Goal: Transaction & Acquisition: Book appointment/travel/reservation

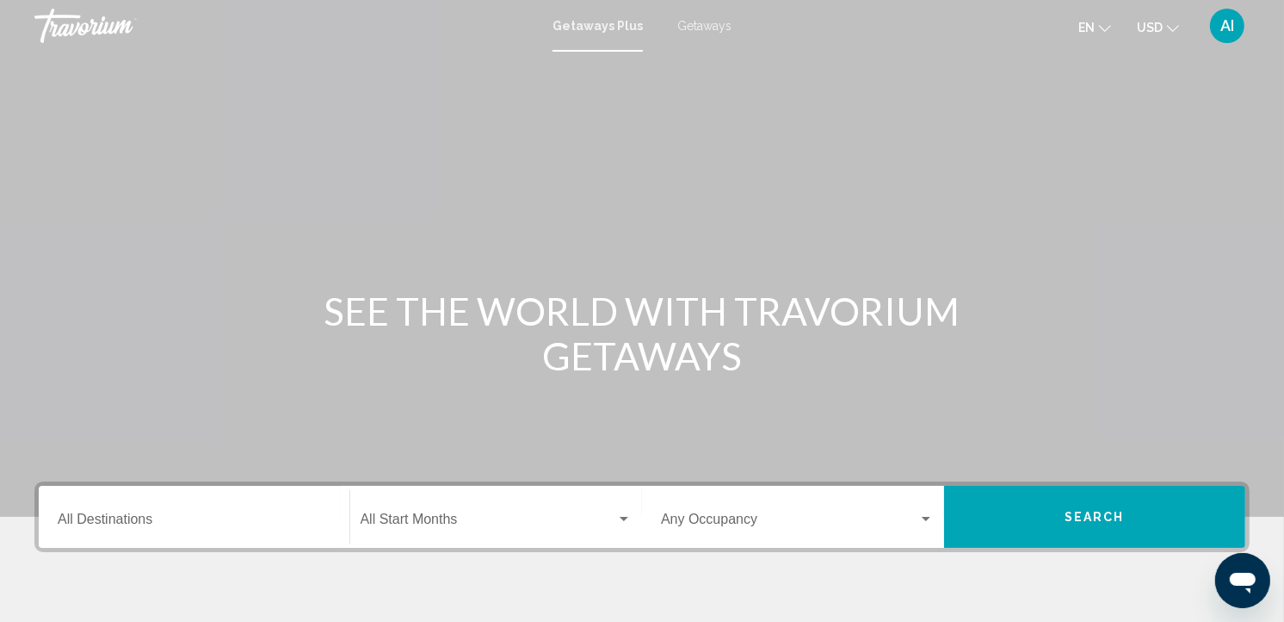
click at [707, 24] on span "Getaways" at bounding box center [705, 26] width 54 height 14
click at [109, 508] on div "Destination All Destinations" at bounding box center [194, 517] width 273 height 54
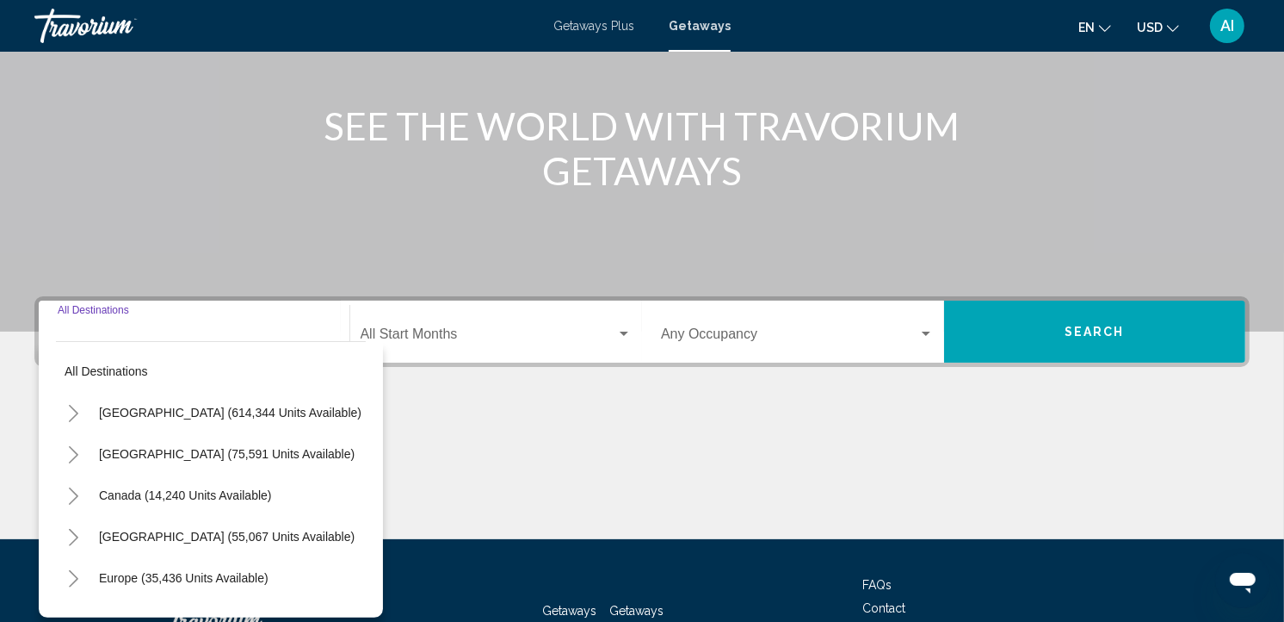
scroll to position [312, 0]
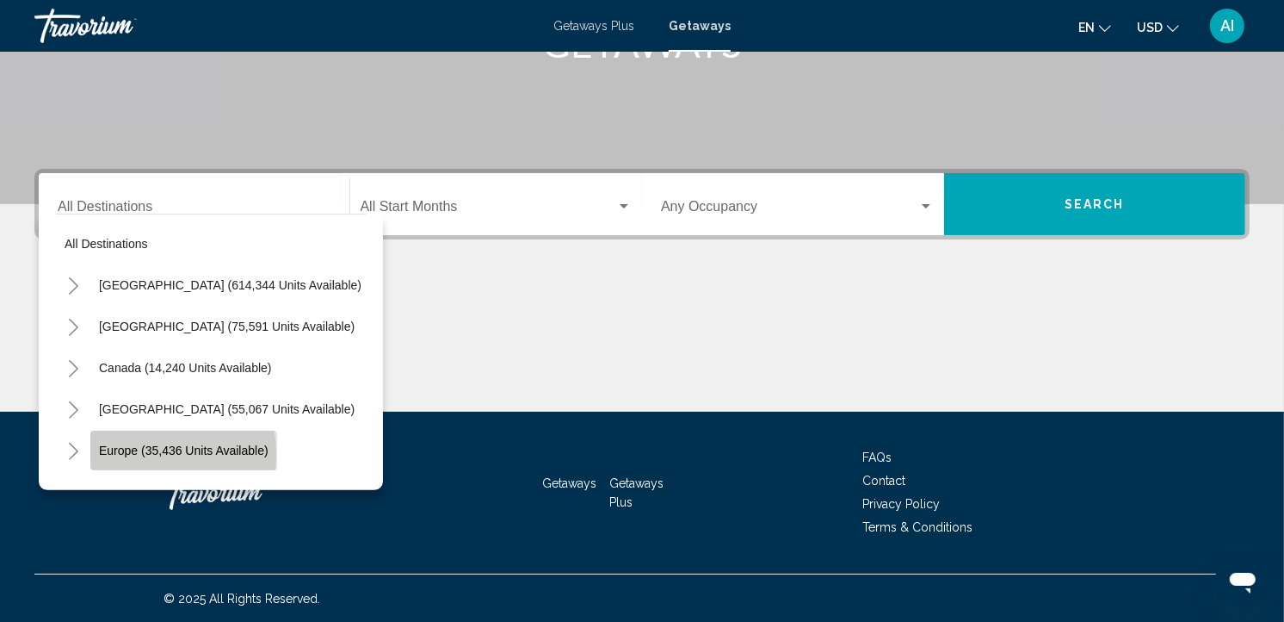
click at [136, 453] on span "Europe (35,436 units available)" at bounding box center [184, 450] width 170 height 14
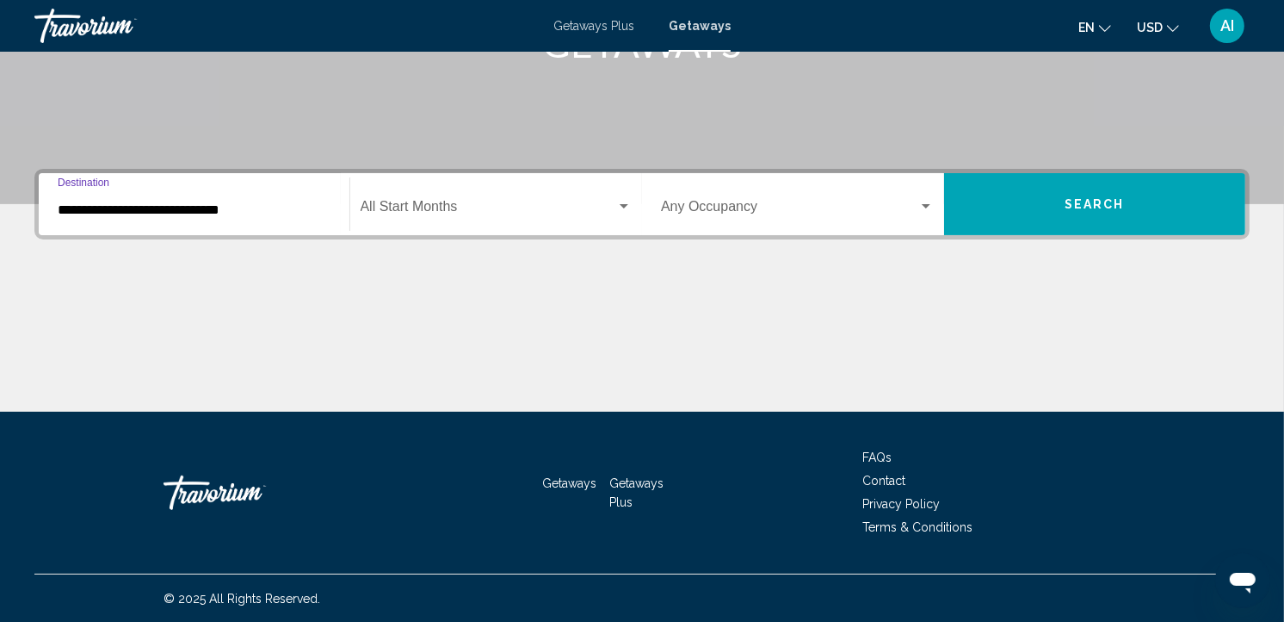
click at [184, 209] on input "**********" at bounding box center [194, 209] width 273 height 15
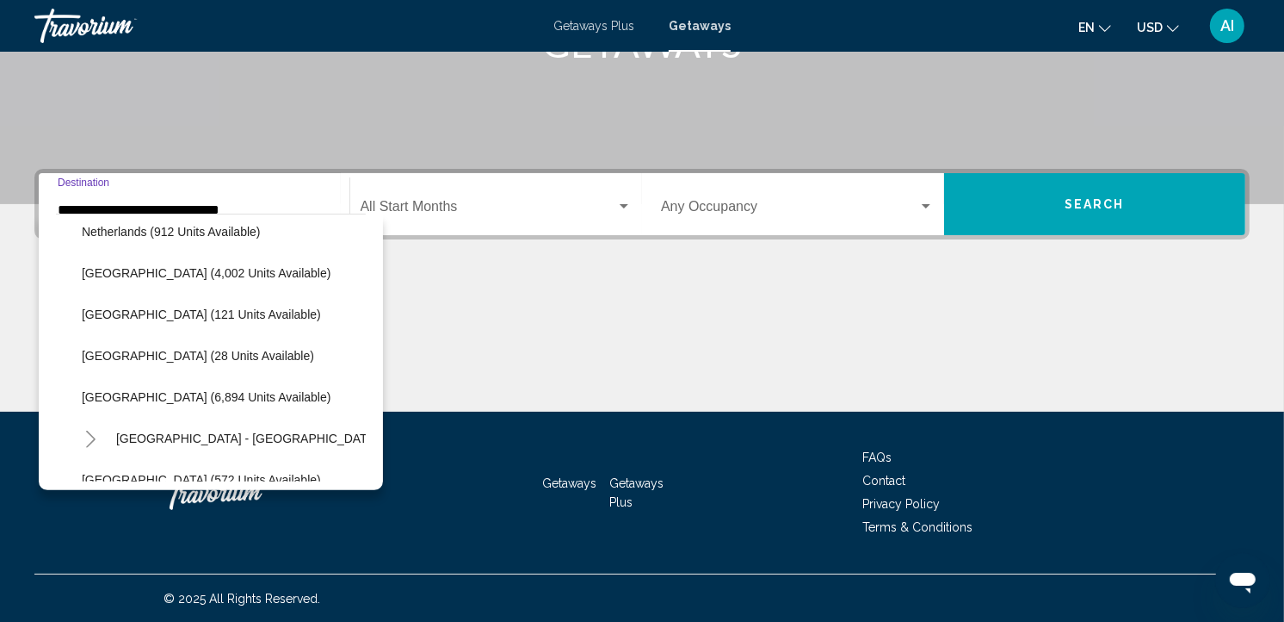
scroll to position [758, 0]
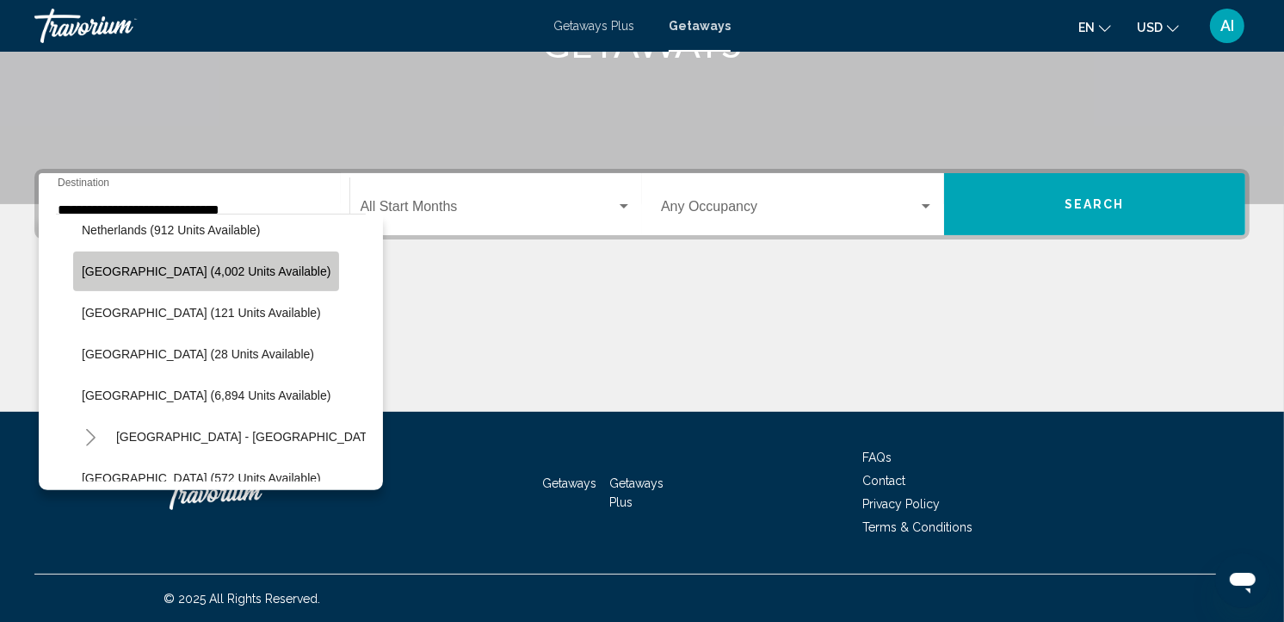
click at [209, 284] on button "[GEOGRAPHIC_DATA] (4,002 units available)" at bounding box center [206, 271] width 266 height 40
type input "**********"
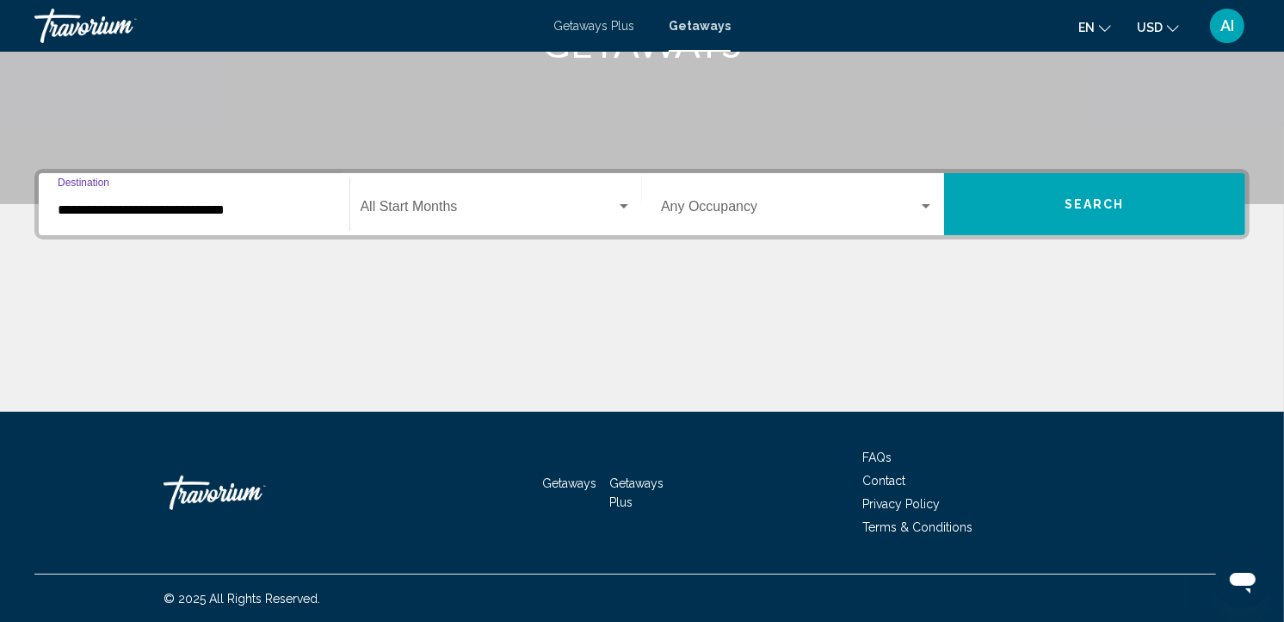
click at [420, 220] on div "Start Month All Start Months" at bounding box center [497, 204] width 272 height 54
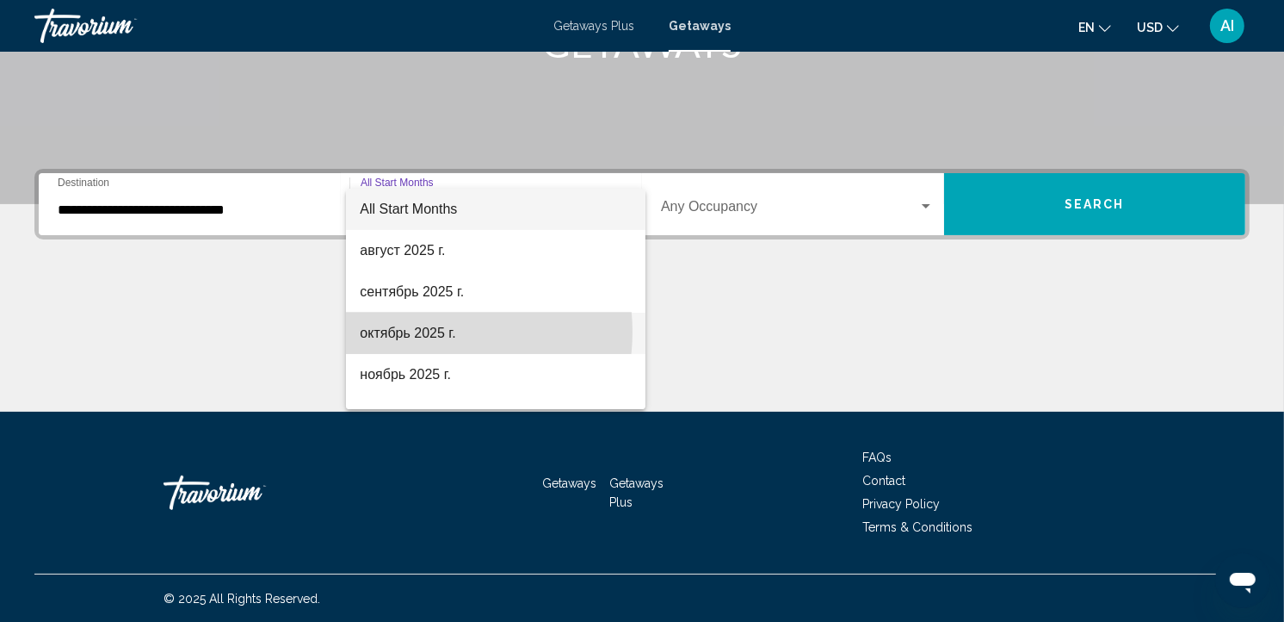
click at [424, 331] on span "октябрь 2025 г." at bounding box center [496, 332] width 272 height 41
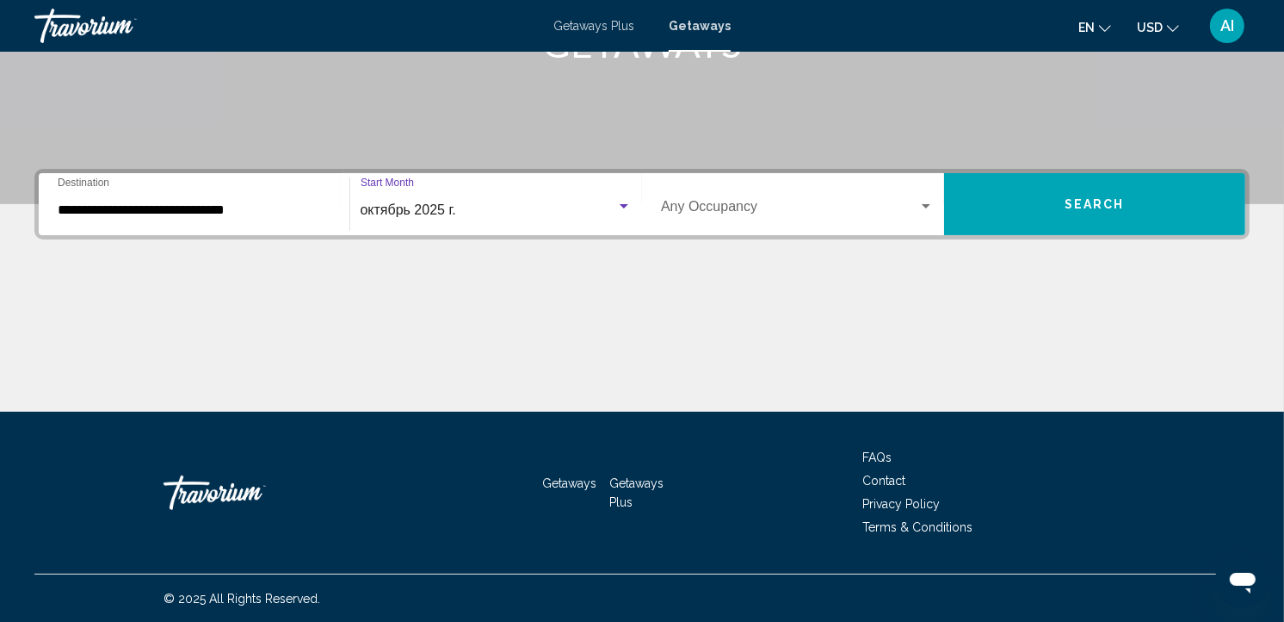
click at [1030, 203] on button "Search" at bounding box center [1095, 204] width 302 height 62
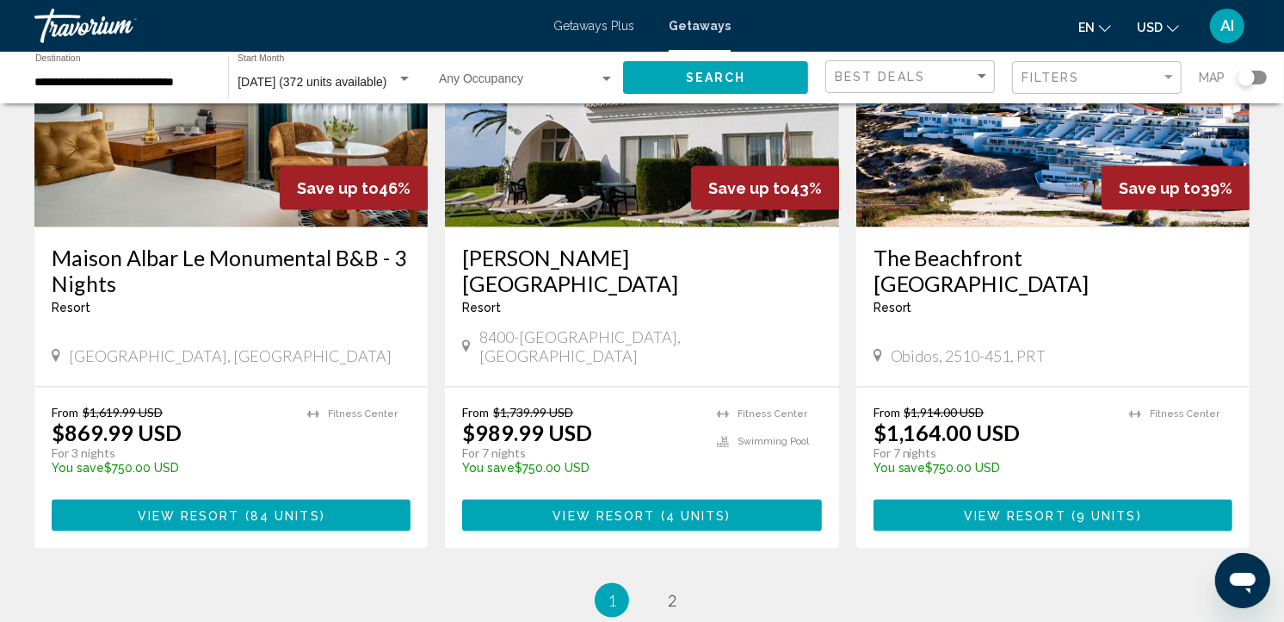
scroll to position [2260, 0]
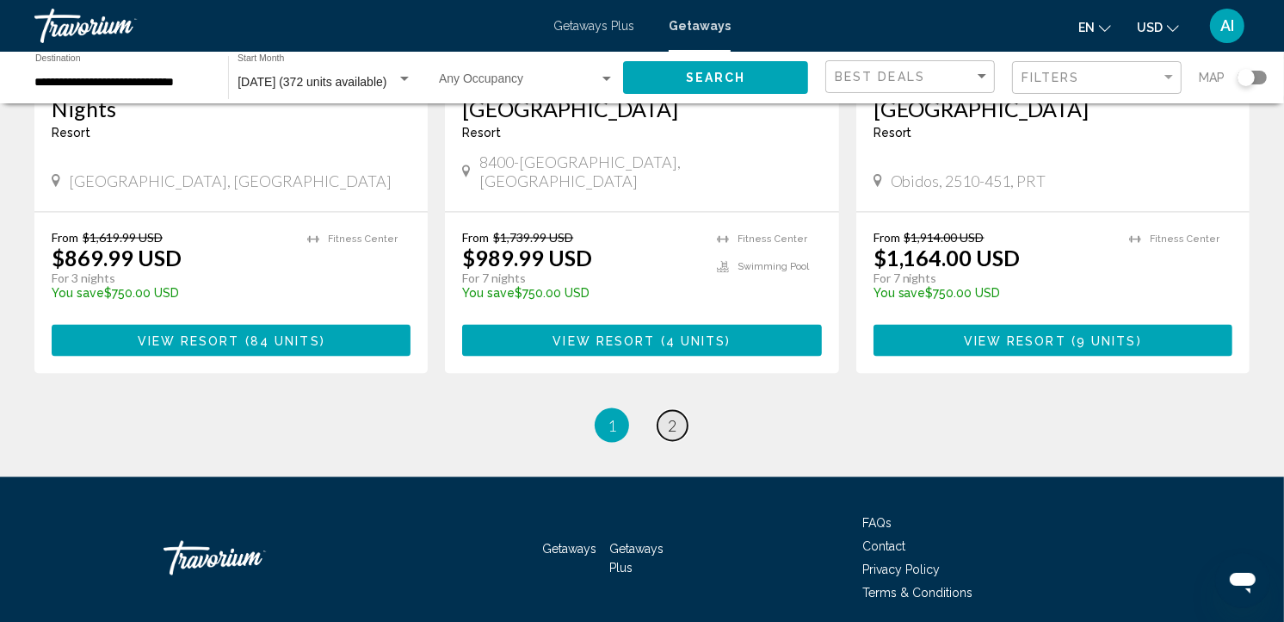
click at [663, 411] on link "page 2" at bounding box center [673, 426] width 30 height 30
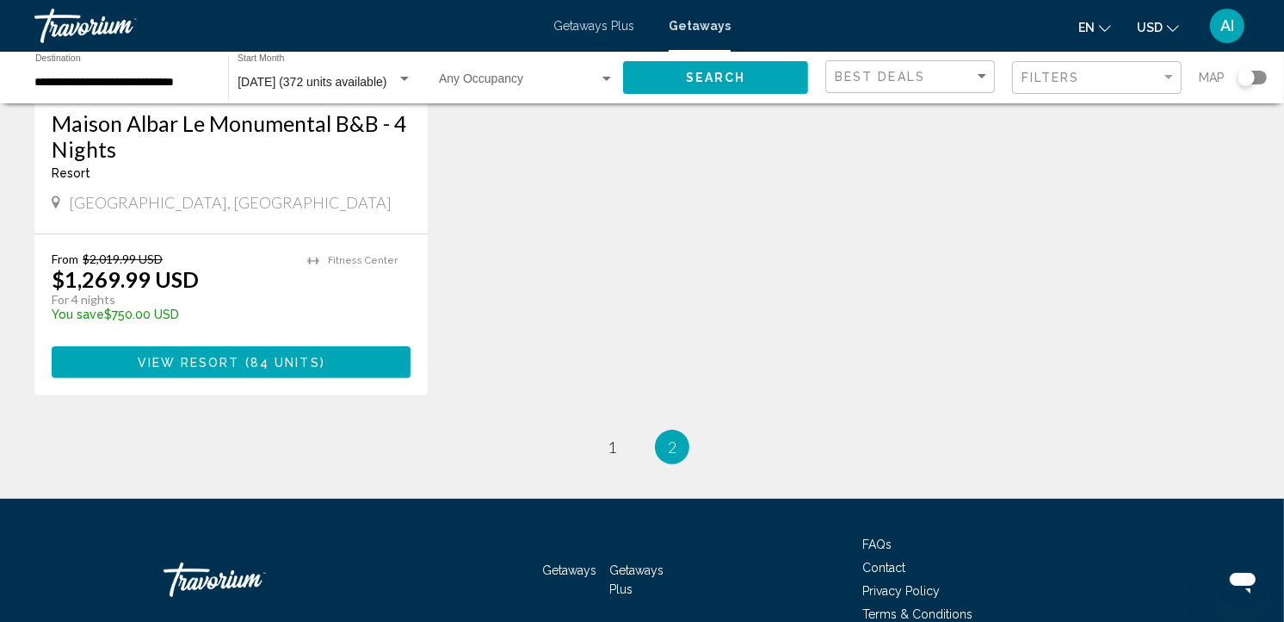
scroll to position [450, 0]
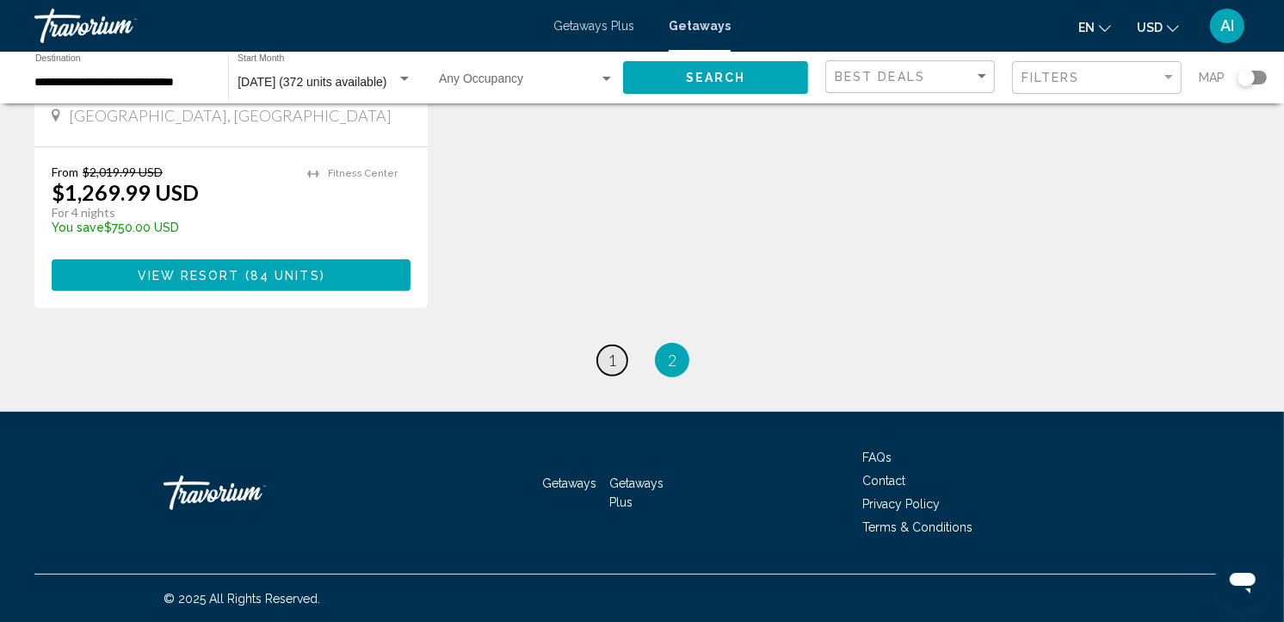
click at [616, 356] on span "1" at bounding box center [612, 359] width 9 height 19
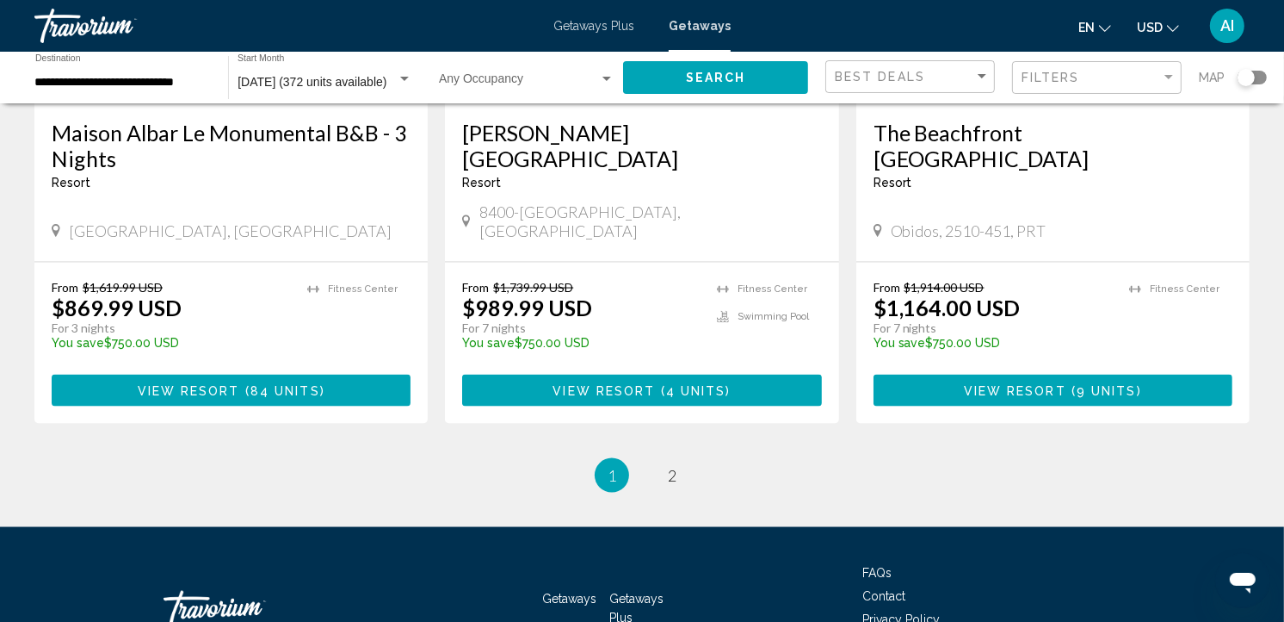
scroll to position [2260, 0]
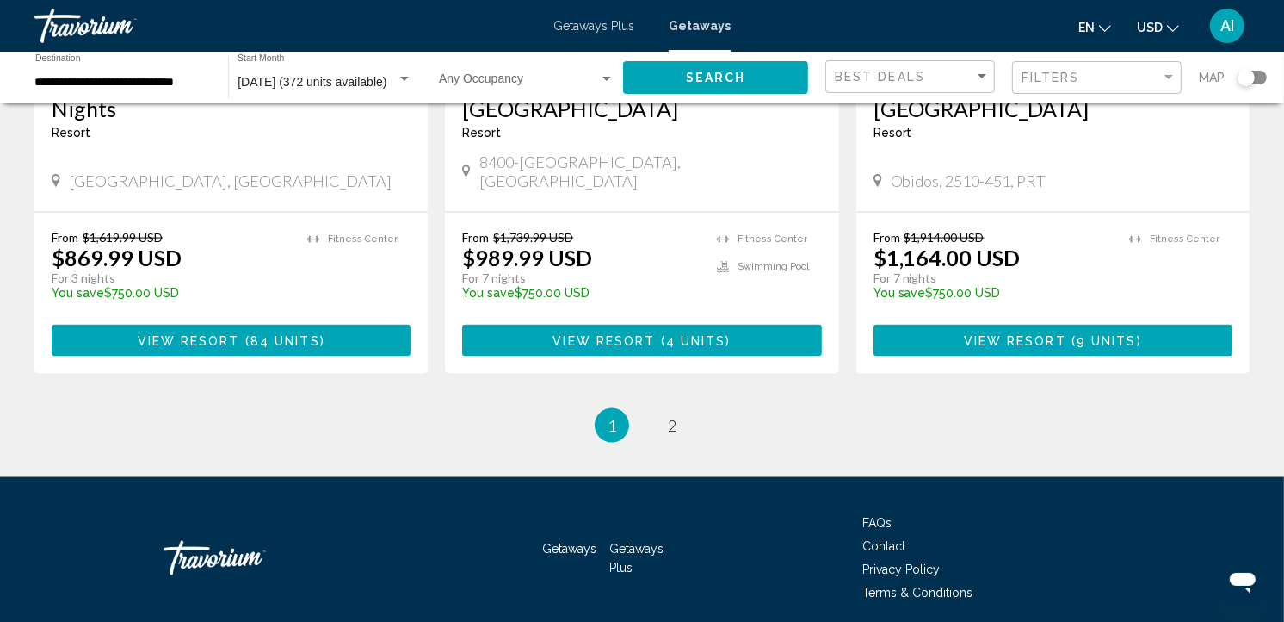
click at [1259, 78] on div "Search widget" at bounding box center [1252, 78] width 29 height 14
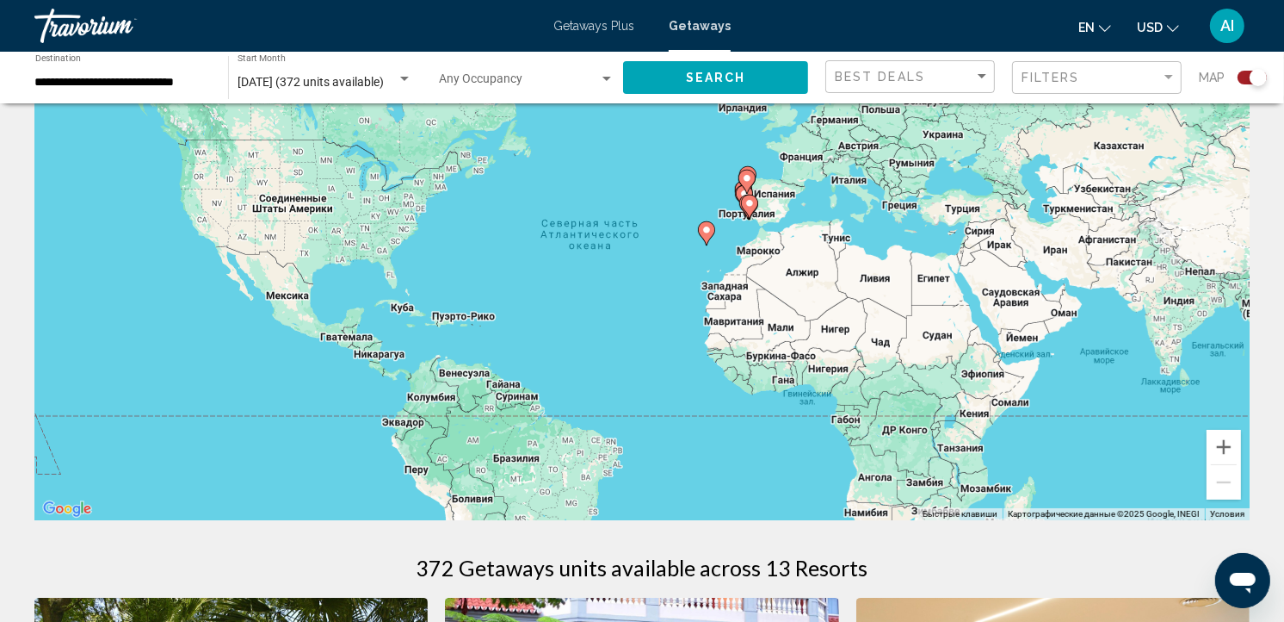
scroll to position [90, 0]
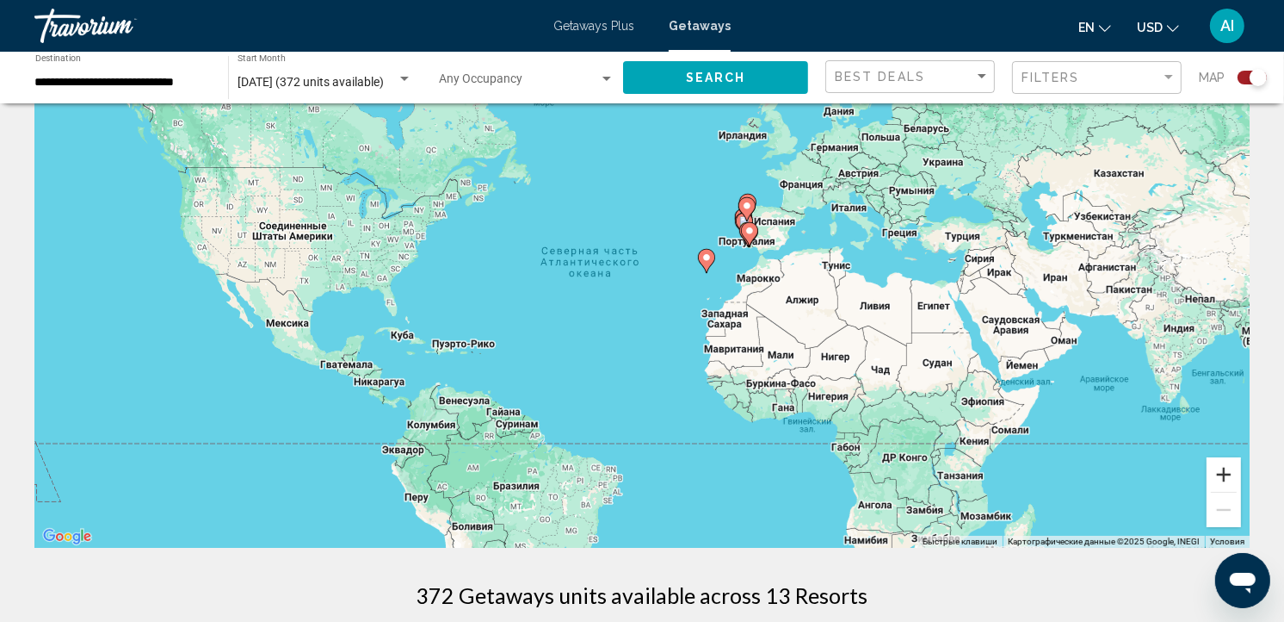
click at [1217, 465] on button "Увеличить" at bounding box center [1224, 474] width 34 height 34
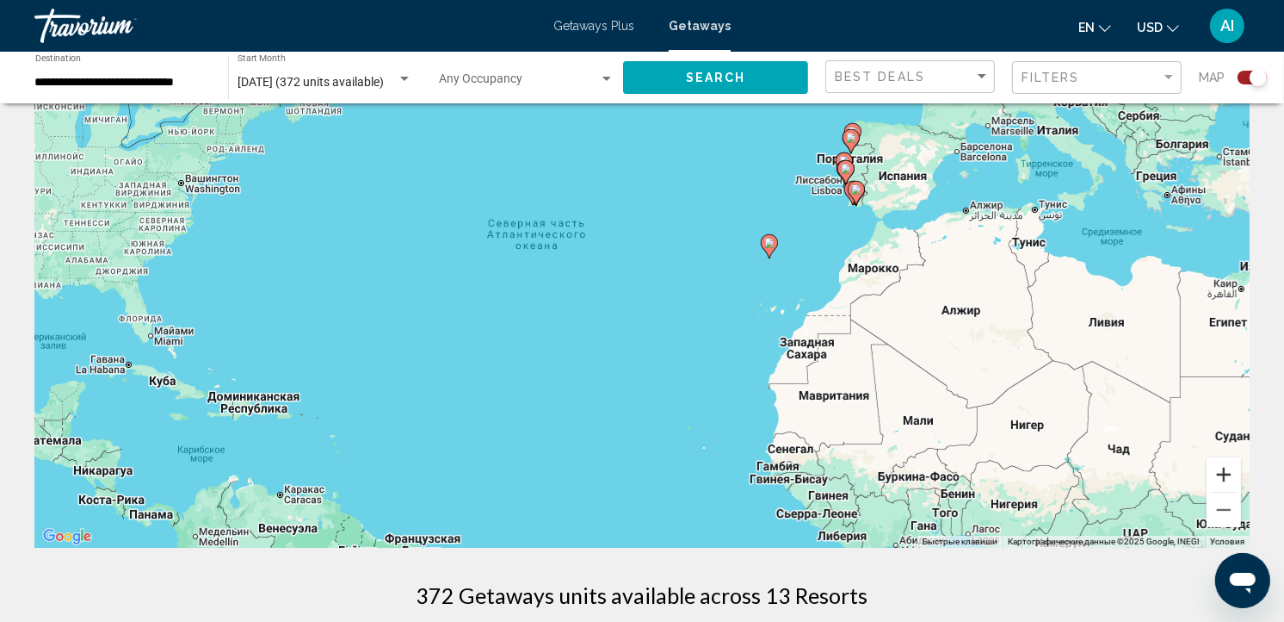
click at [1217, 465] on button "Увеличить" at bounding box center [1224, 474] width 34 height 34
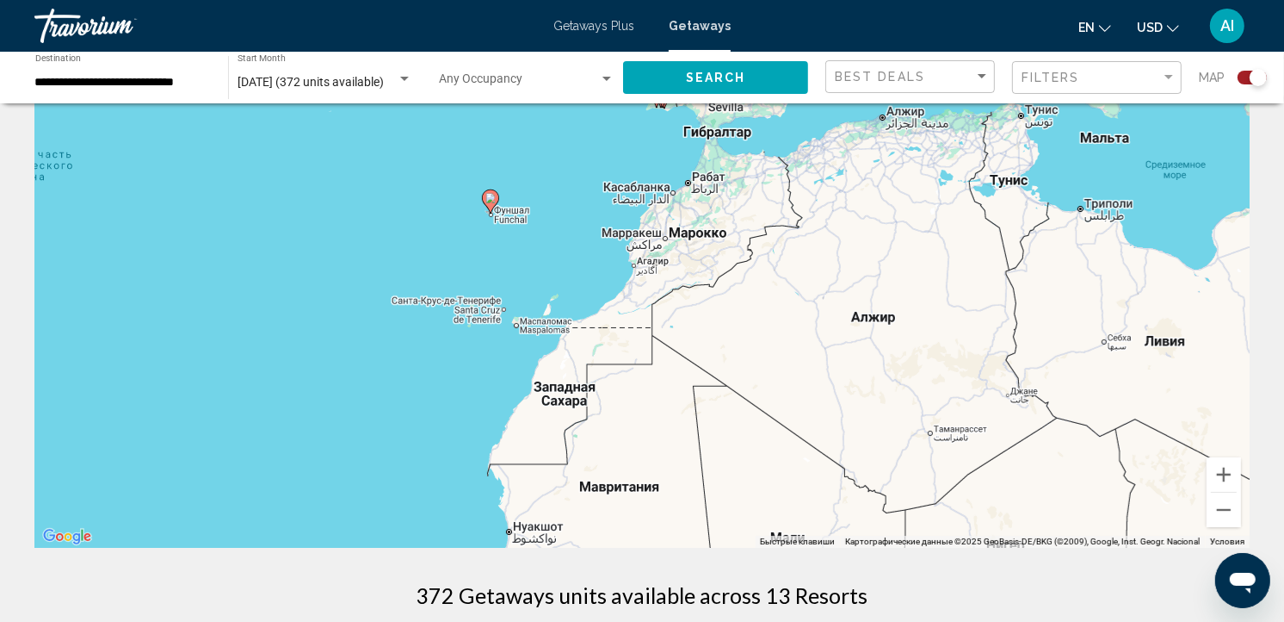
drag, startPoint x: 1007, startPoint y: 420, endPoint x: 594, endPoint y: 406, distance: 413.4
click at [594, 406] on div "Чтобы активировать перетаскивание с помощью клавиатуры, нажмите Alt + Ввод. Пос…" at bounding box center [642, 289] width 1216 height 517
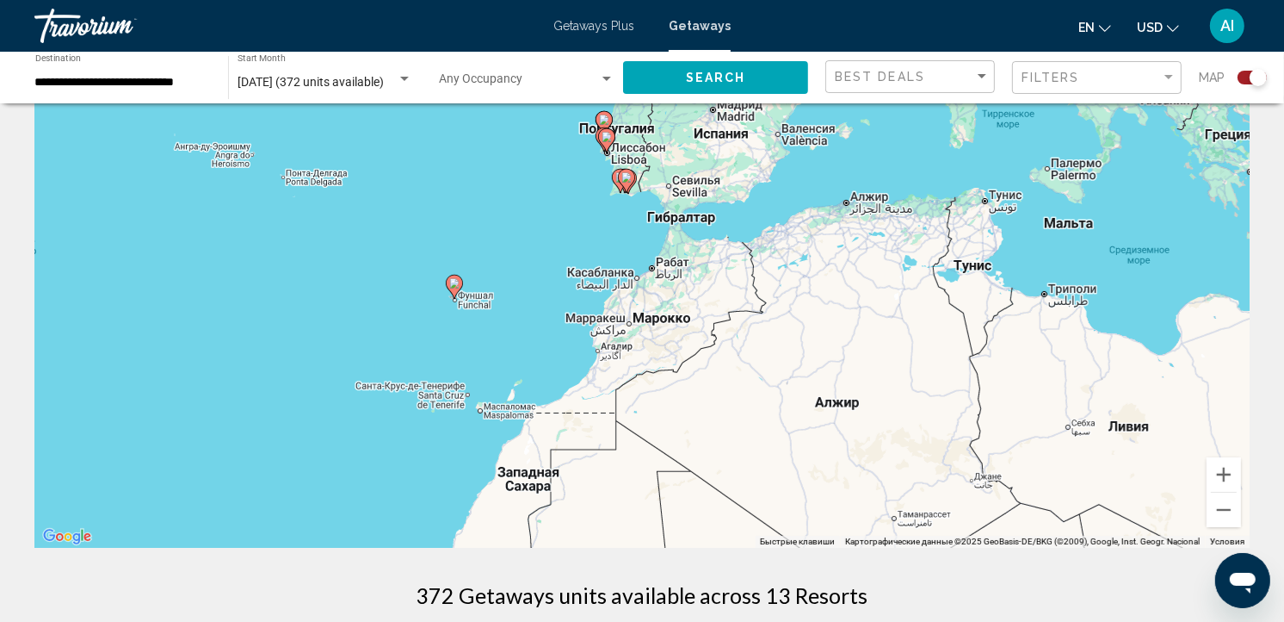
drag, startPoint x: 589, startPoint y: 314, endPoint x: 551, endPoint y: 410, distance: 102.8
click at [551, 410] on div "Чтобы активировать перетаскивание с помощью клавиатуры, нажмите Alt + Ввод. Пос…" at bounding box center [642, 289] width 1216 height 517
click at [457, 281] on image "Main content" at bounding box center [454, 283] width 10 height 10
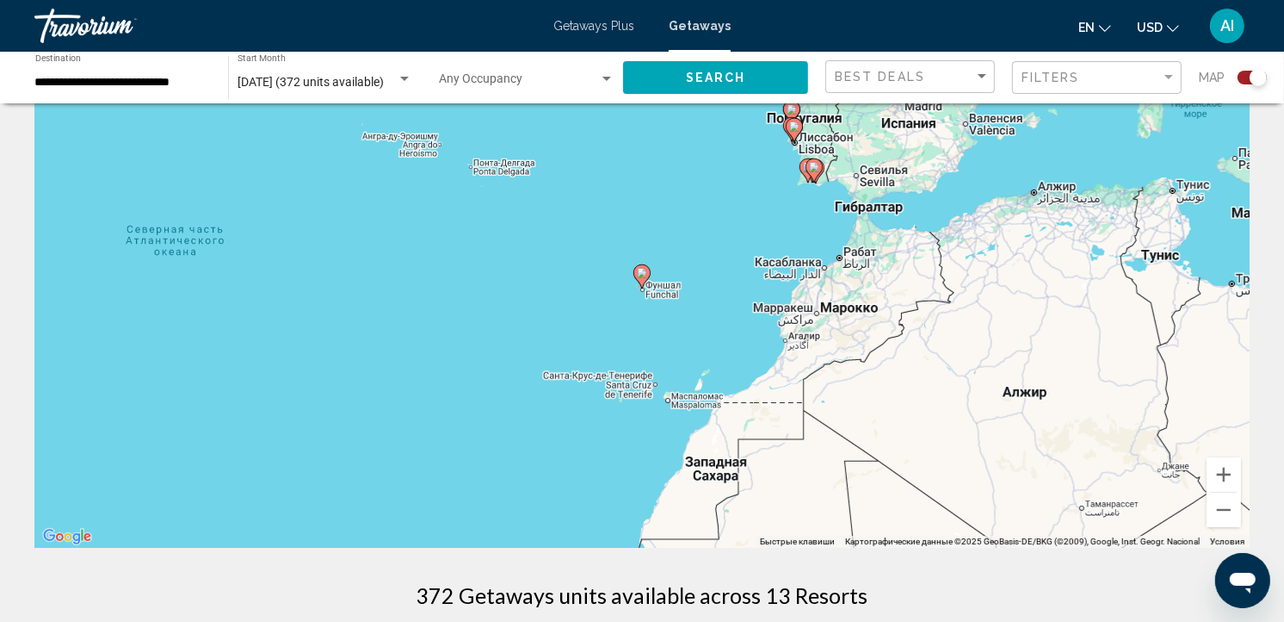
click at [647, 278] on icon "Main content" at bounding box center [641, 276] width 15 height 22
type input "**********"
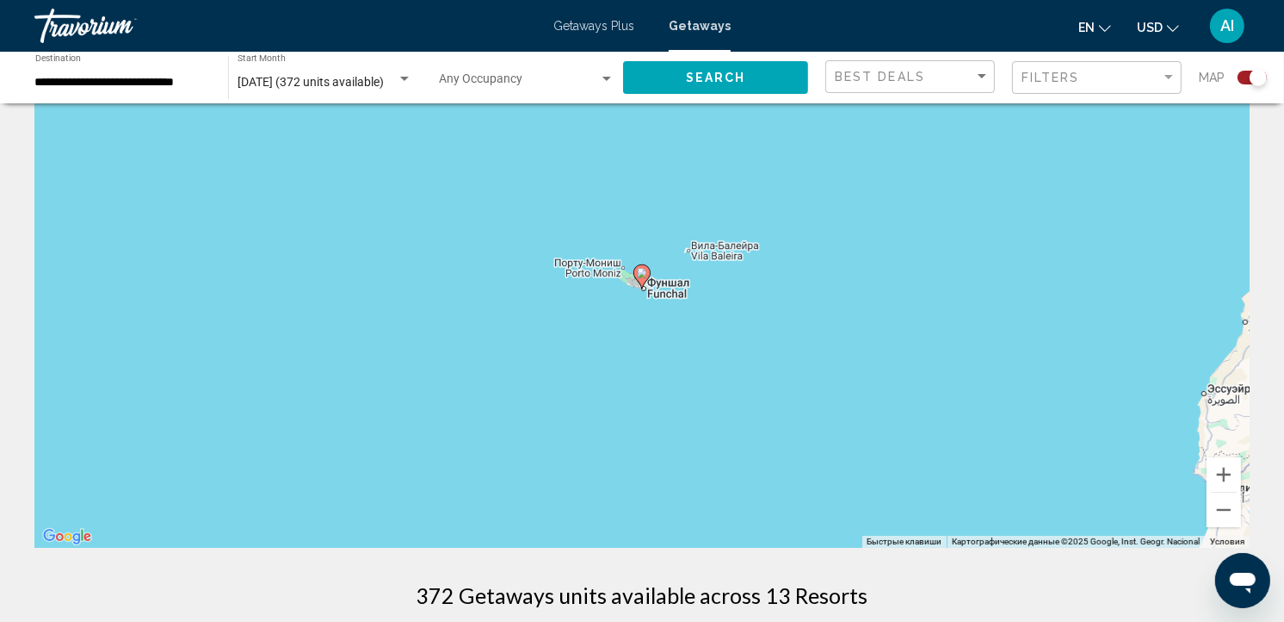
click at [647, 278] on icon "Main content" at bounding box center [641, 276] width 15 height 22
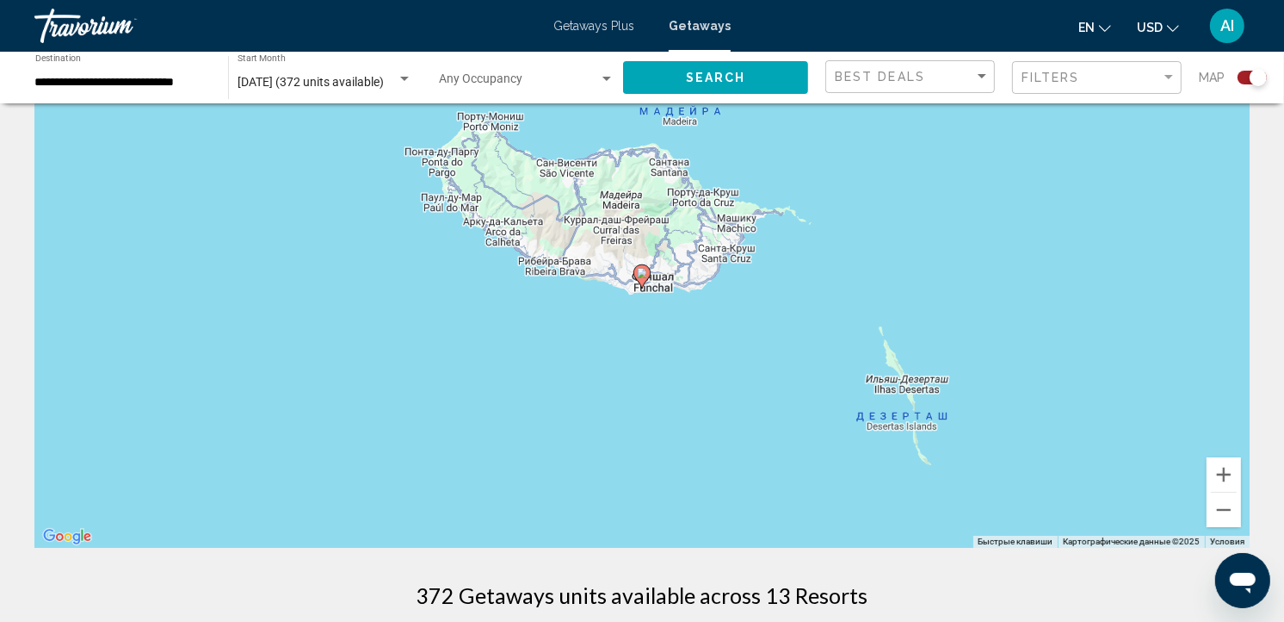
click at [638, 275] on image "Main content" at bounding box center [642, 273] width 10 height 10
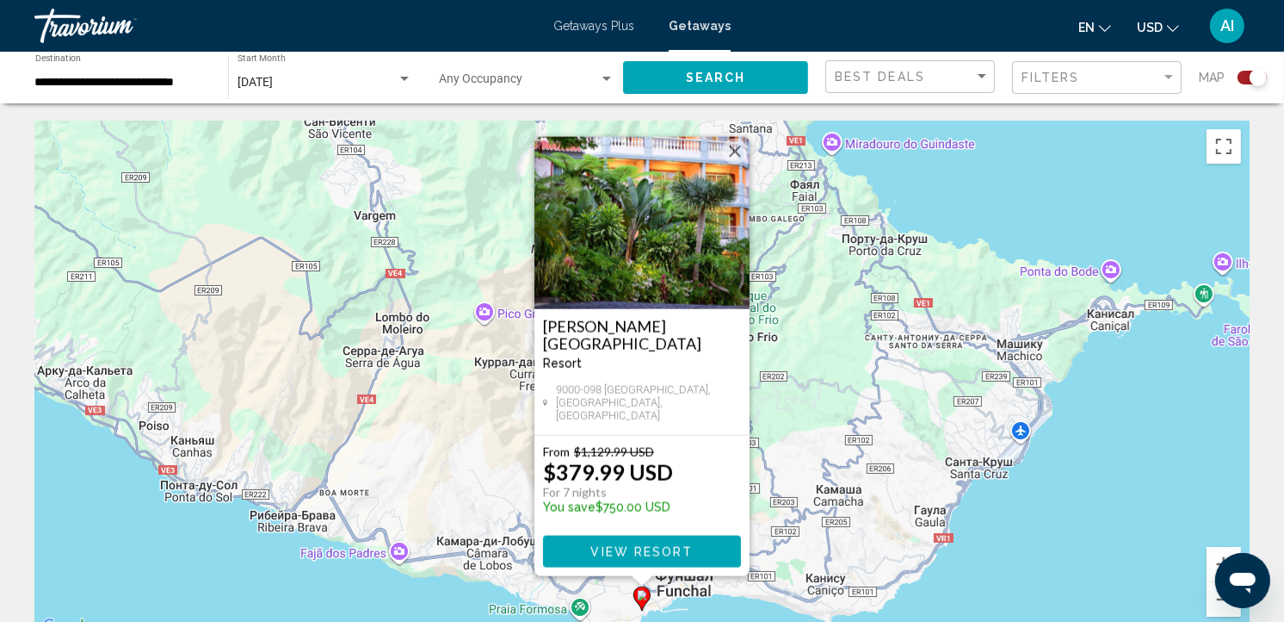
click at [827, 392] on div "Чтобы активировать перетаскивание с помощью клавиатуры, нажмите Alt + Ввод. Пос…" at bounding box center [642, 379] width 1216 height 517
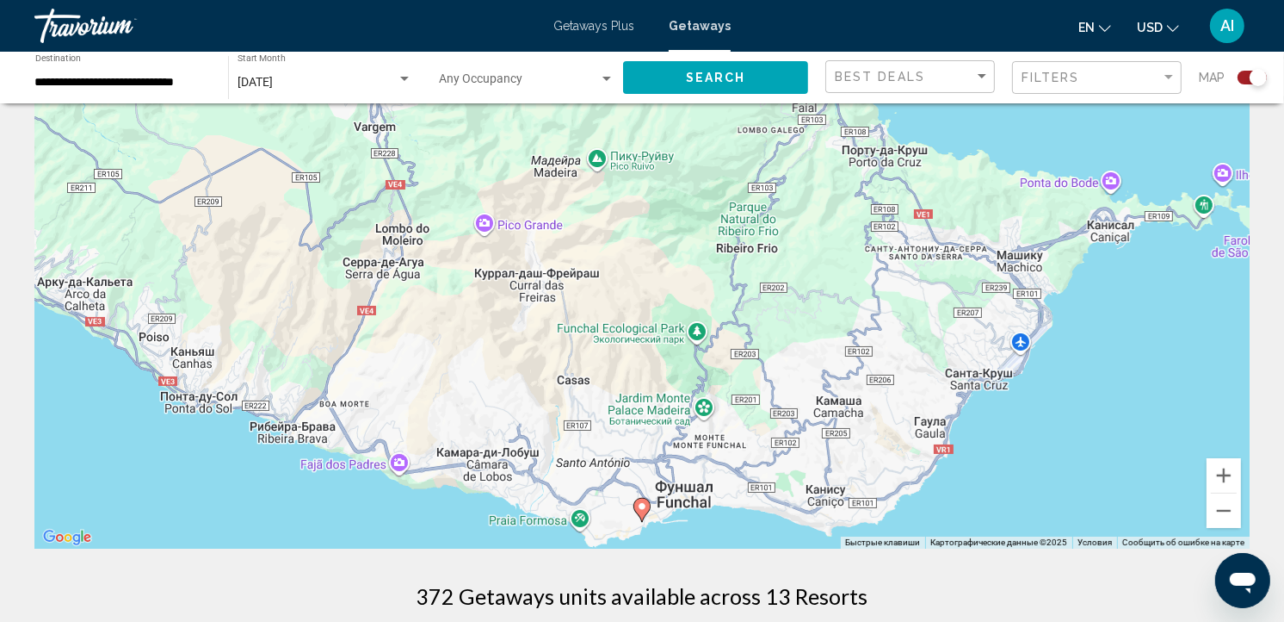
scroll to position [164, 0]
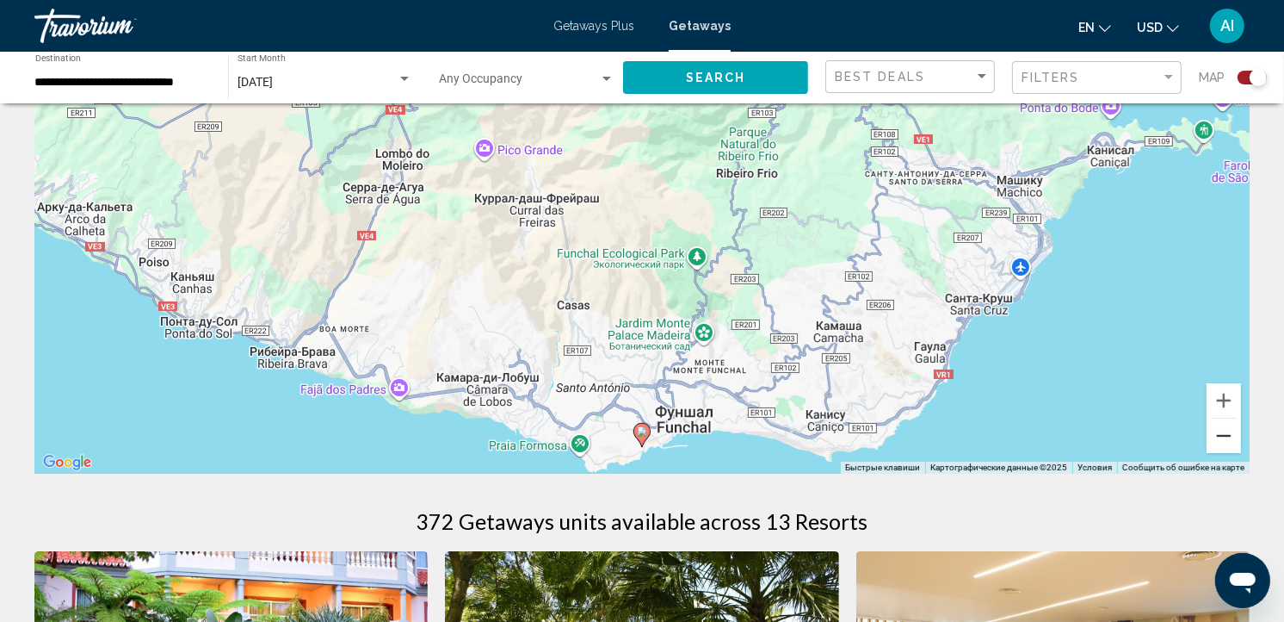
click at [1223, 433] on button "Уменьшить" at bounding box center [1224, 435] width 34 height 34
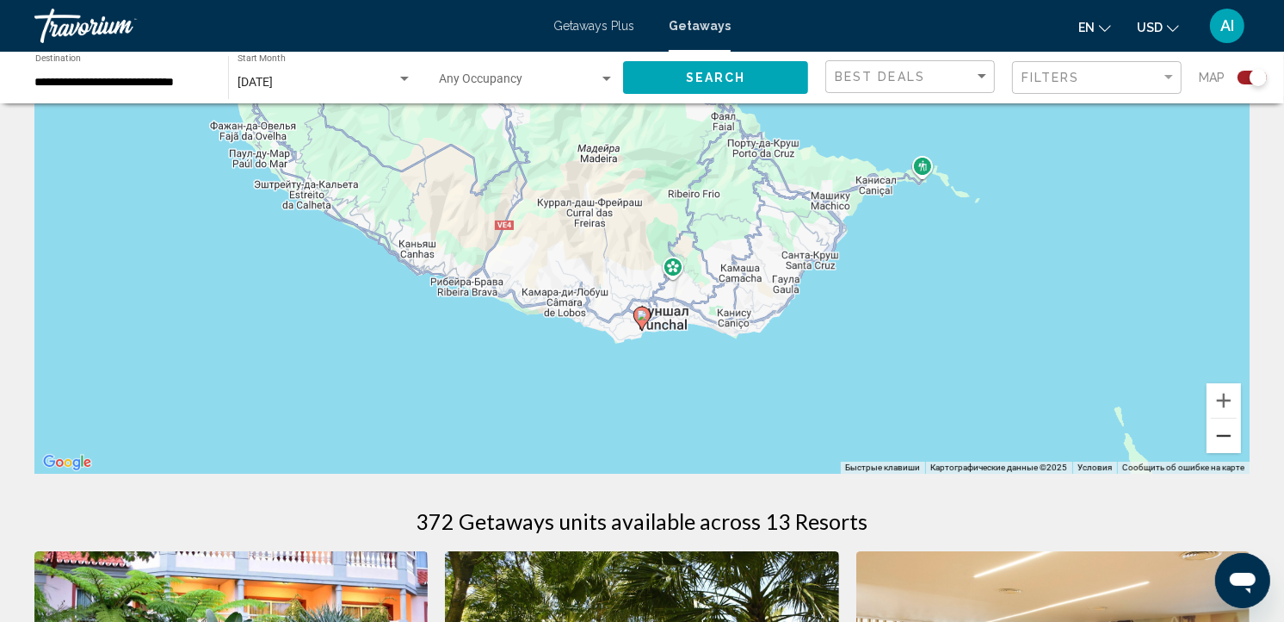
click at [1223, 433] on button "Уменьшить" at bounding box center [1224, 435] width 34 height 34
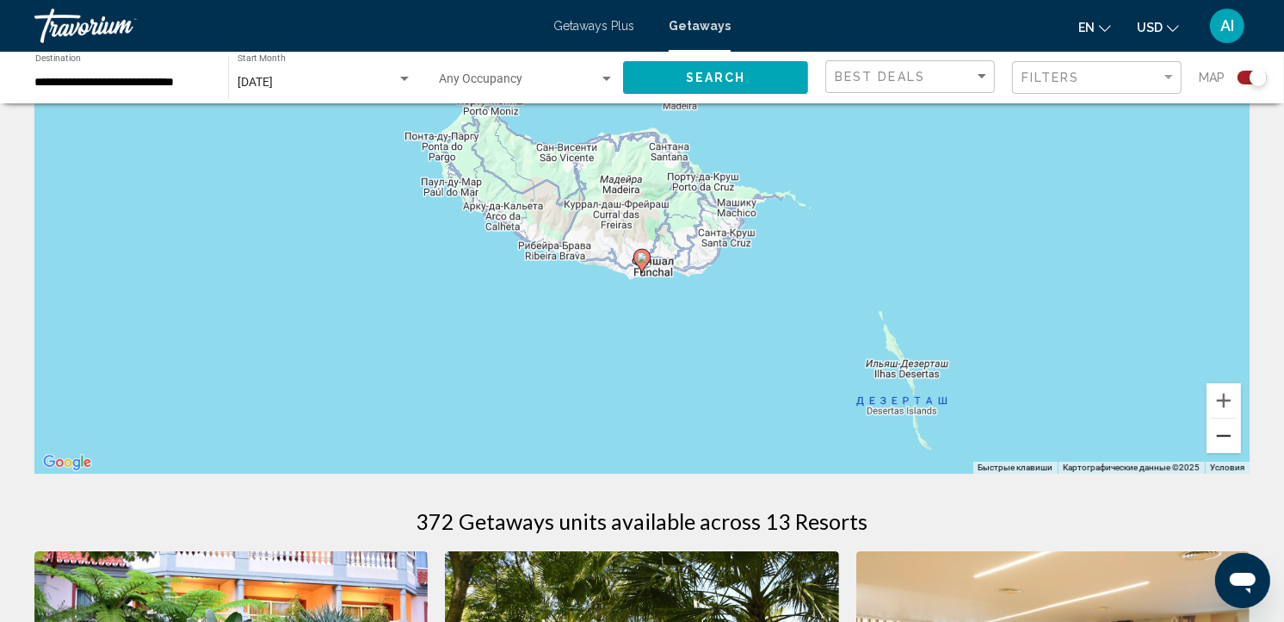
click at [1223, 433] on button "Уменьшить" at bounding box center [1224, 435] width 34 height 34
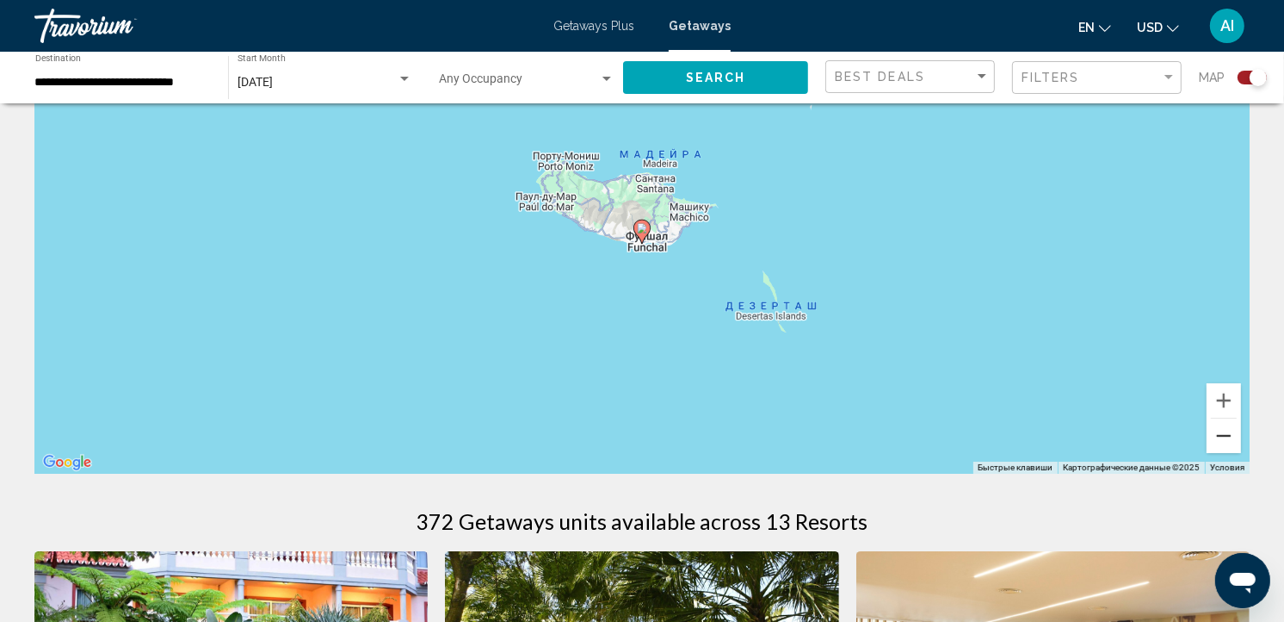
click at [1223, 433] on button "Уменьшить" at bounding box center [1224, 435] width 34 height 34
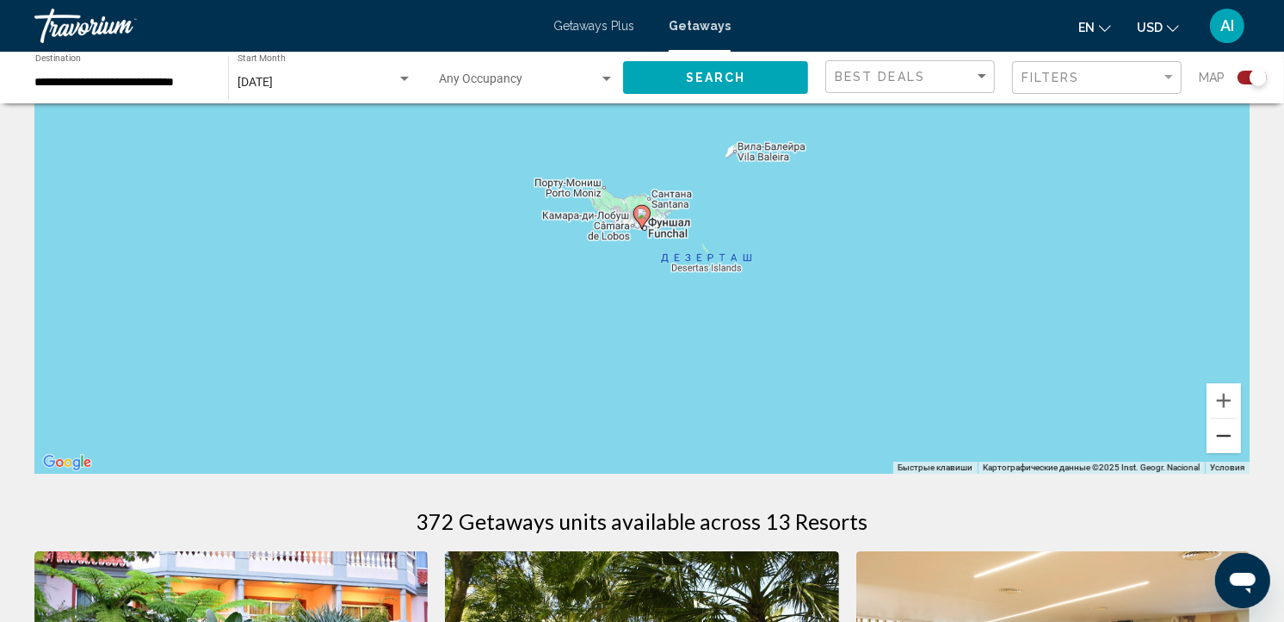
click at [1223, 433] on button "Уменьшить" at bounding box center [1224, 435] width 34 height 34
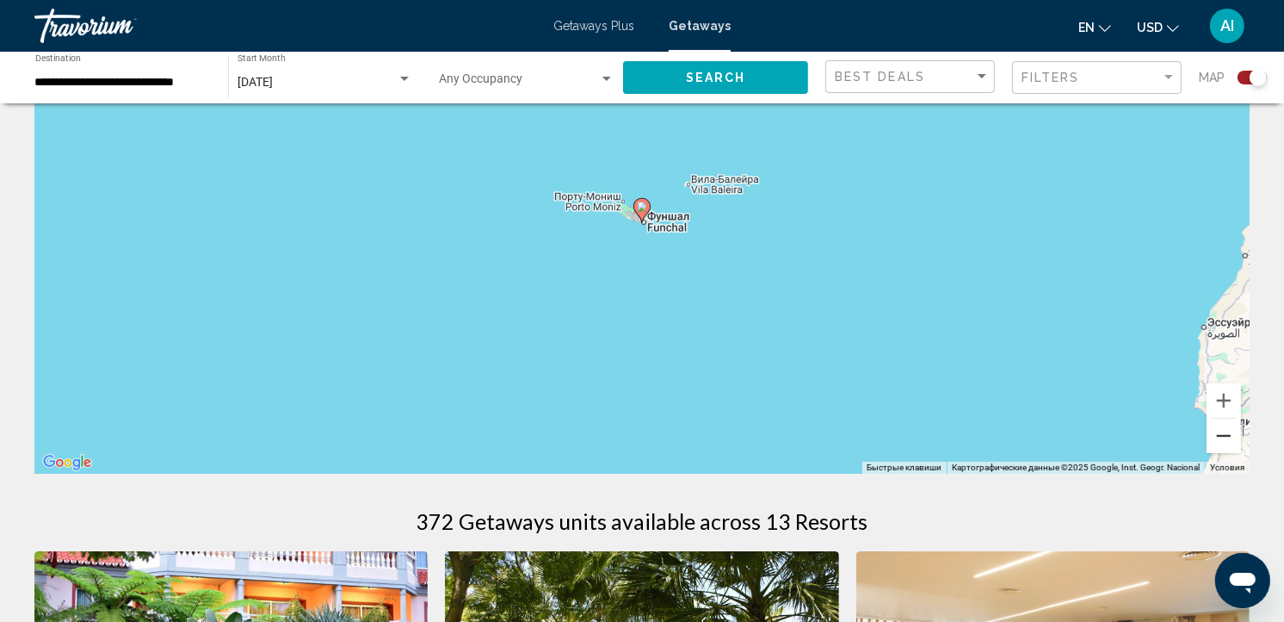
click at [1223, 433] on button "Уменьшить" at bounding box center [1224, 435] width 34 height 34
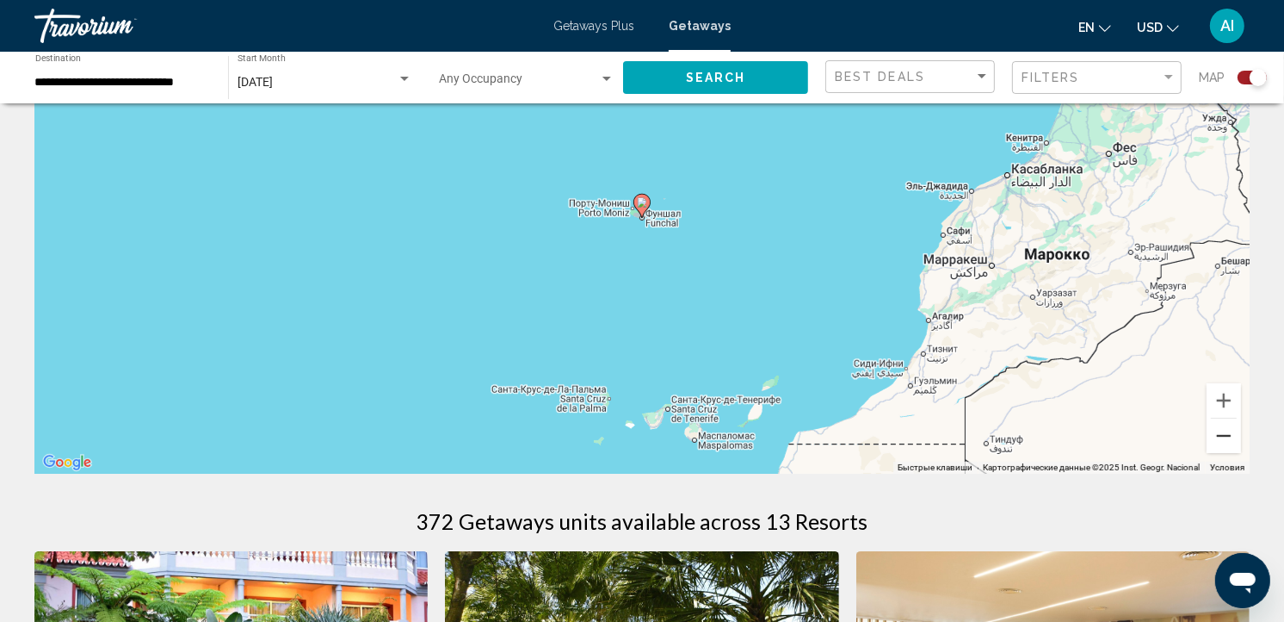
click at [1223, 433] on button "Уменьшить" at bounding box center [1224, 435] width 34 height 34
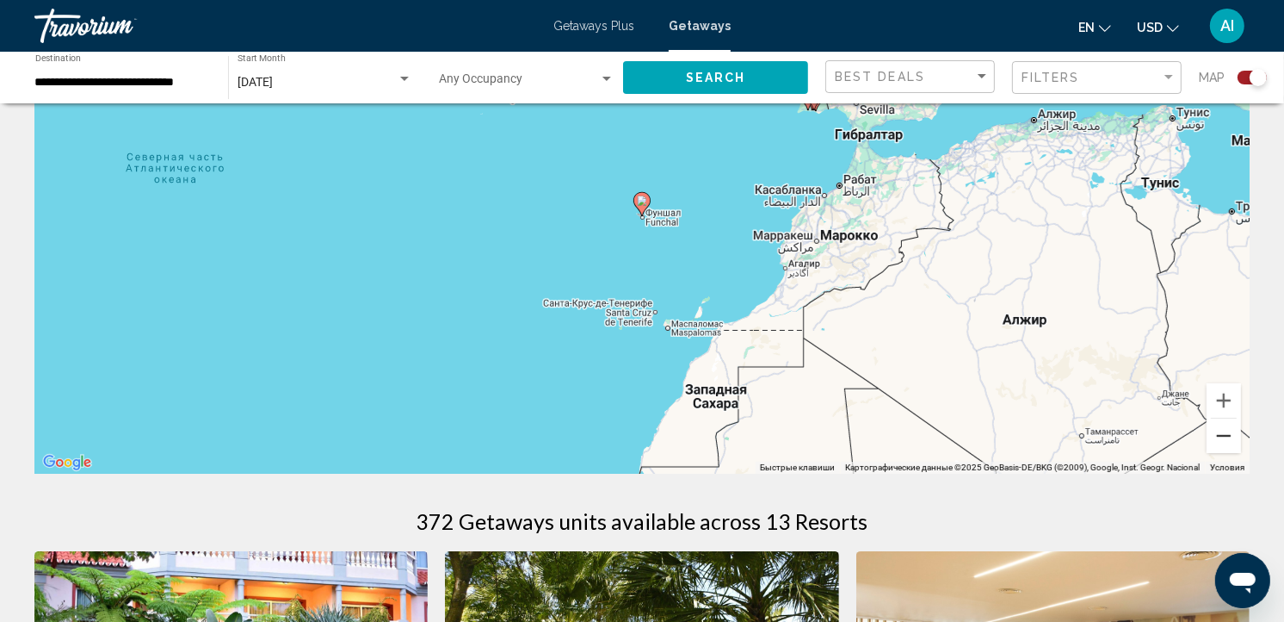
click at [1223, 433] on button "Уменьшить" at bounding box center [1224, 435] width 34 height 34
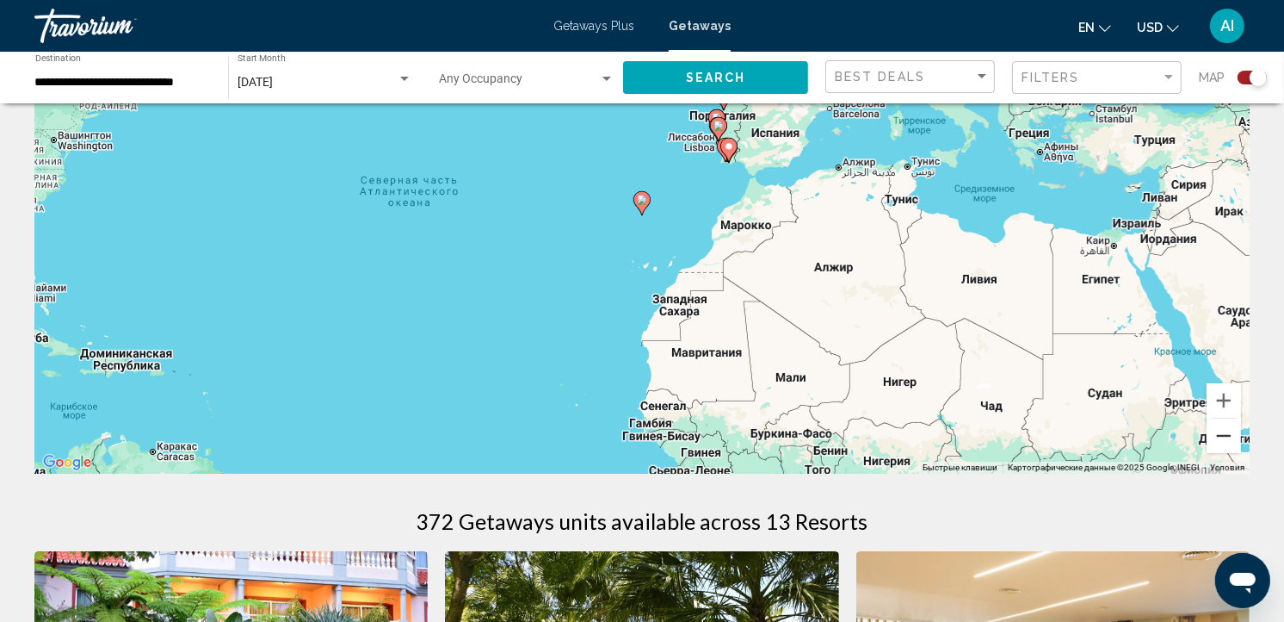
click at [1223, 433] on button "Уменьшить" at bounding box center [1224, 435] width 34 height 34
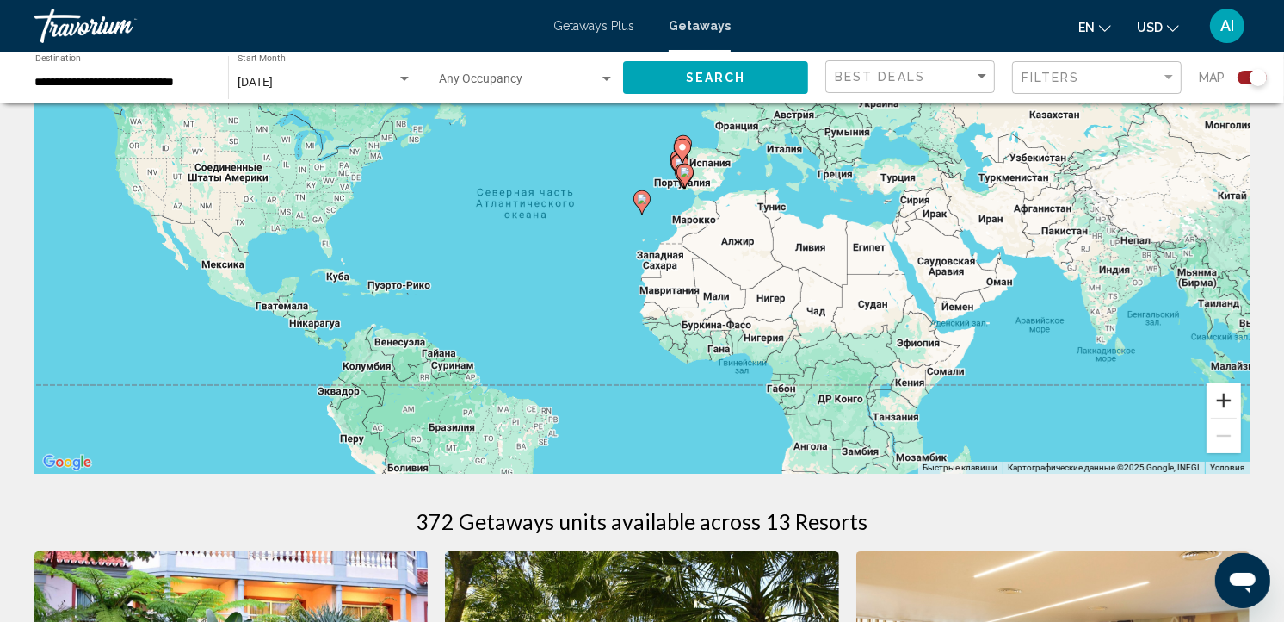
click at [1215, 394] on button "Увеличить" at bounding box center [1224, 400] width 34 height 34
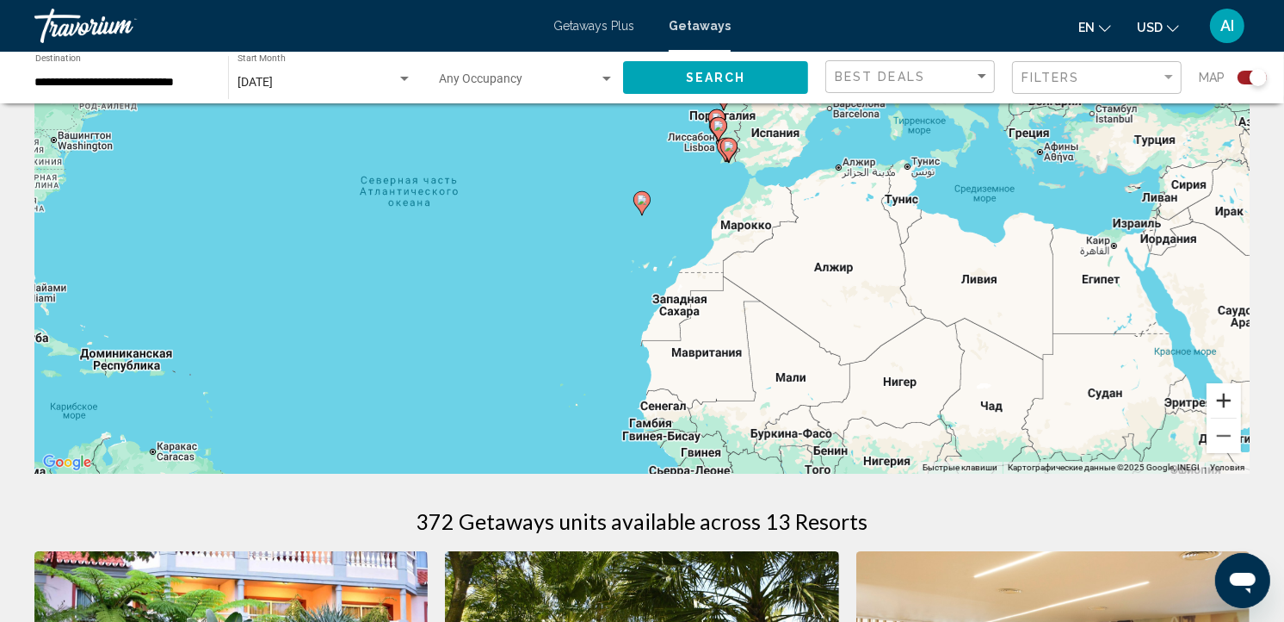
click at [1215, 394] on button "Увеличить" at bounding box center [1224, 400] width 34 height 34
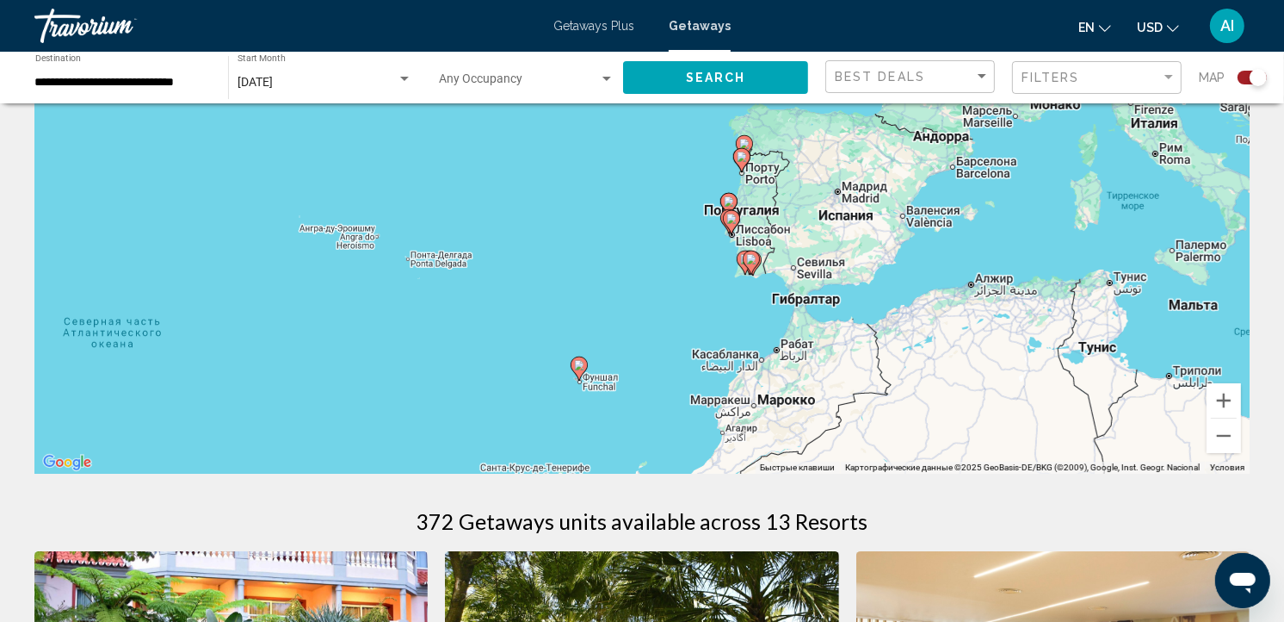
drag, startPoint x: 1027, startPoint y: 201, endPoint x: 965, endPoint y: 368, distance: 177.3
click at [965, 368] on div "Чтобы активировать перетаскивание с помощью клавиатуры, нажмите Alt + Ввод. Пос…" at bounding box center [642, 215] width 1216 height 517
click at [1223, 399] on button "Увеличить" at bounding box center [1224, 400] width 34 height 34
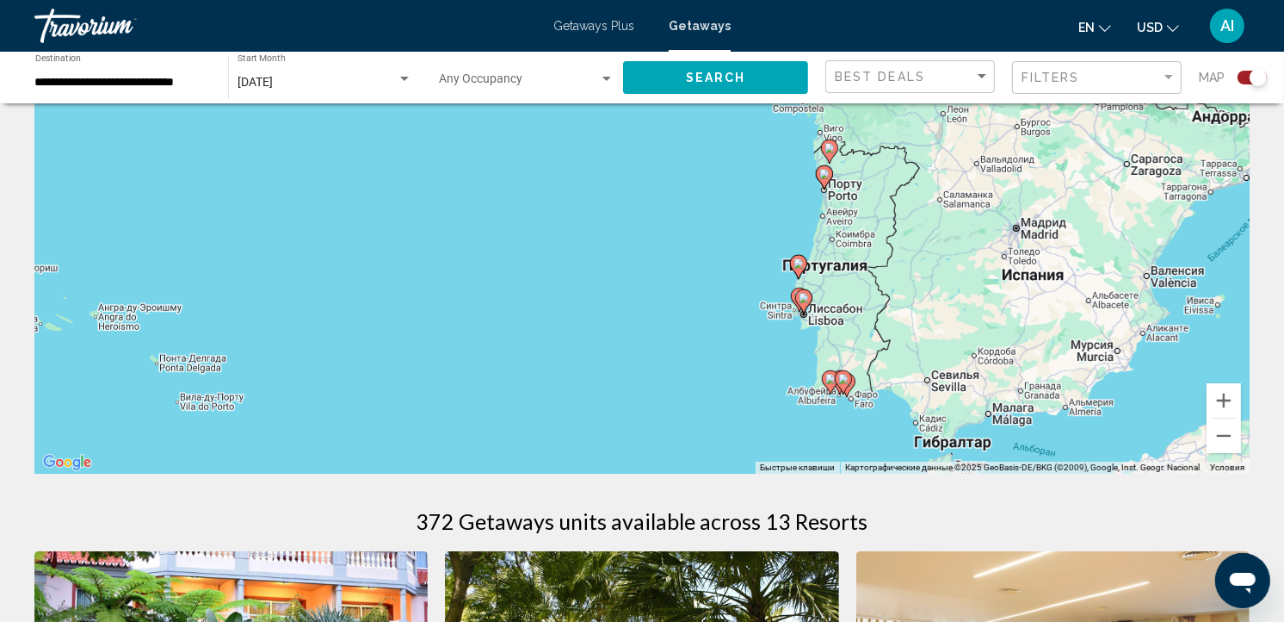
drag, startPoint x: 1039, startPoint y: 329, endPoint x: 1018, endPoint y: 396, distance: 70.3
click at [1018, 396] on div "Чтобы активировать перетаскивание с помощью клавиатуры, нажмите Alt + Ввод. Пос…" at bounding box center [642, 215] width 1216 height 517
click at [833, 152] on image "Main content" at bounding box center [830, 148] width 10 height 10
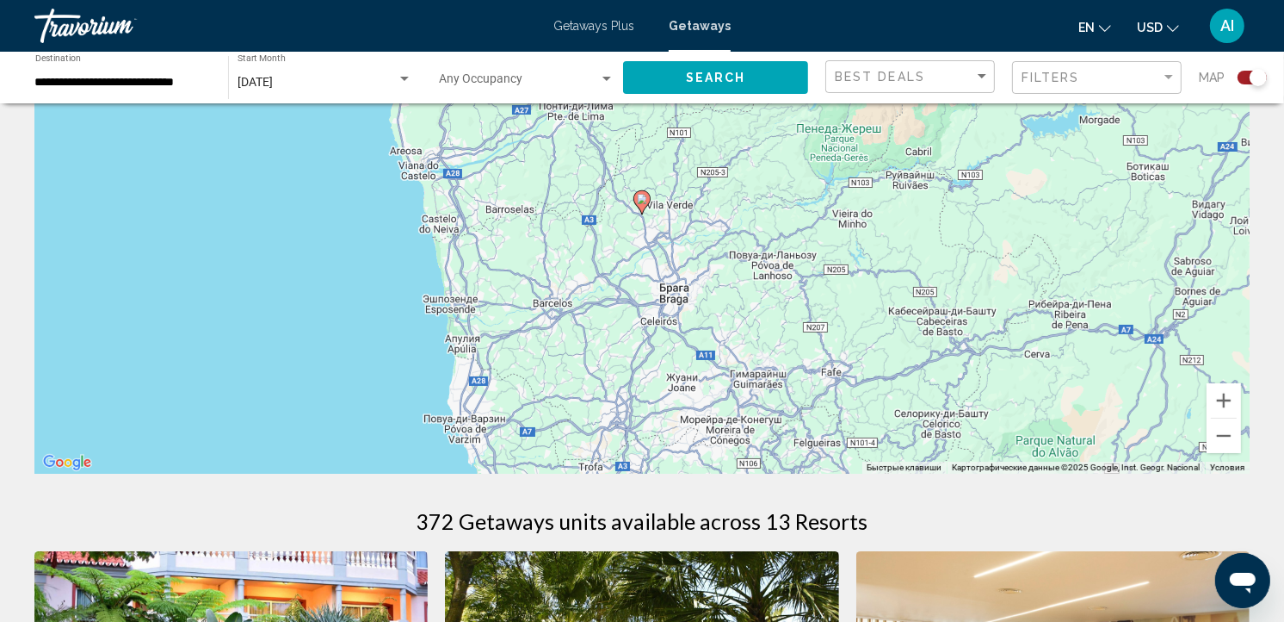
click at [644, 200] on image "Main content" at bounding box center [642, 199] width 10 height 10
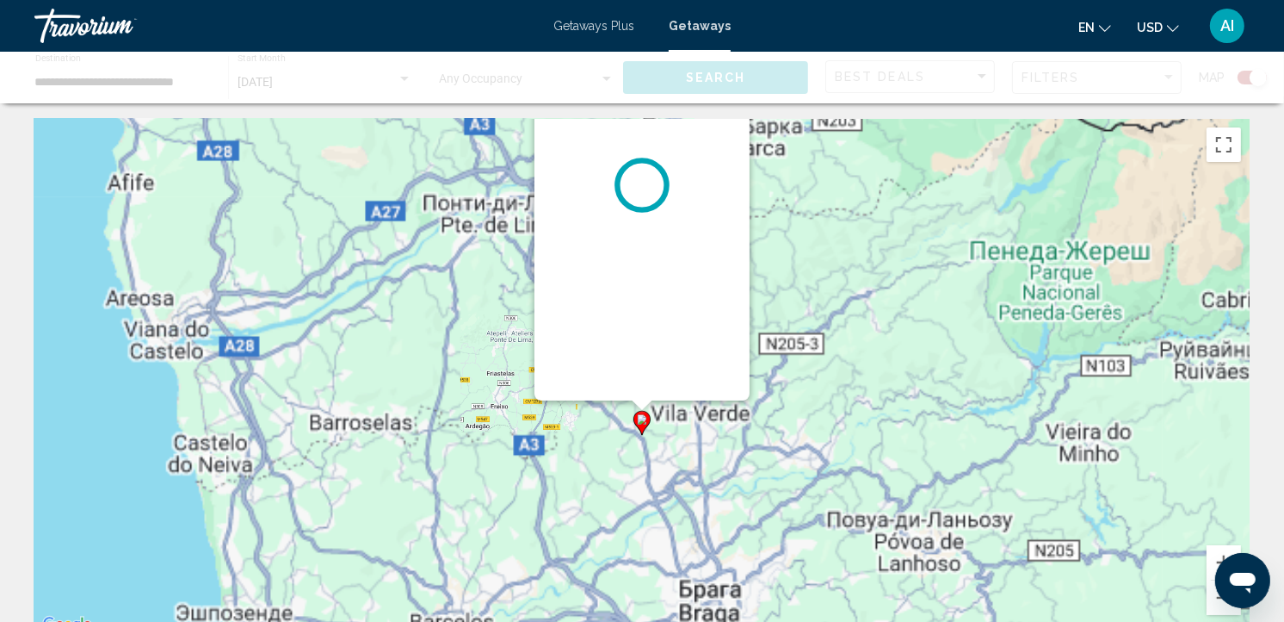
scroll to position [0, 0]
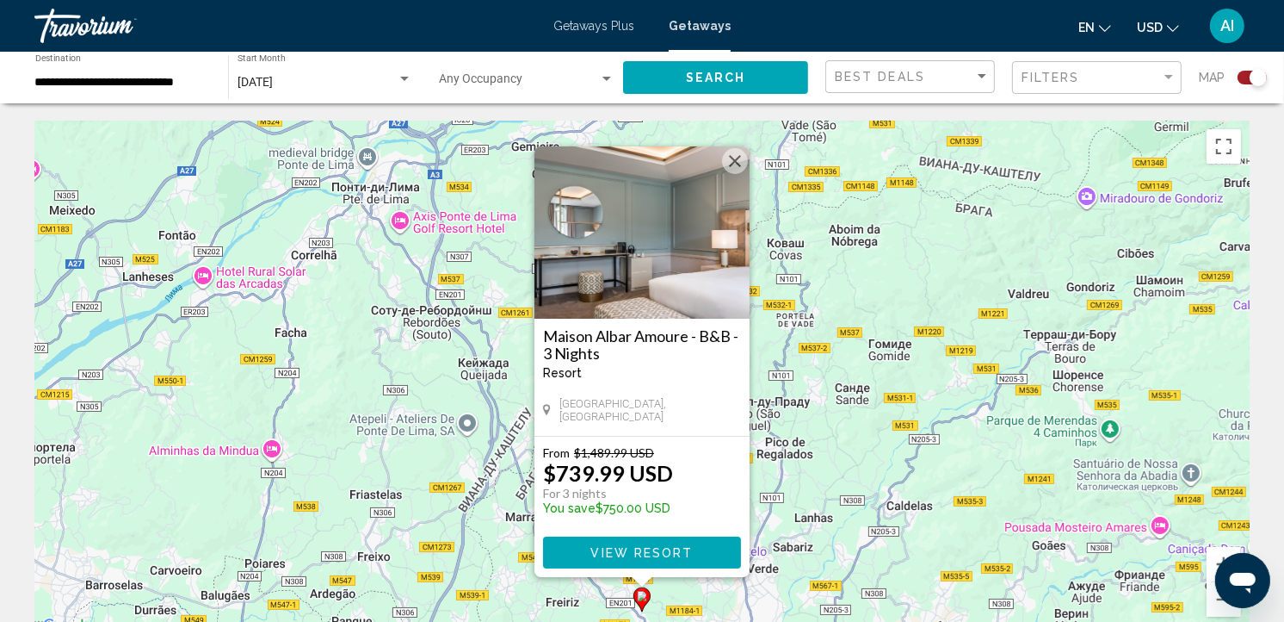
click at [807, 225] on div "Чтобы активировать перетаскивание с помощью клавиатуры, нажмите Alt + Ввод. Пос…" at bounding box center [642, 379] width 1216 height 517
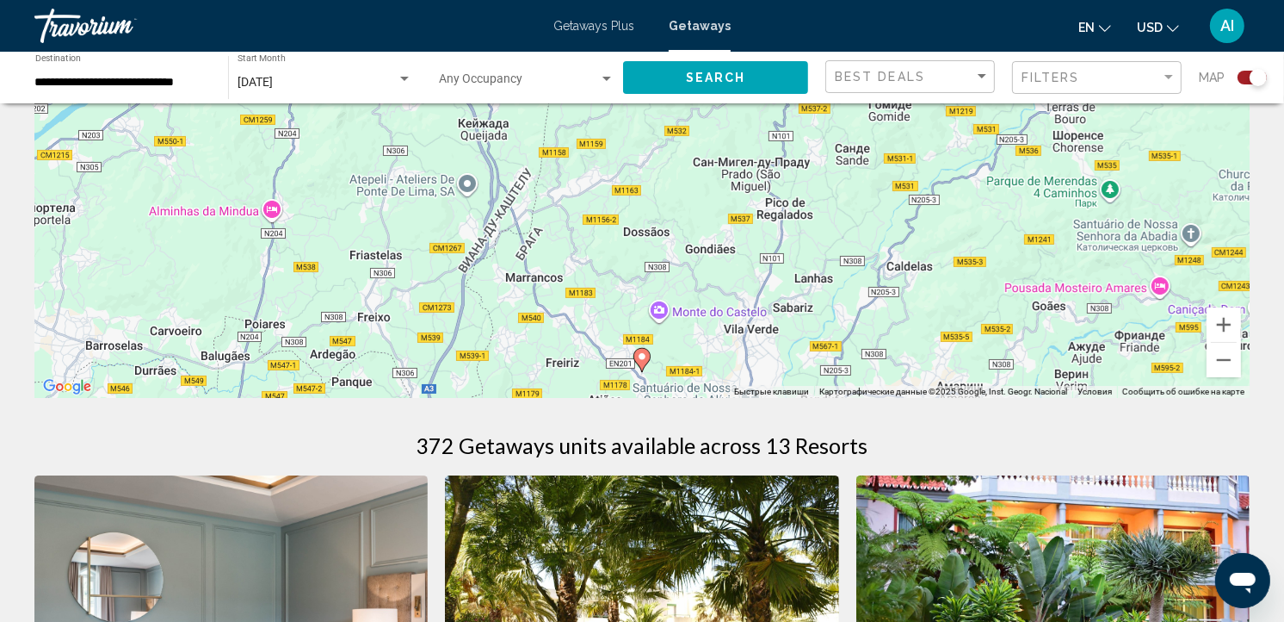
scroll to position [289, 0]
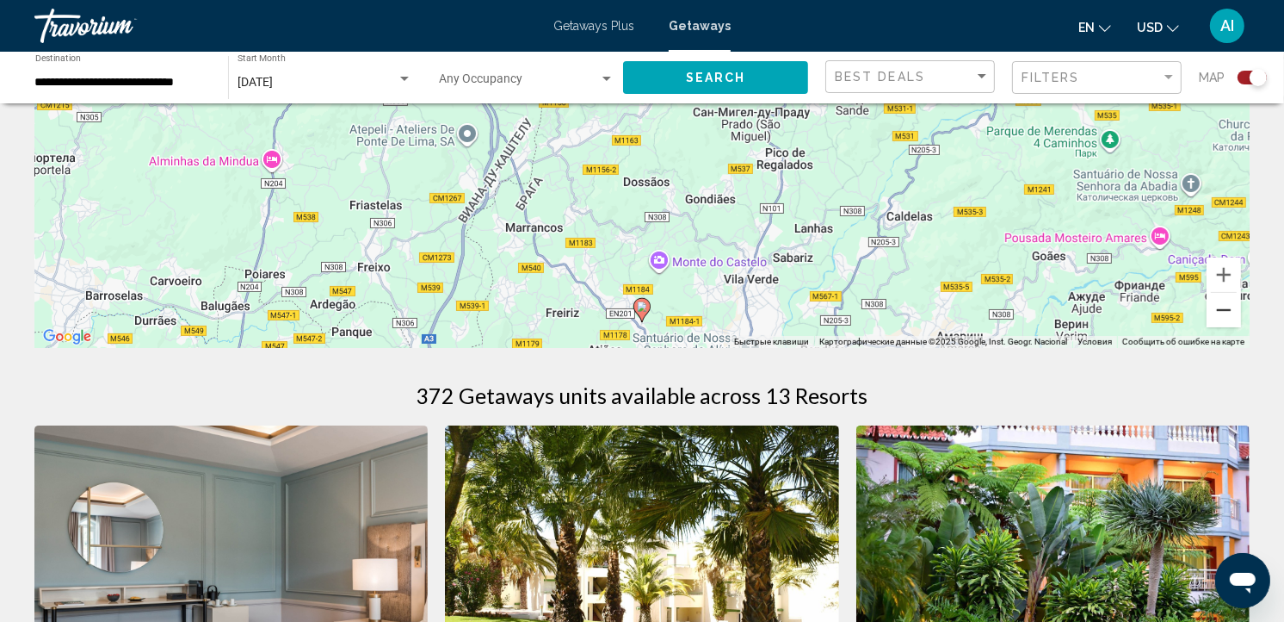
click at [1218, 306] on button "Уменьшить" at bounding box center [1224, 310] width 34 height 34
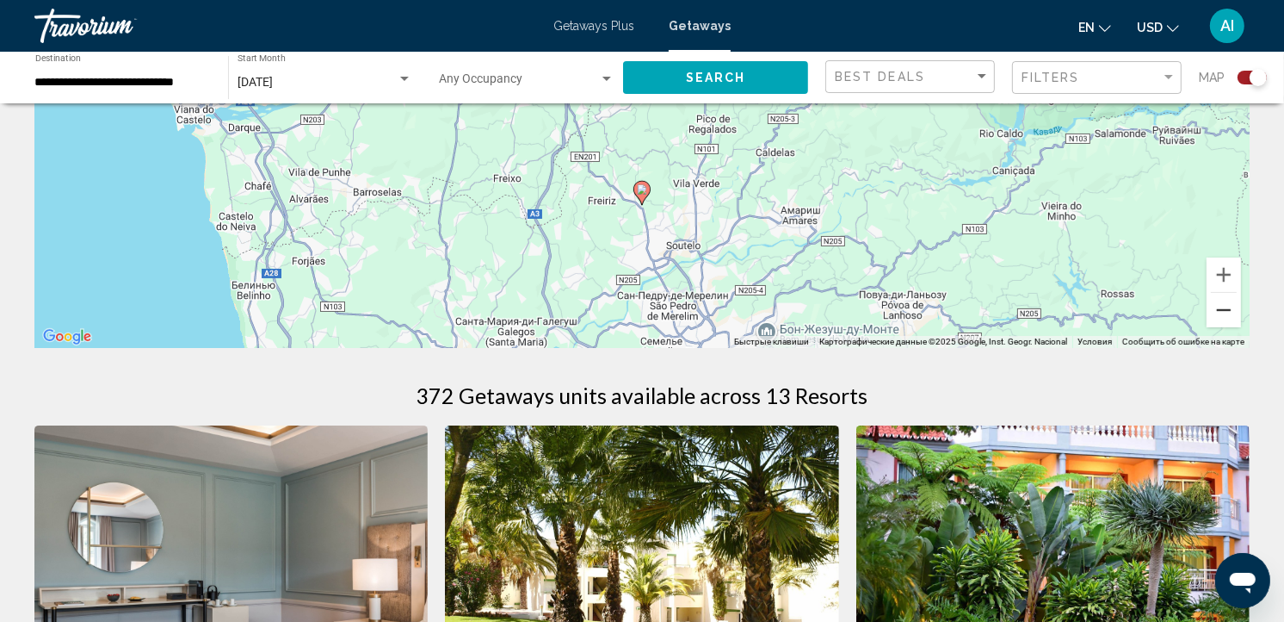
click at [1218, 306] on button "Уменьшить" at bounding box center [1224, 310] width 34 height 34
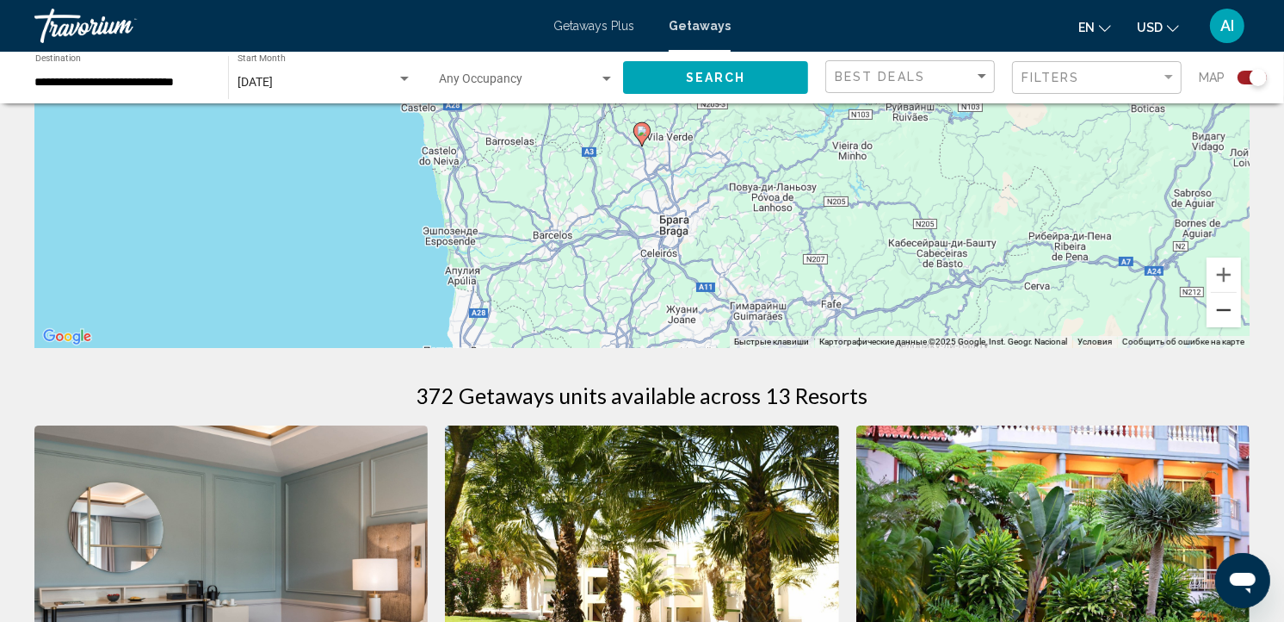
click at [1218, 306] on button "Уменьшить" at bounding box center [1224, 310] width 34 height 34
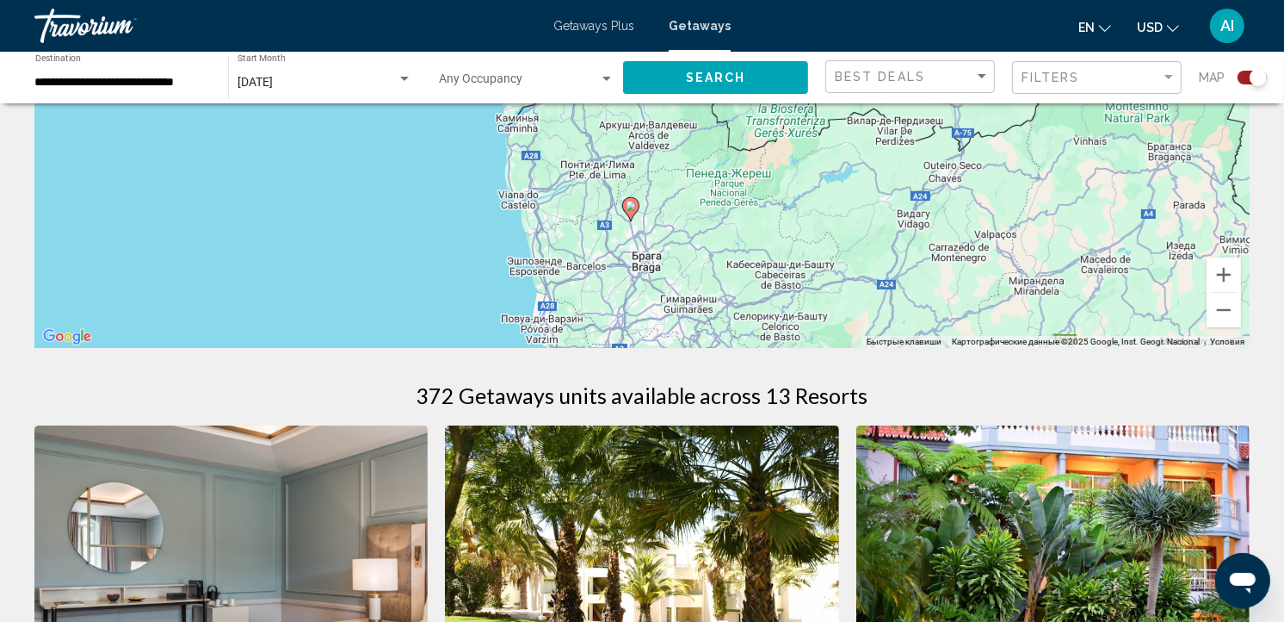
drag, startPoint x: 1123, startPoint y: 232, endPoint x: 1111, endPoint y: 337, distance: 105.6
click at [1111, 337] on div "Чтобы активировать перетаскивание с помощью клавиатуры, нажмите Alt + Ввод. Пос…" at bounding box center [642, 89] width 1216 height 517
click at [1226, 319] on button "Уменьшить" at bounding box center [1224, 310] width 34 height 34
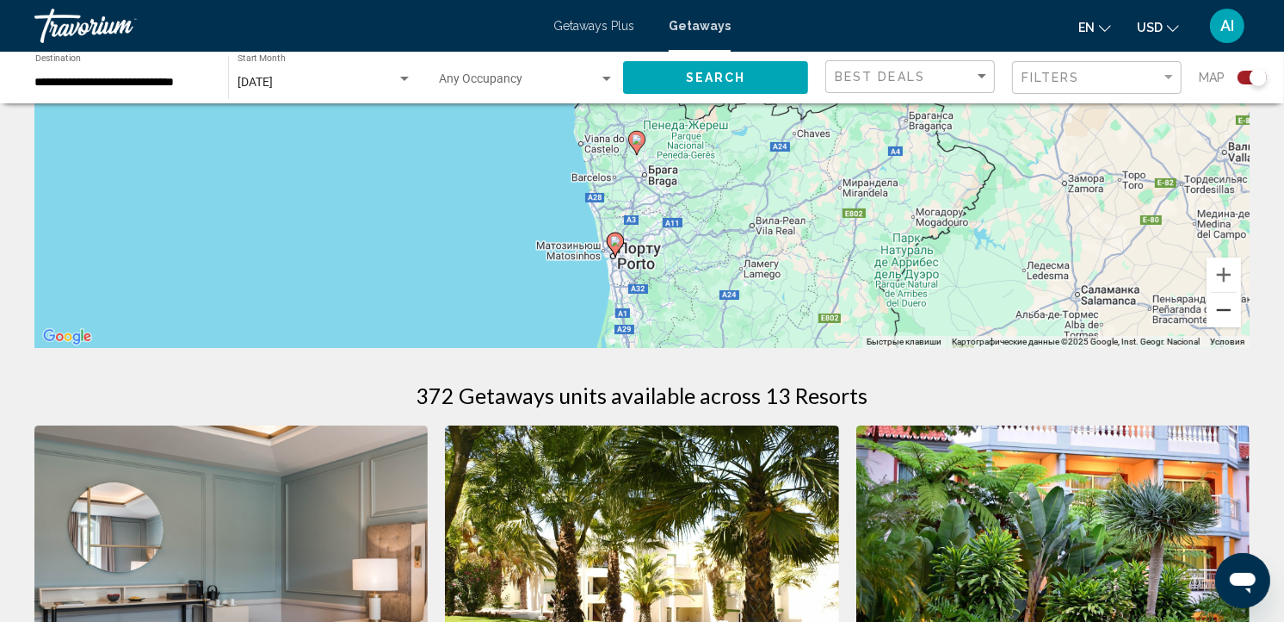
click at [1226, 319] on button "Уменьшить" at bounding box center [1224, 310] width 34 height 34
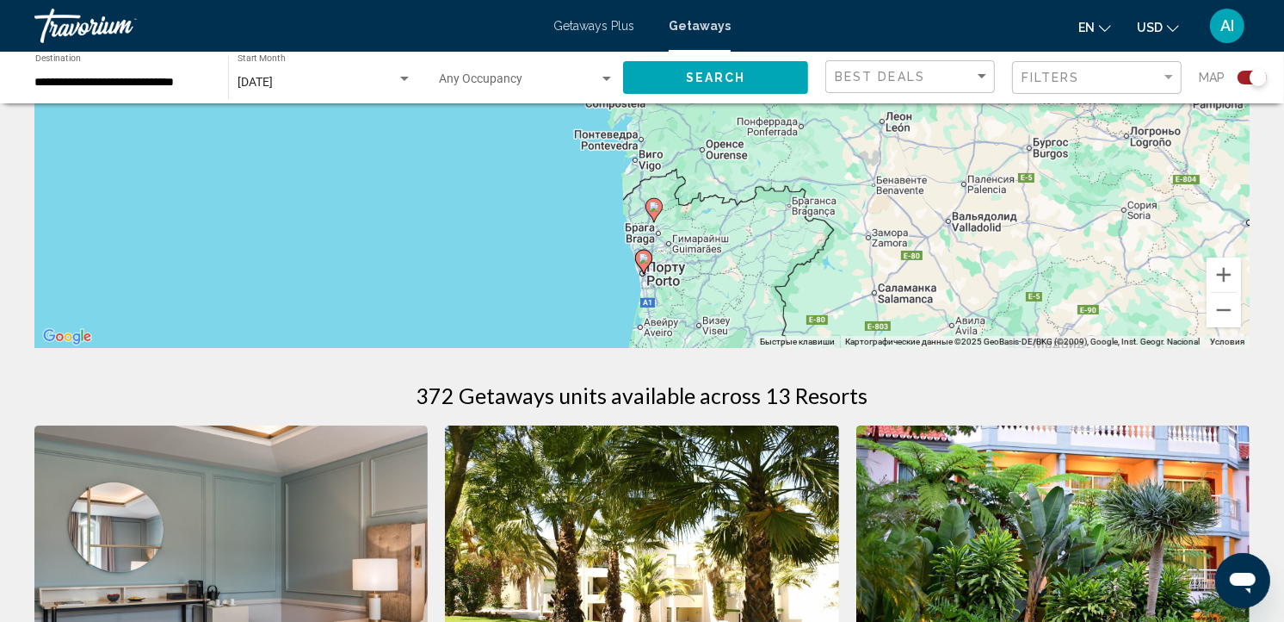
drag, startPoint x: 889, startPoint y: 161, endPoint x: 905, endPoint y: 259, distance: 99.4
click at [905, 259] on div "Чтобы активировать перетаскивание с помощью клавиатуры, нажмите Alt + Ввод. Пос…" at bounding box center [642, 89] width 1216 height 517
click at [644, 251] on icon "Main content" at bounding box center [643, 262] width 15 height 22
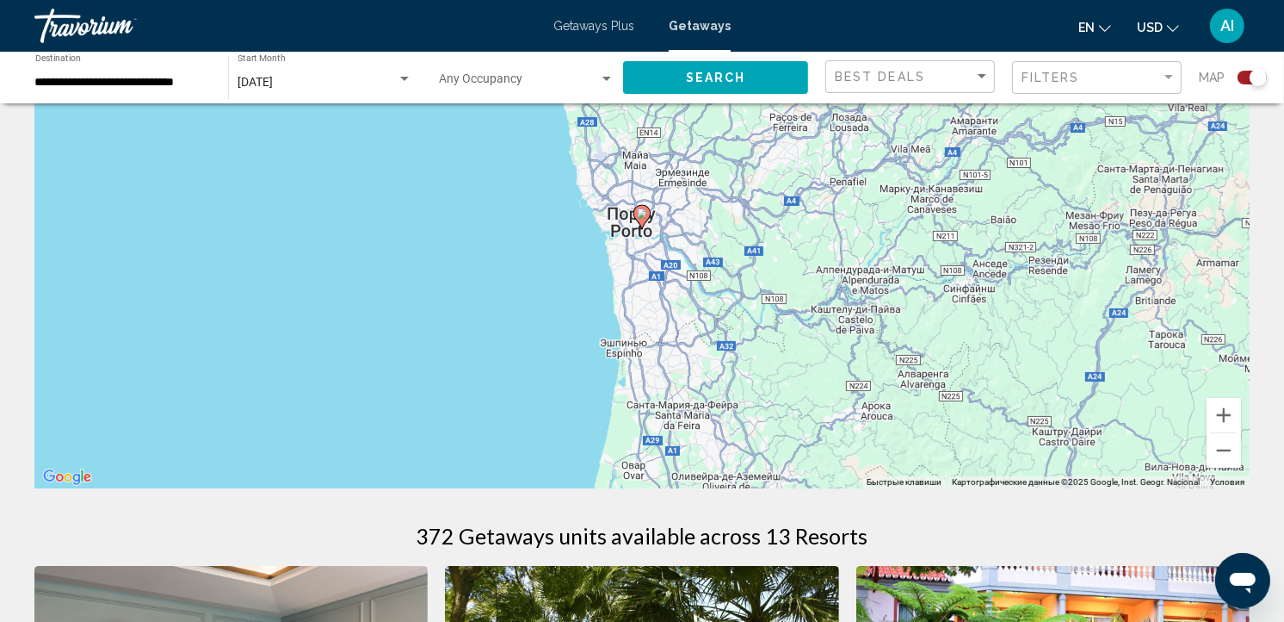
scroll to position [37, 0]
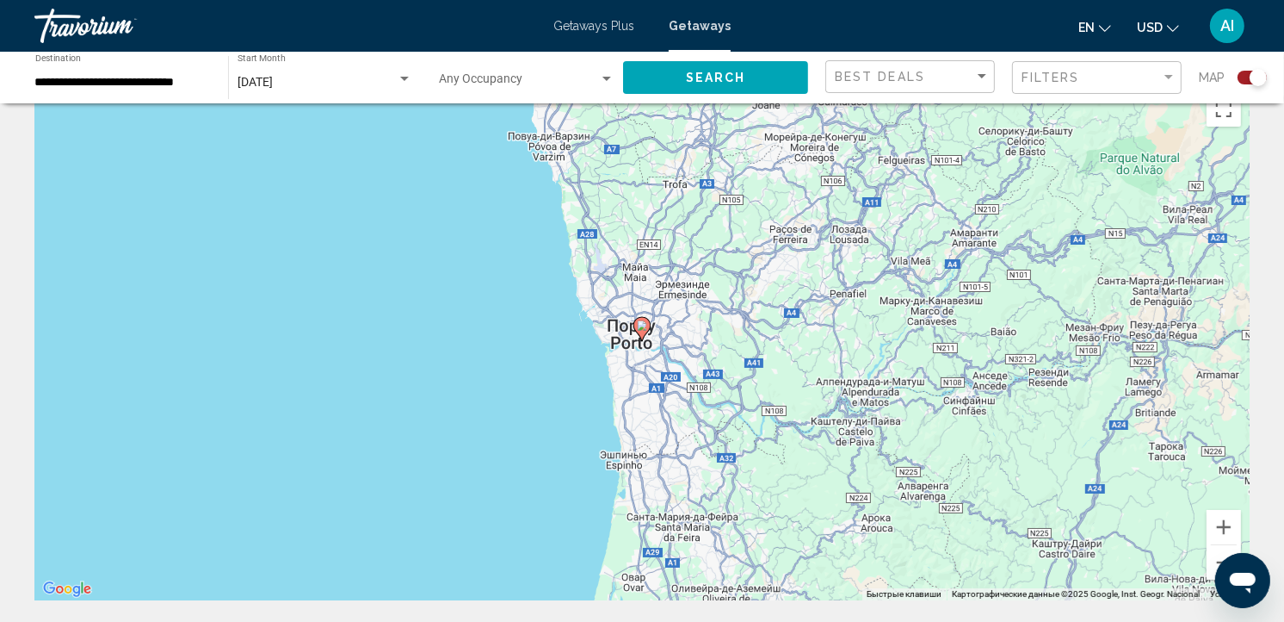
click at [640, 324] on image "Main content" at bounding box center [642, 325] width 10 height 10
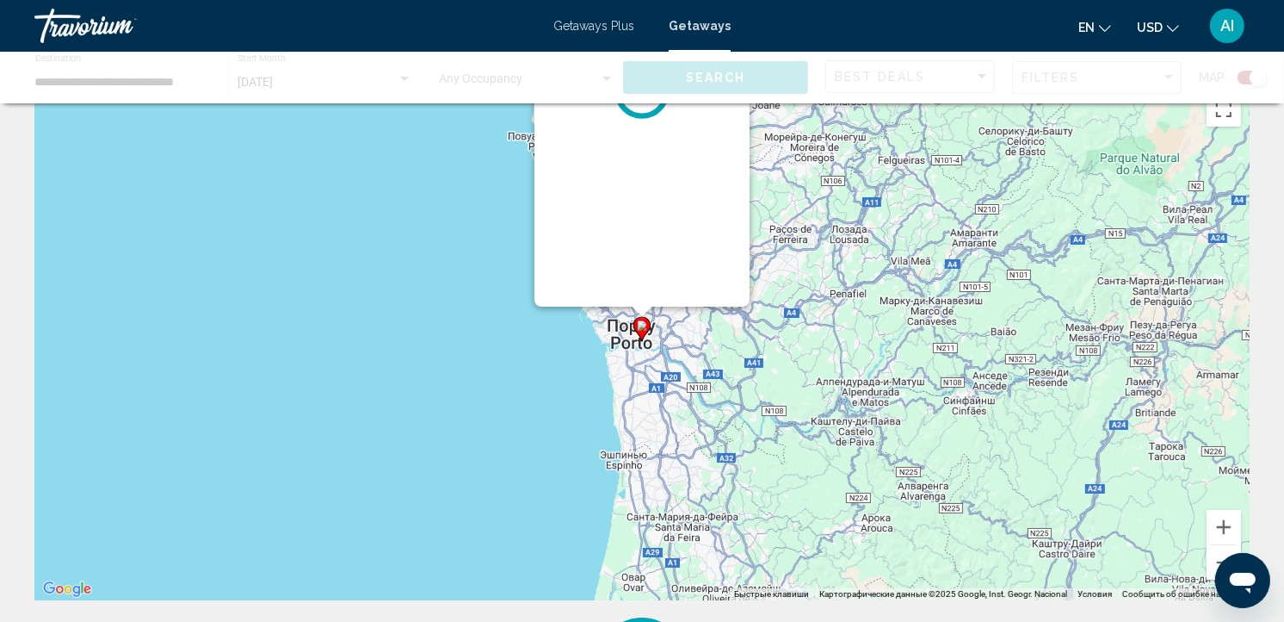
scroll to position [0, 0]
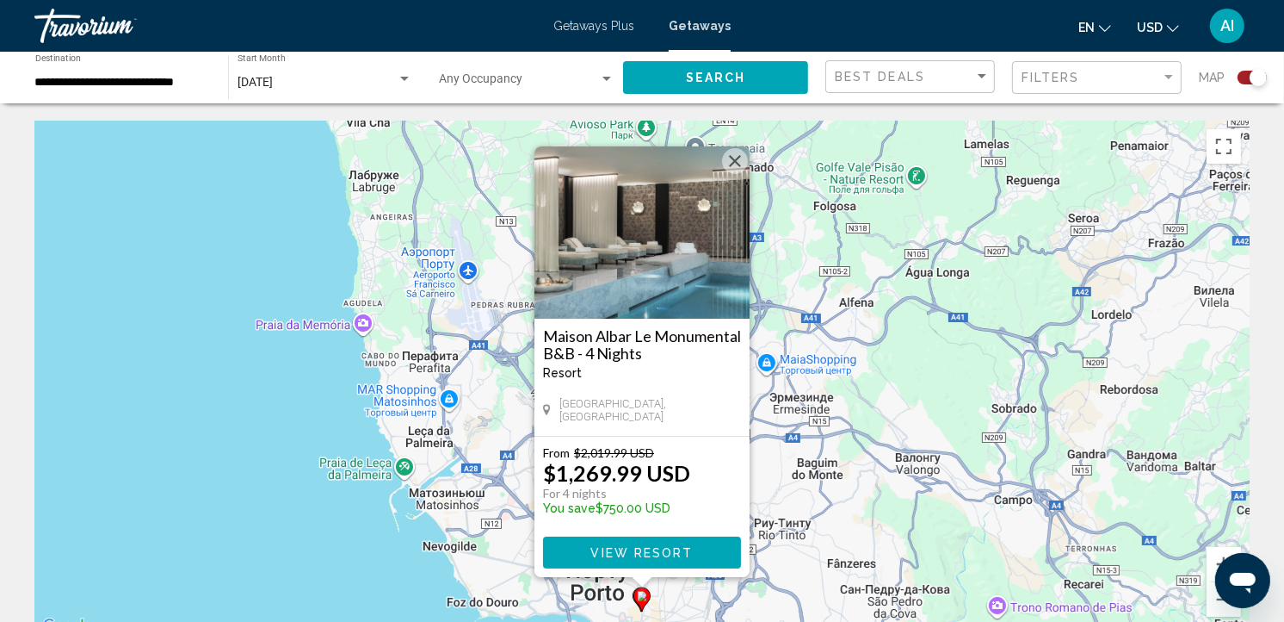
click at [792, 399] on div "Чтобы активировать перетаскивание с помощью клавиатуры, нажмите Alt + Ввод. Пос…" at bounding box center [642, 379] width 1216 height 517
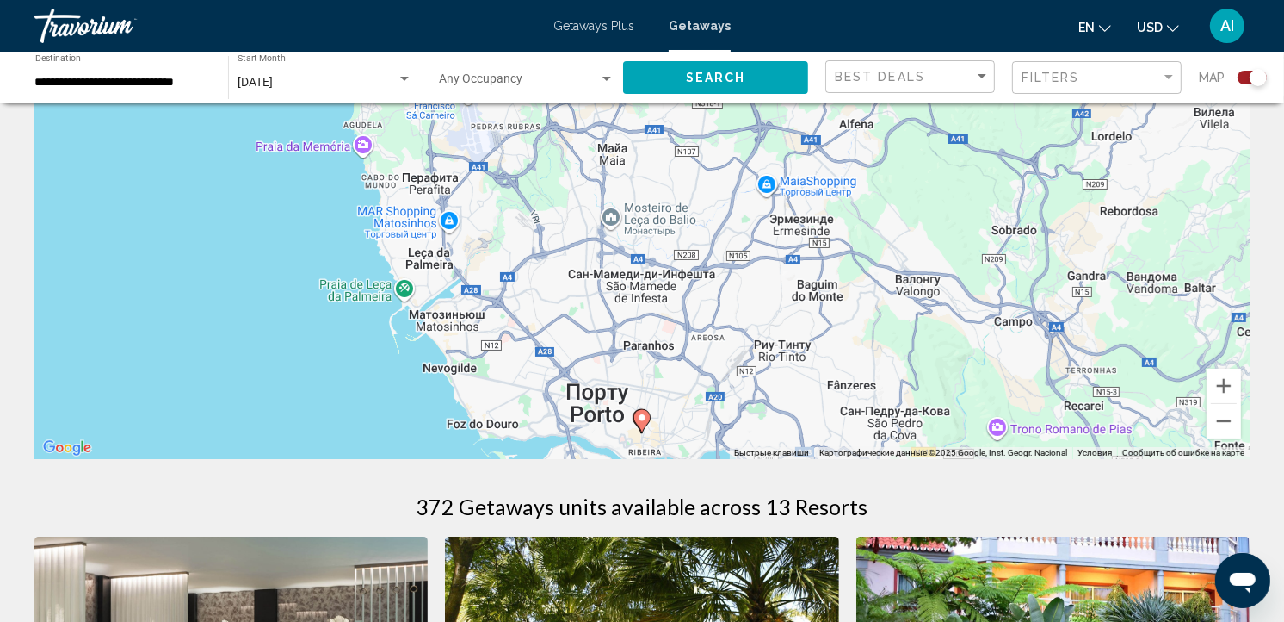
scroll to position [193, 0]
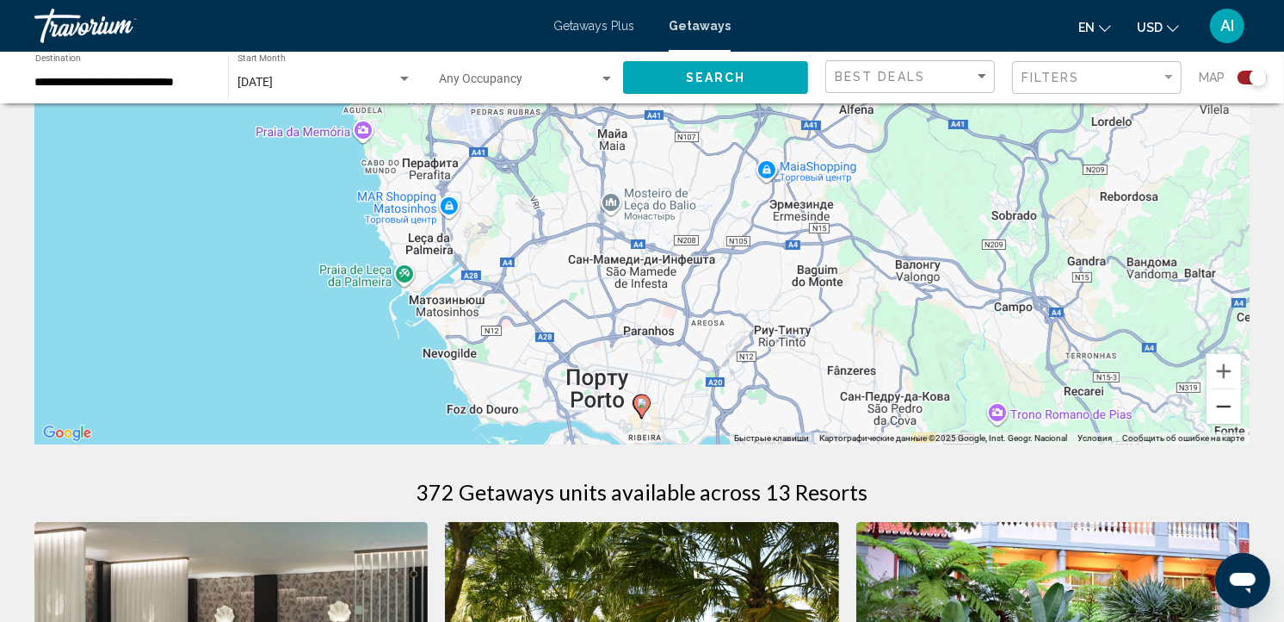
click at [1211, 407] on button "Уменьшить" at bounding box center [1224, 406] width 34 height 34
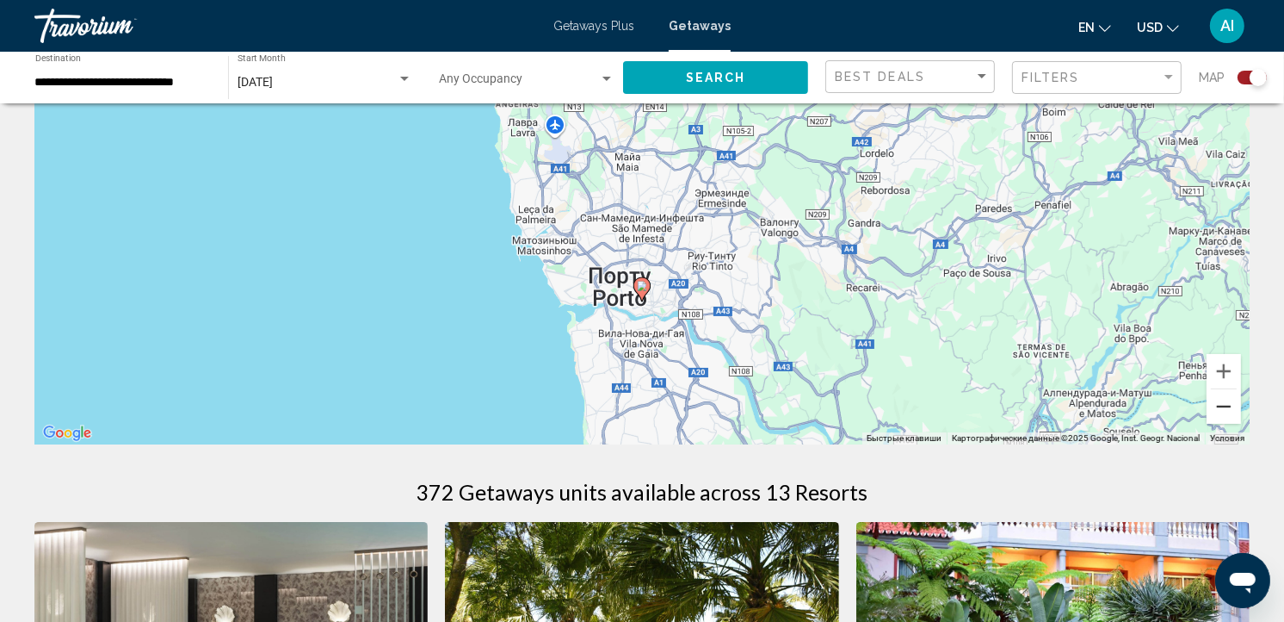
click at [1211, 407] on button "Уменьшить" at bounding box center [1224, 406] width 34 height 34
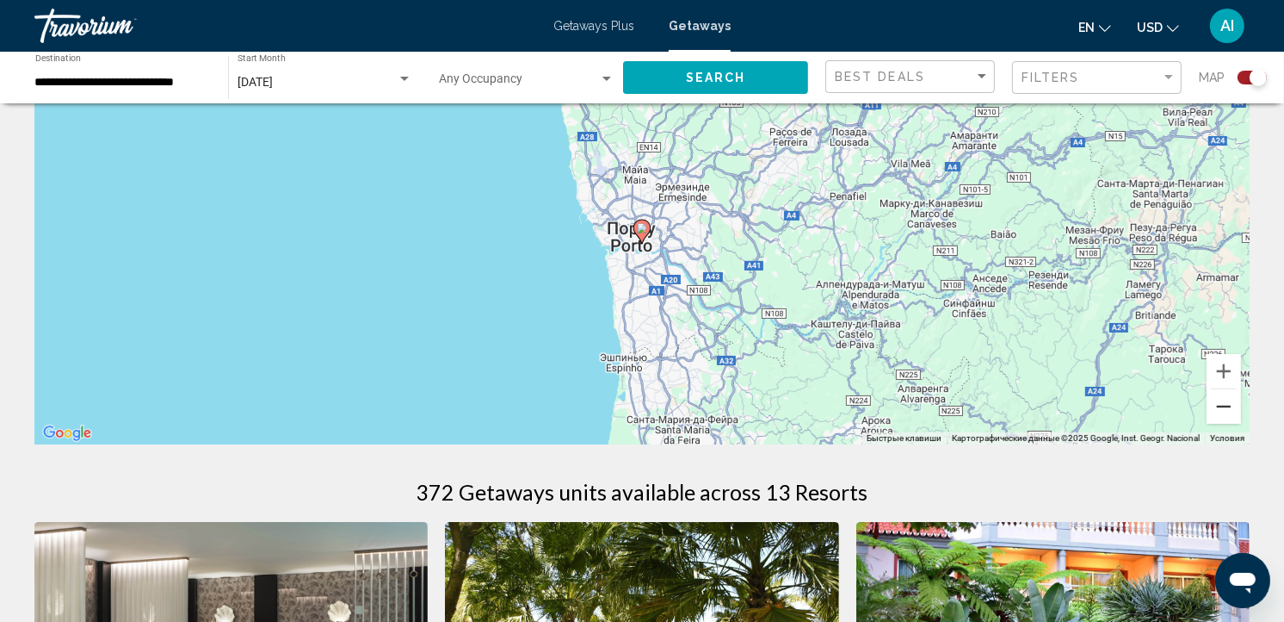
click at [1211, 407] on button "Уменьшить" at bounding box center [1224, 406] width 34 height 34
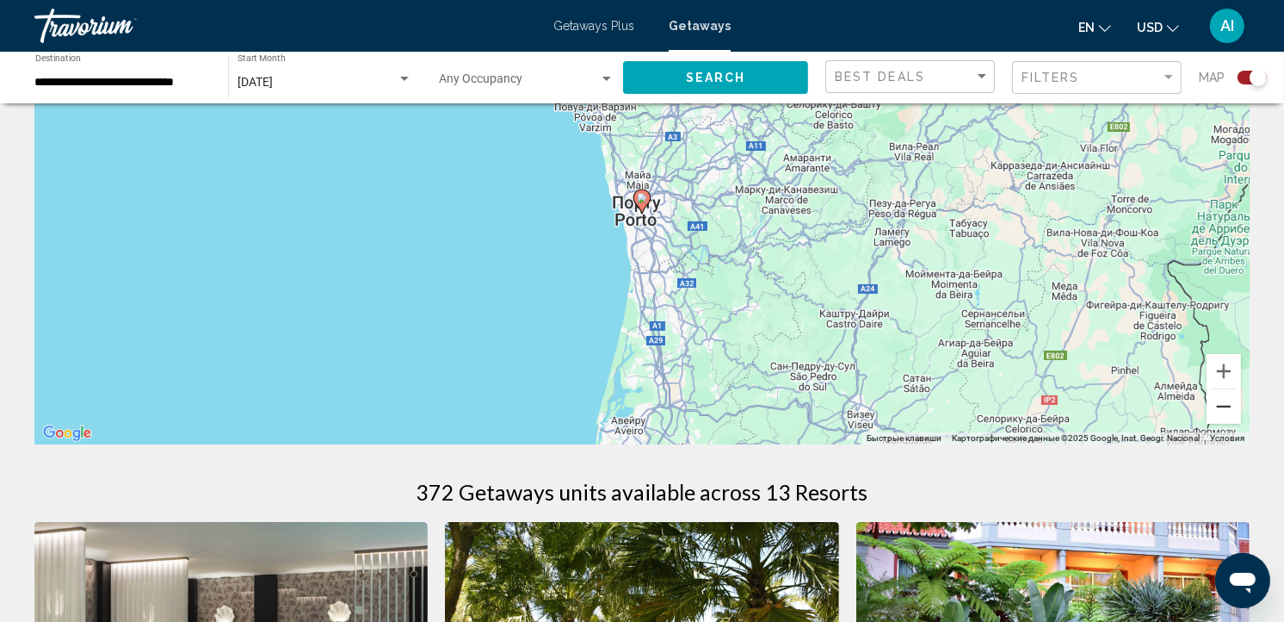
click at [1211, 407] on button "Уменьшить" at bounding box center [1224, 406] width 34 height 34
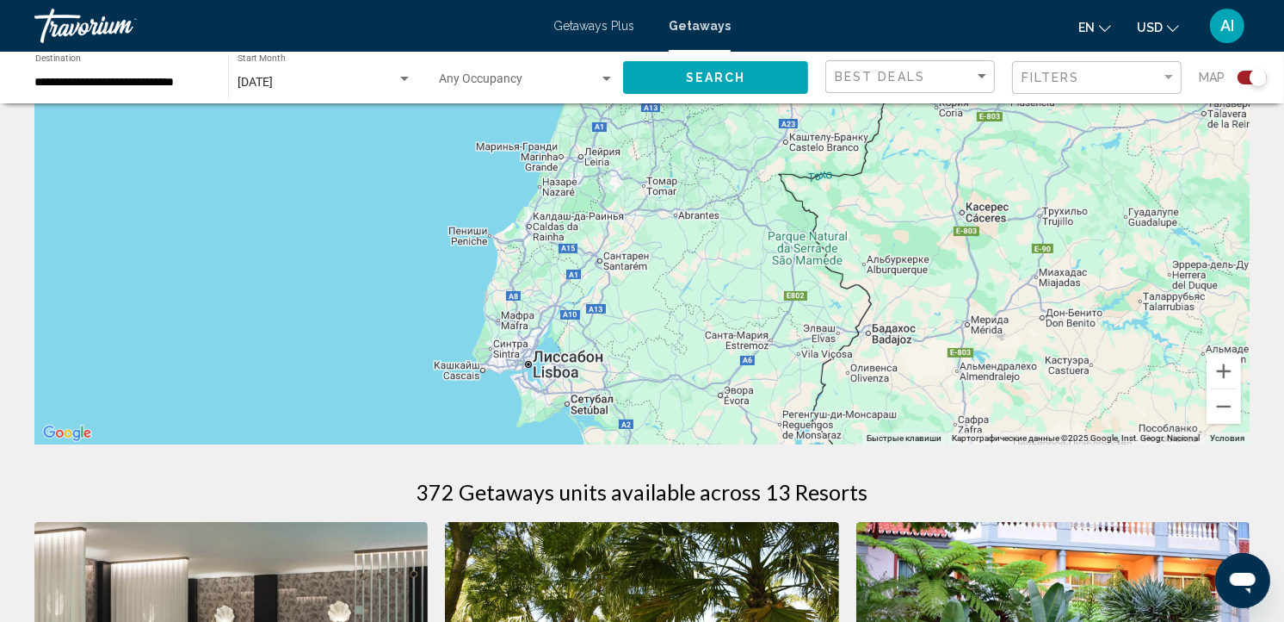
drag, startPoint x: 1064, startPoint y: 333, endPoint x: 1030, endPoint y: -11, distance: 346.1
click at [1030, 0] on html "**********" at bounding box center [642, 118] width 1284 height 622
click at [505, 213] on image "Main content" at bounding box center [508, 212] width 10 height 10
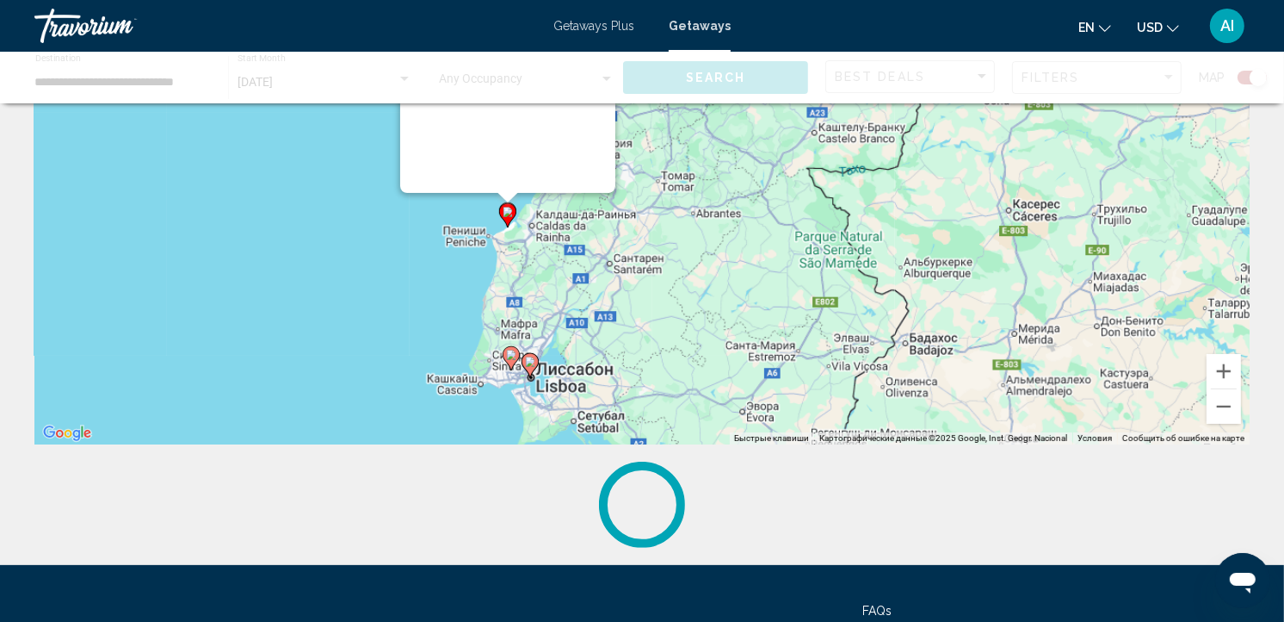
scroll to position [0, 0]
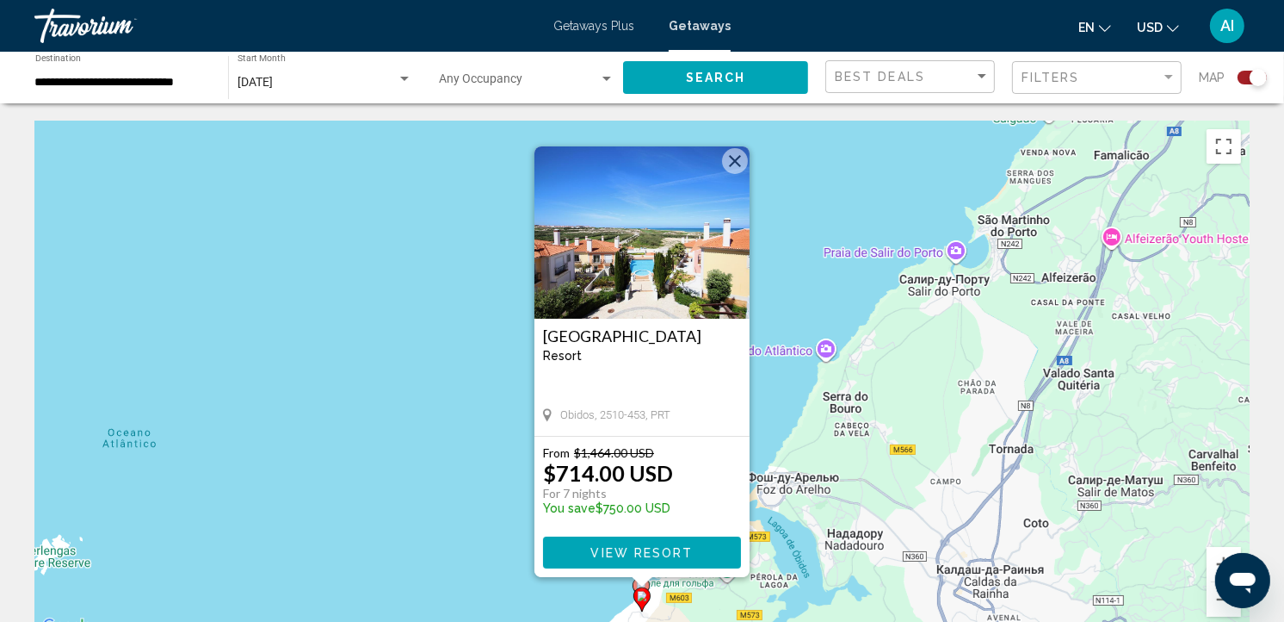
click at [832, 331] on div "Чтобы активировать перетаскивание с помощью клавиатуры, нажмите Alt + Ввод. Пос…" at bounding box center [642, 379] width 1216 height 517
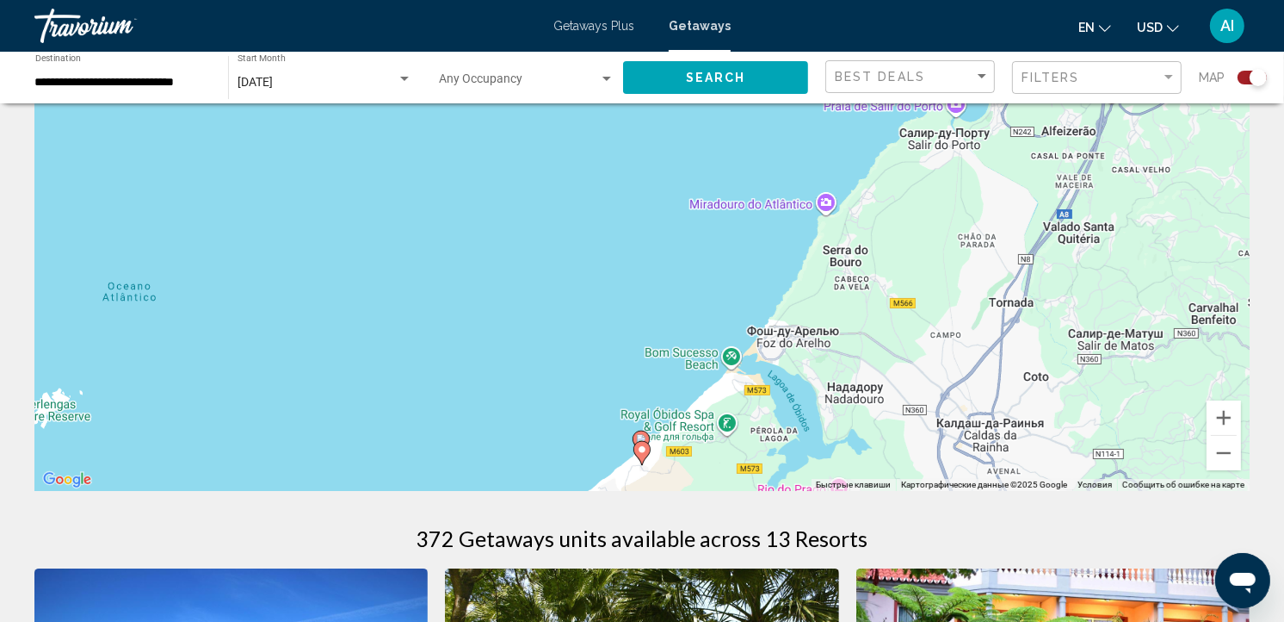
scroll to position [126, 0]
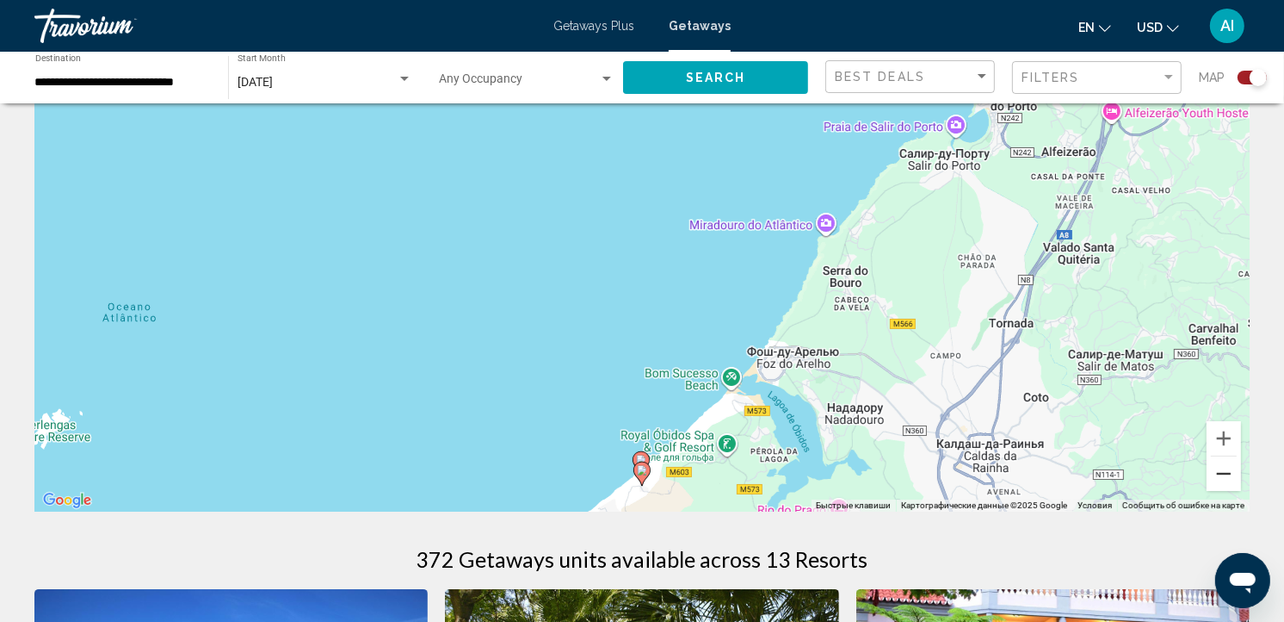
click at [1221, 479] on button "Уменьшить" at bounding box center [1224, 473] width 34 height 34
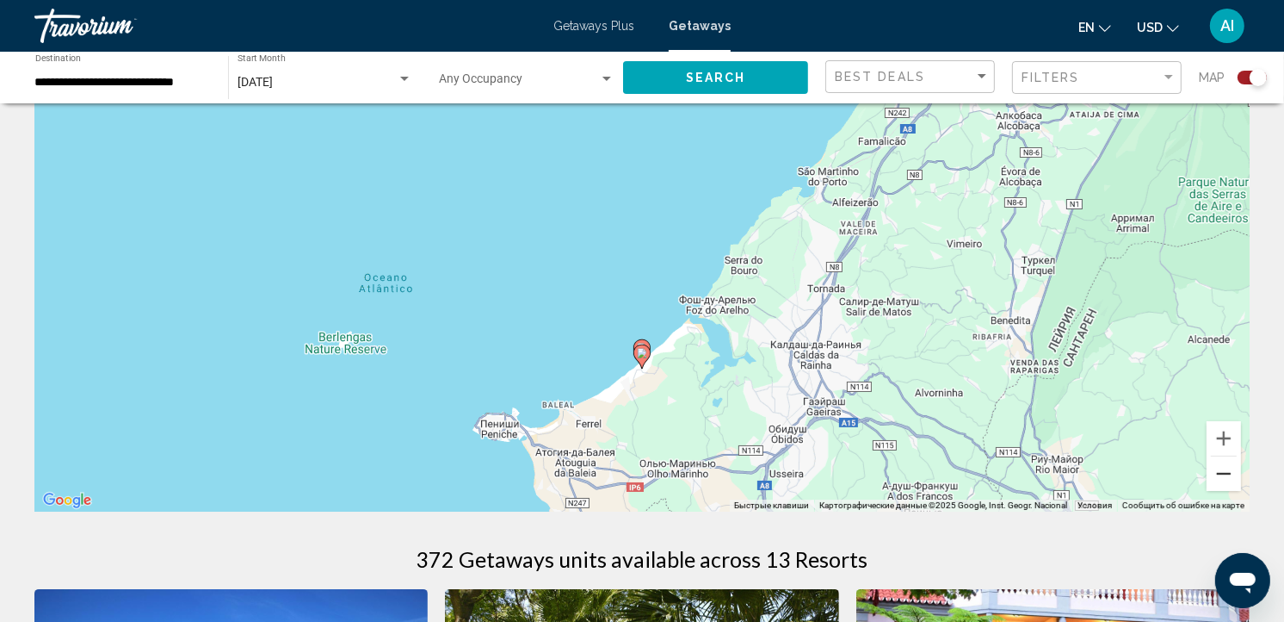
click at [1221, 479] on button "Уменьшить" at bounding box center [1224, 473] width 34 height 34
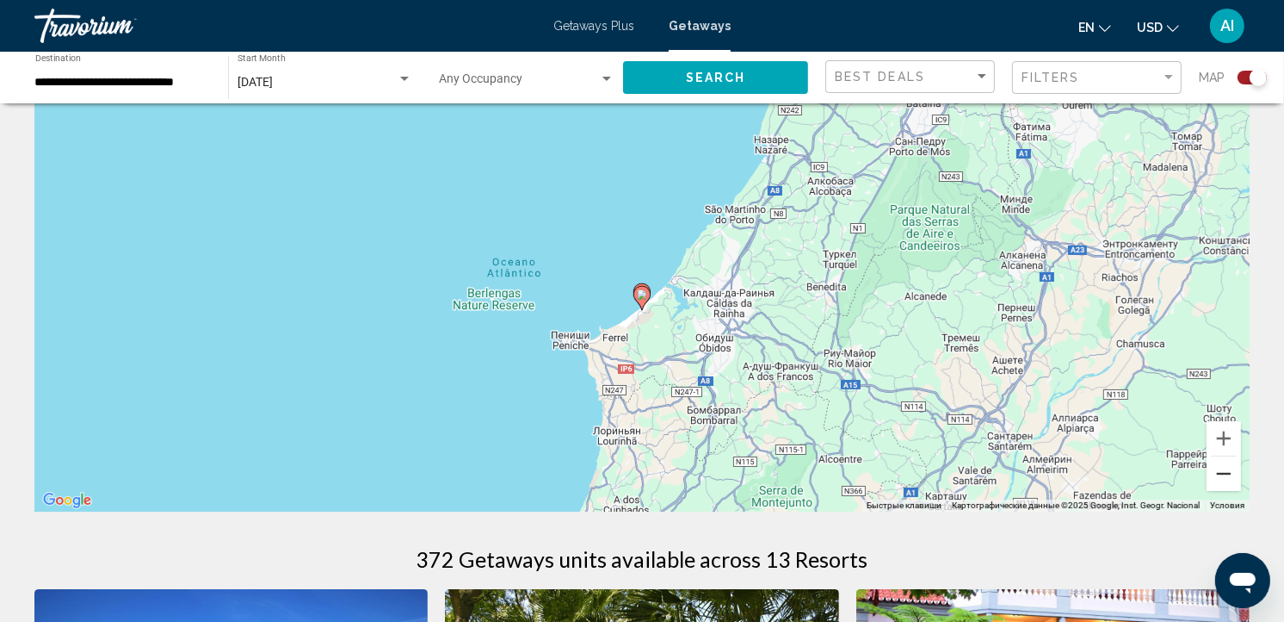
click at [1221, 479] on button "Уменьшить" at bounding box center [1224, 473] width 34 height 34
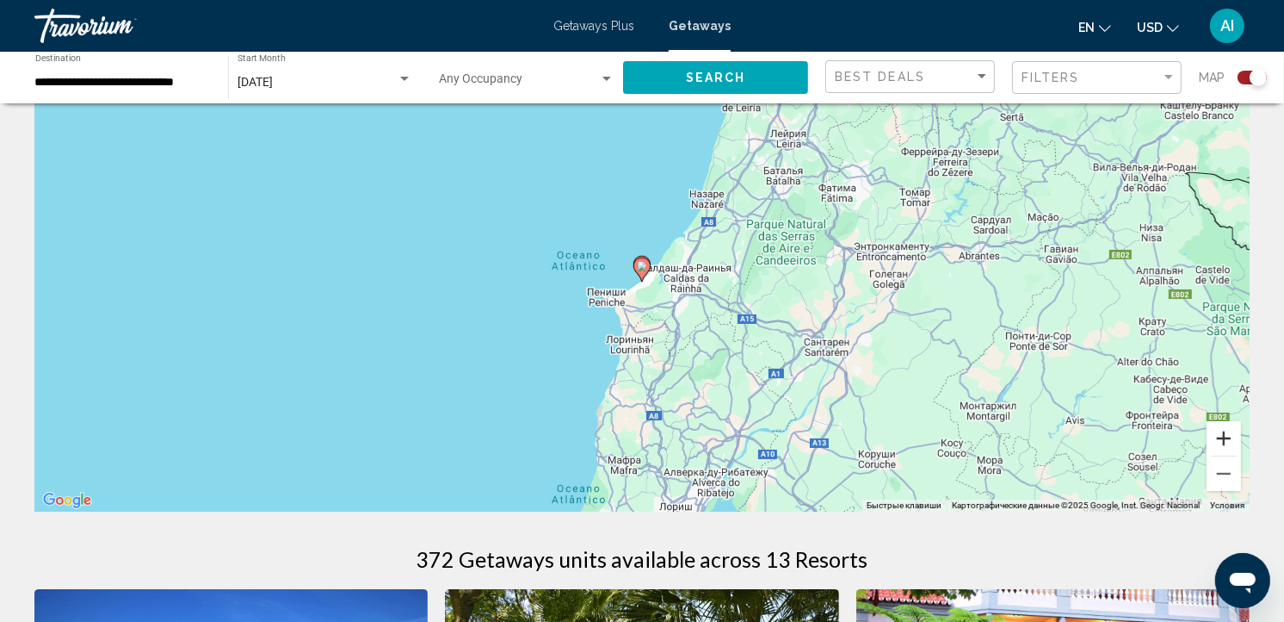
click at [1225, 436] on button "Увеличить" at bounding box center [1224, 438] width 34 height 34
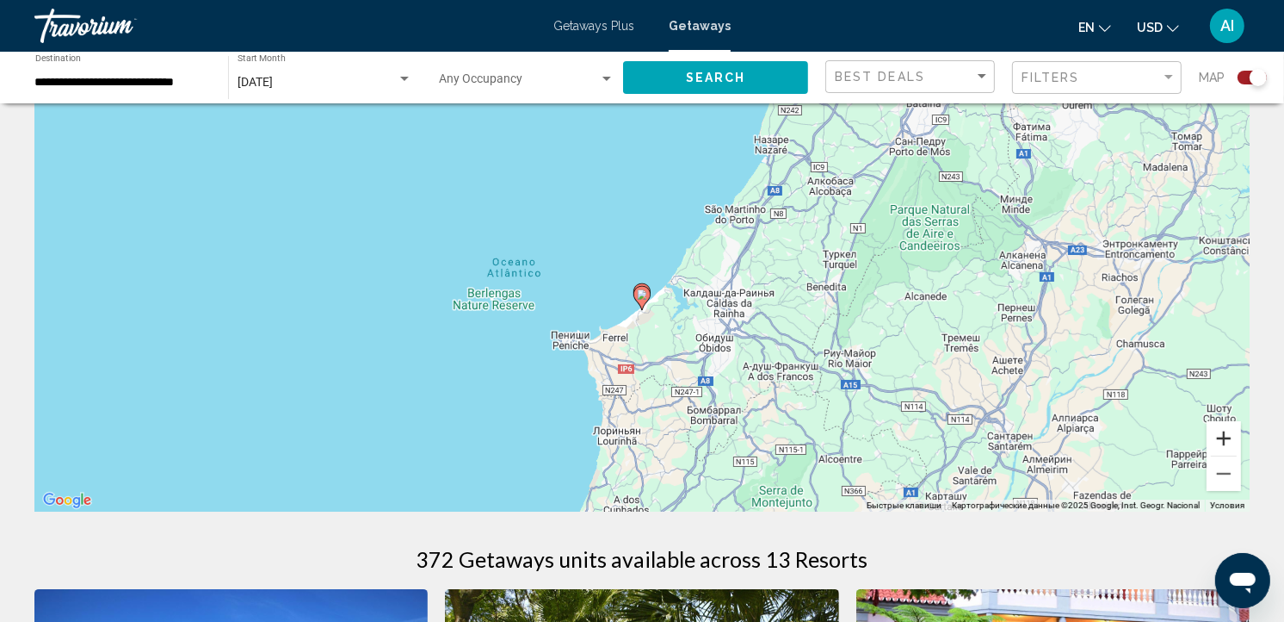
click at [1225, 436] on button "Увеличить" at bounding box center [1224, 438] width 34 height 34
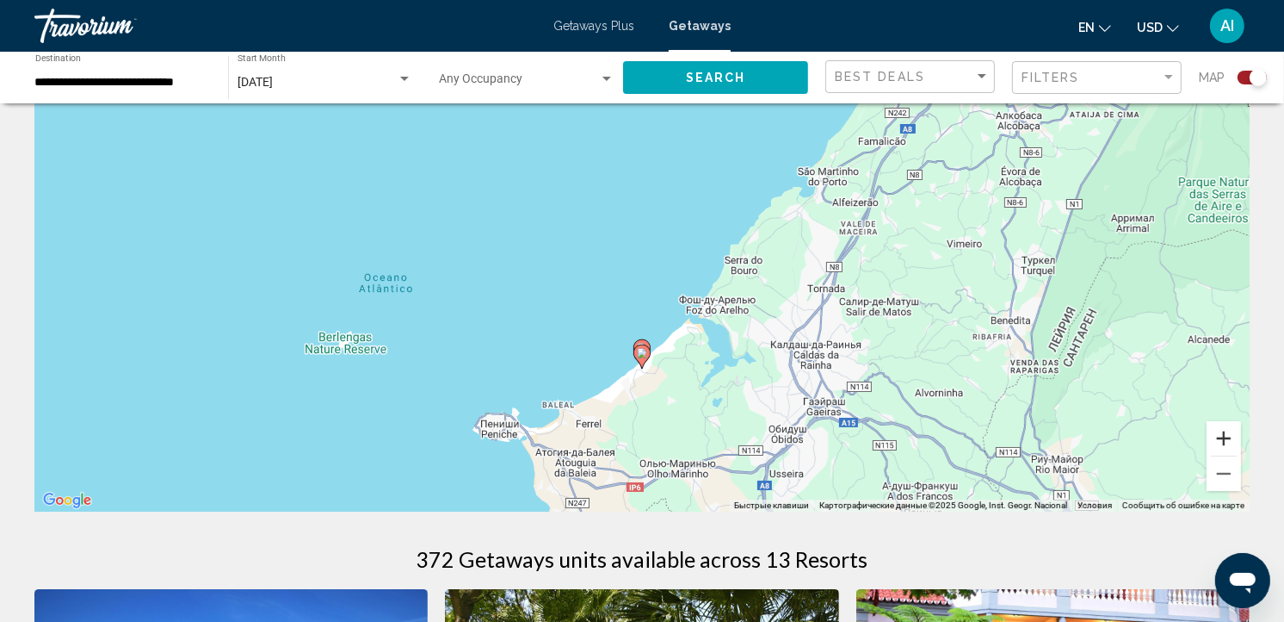
click at [1225, 436] on button "Увеличить" at bounding box center [1224, 438] width 34 height 34
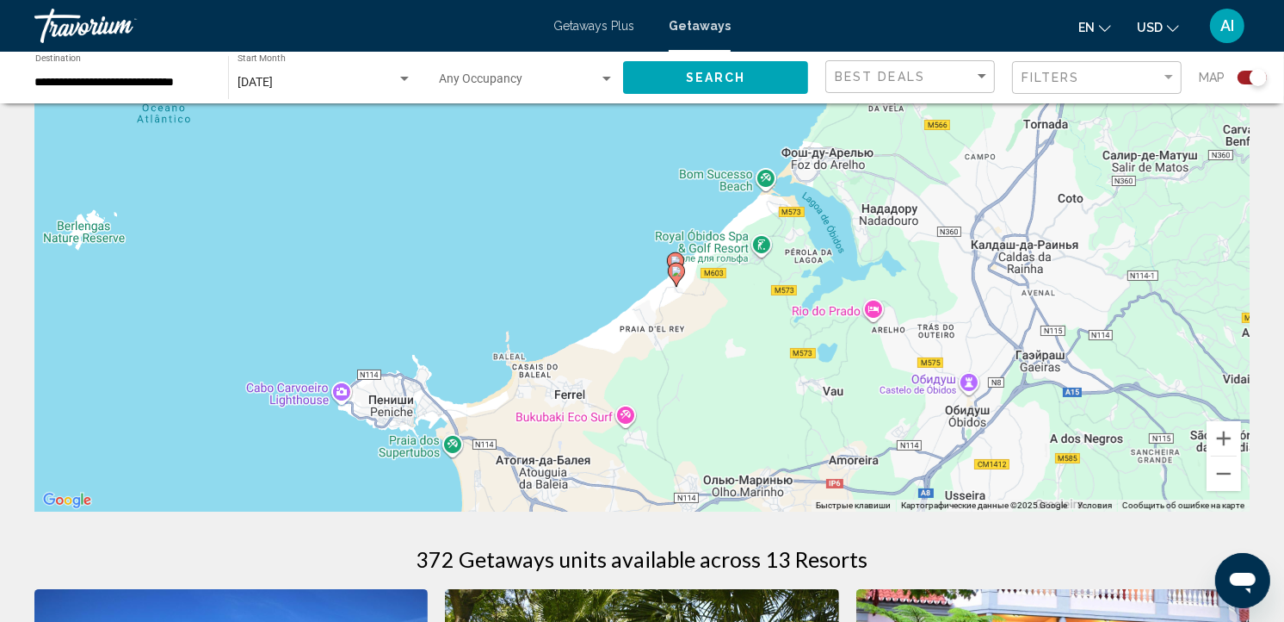
drag, startPoint x: 1029, startPoint y: 446, endPoint x: 1063, endPoint y: 245, distance: 203.5
click at [1063, 245] on div "Чтобы активировать перетаскивание с помощью клавиатуры, нажмите Alt + Ввод. Пос…" at bounding box center [642, 253] width 1216 height 517
click at [1224, 443] on button "Увеличить" at bounding box center [1224, 438] width 34 height 34
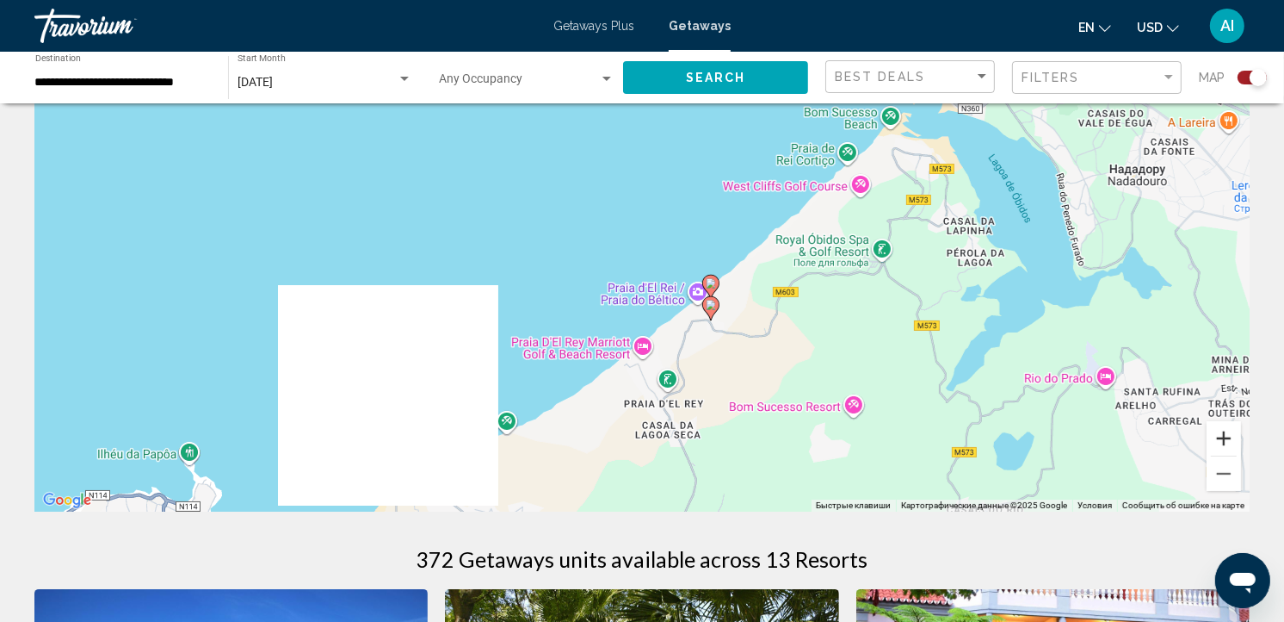
click at [1224, 443] on button "Увеличить" at bounding box center [1224, 438] width 34 height 34
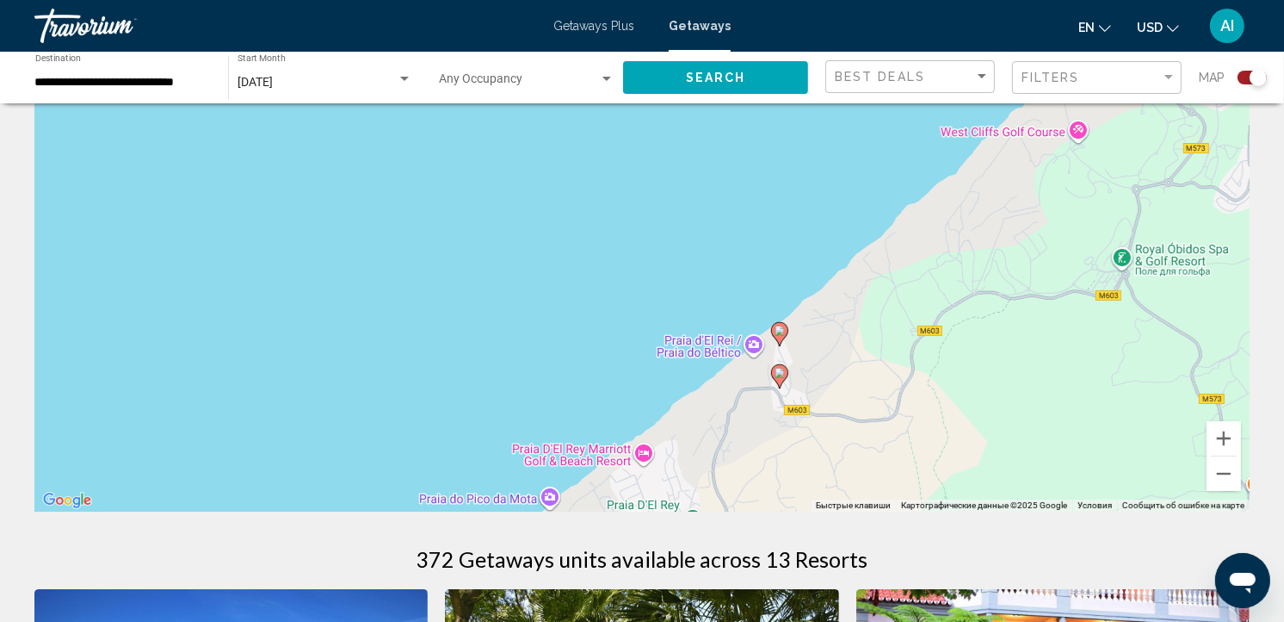
click at [777, 329] on image "Main content" at bounding box center [780, 330] width 10 height 10
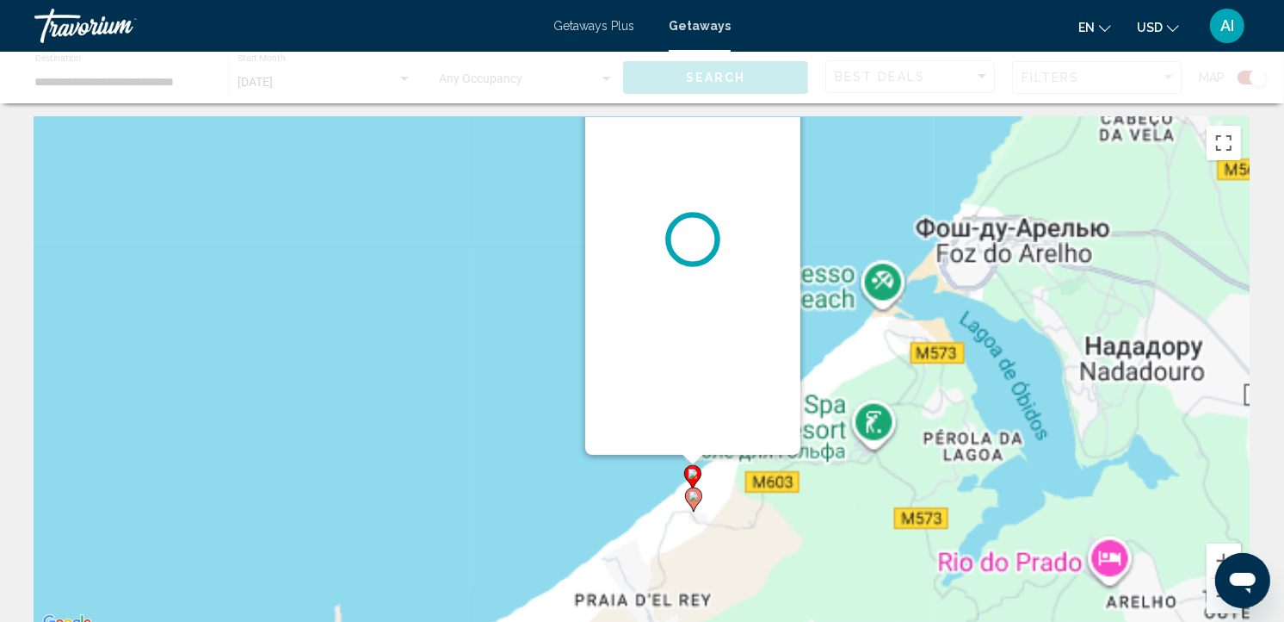
scroll to position [0, 0]
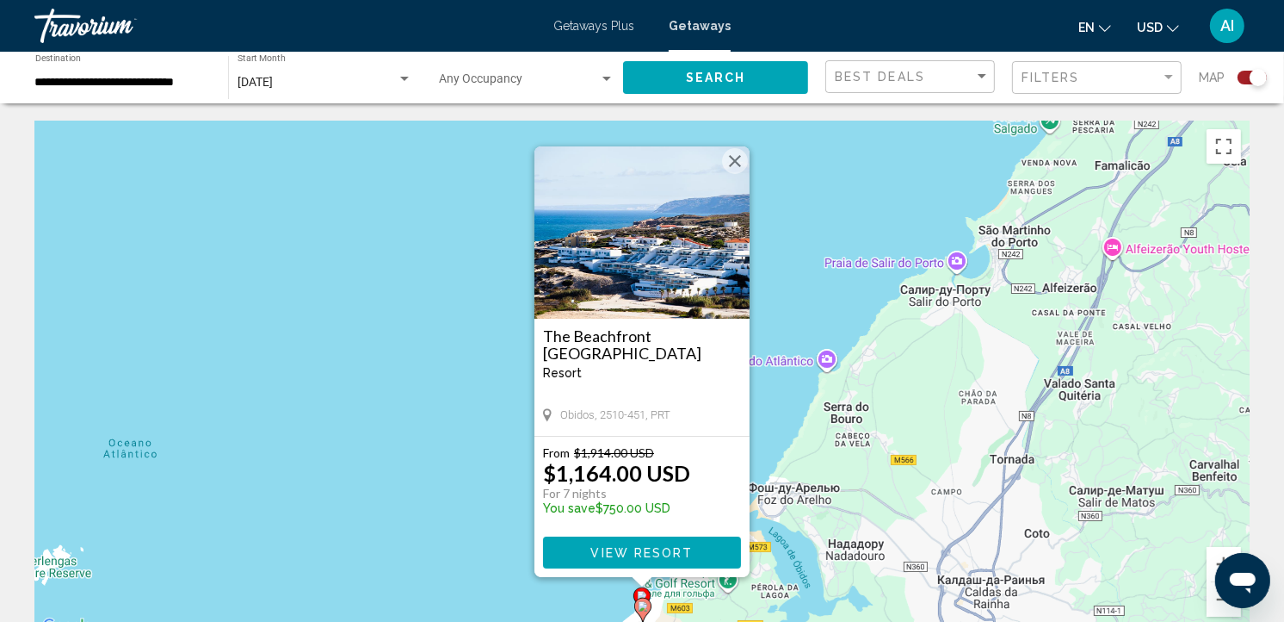
click at [777, 329] on div "Чтобы активировать перетаскивание с помощью клавиатуры, нажмите Alt + Ввод. Пос…" at bounding box center [642, 379] width 1216 height 517
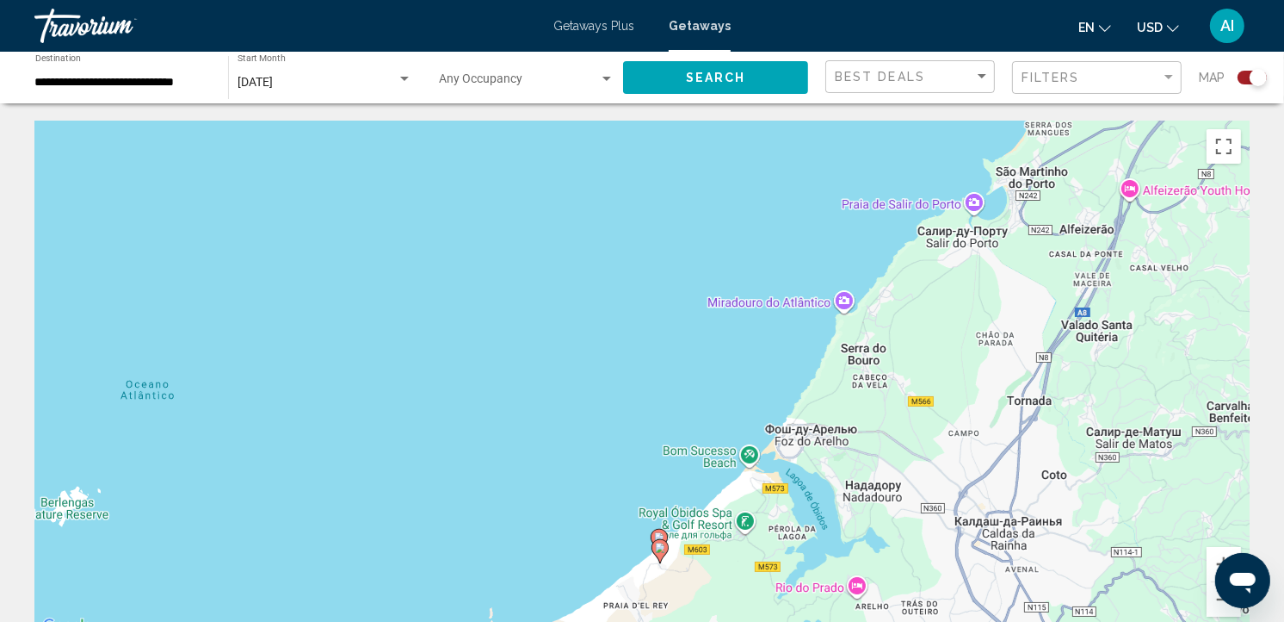
drag, startPoint x: 740, startPoint y: 443, endPoint x: 758, endPoint y: 379, distance: 66.8
click at [758, 379] on div "Чтобы активировать перетаскивание с помощью клавиатуры, нажмите Alt + Ввод. Пос…" at bounding box center [642, 379] width 1216 height 517
click at [658, 547] on image "Main content" at bounding box center [660, 547] width 10 height 10
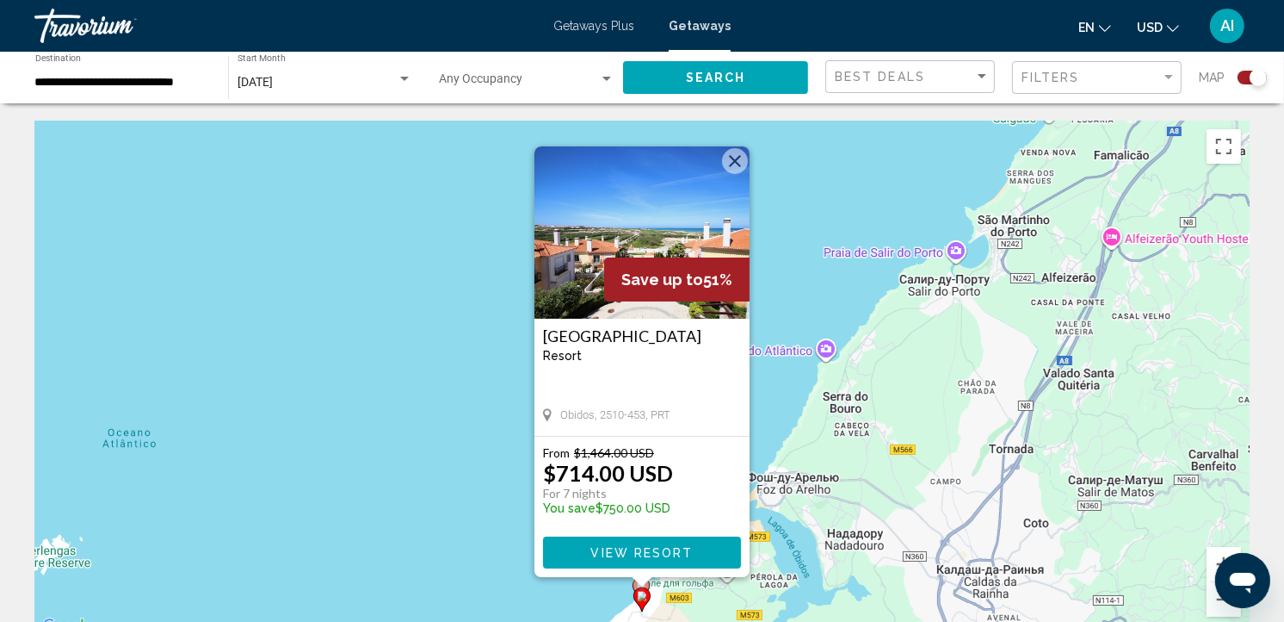
click at [785, 485] on div "Чтобы активировать перетаскивание с помощью клавиатуры, нажмите Alt + Ввод. Пос…" at bounding box center [642, 379] width 1216 height 517
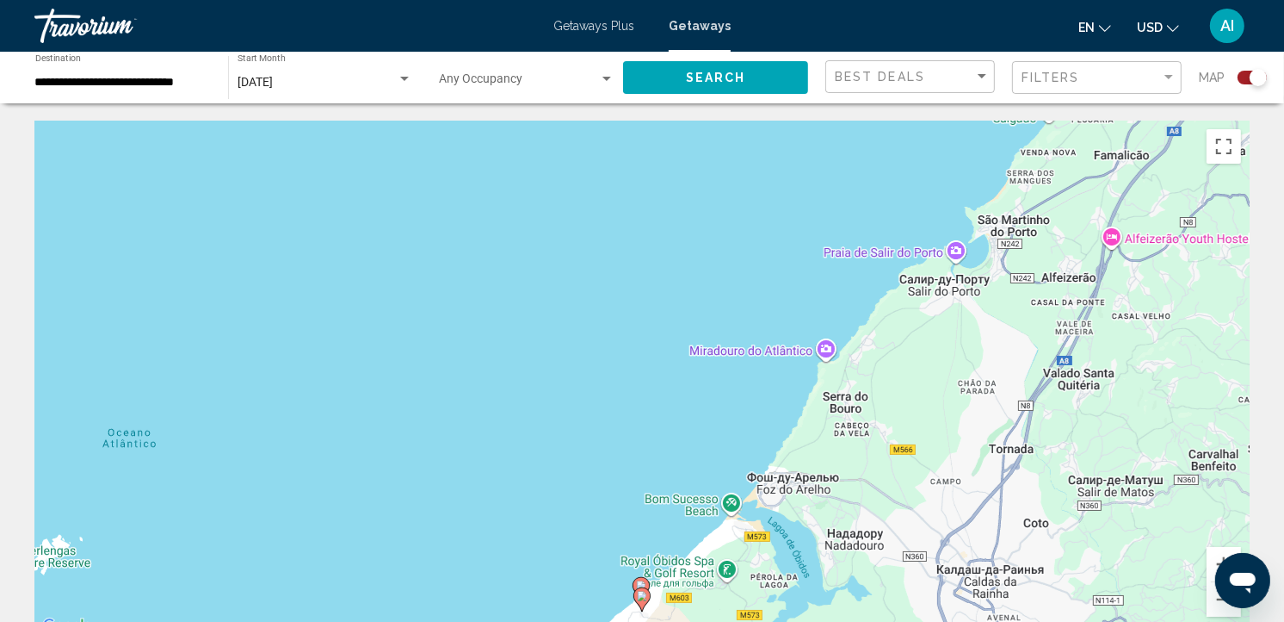
drag, startPoint x: 785, startPoint y: 485, endPoint x: 801, endPoint y: 462, distance: 27.7
click at [801, 462] on div "Чтобы активировать перетаскивание с помощью клавиатуры, нажмите Alt + Ввод. Пос…" at bounding box center [642, 379] width 1216 height 517
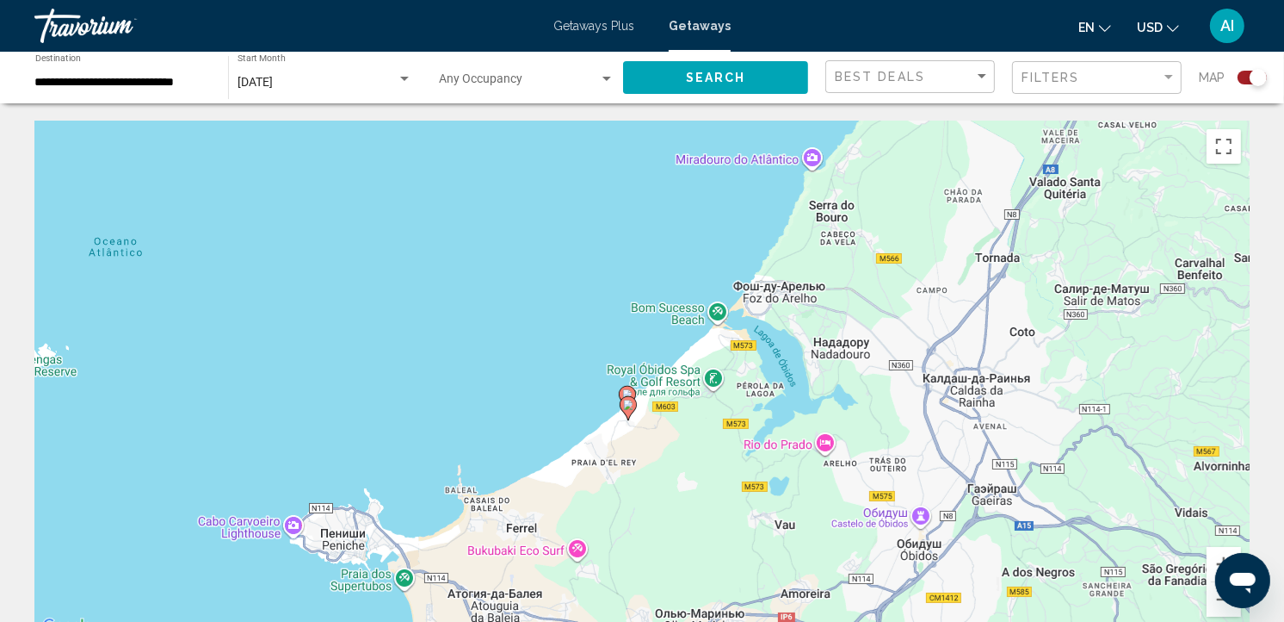
drag, startPoint x: 785, startPoint y: 445, endPoint x: 763, endPoint y: 235, distance: 211.2
click at [763, 234] on div "Чтобы активировать перетаскивание с помощью клавиатуры, нажмите Alt + Ввод. Пос…" at bounding box center [642, 379] width 1216 height 517
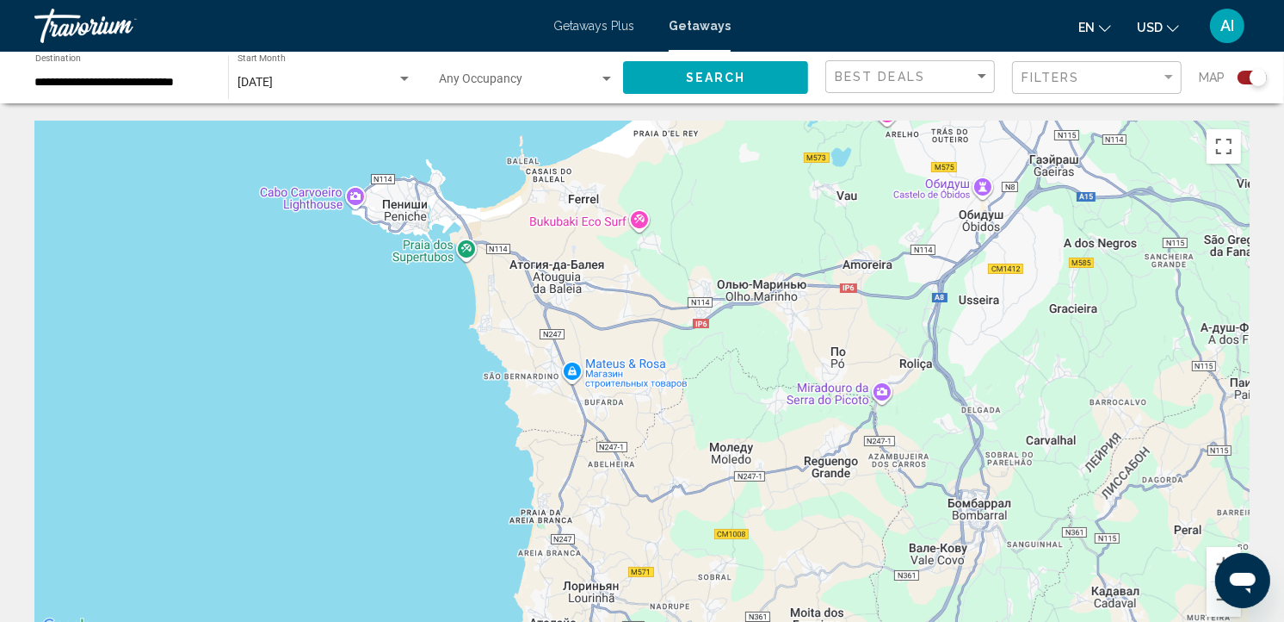
drag, startPoint x: 685, startPoint y: 493, endPoint x: 718, endPoint y: 227, distance: 268.0
click at [718, 227] on div "Чтобы активировать перетаскивание с помощью клавиатуры, нажмите Alt + Ввод. Пос…" at bounding box center [642, 379] width 1216 height 517
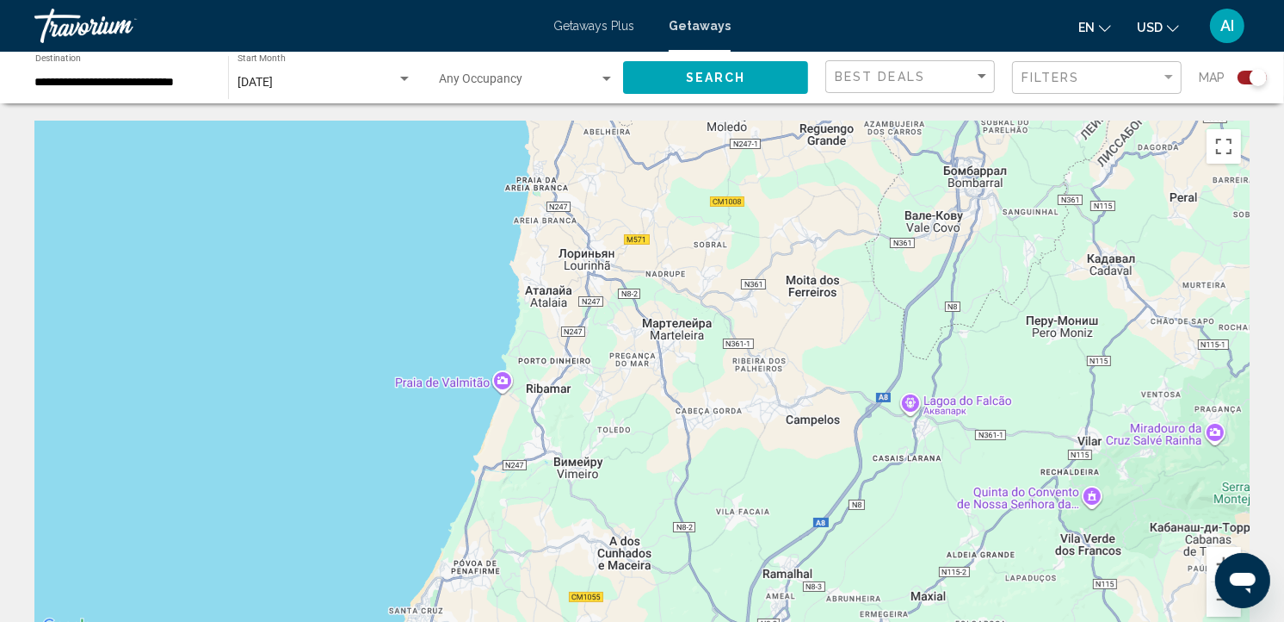
drag, startPoint x: 715, startPoint y: 319, endPoint x: 708, endPoint y: -3, distance: 322.0
click at [708, 0] on html "**********" at bounding box center [642, 311] width 1284 height 622
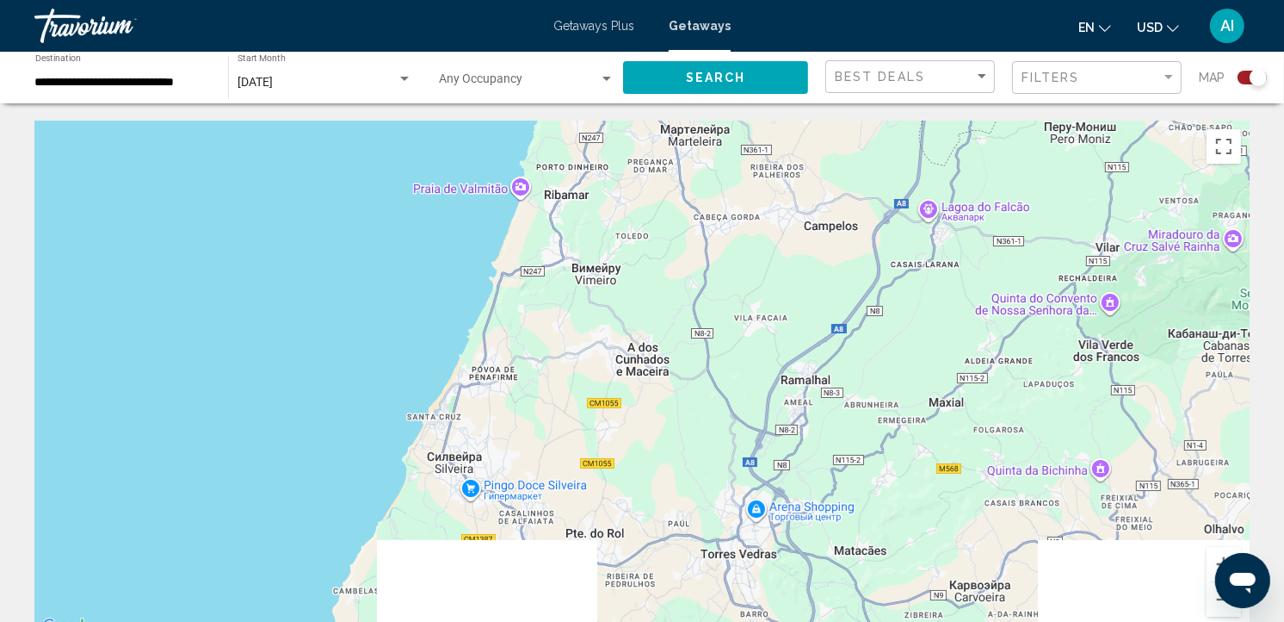
drag, startPoint x: 779, startPoint y: 392, endPoint x: 795, endPoint y: 150, distance: 242.4
click at [795, 150] on div "Main content" at bounding box center [642, 379] width 1216 height 517
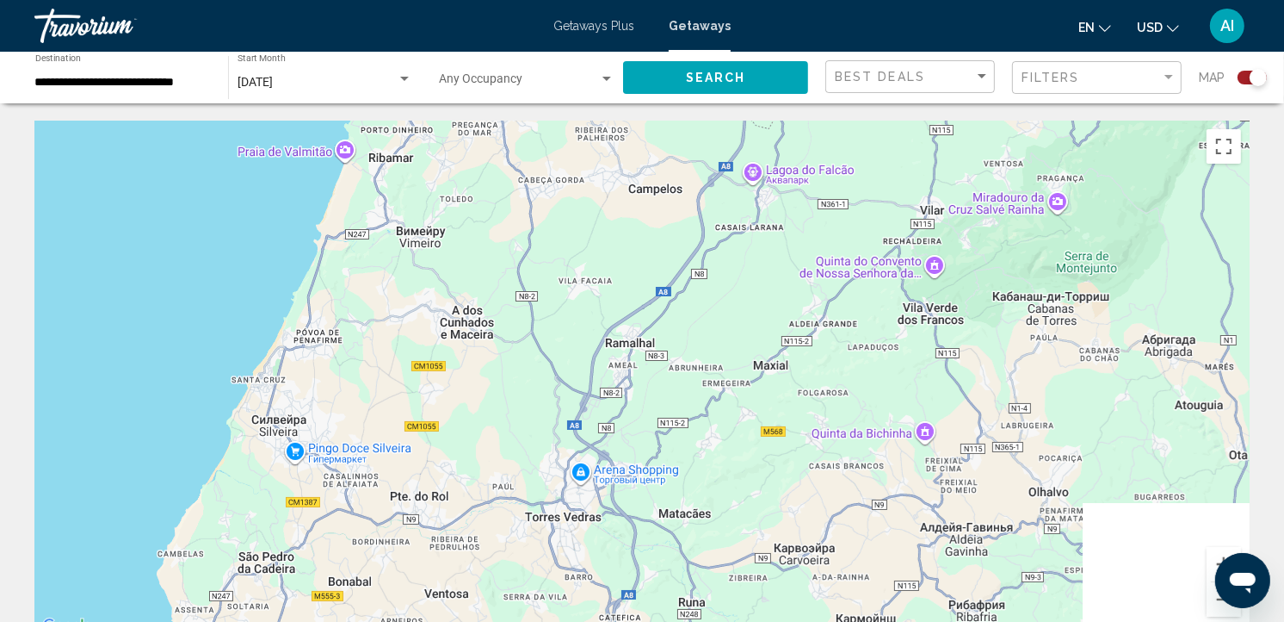
drag, startPoint x: 1022, startPoint y: 265, endPoint x: 838, endPoint y: 263, distance: 183.4
click at [838, 263] on div "Main content" at bounding box center [642, 379] width 1216 height 517
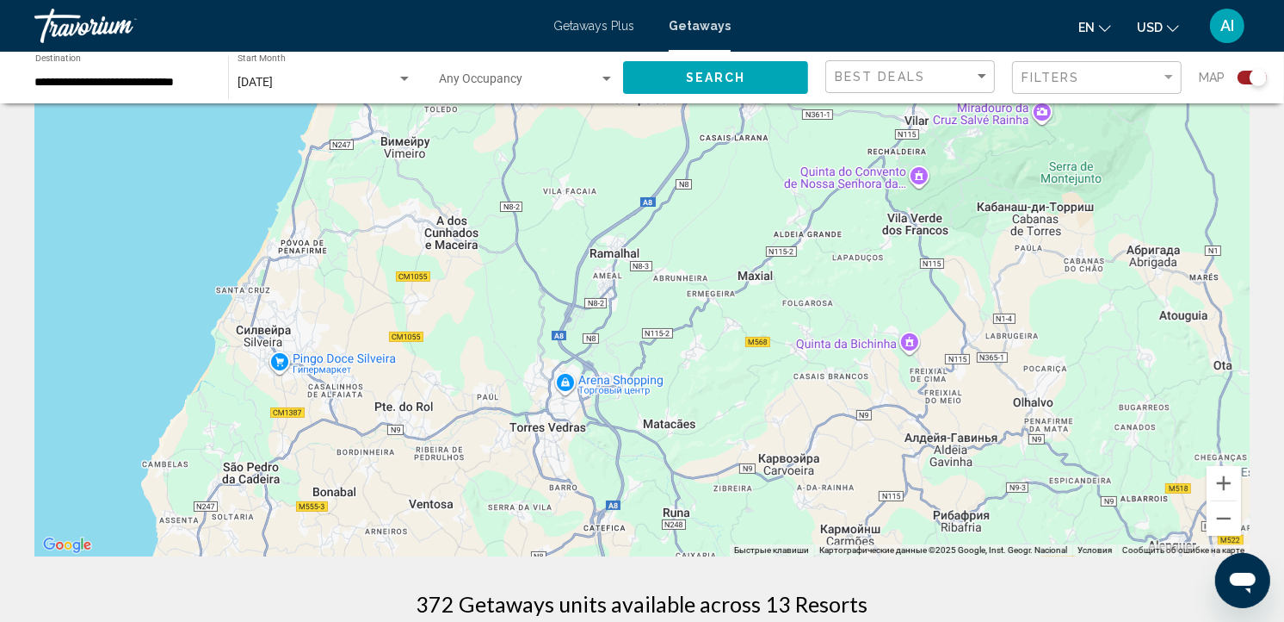
scroll to position [133, 0]
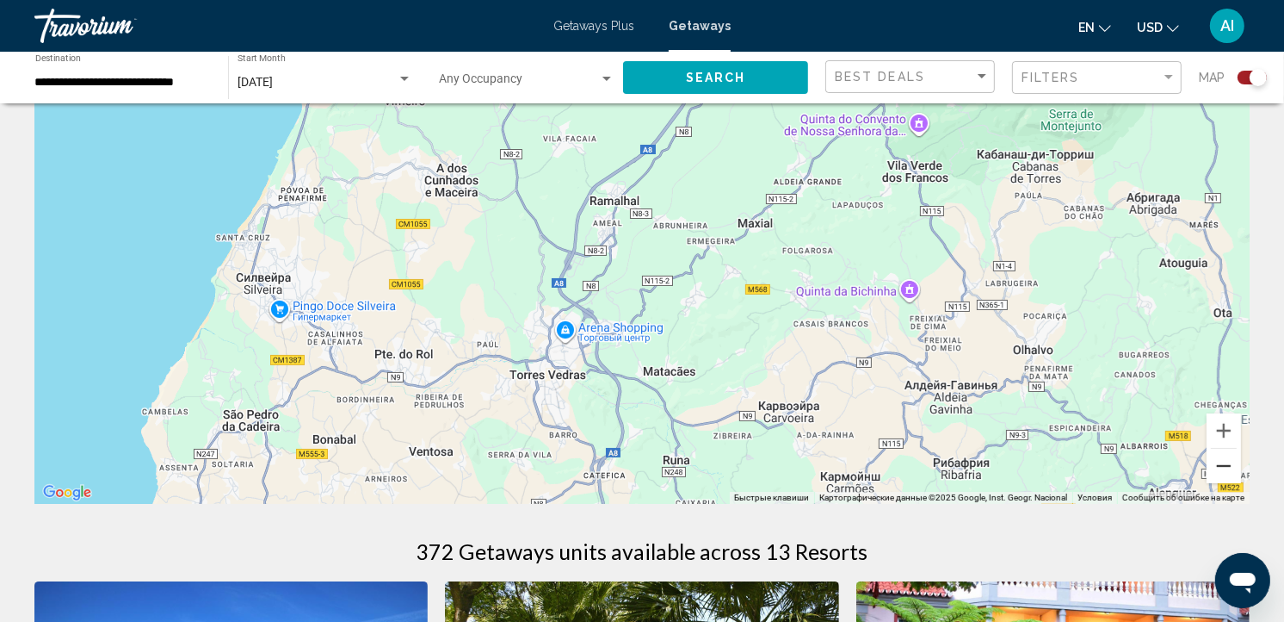
click at [1234, 470] on button "Уменьшить" at bounding box center [1224, 466] width 34 height 34
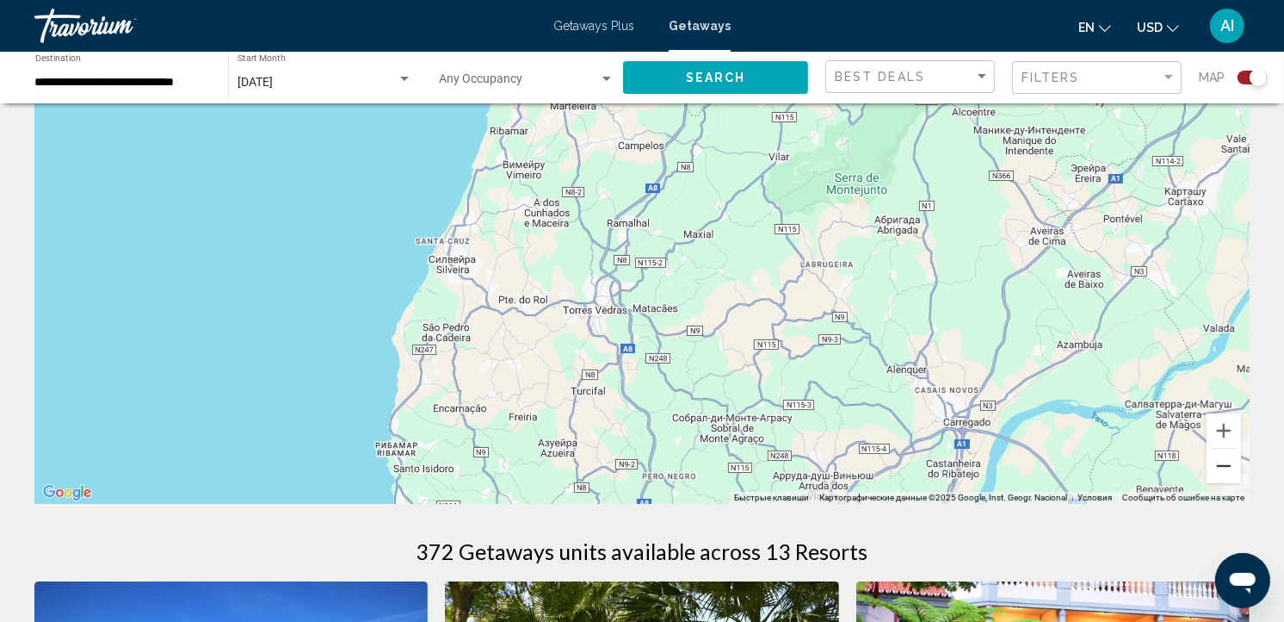
click at [1234, 470] on button "Уменьшить" at bounding box center [1224, 466] width 34 height 34
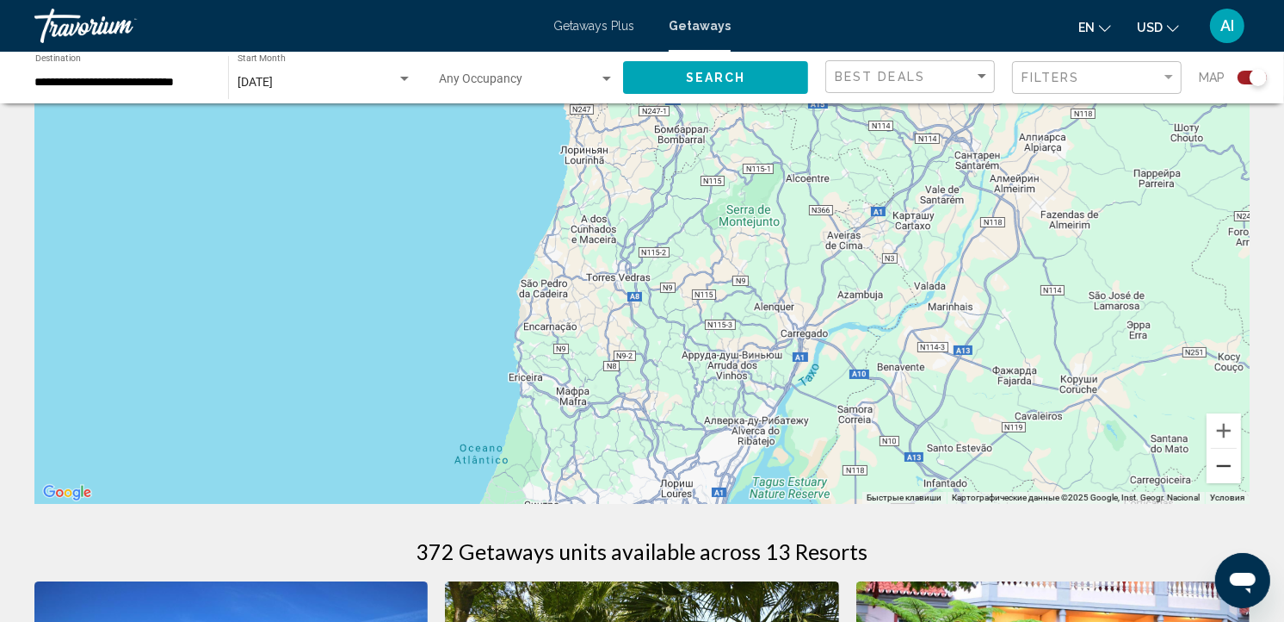
click at [1234, 470] on button "Уменьшить" at bounding box center [1224, 466] width 34 height 34
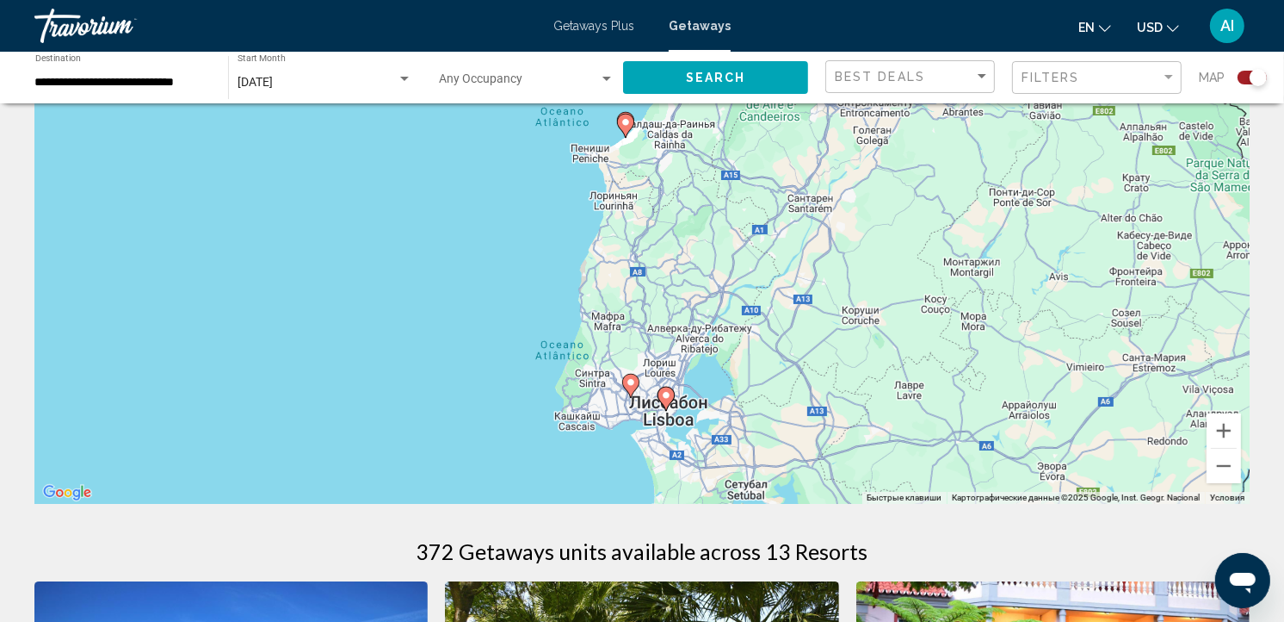
click at [633, 384] on image "Main content" at bounding box center [631, 382] width 10 height 10
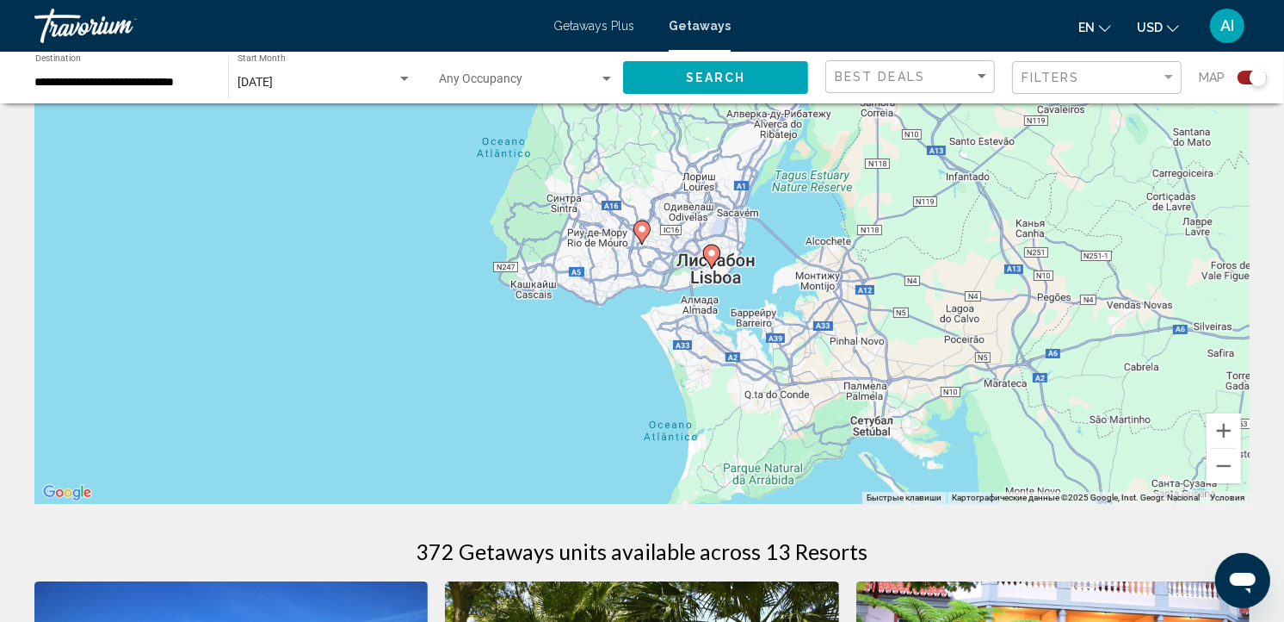
click at [637, 226] on icon "Main content" at bounding box center [641, 232] width 15 height 22
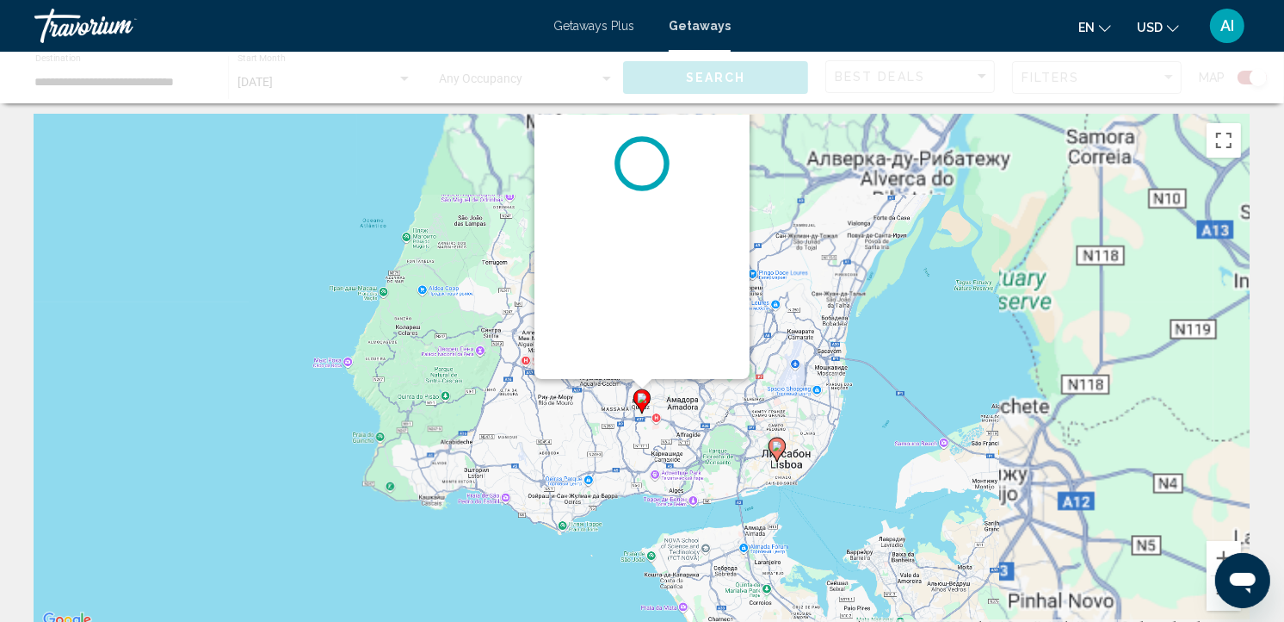
scroll to position [0, 0]
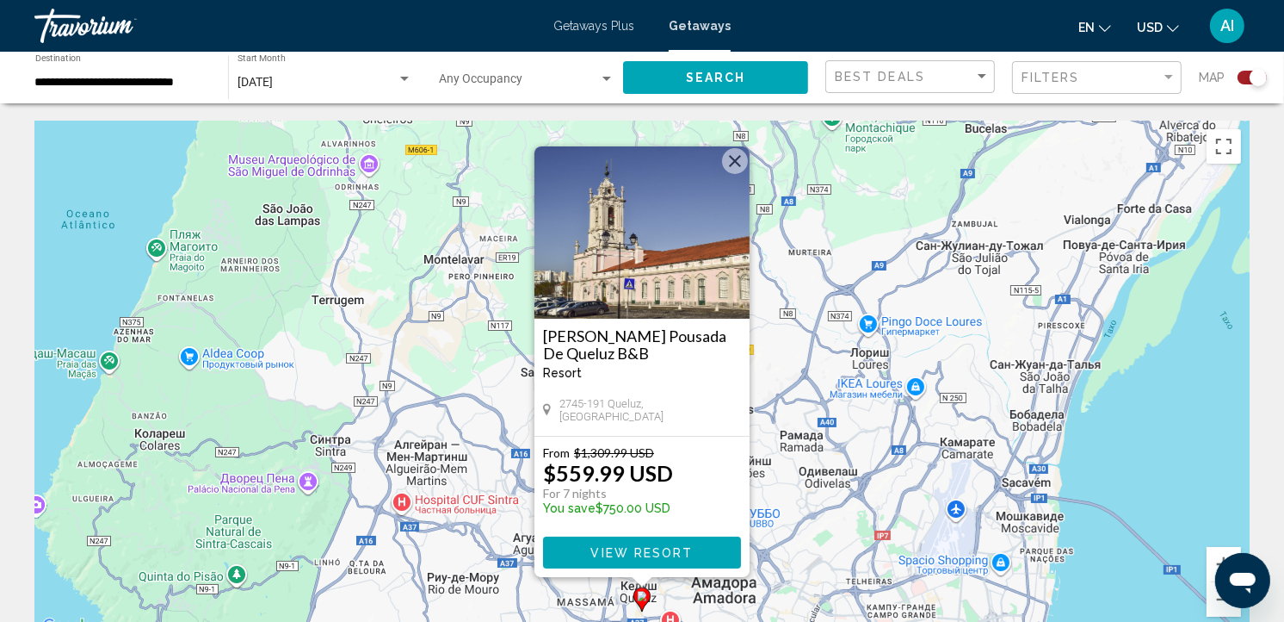
click at [783, 423] on div "Чтобы активировать перетаскивание с помощью клавиатуры, нажмите Alt + Ввод. Пос…" at bounding box center [642, 379] width 1216 height 517
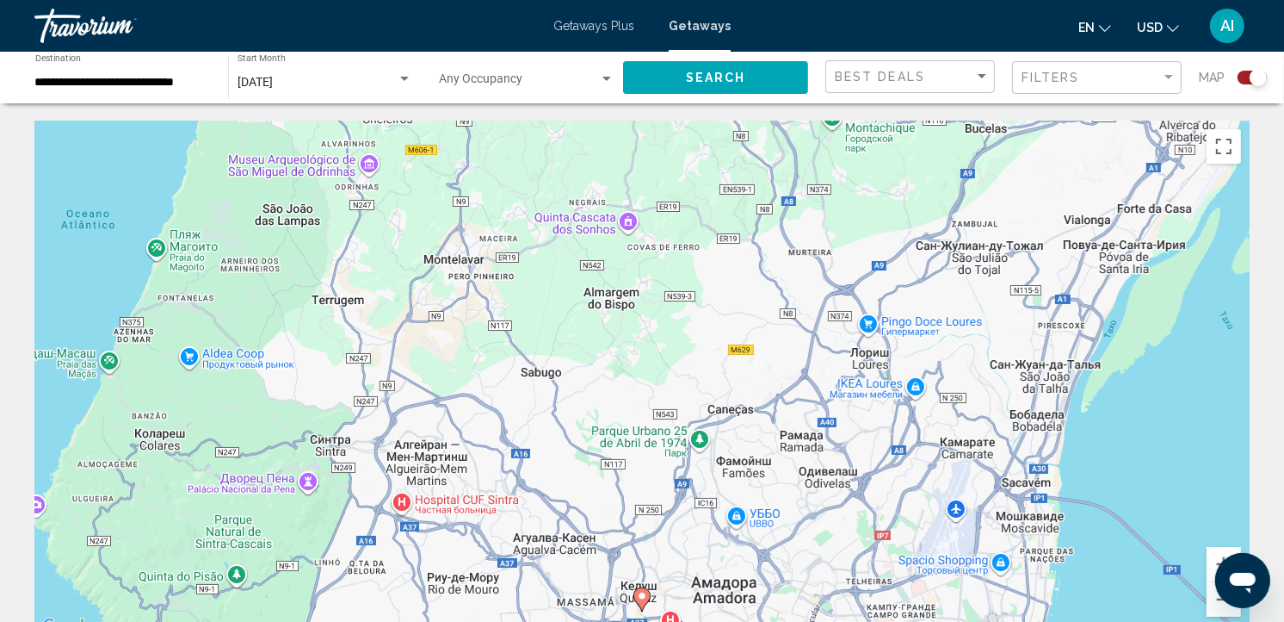
click at [1022, 505] on div "Чтобы активировать перетаскивание с помощью клавиатуры, нажмите Alt + Ввод. Пос…" at bounding box center [642, 379] width 1216 height 517
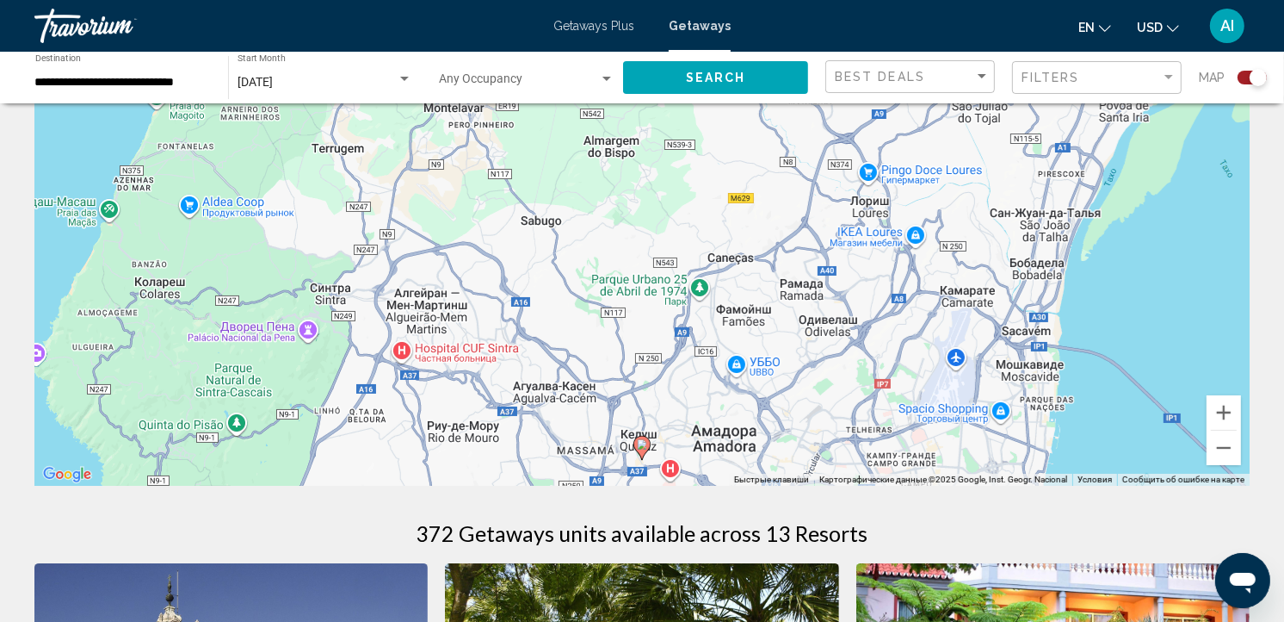
scroll to position [156, 0]
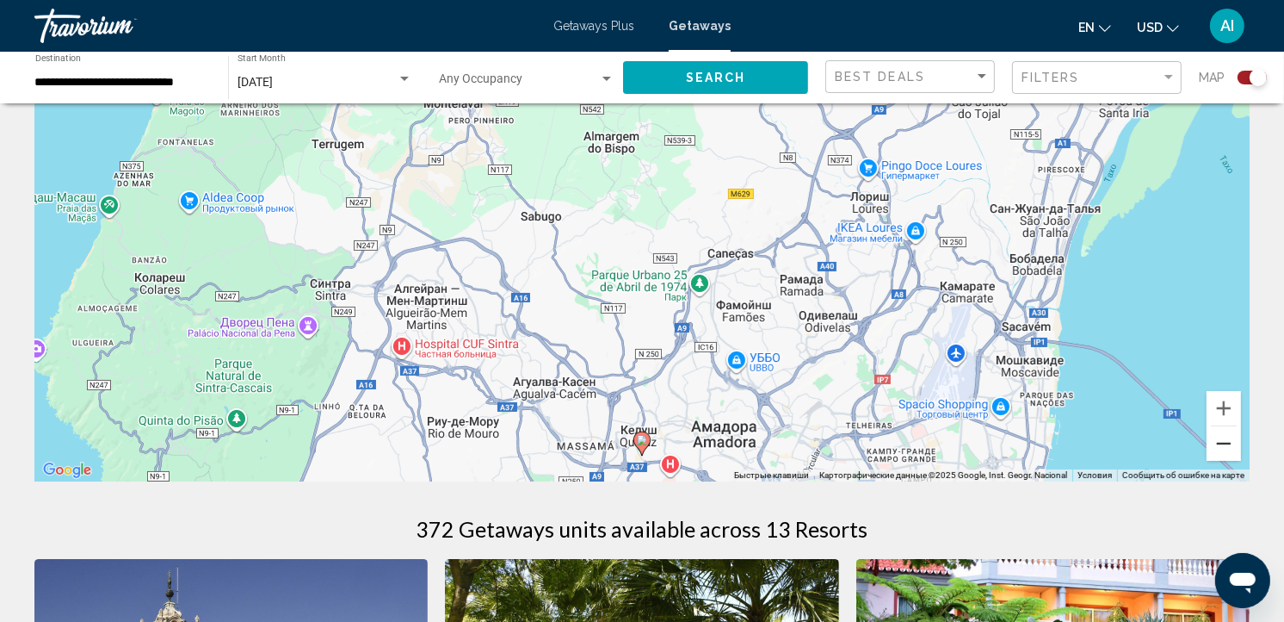
click at [1220, 444] on button "Уменьшить" at bounding box center [1224, 443] width 34 height 34
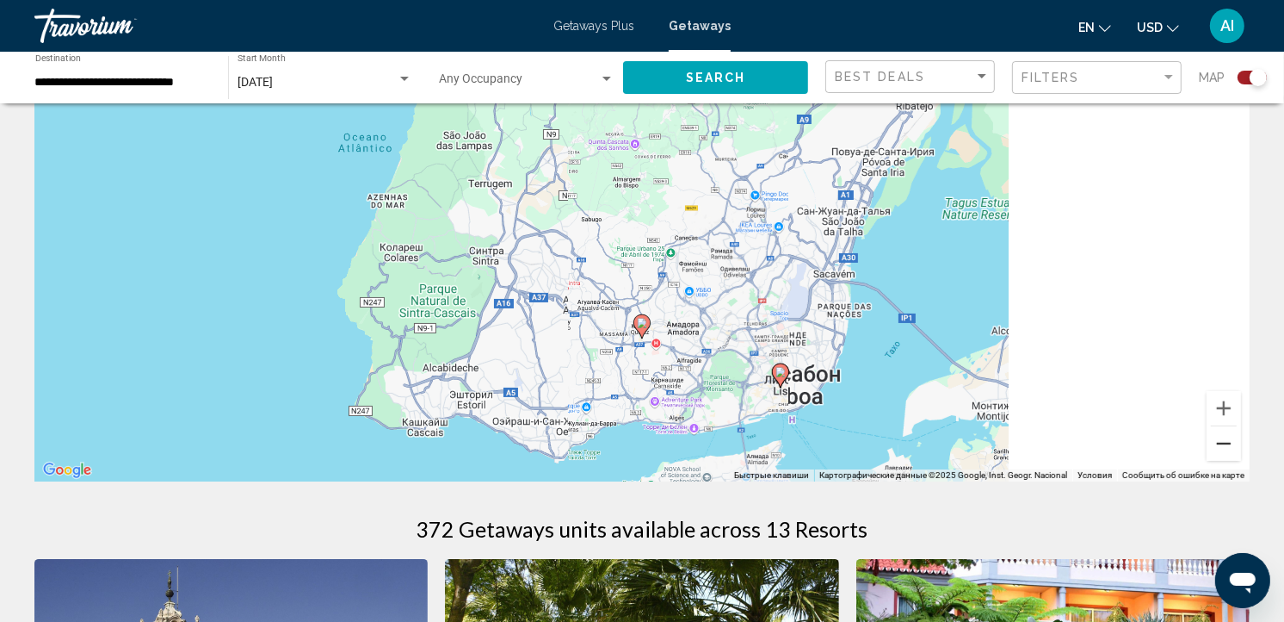
click at [1220, 444] on button "Уменьшить" at bounding box center [1224, 443] width 34 height 34
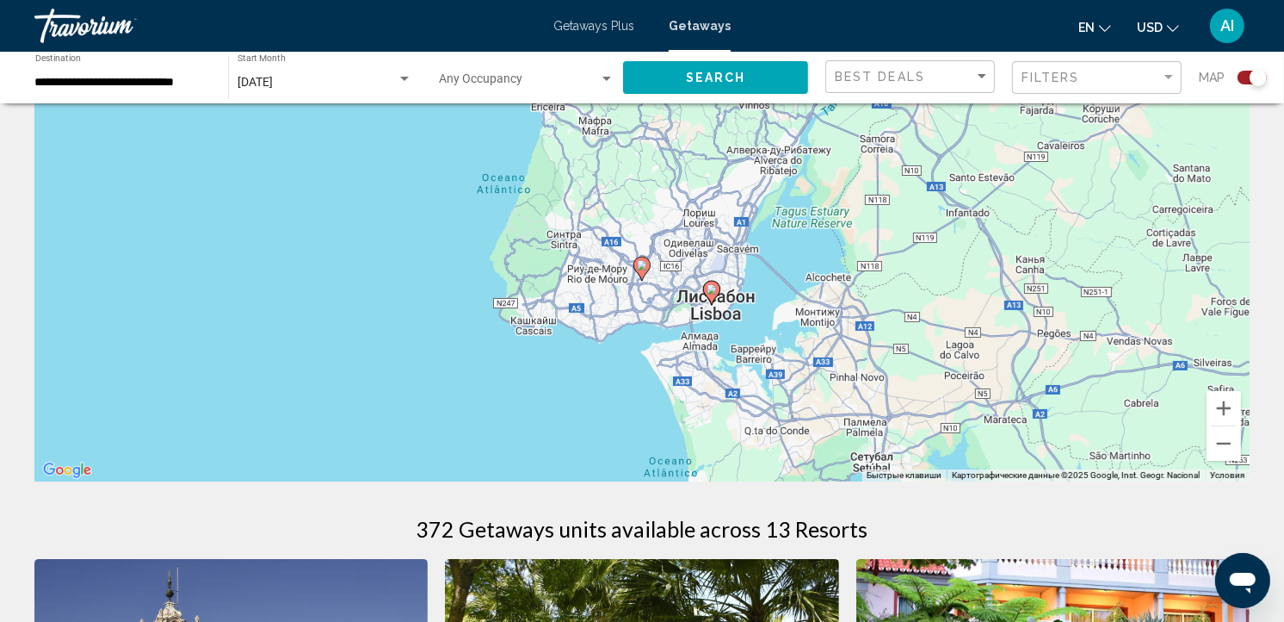
click at [710, 293] on image "Main content" at bounding box center [712, 289] width 10 height 10
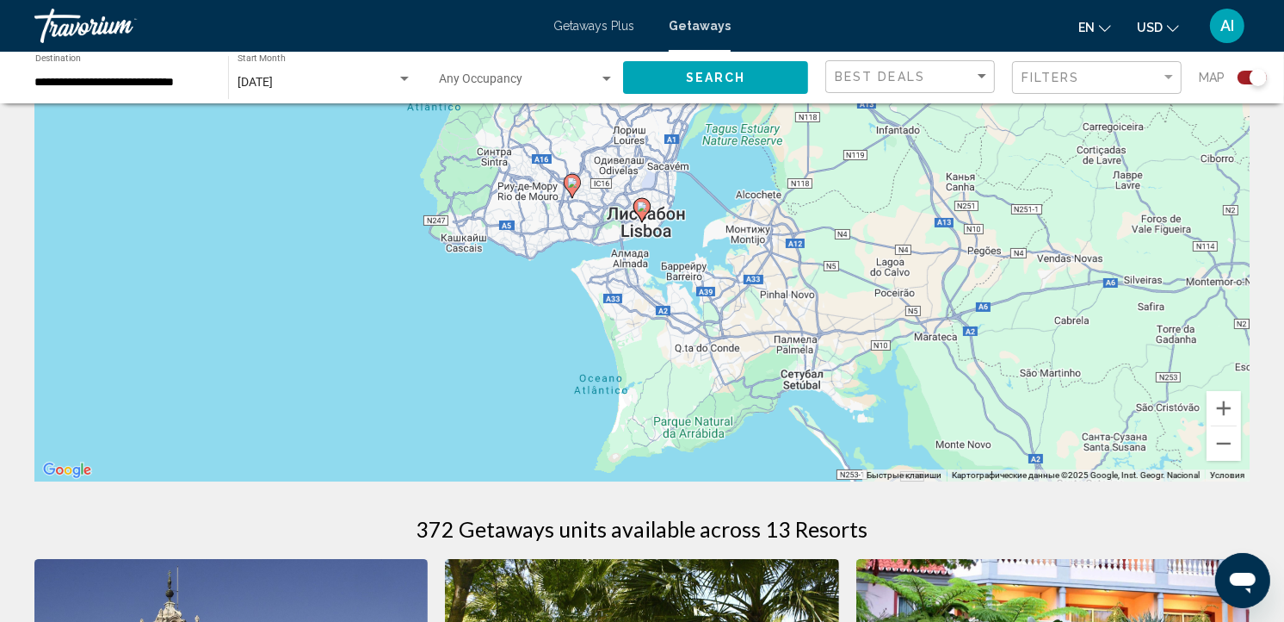
click at [642, 205] on image "Main content" at bounding box center [642, 206] width 10 height 10
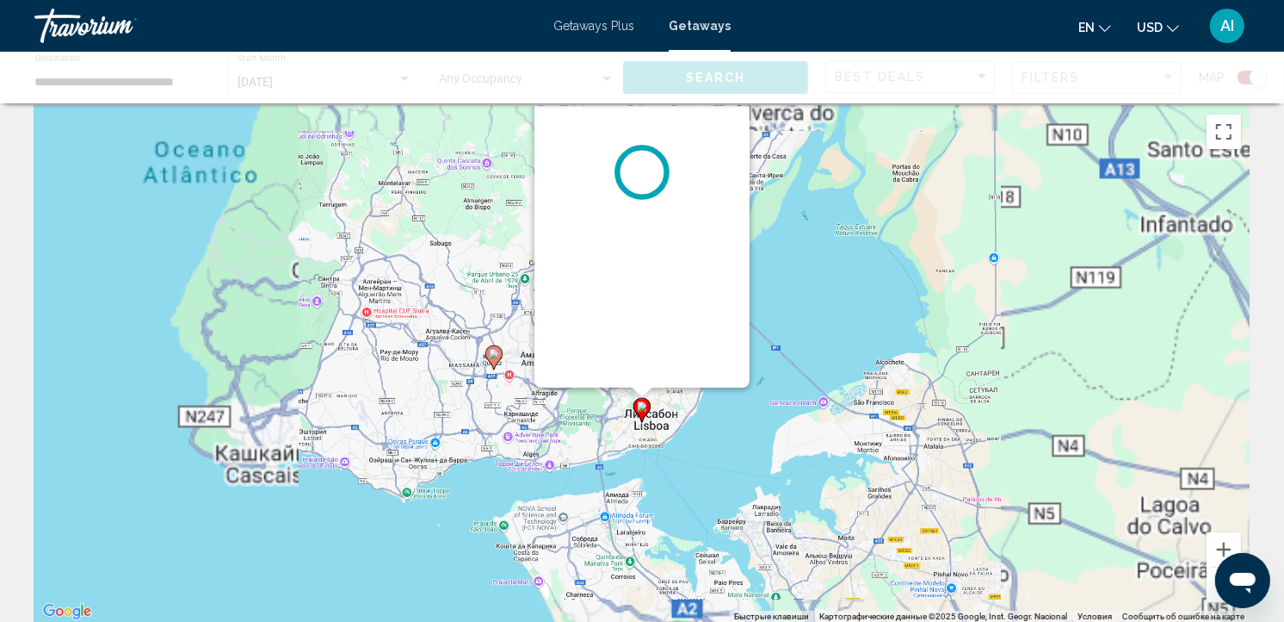
scroll to position [0, 0]
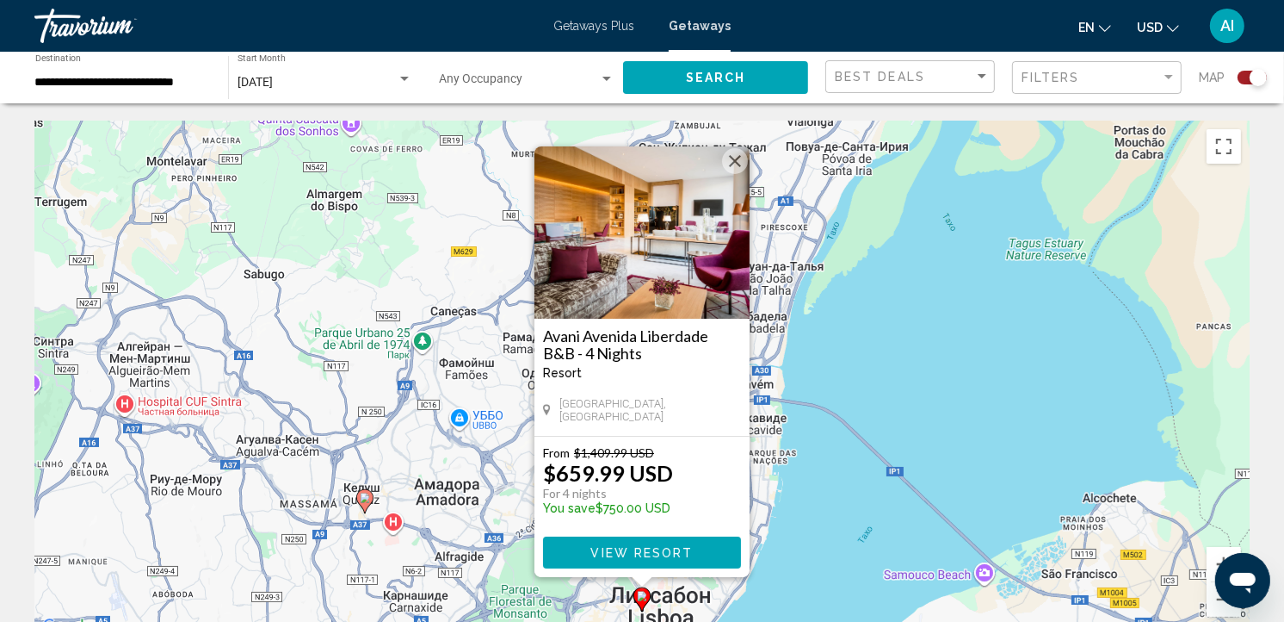
click at [888, 341] on div "Чтобы активировать перетаскивание с помощью клавиатуры, нажмите Alt + Ввод. Пос…" at bounding box center [642, 379] width 1216 height 517
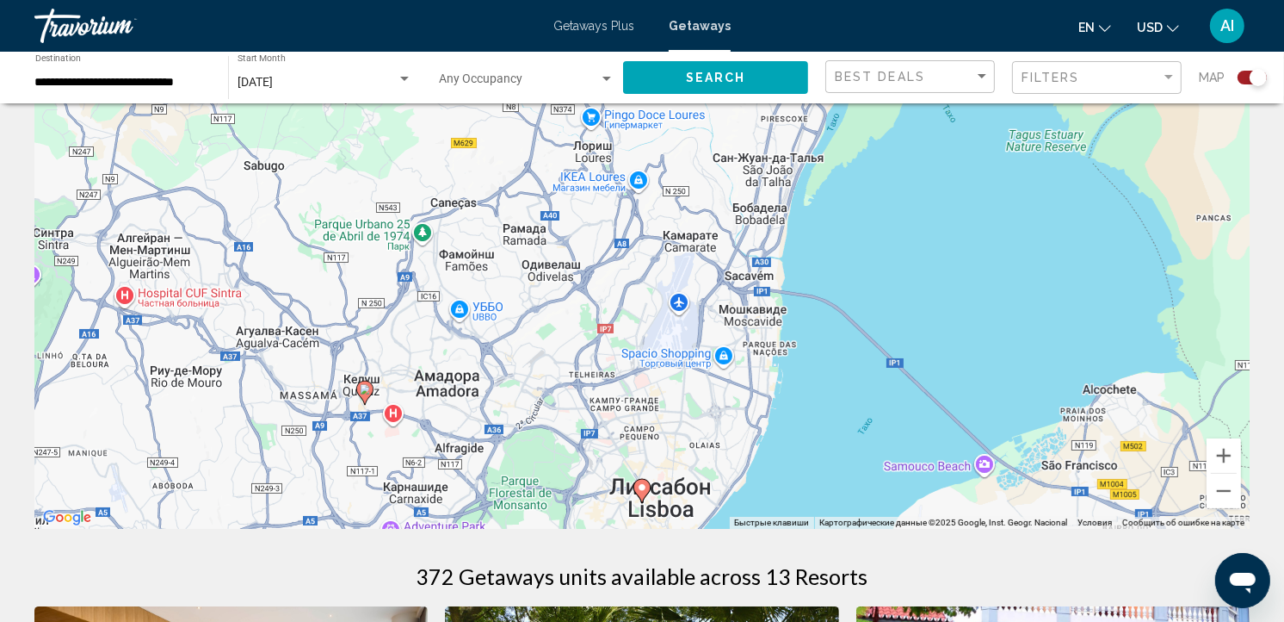
scroll to position [201, 0]
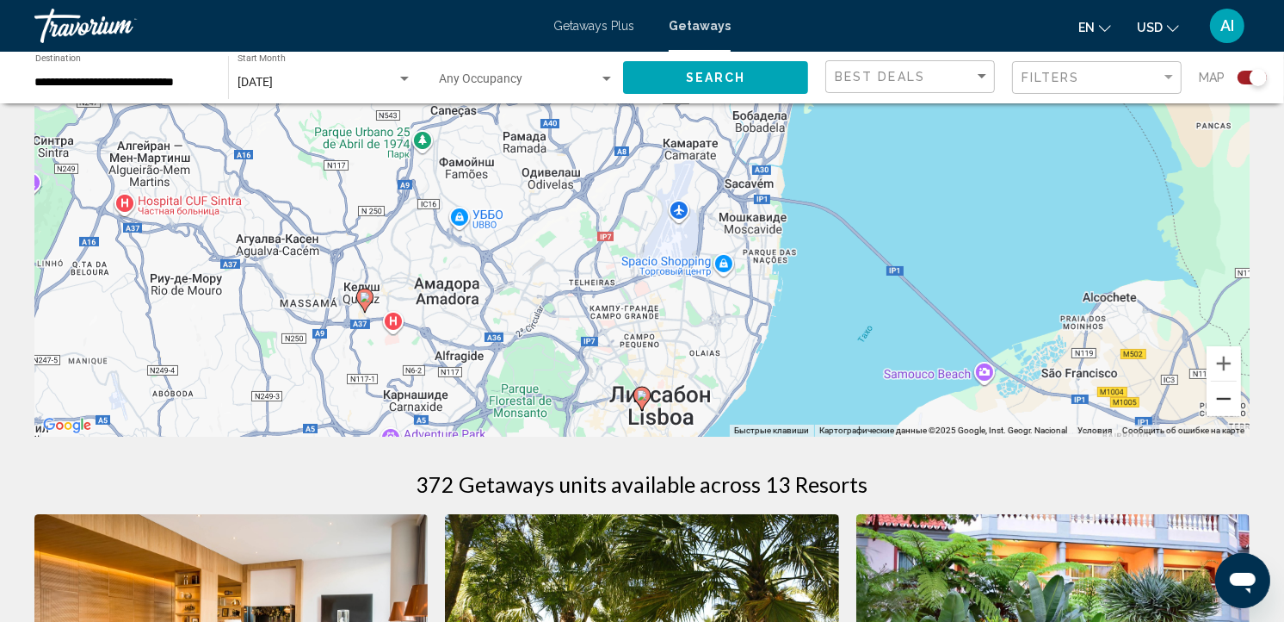
click at [1228, 400] on button "Уменьшить" at bounding box center [1224, 398] width 34 height 34
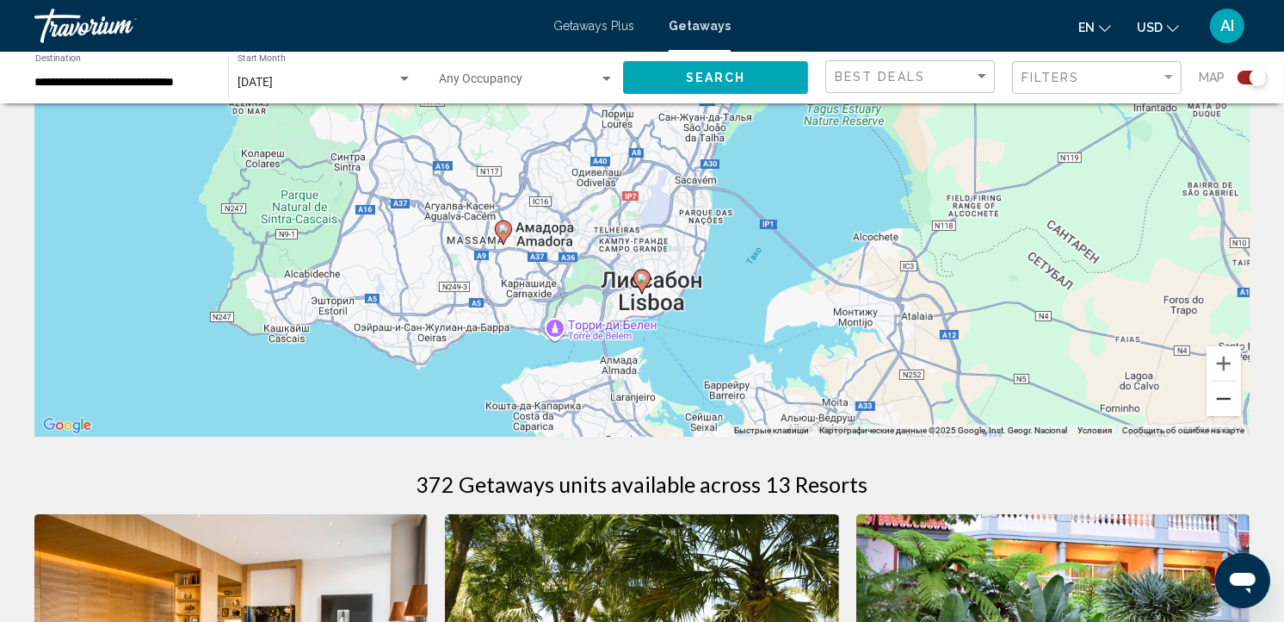
click at [1228, 400] on button "Уменьшить" at bounding box center [1224, 398] width 34 height 34
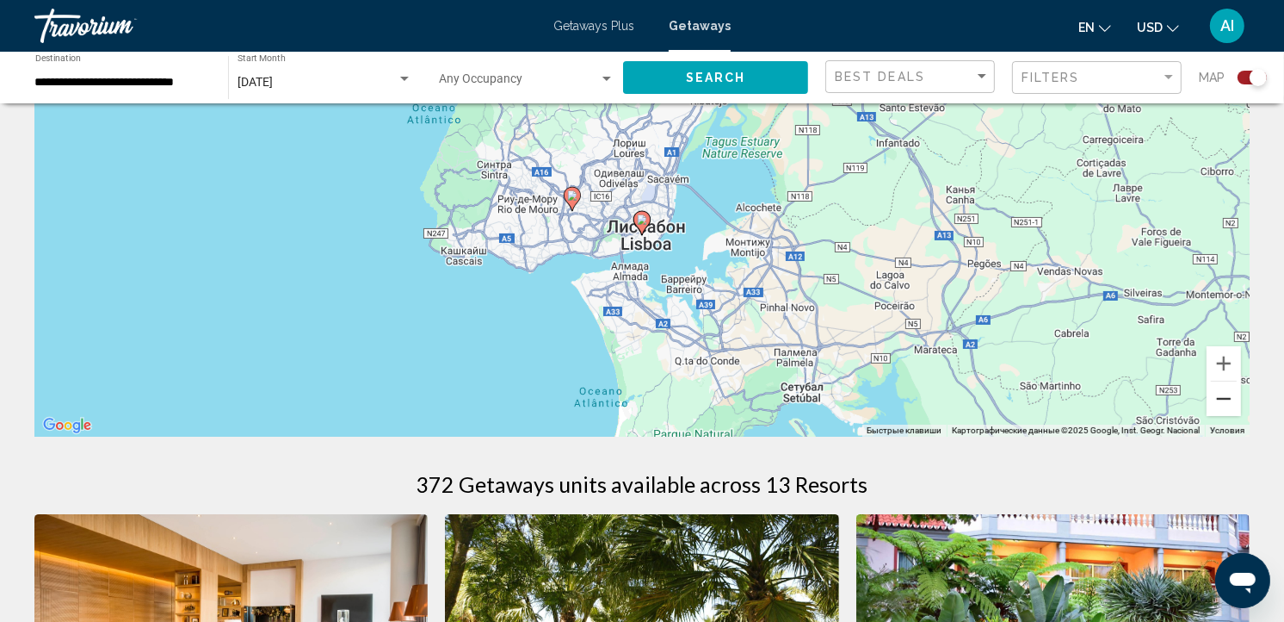
click at [1228, 400] on button "Уменьшить" at bounding box center [1224, 398] width 34 height 34
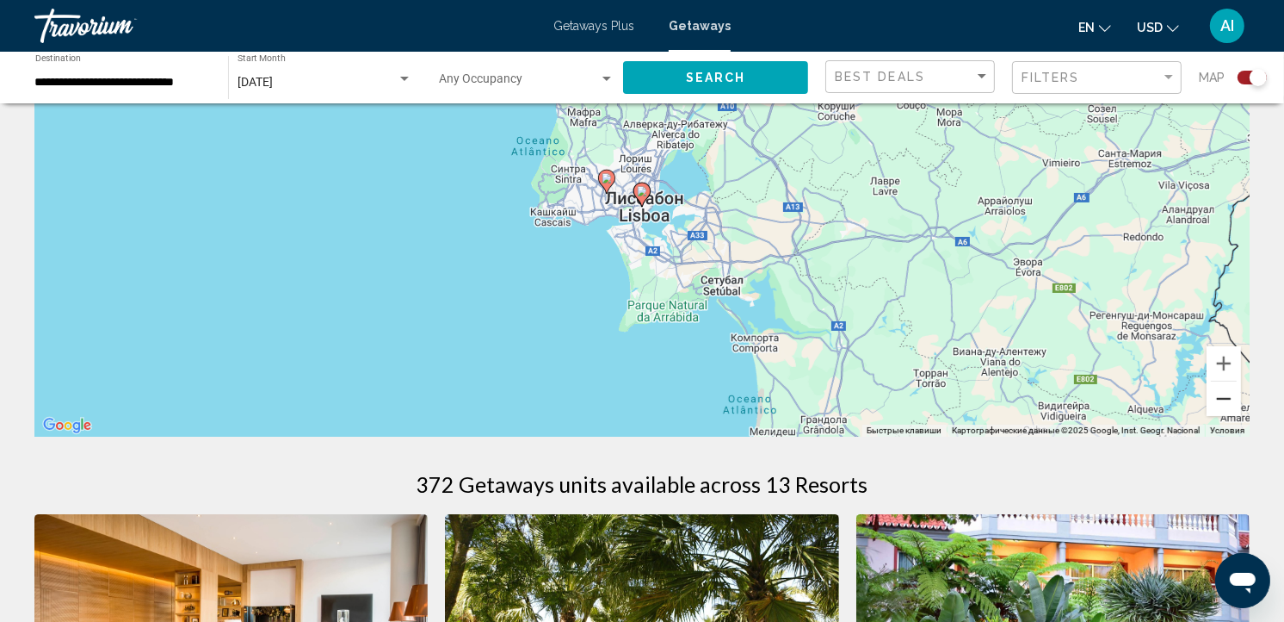
click at [1228, 400] on button "Уменьшить" at bounding box center [1224, 398] width 34 height 34
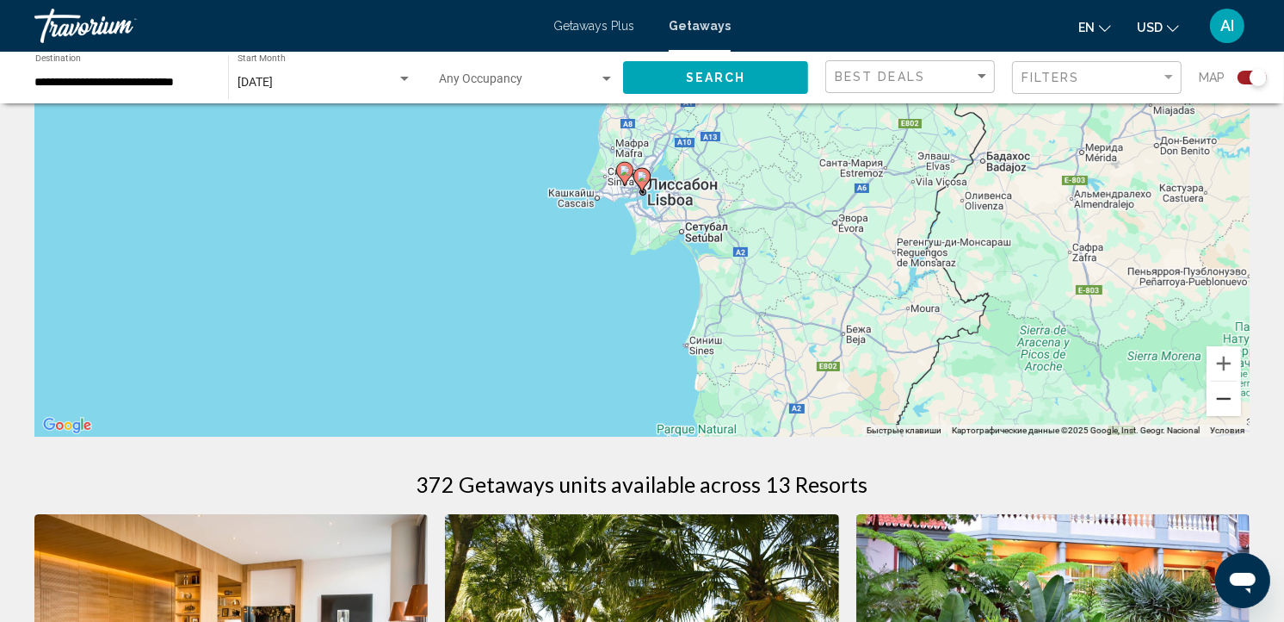
click at [1228, 400] on button "Уменьшить" at bounding box center [1224, 398] width 34 height 34
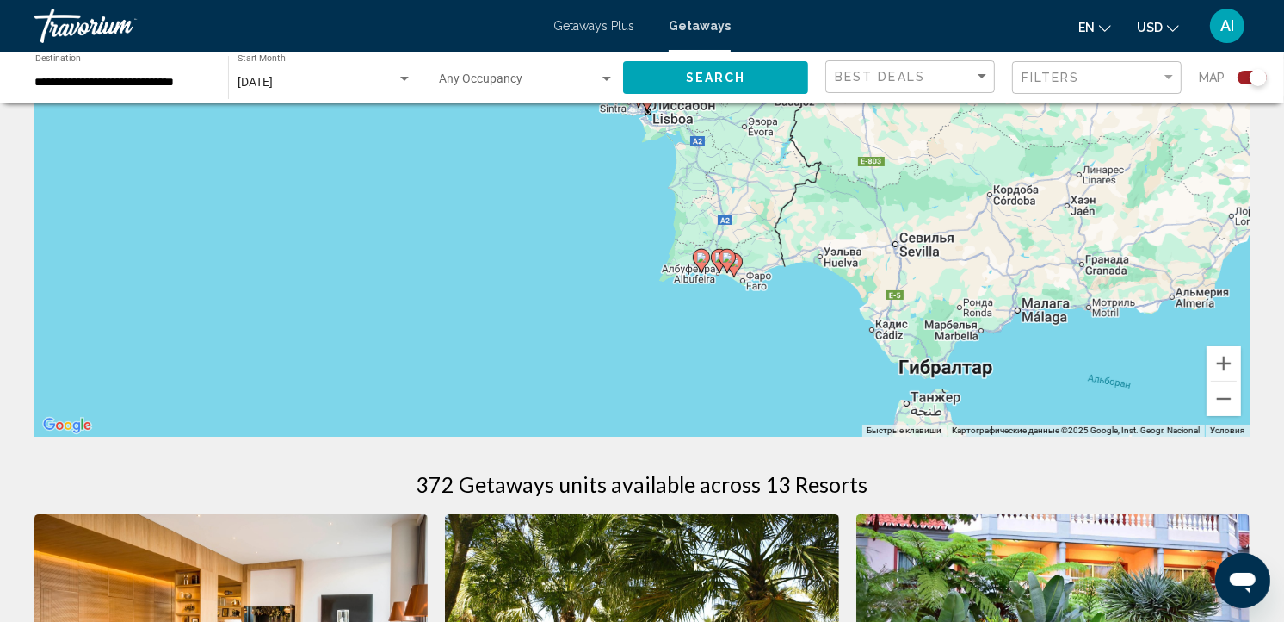
drag, startPoint x: 878, startPoint y: 397, endPoint x: 883, endPoint y: 298, distance: 99.1
click at [883, 298] on div "Чтобы активировать перетаскивание с помощью клавиатуры, нажмите Alt + Ввод. Пос…" at bounding box center [642, 178] width 1216 height 517
click at [1228, 368] on button "Увеличить" at bounding box center [1224, 363] width 34 height 34
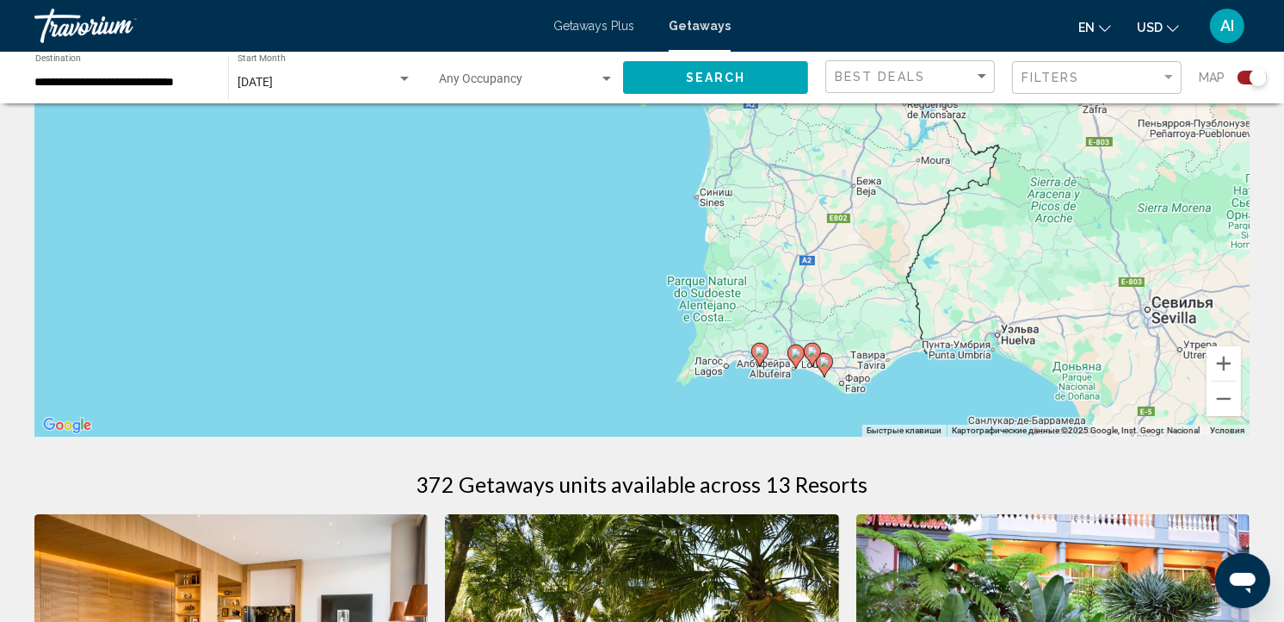
click at [763, 353] on image "Main content" at bounding box center [760, 351] width 10 height 10
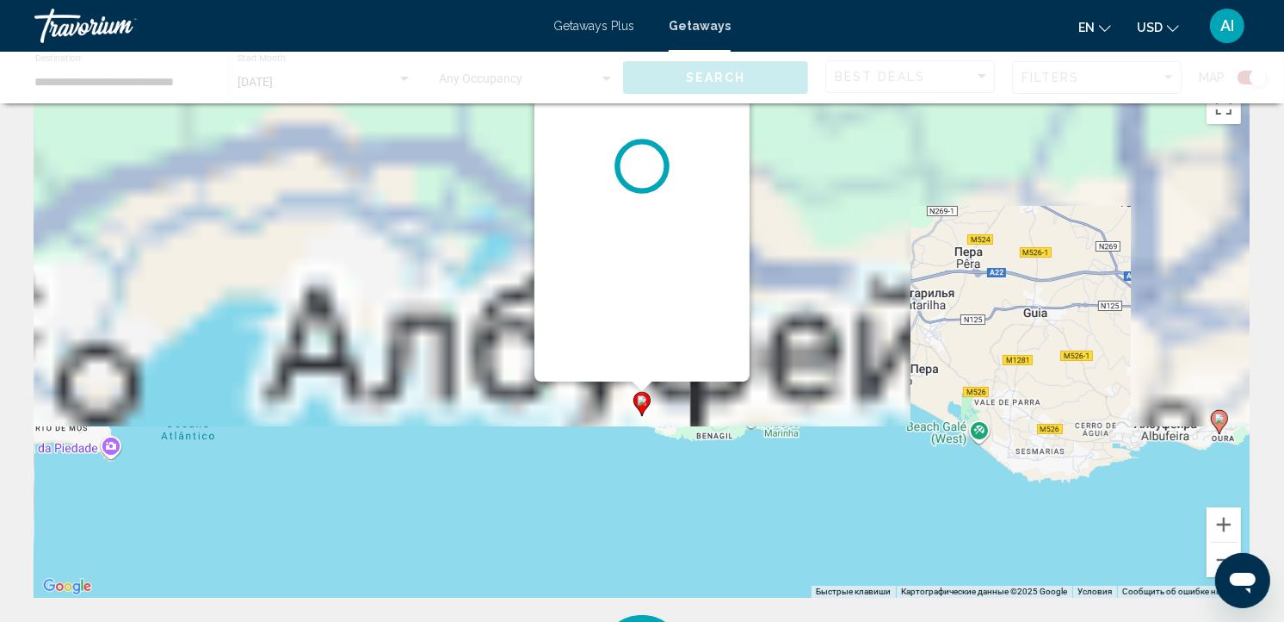
scroll to position [0, 0]
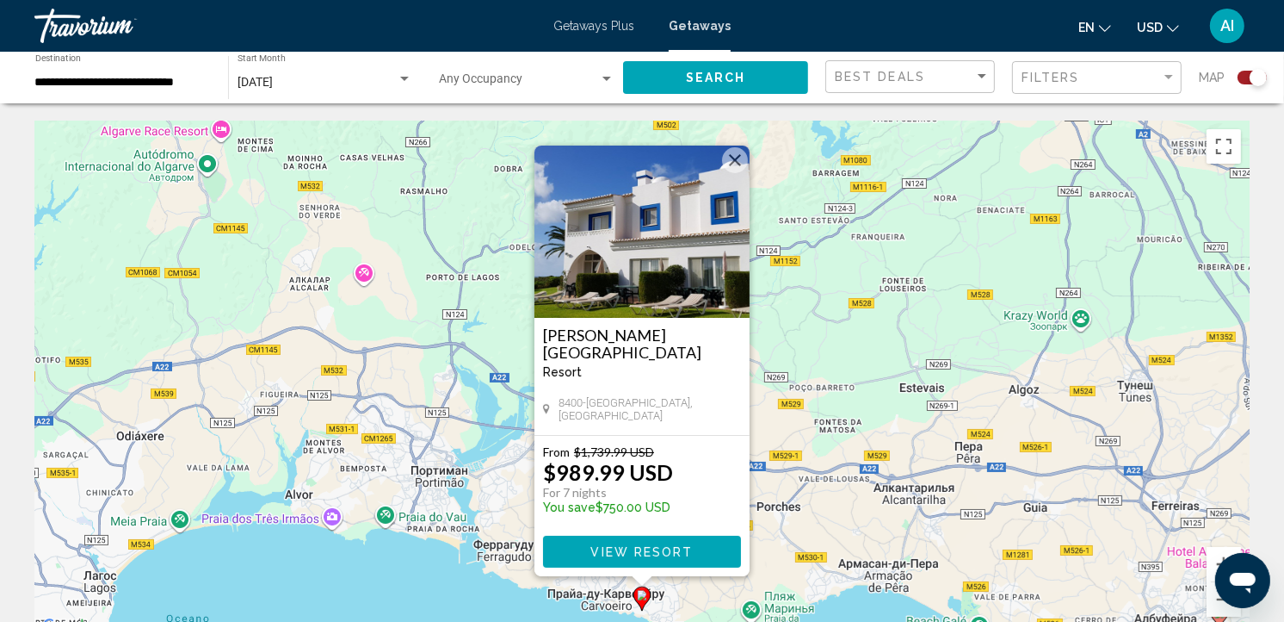
click at [848, 385] on div "Чтобы активировать перетаскивание с помощью клавиатуры, нажмите Alt + Ввод. Пос…" at bounding box center [642, 379] width 1216 height 517
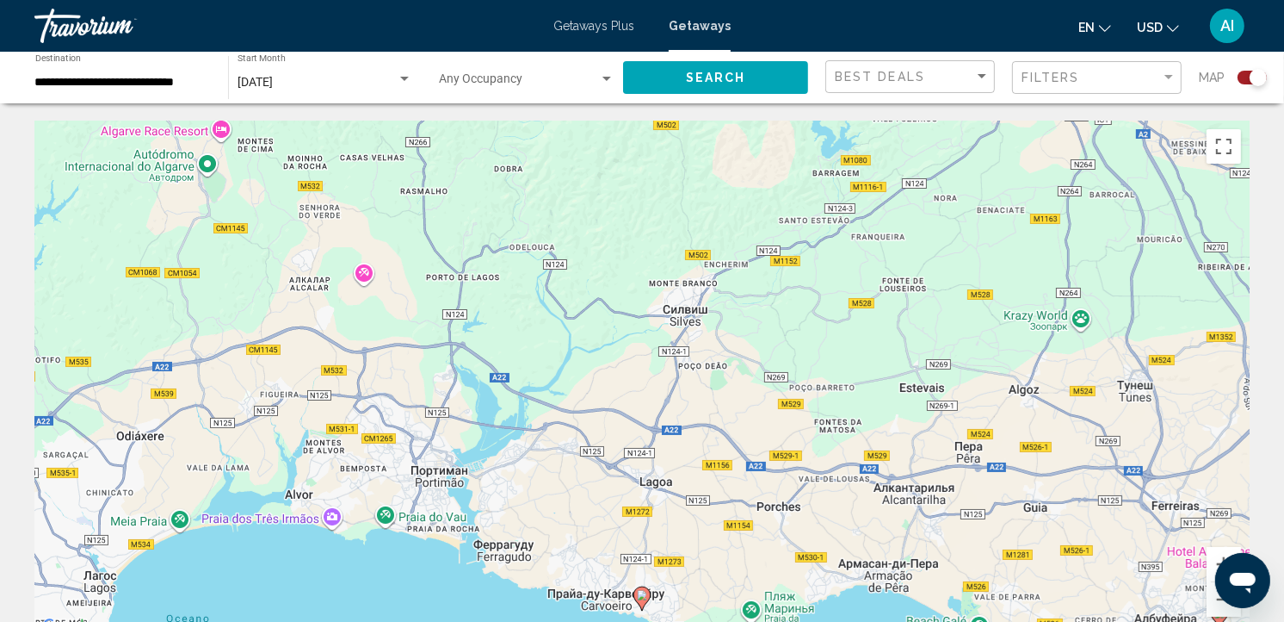
click at [831, 492] on div "Чтобы активировать перетаскивание с помощью клавиатуры, нажмите Alt + Ввод. Пос…" at bounding box center [642, 379] width 1216 height 517
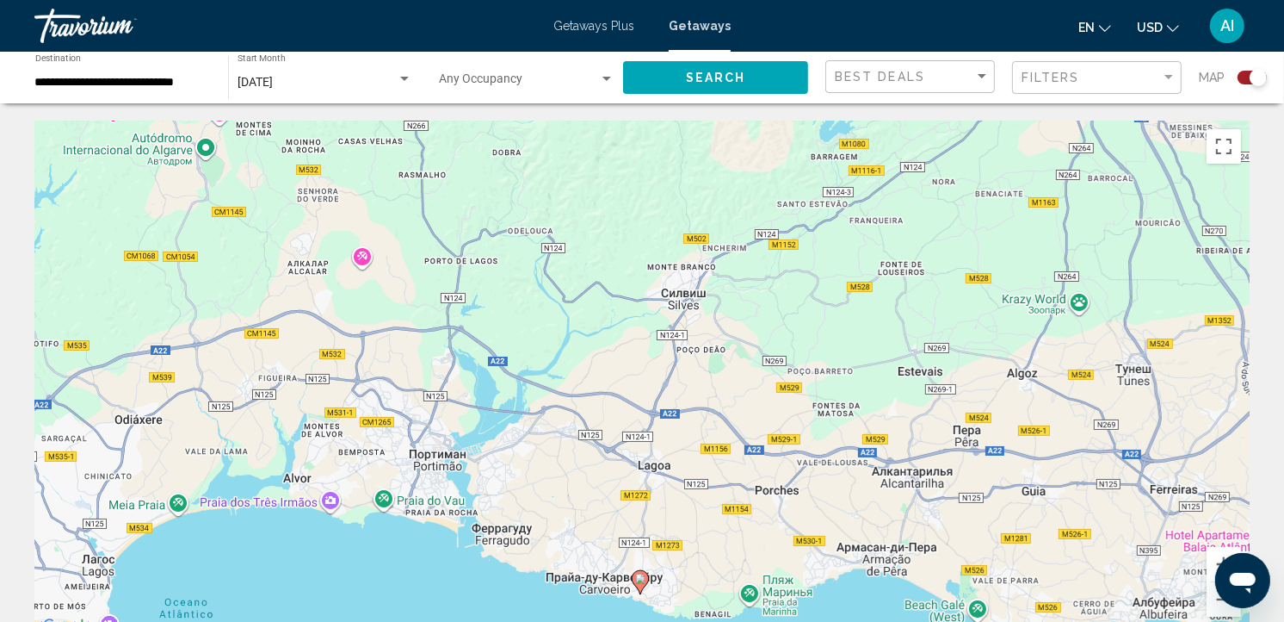
drag, startPoint x: 831, startPoint y: 492, endPoint x: 818, endPoint y: 371, distance: 122.1
click at [820, 382] on div "Чтобы активировать перетаскивание с помощью клавиатуры, нажмите Alt + Ввод. Пос…" at bounding box center [642, 379] width 1216 height 517
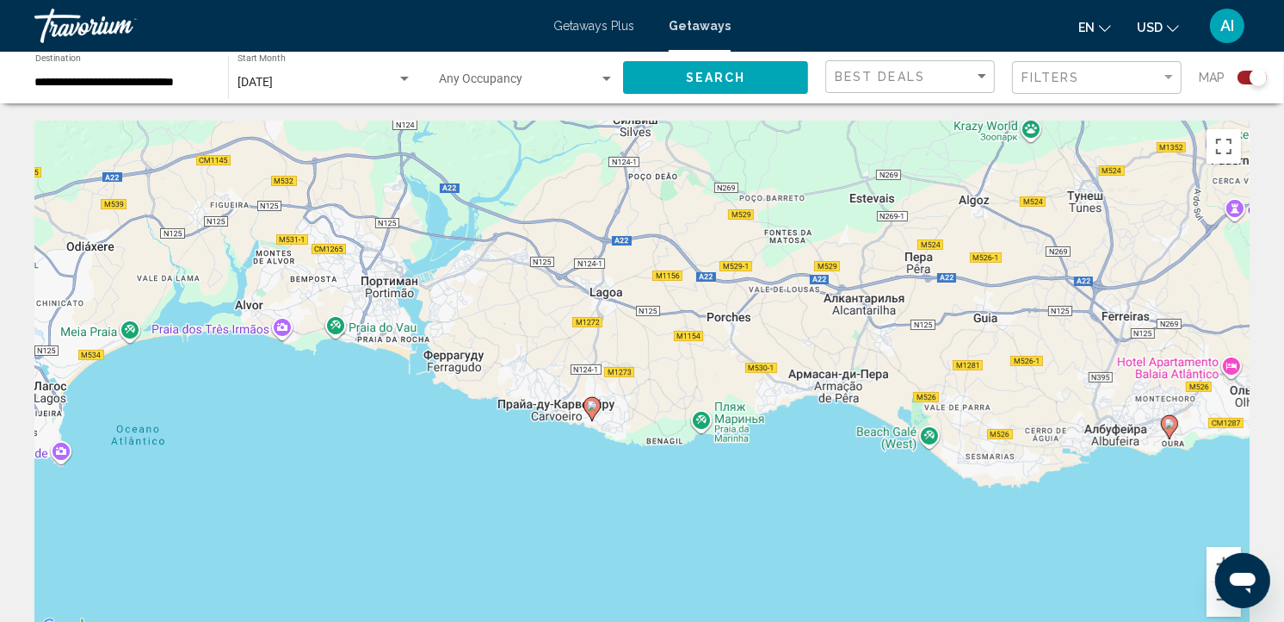
drag, startPoint x: 1140, startPoint y: 408, endPoint x: 979, endPoint y: 415, distance: 161.1
click at [979, 415] on div "Чтобы активировать перетаскивание с помощью клавиатуры, нажмите Alt + Ввод. Пос…" at bounding box center [642, 379] width 1216 height 517
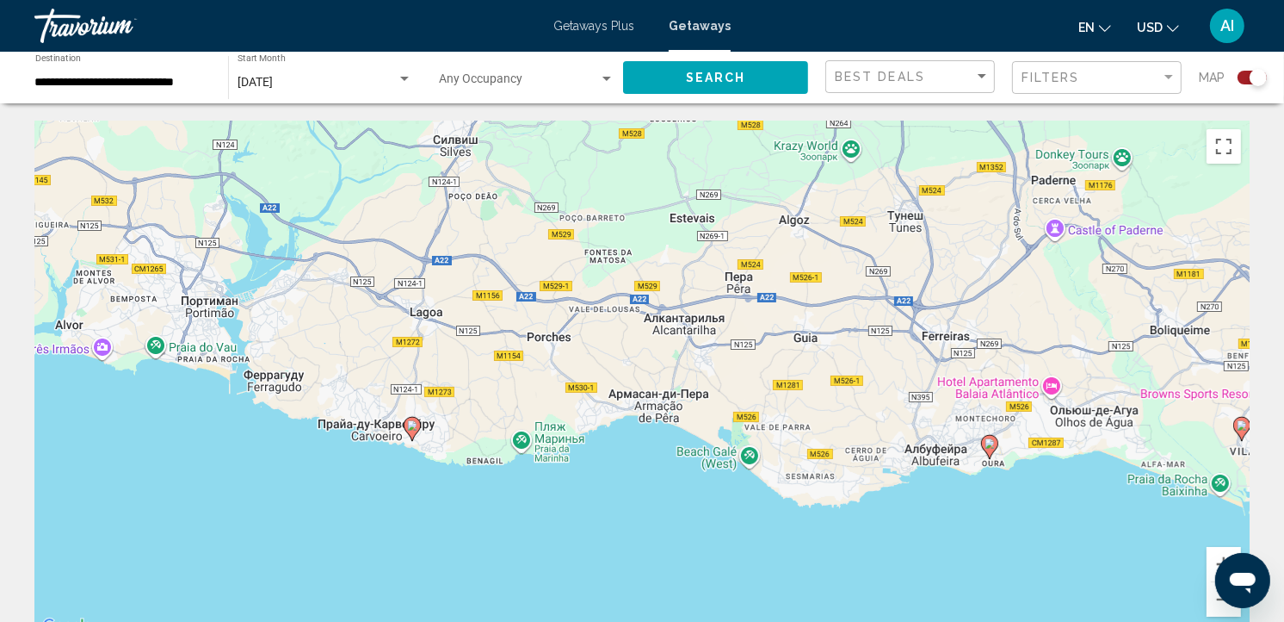
click at [992, 446] on image "Main content" at bounding box center [990, 443] width 10 height 10
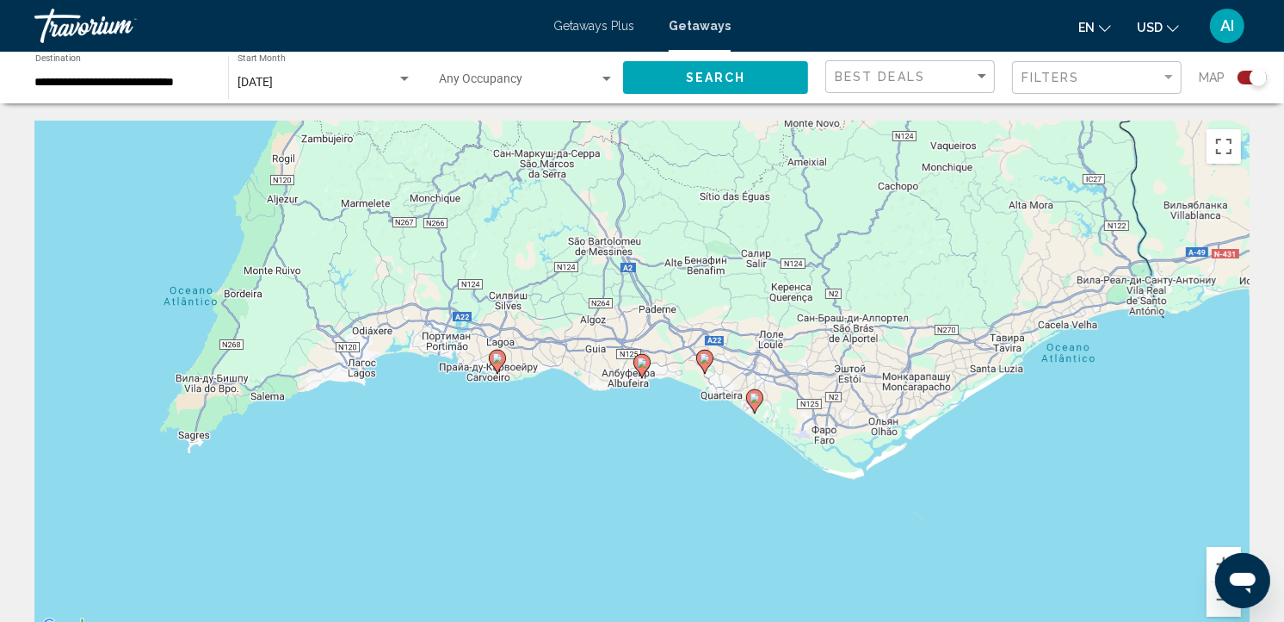
click at [642, 359] on image "Main content" at bounding box center [642, 362] width 10 height 10
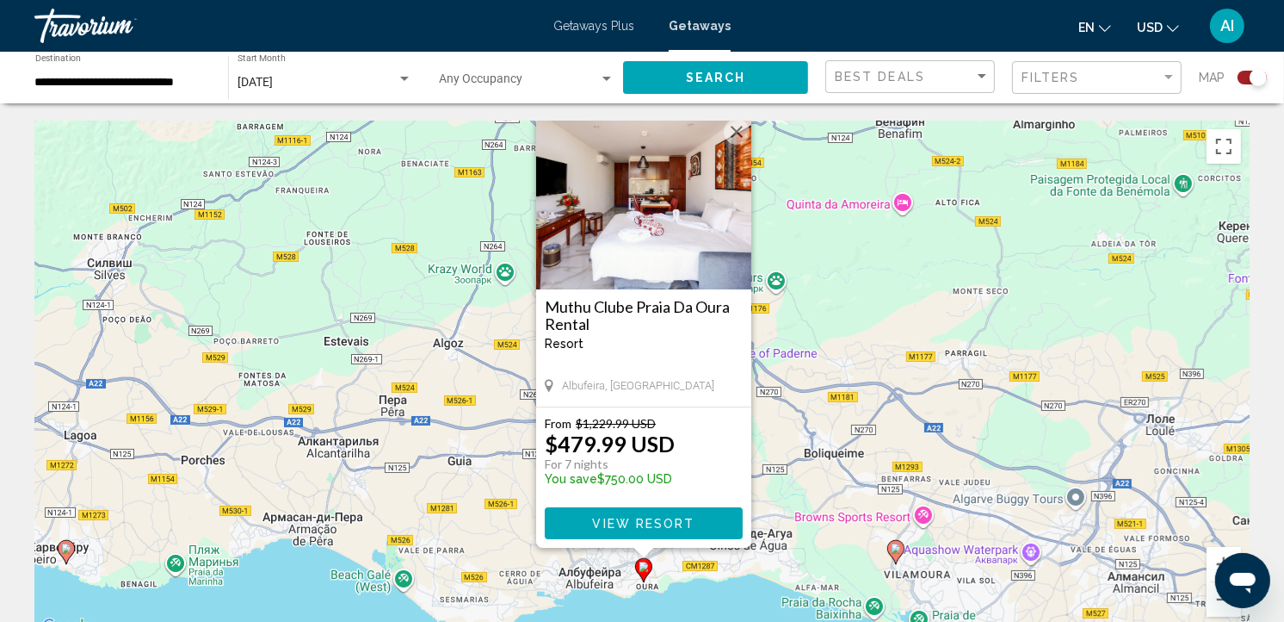
drag, startPoint x: 837, startPoint y: 374, endPoint x: 842, endPoint y: 296, distance: 77.7
click at [842, 296] on div "Чтобы активировать перетаскивание с помощью клавиатуры, нажмите Alt + Ввод. Пос…" at bounding box center [642, 379] width 1216 height 517
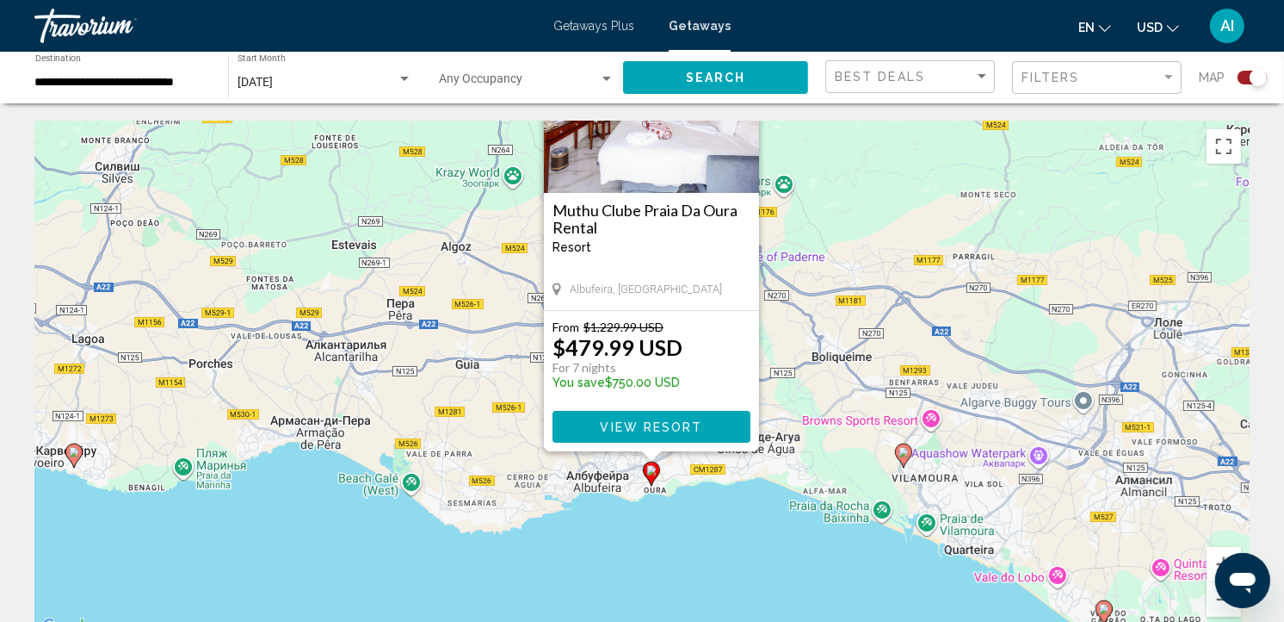
click at [844, 297] on div "Чтобы активировать перетаскивание с помощью клавиатуры, нажмите Alt + Ввод. Пос…" at bounding box center [642, 379] width 1216 height 517
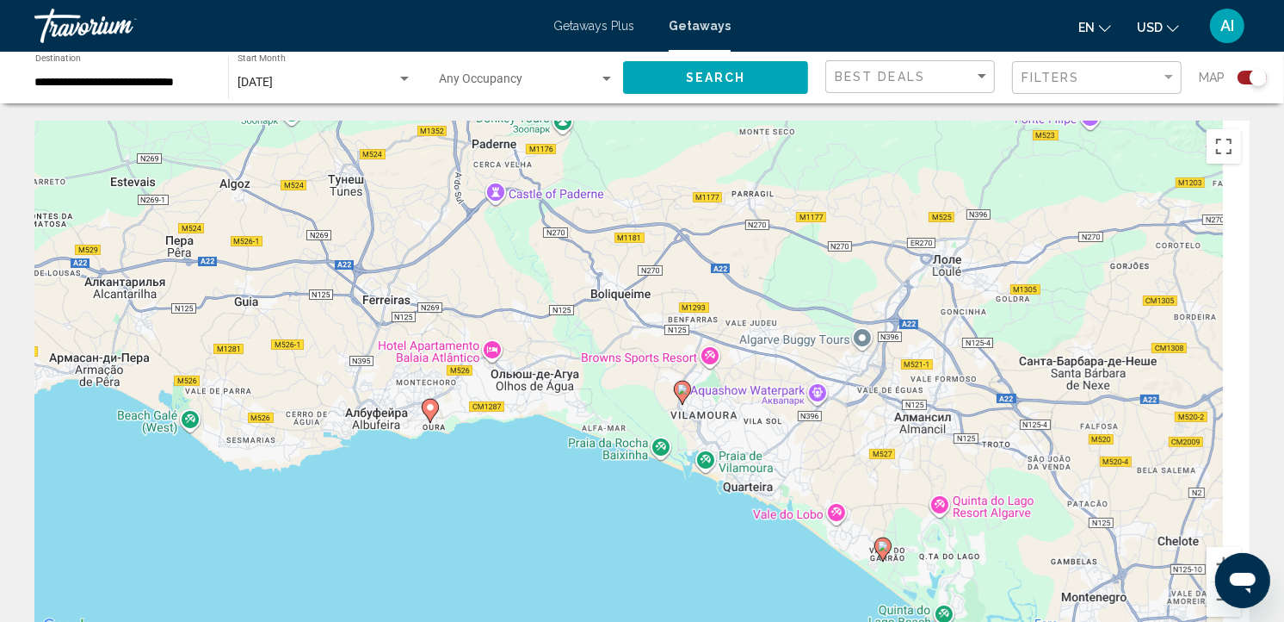
drag, startPoint x: 923, startPoint y: 388, endPoint x: 624, endPoint y: 289, distance: 314.7
click at [624, 289] on div "Чтобы активировать перетаскивание с помощью клавиатуры, нажмите Alt + Ввод. Пос…" at bounding box center [642, 379] width 1216 height 517
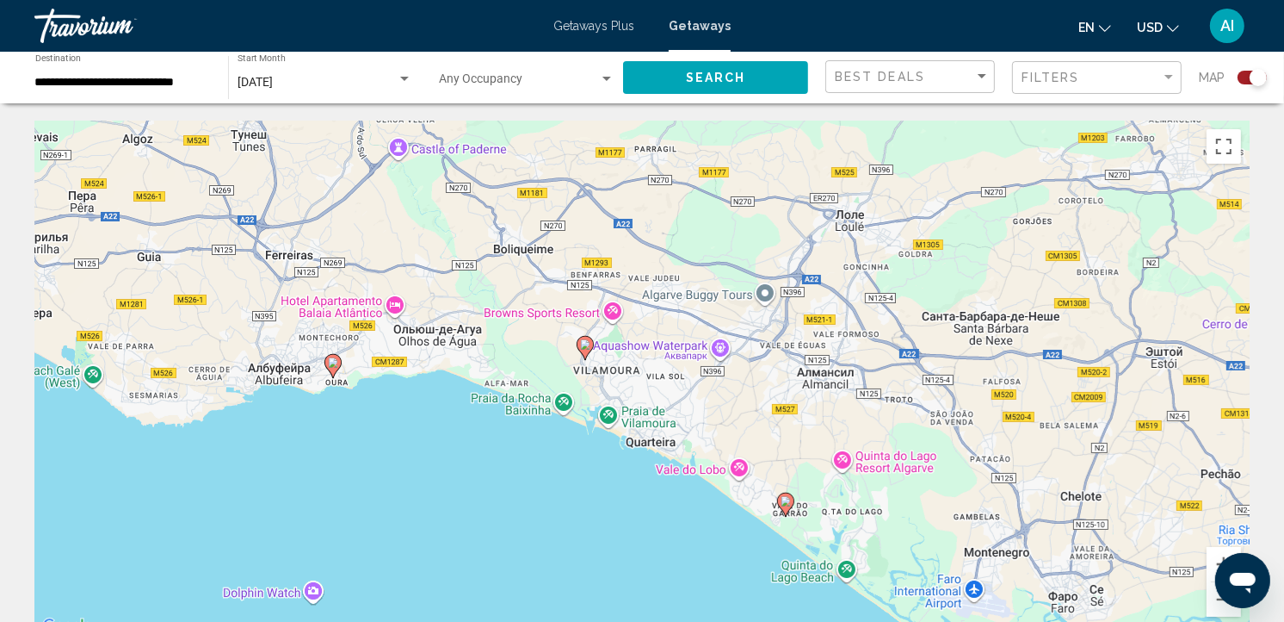
click at [788, 496] on image "Main content" at bounding box center [786, 501] width 10 height 10
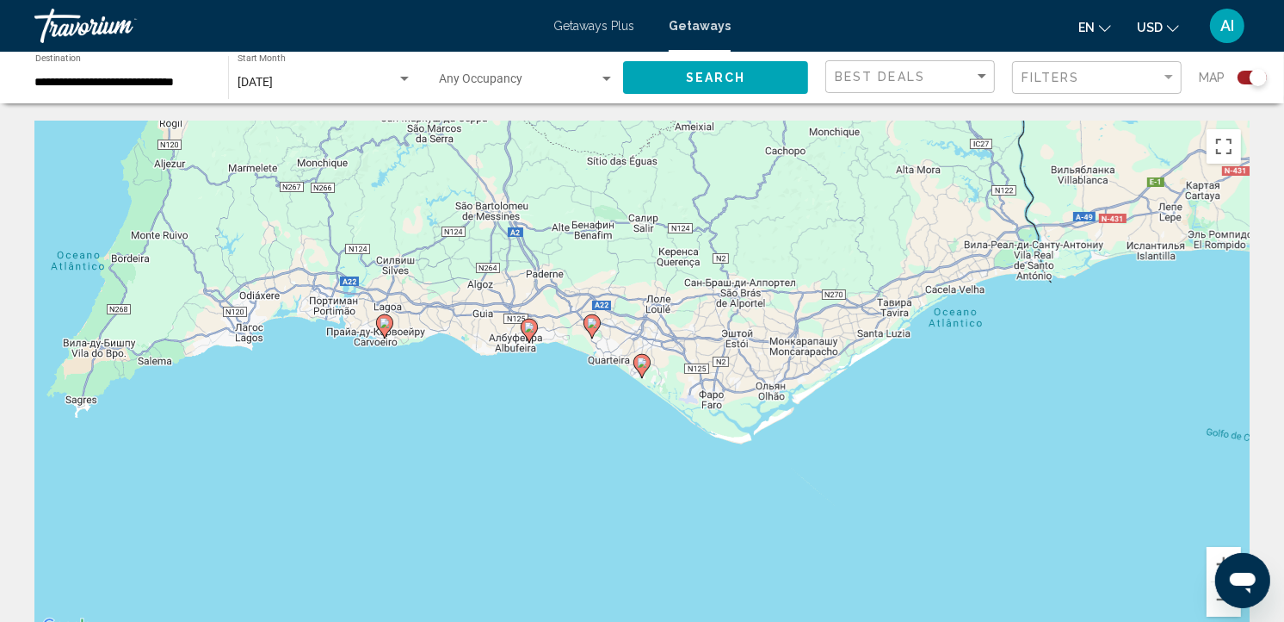
click at [597, 327] on icon "Main content" at bounding box center [592, 326] width 15 height 22
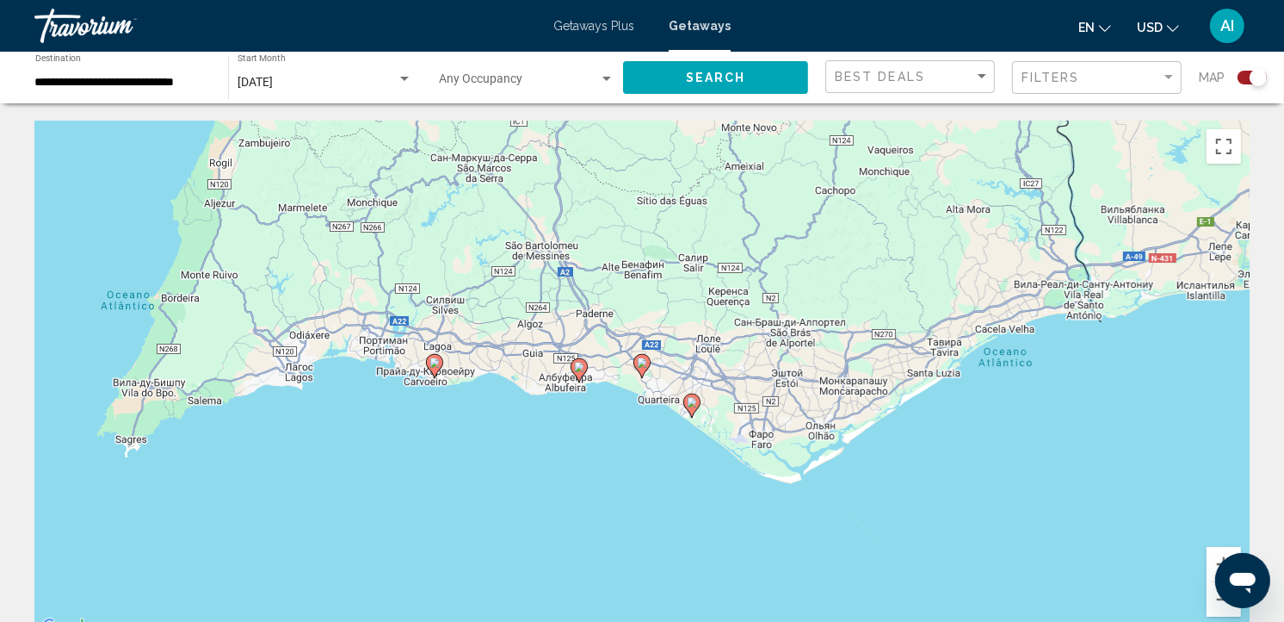
click at [640, 366] on image "Main content" at bounding box center [642, 362] width 10 height 10
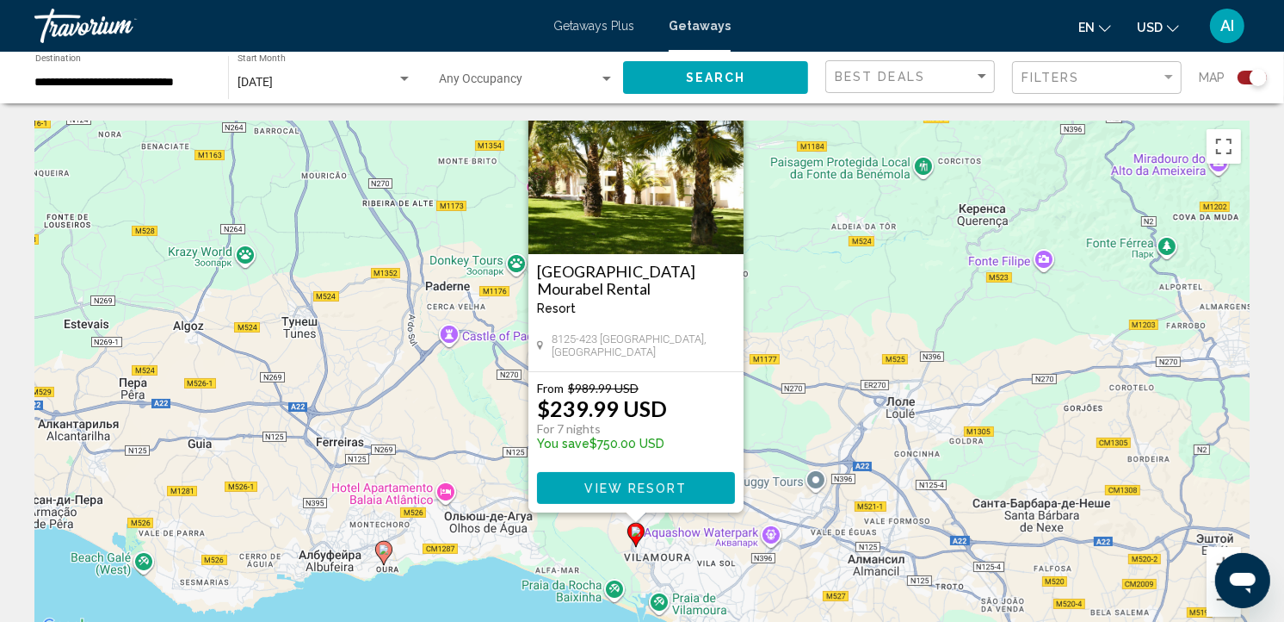
drag, startPoint x: 835, startPoint y: 419, endPoint x: 827, endPoint y: 344, distance: 75.3
click at [827, 344] on div "Чтобы активировать перетаскивание с помощью клавиатуры, нажмите Alt + Ввод. Пос…" at bounding box center [642, 379] width 1216 height 517
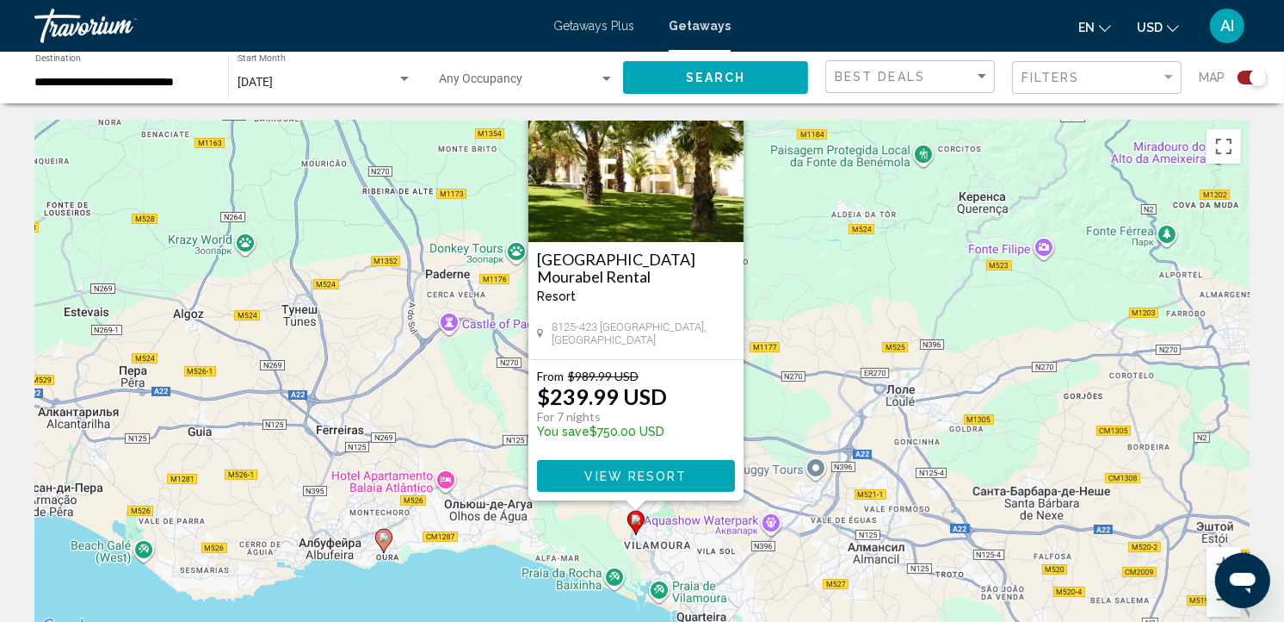
click at [828, 275] on div "Чтобы активировать перетаскивание с помощью клавиатуры, нажмите Alt + Ввод. Пос…" at bounding box center [642, 379] width 1216 height 517
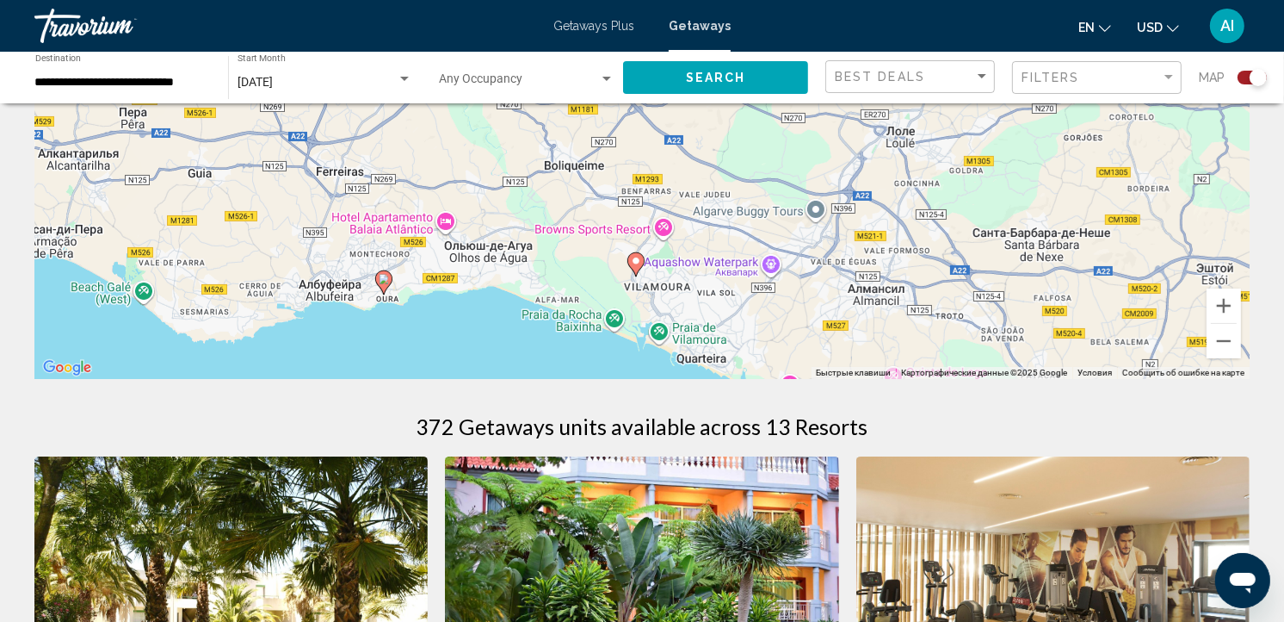
scroll to position [260, 0]
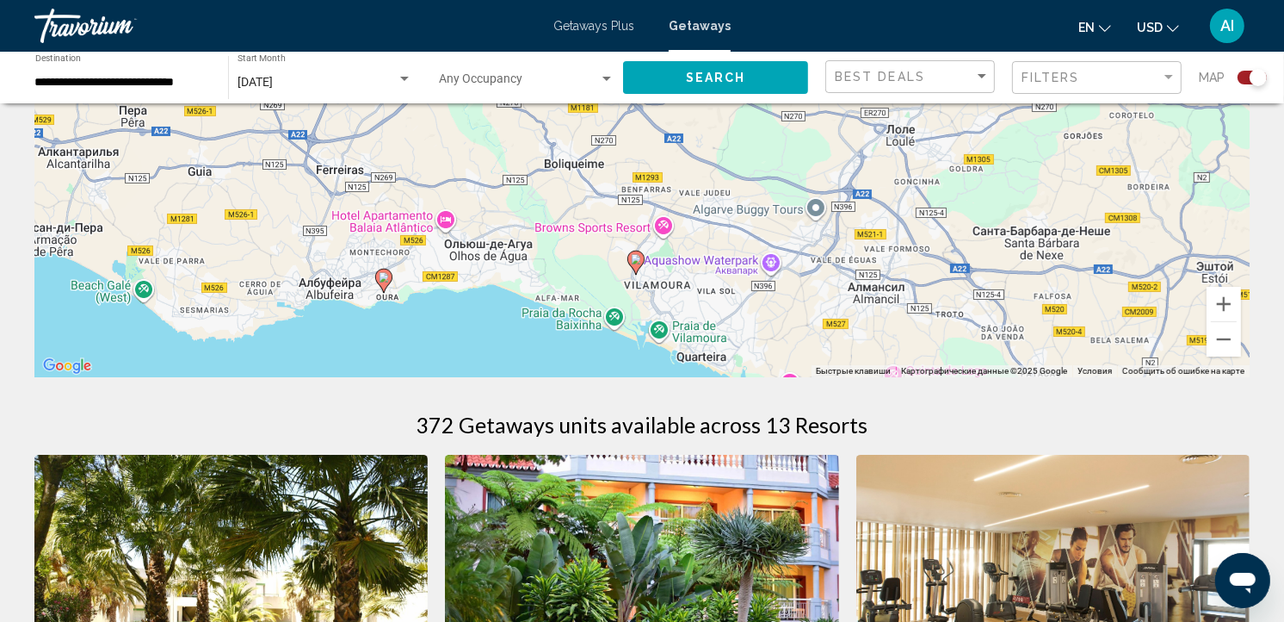
click at [1066, 328] on div "Чтобы активировать перетаскивание с помощью клавиатуры, нажмите Alt + Ввод. Пос…" at bounding box center [642, 119] width 1216 height 517
click at [1218, 340] on button "Уменьшить" at bounding box center [1224, 339] width 34 height 34
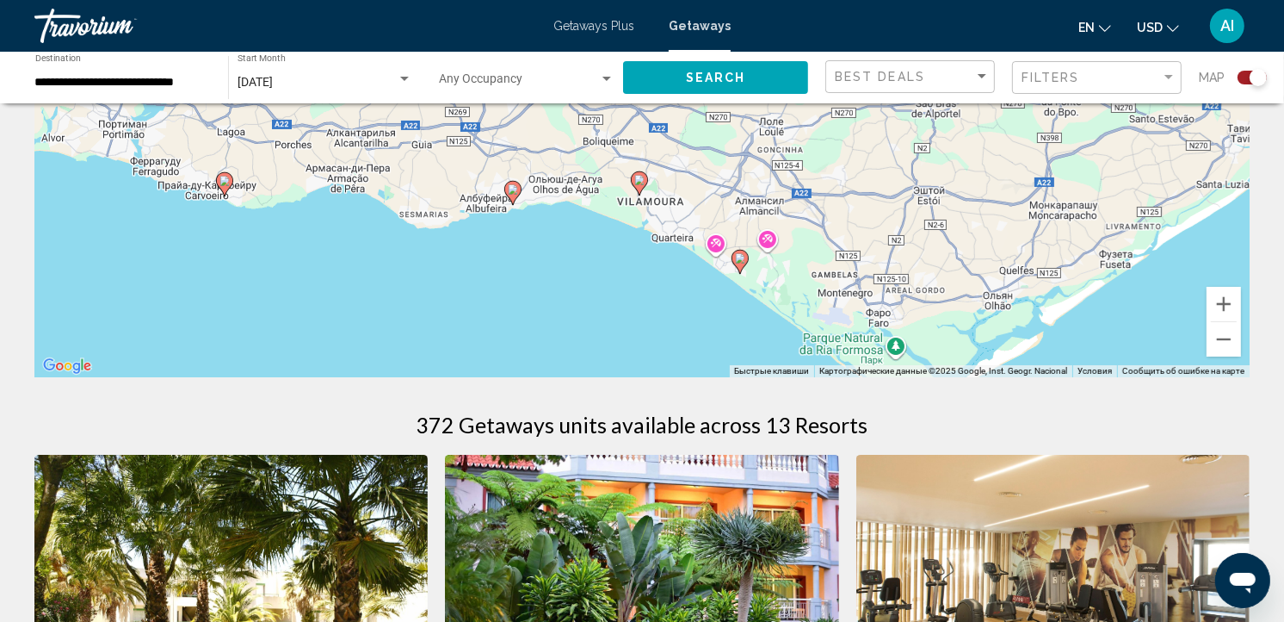
click at [740, 262] on image "Main content" at bounding box center [740, 258] width 10 height 10
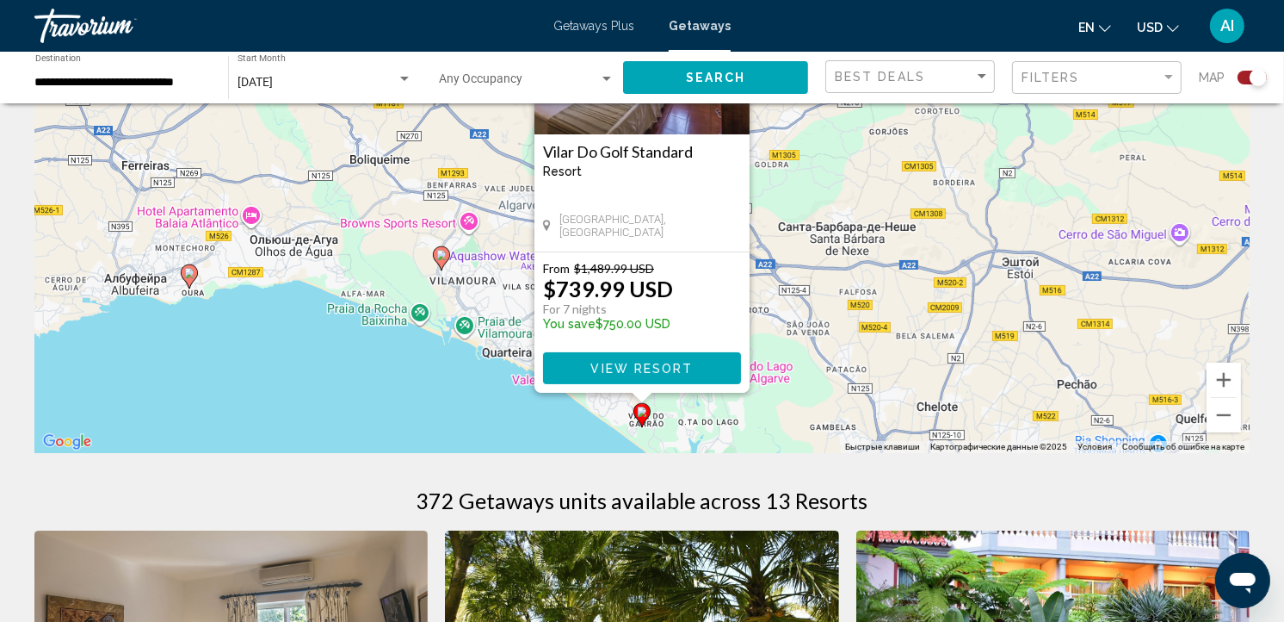
scroll to position [185, 0]
click at [1158, 381] on div "Чтобы активировать перетаскивание с помощью клавиатуры, нажмите Alt + Ввод. Пос…" at bounding box center [642, 193] width 1216 height 517
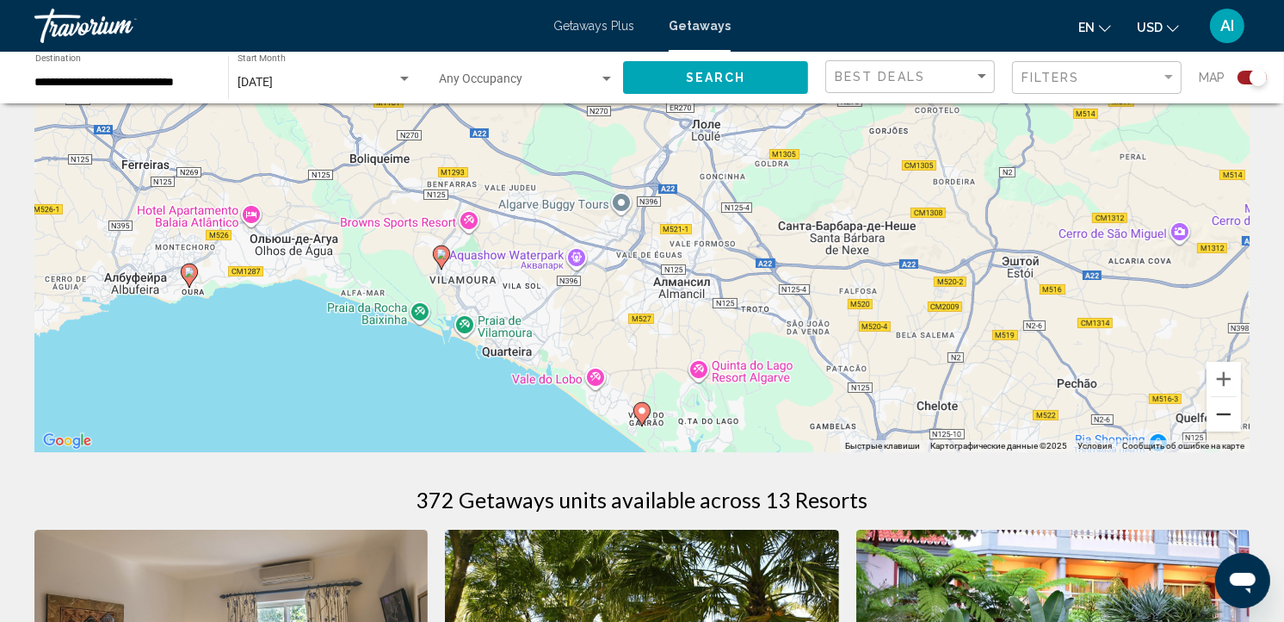
click at [1228, 422] on button "Уменьшить" at bounding box center [1224, 414] width 34 height 34
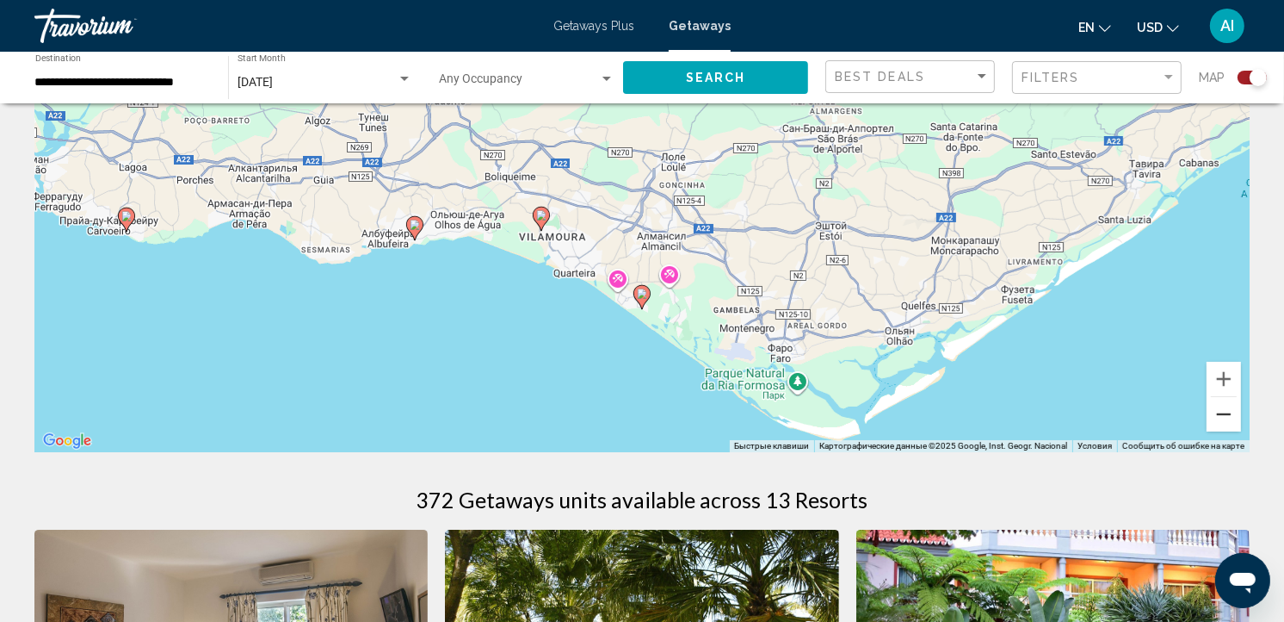
click at [1228, 422] on button "Уменьшить" at bounding box center [1224, 414] width 34 height 34
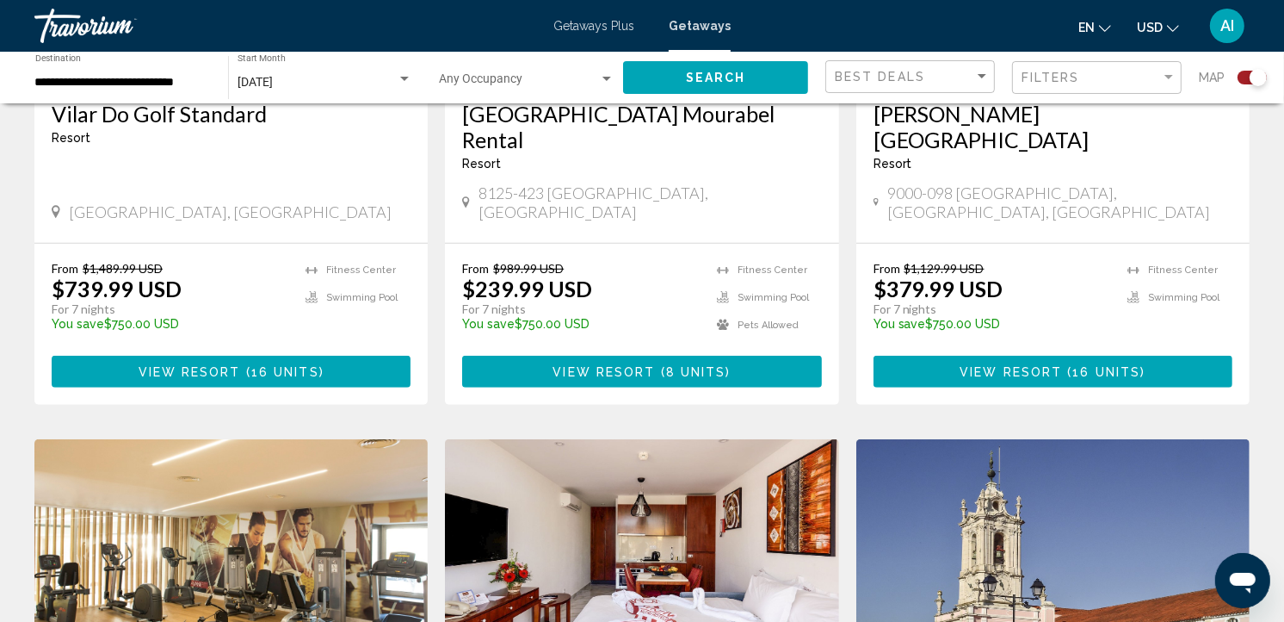
scroll to position [880, 0]
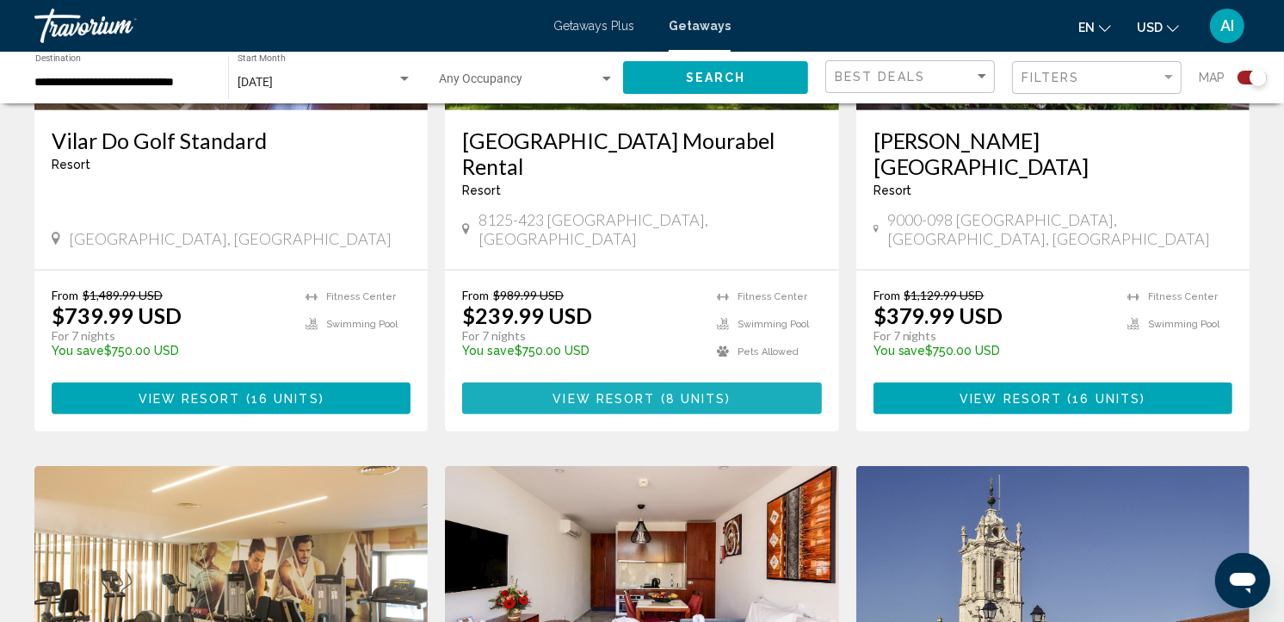
click at [685, 392] on span "8 units" at bounding box center [696, 399] width 60 height 14
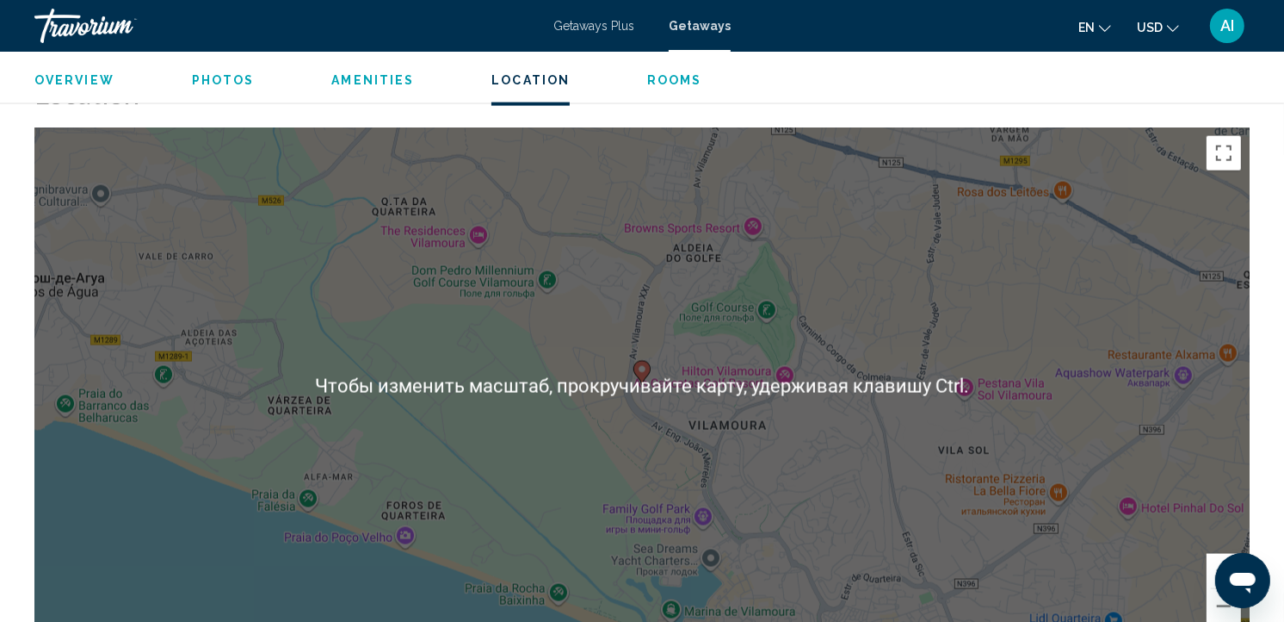
scroll to position [2252, 0]
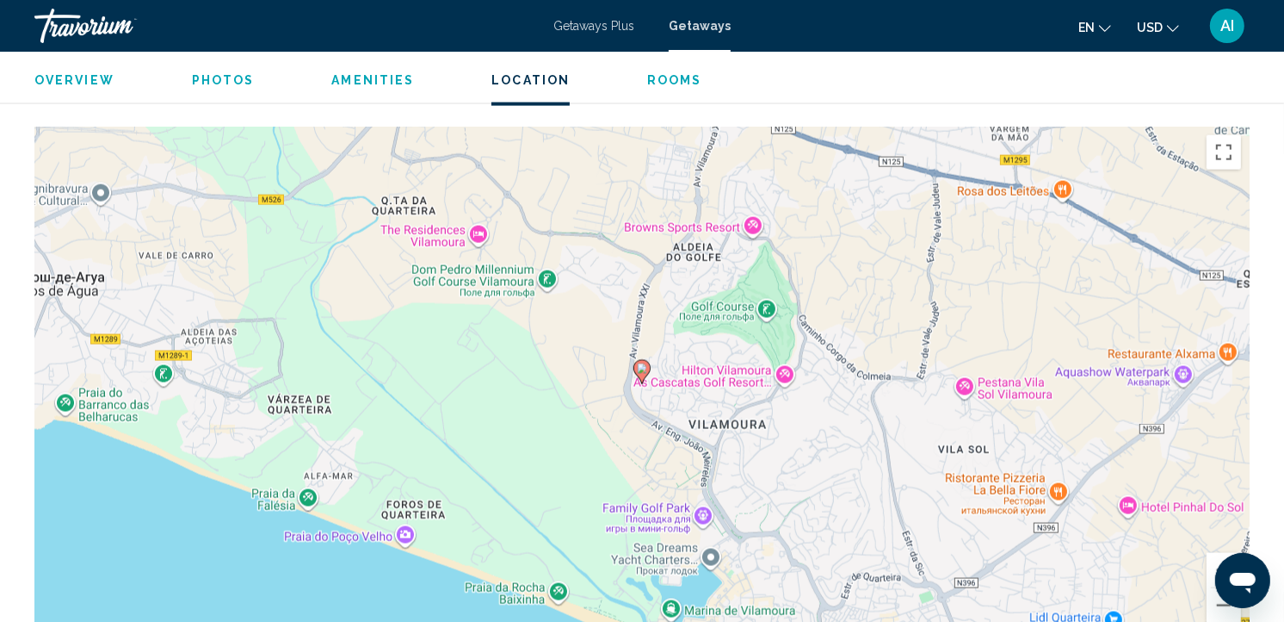
click at [83, 73] on span "Overview" at bounding box center [74, 80] width 80 height 14
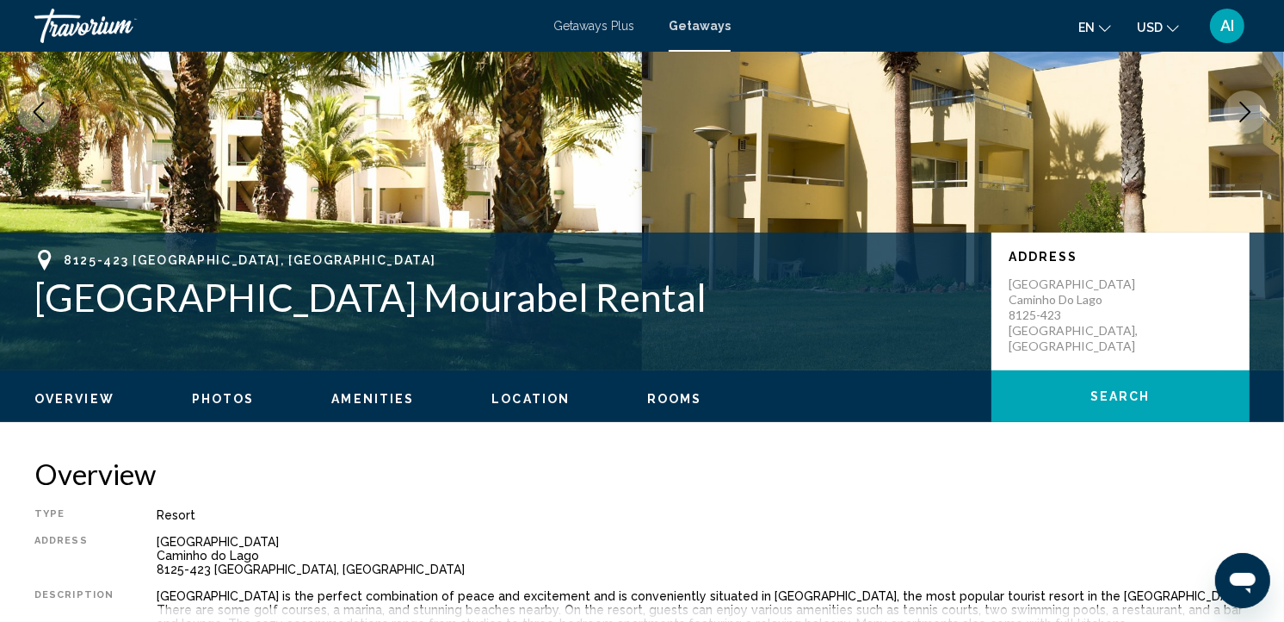
scroll to position [179, 0]
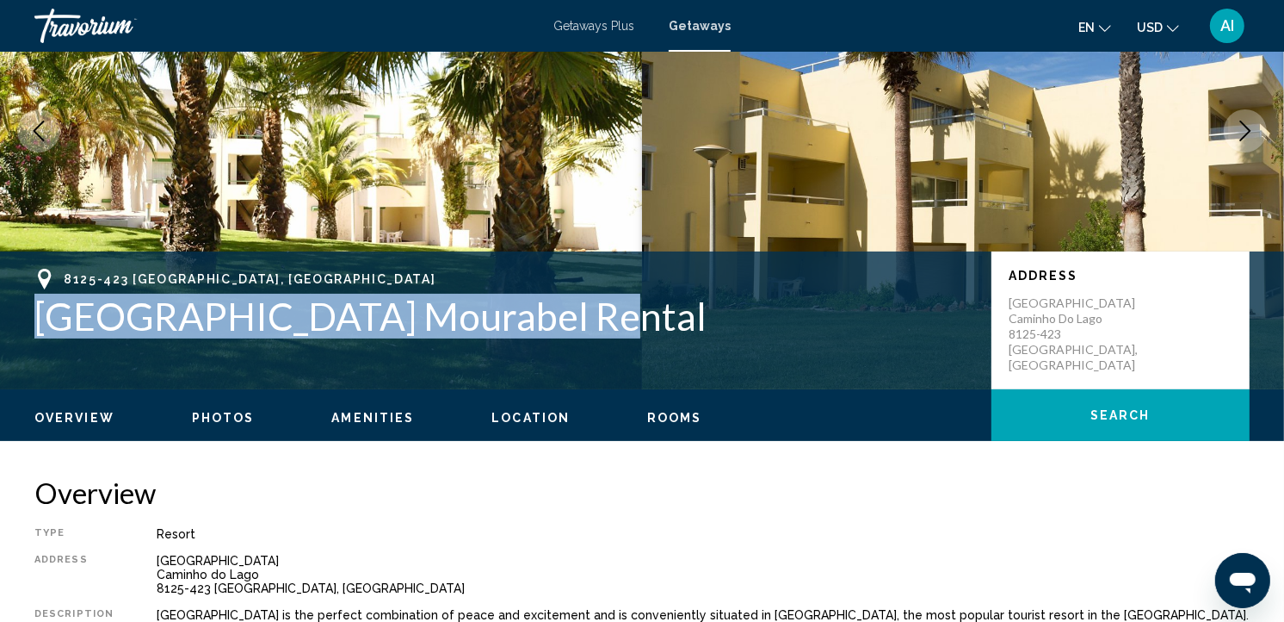
drag, startPoint x: 552, startPoint y: 327, endPoint x: 48, endPoint y: 336, distance: 503.7
click at [48, 336] on h1 "[GEOGRAPHIC_DATA] Mourabel Rental" at bounding box center [504, 316] width 940 height 45
copy h1 "[GEOGRAPHIC_DATA] Mourabel Rental"
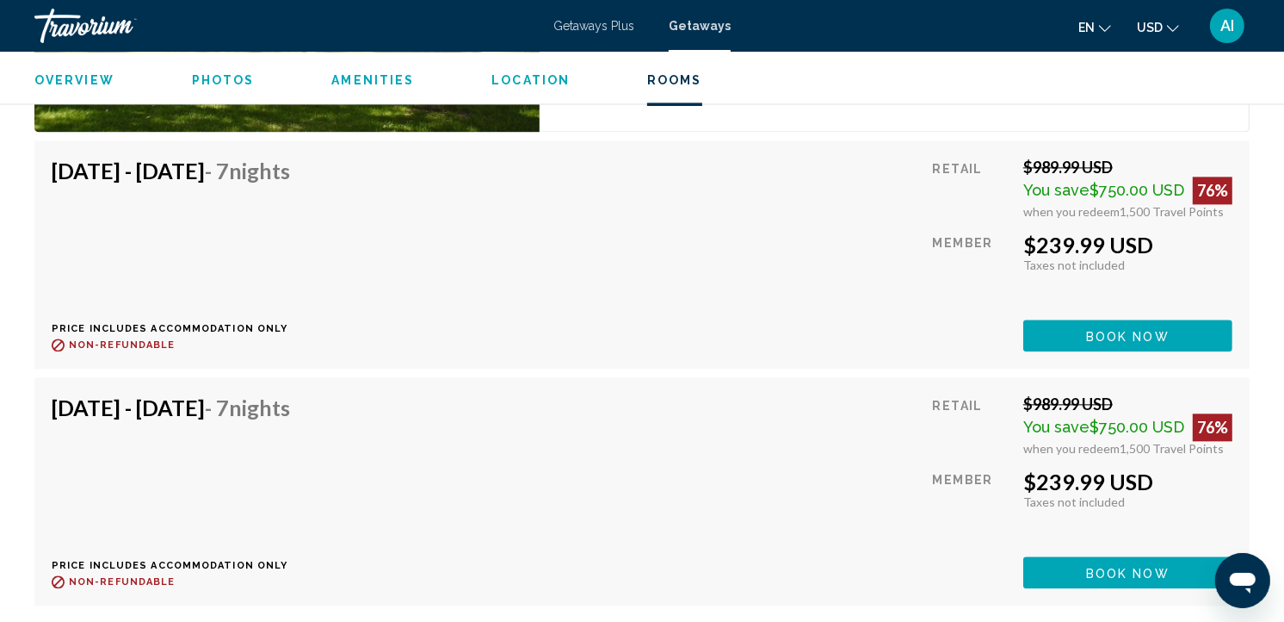
scroll to position [3358, 0]
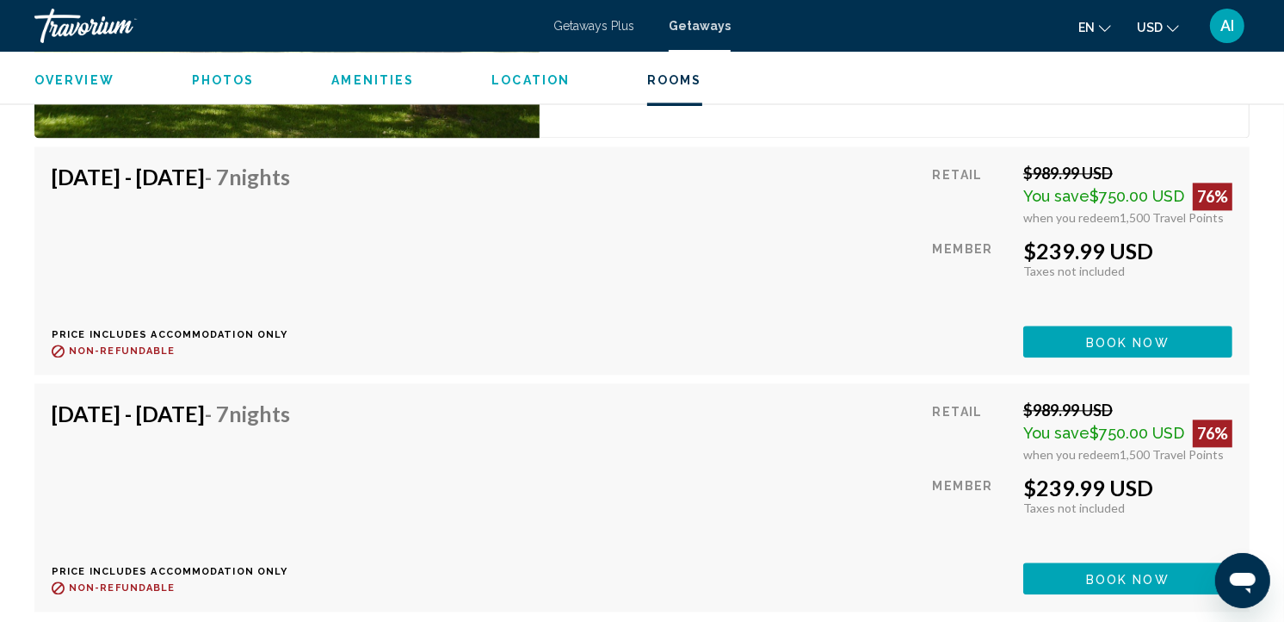
click at [218, 78] on span "Photos" at bounding box center [223, 80] width 63 height 14
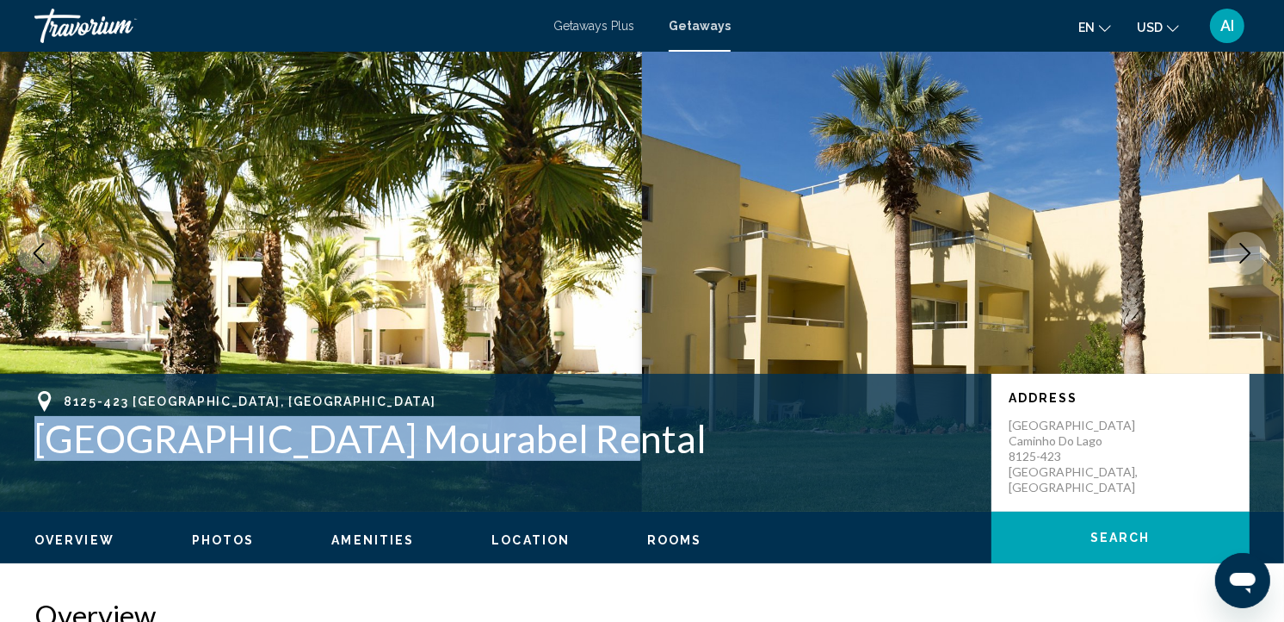
scroll to position [66, 0]
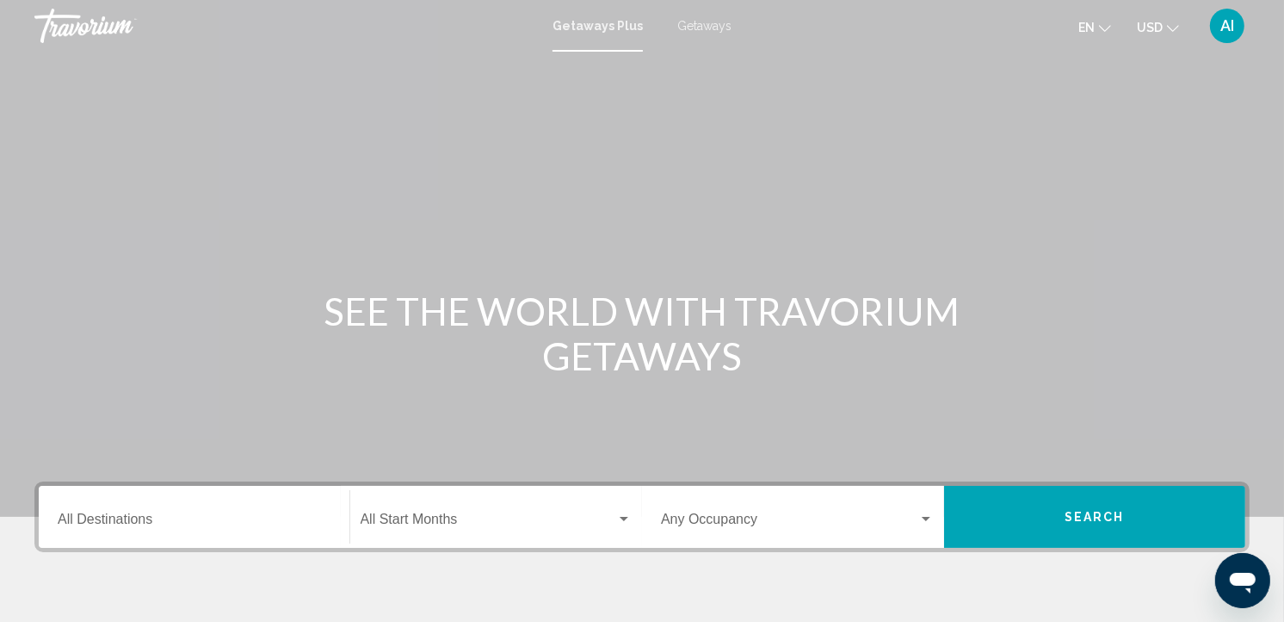
click at [702, 19] on span "Getaways" at bounding box center [705, 26] width 54 height 14
click at [219, 510] on div "Destination All Destinations" at bounding box center [194, 517] width 273 height 54
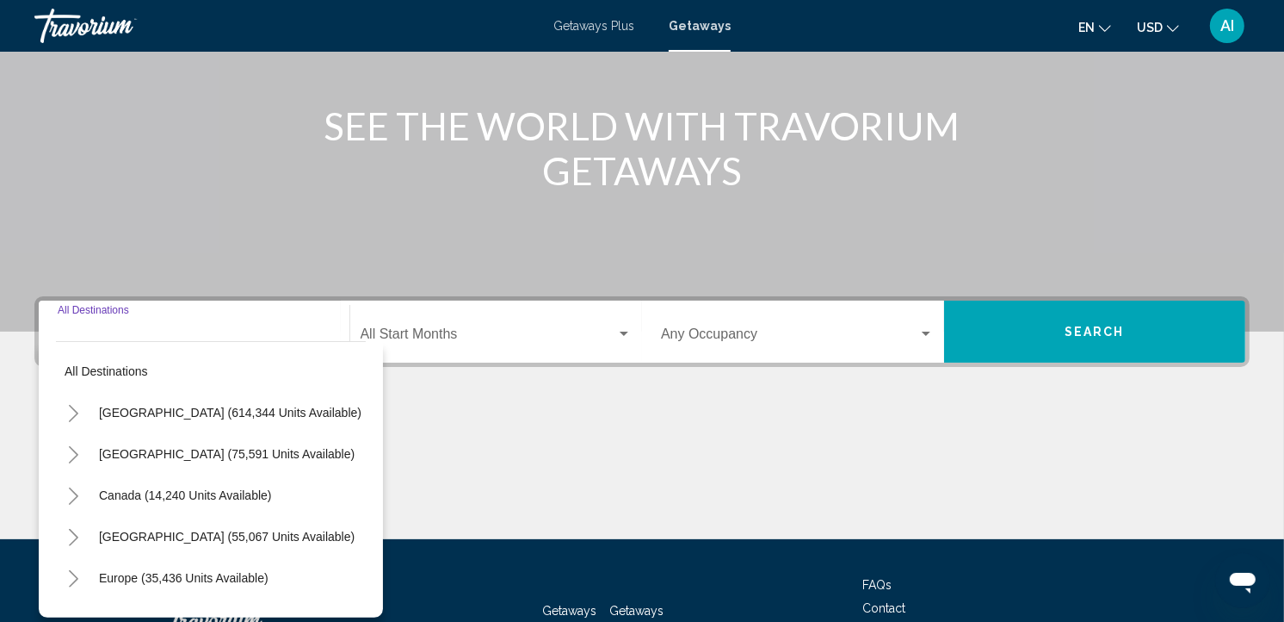
scroll to position [312, 0]
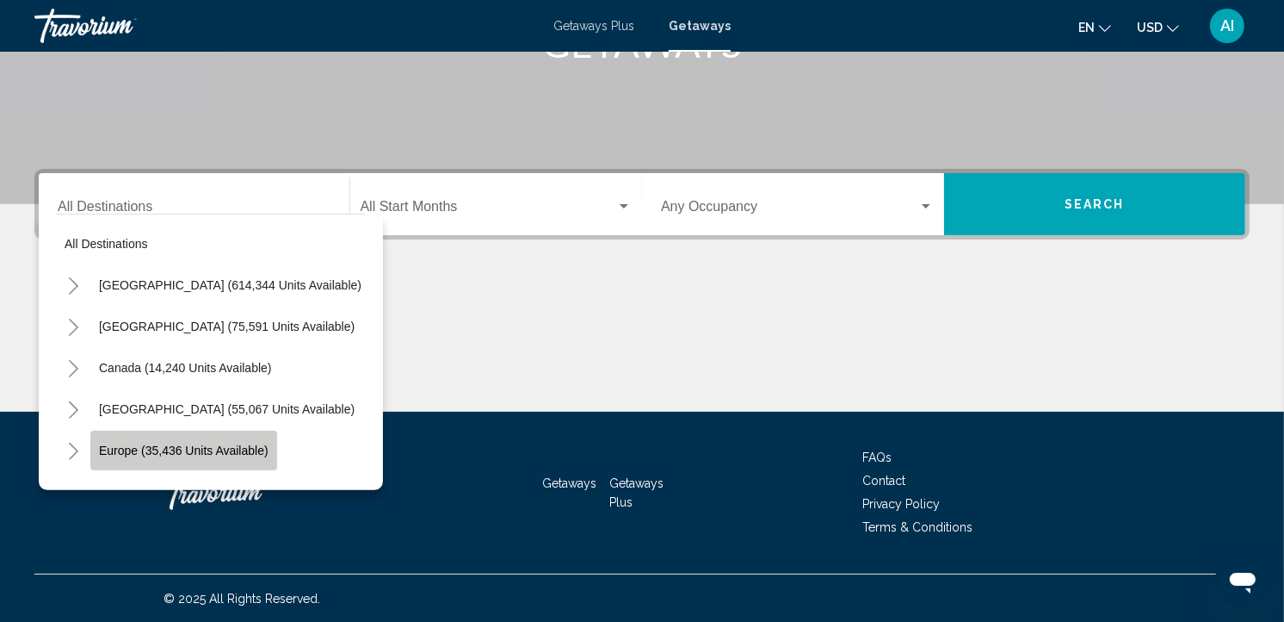
click at [239, 452] on span "Europe (35,436 units available)" at bounding box center [184, 450] width 170 height 14
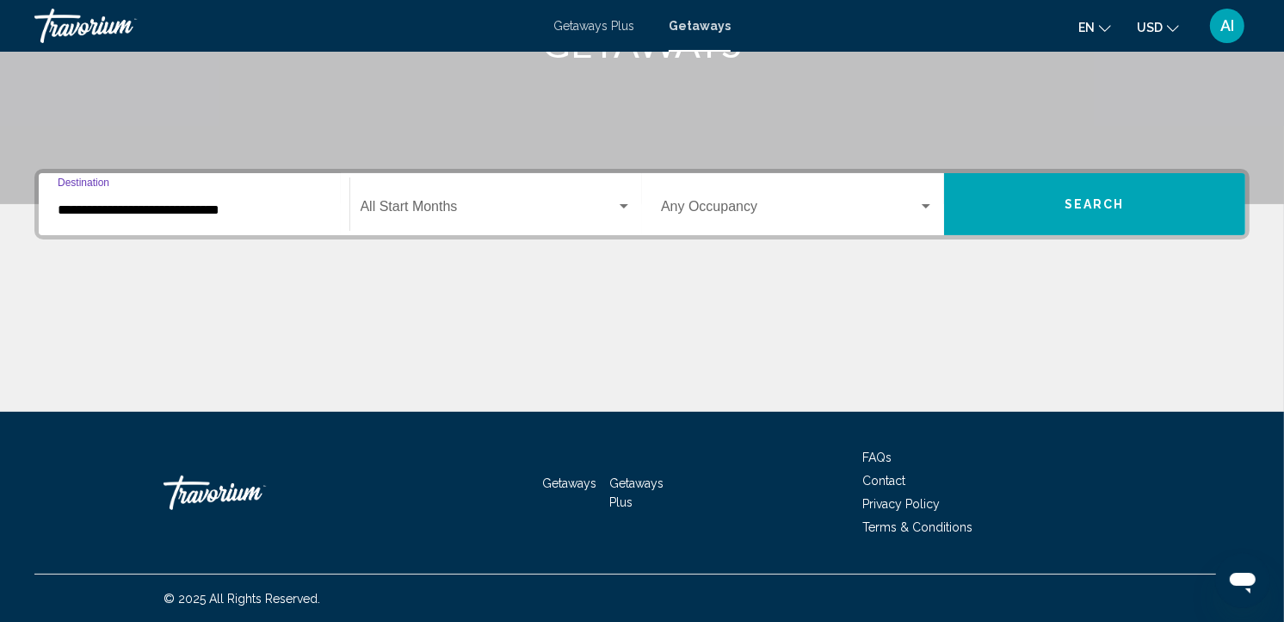
click at [190, 211] on input "**********" at bounding box center [194, 209] width 273 height 15
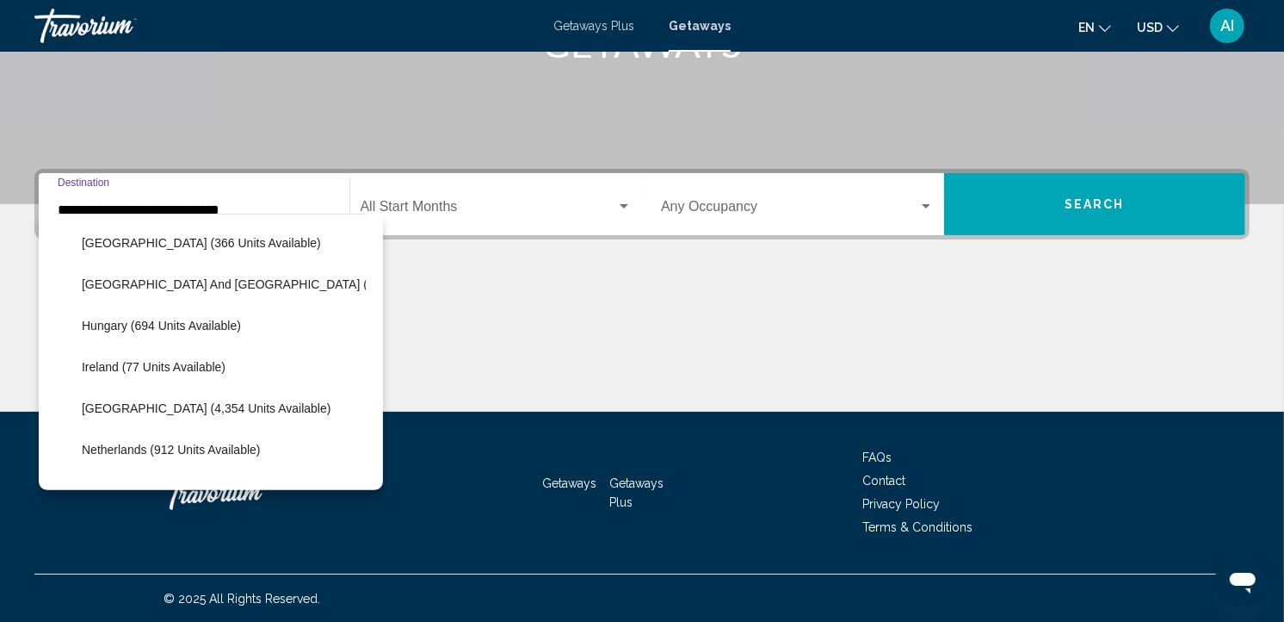
scroll to position [571, 0]
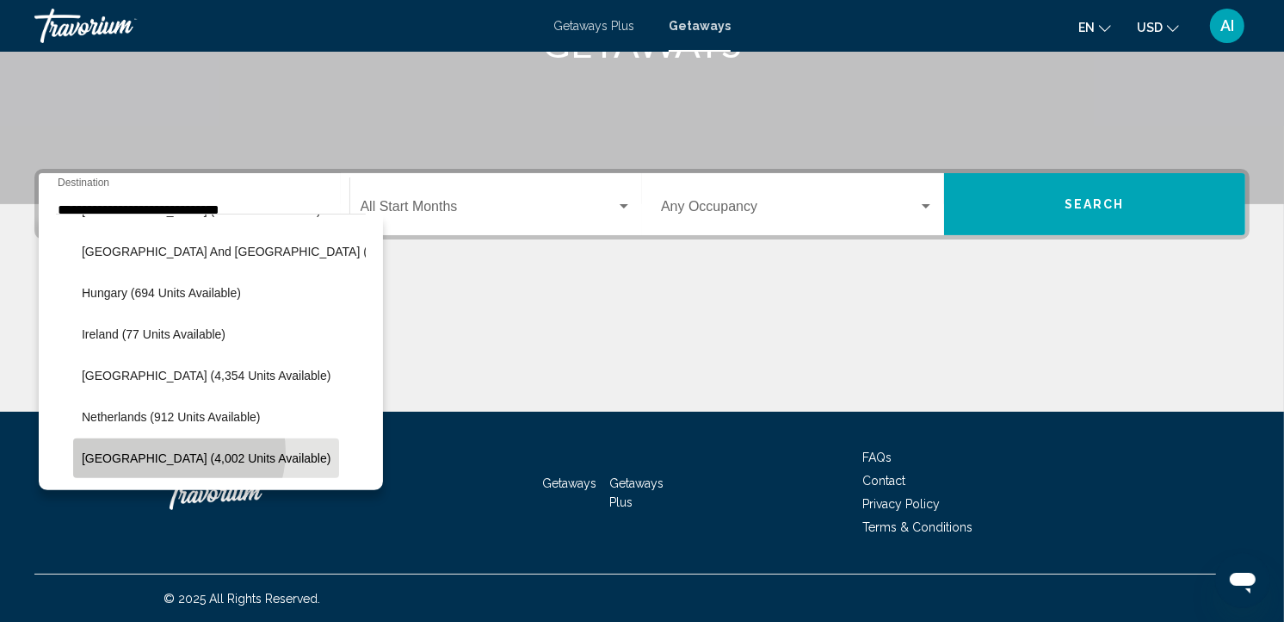
click at [177, 451] on span "[GEOGRAPHIC_DATA] (4,002 units available)" at bounding box center [206, 458] width 249 height 14
type input "**********"
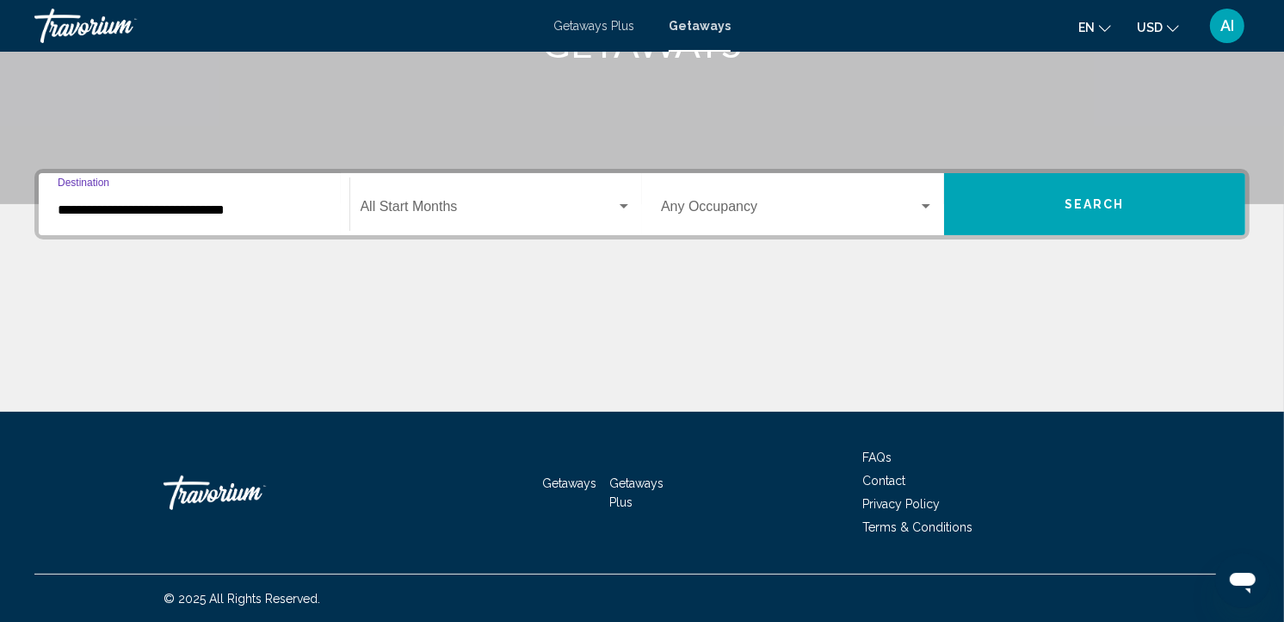
click at [430, 215] on span "Search widget" at bounding box center [489, 209] width 257 height 15
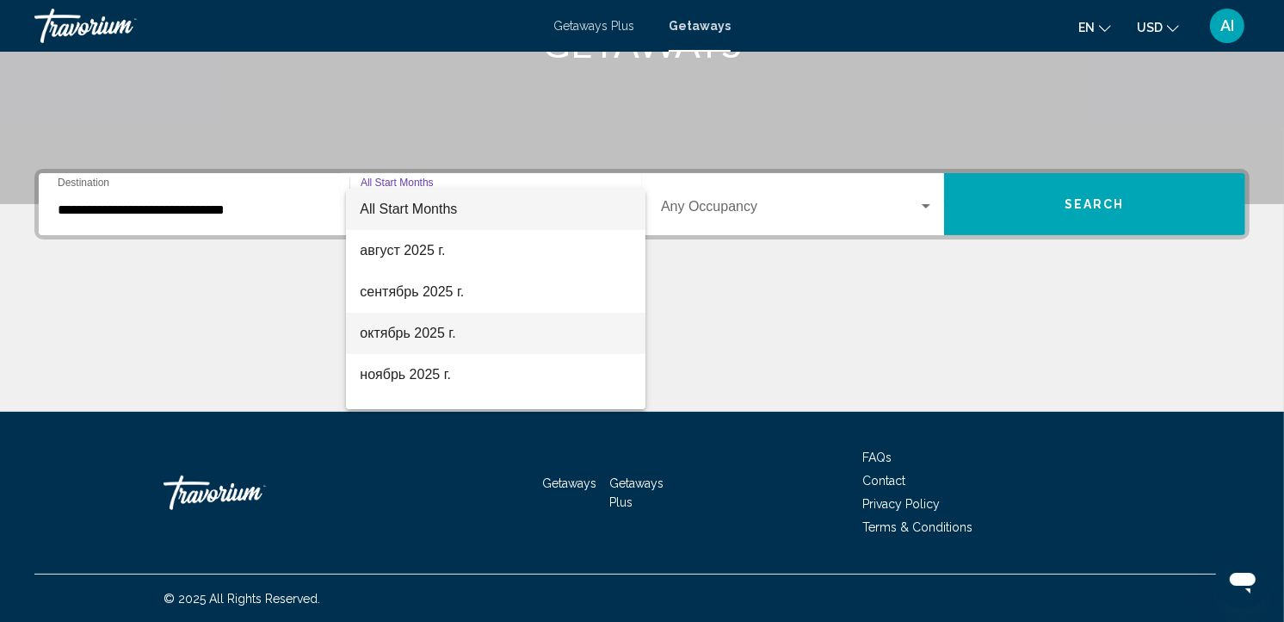
click at [440, 331] on span "октябрь 2025 г." at bounding box center [496, 332] width 272 height 41
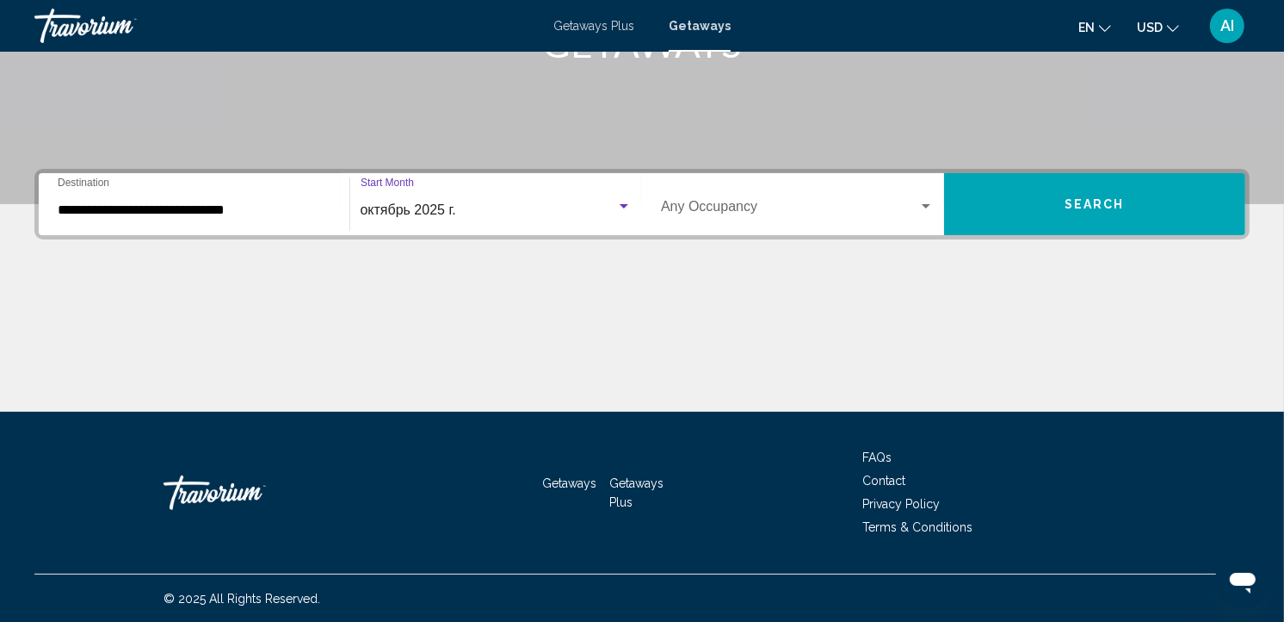
click at [1024, 198] on button "Search" at bounding box center [1095, 204] width 302 height 62
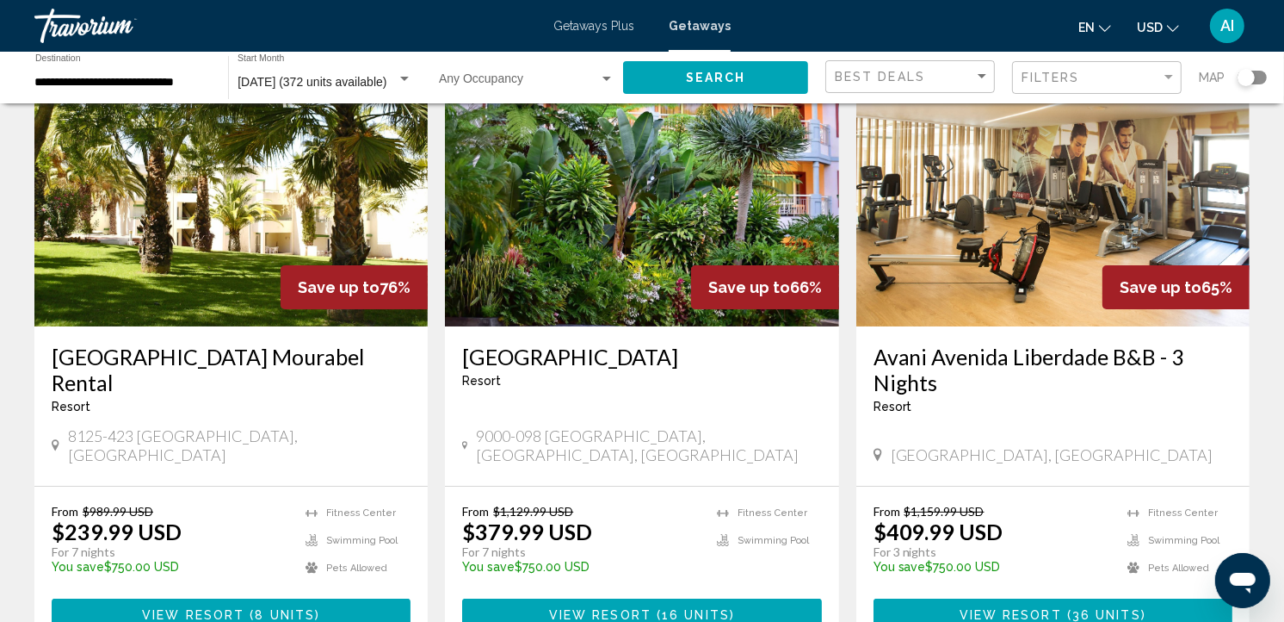
scroll to position [156, 0]
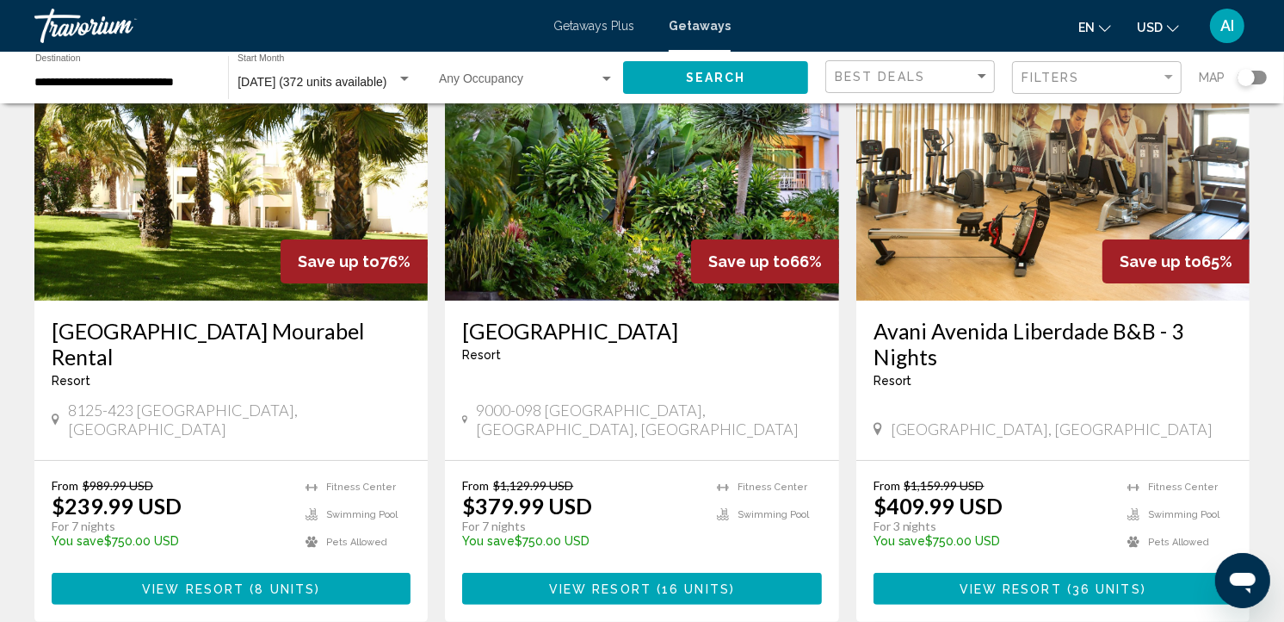
click at [234, 265] on img "Main content" at bounding box center [230, 162] width 393 height 275
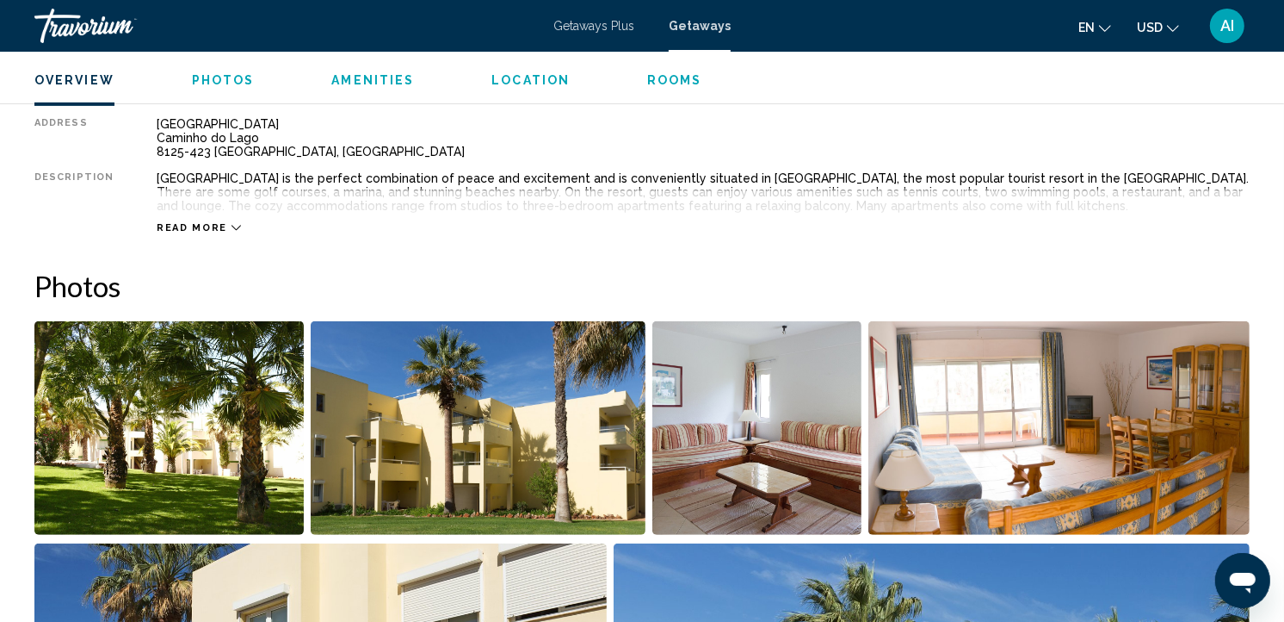
scroll to position [620, 0]
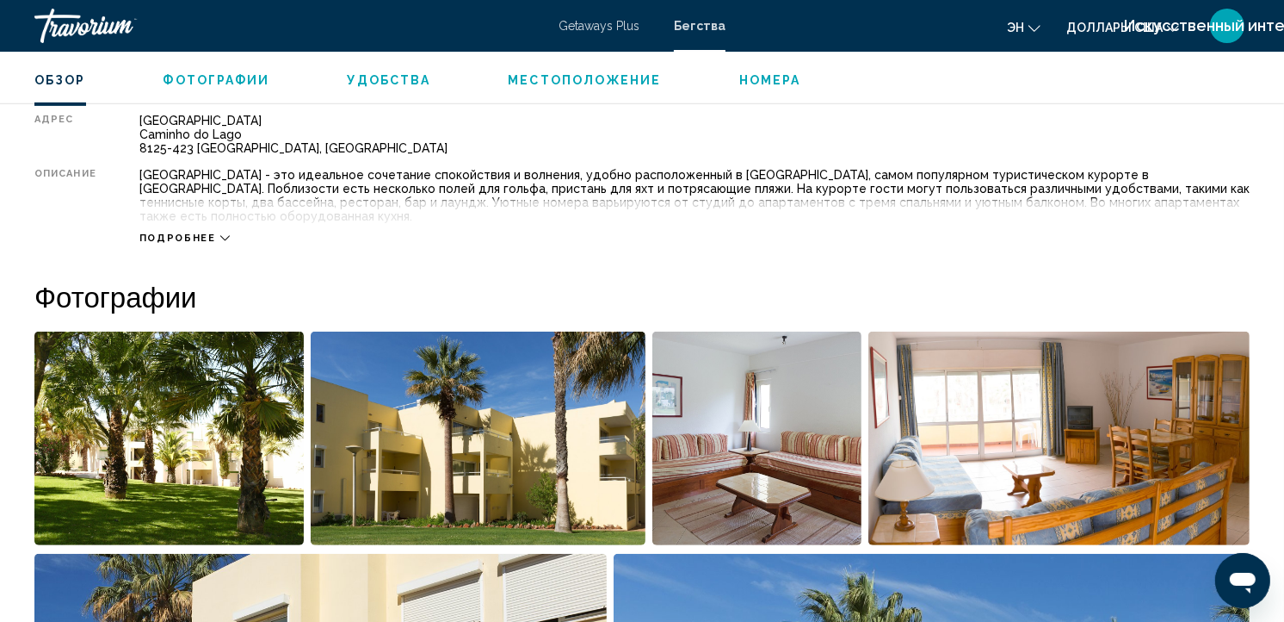
click at [193, 232] on span "Подробнее" at bounding box center [177, 237] width 77 height 11
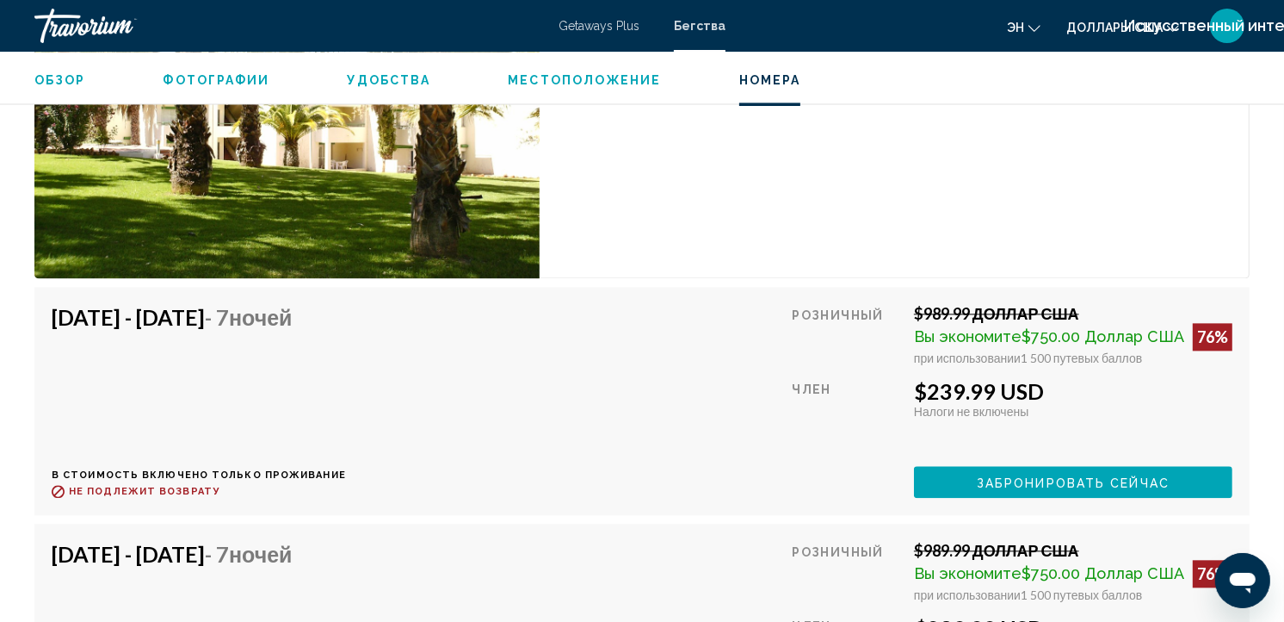
scroll to position [3350, 0]
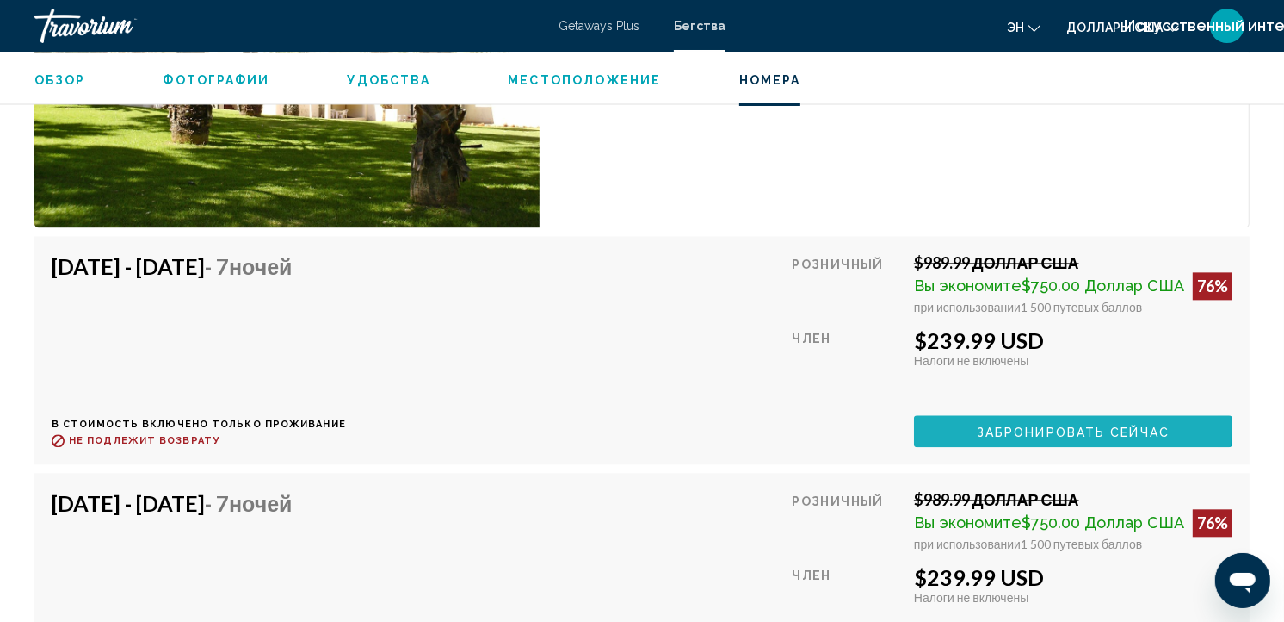
click at [1008, 424] on span "Забронировать сейчас" at bounding box center [1073, 431] width 193 height 14
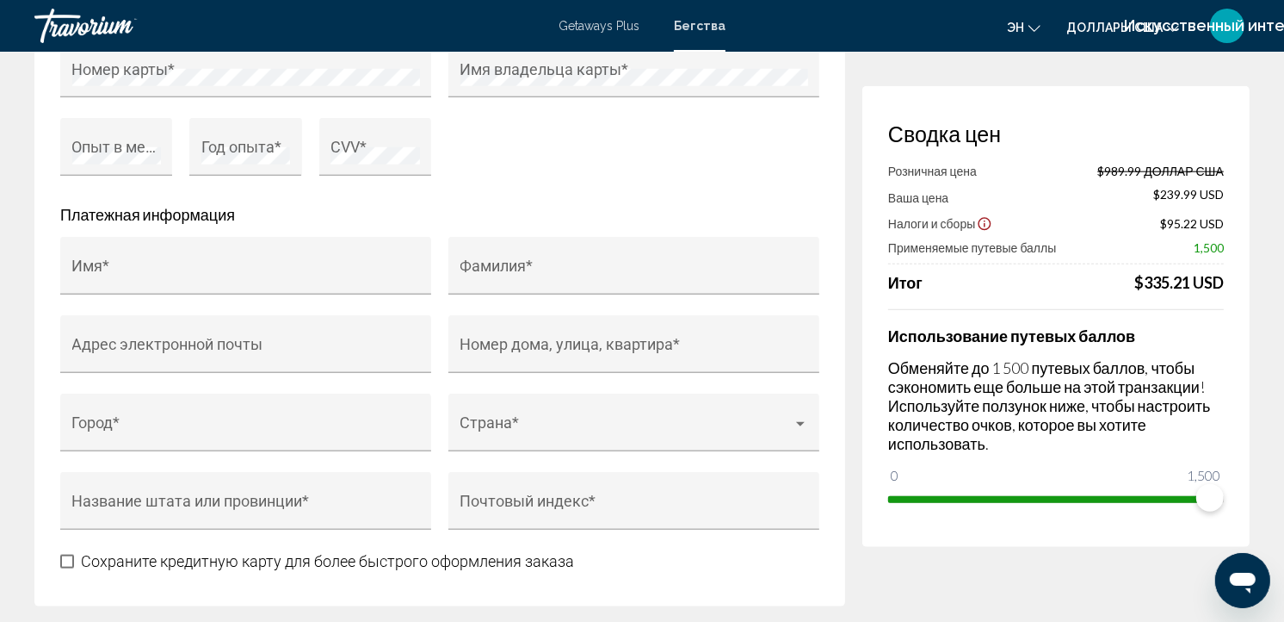
scroll to position [1632, 0]
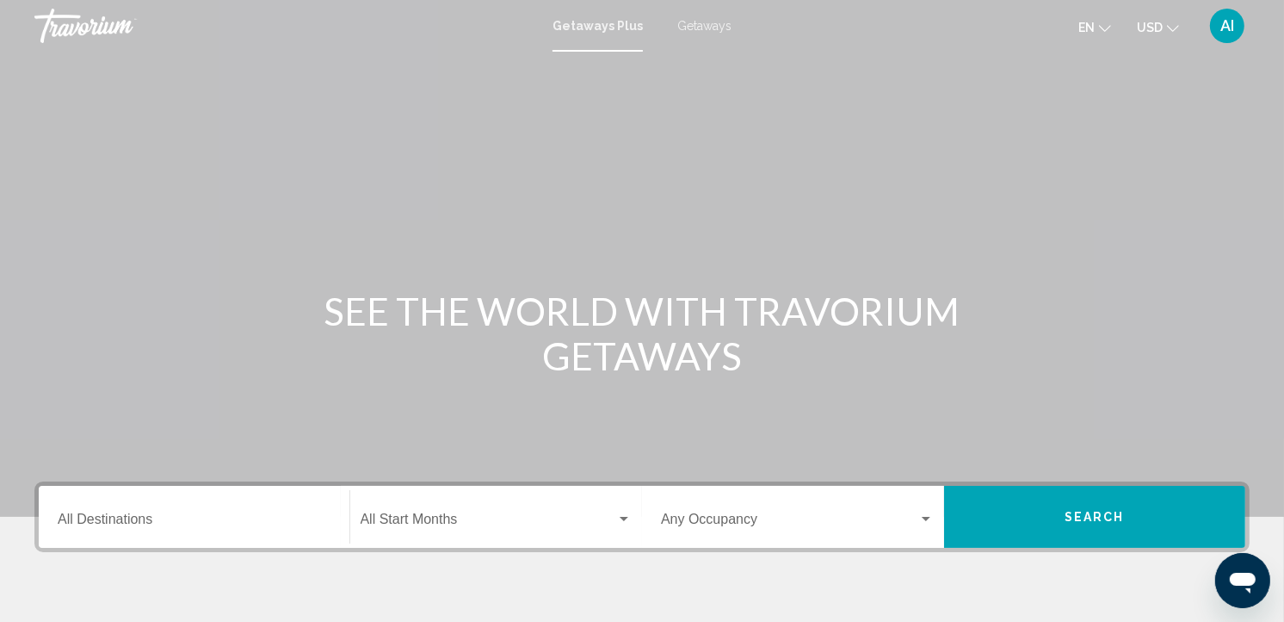
click at [702, 23] on span "Getaways" at bounding box center [705, 26] width 54 height 14
click at [118, 521] on input "Destination All Destinations" at bounding box center [194, 522] width 273 height 15
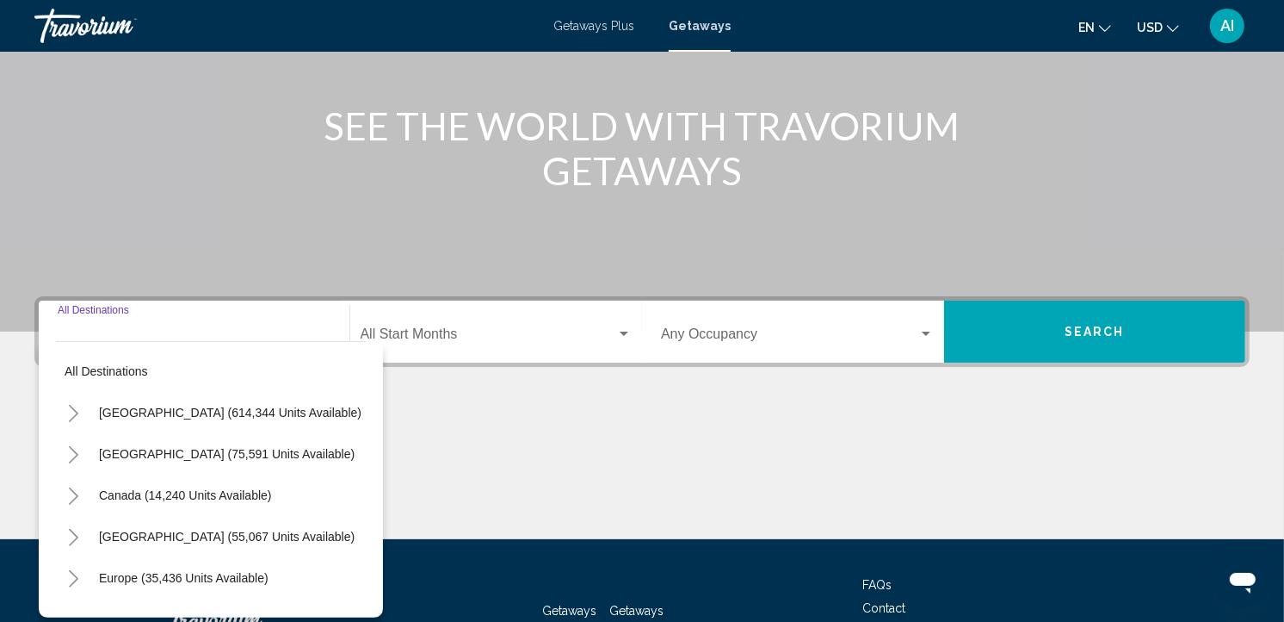
scroll to position [312, 0]
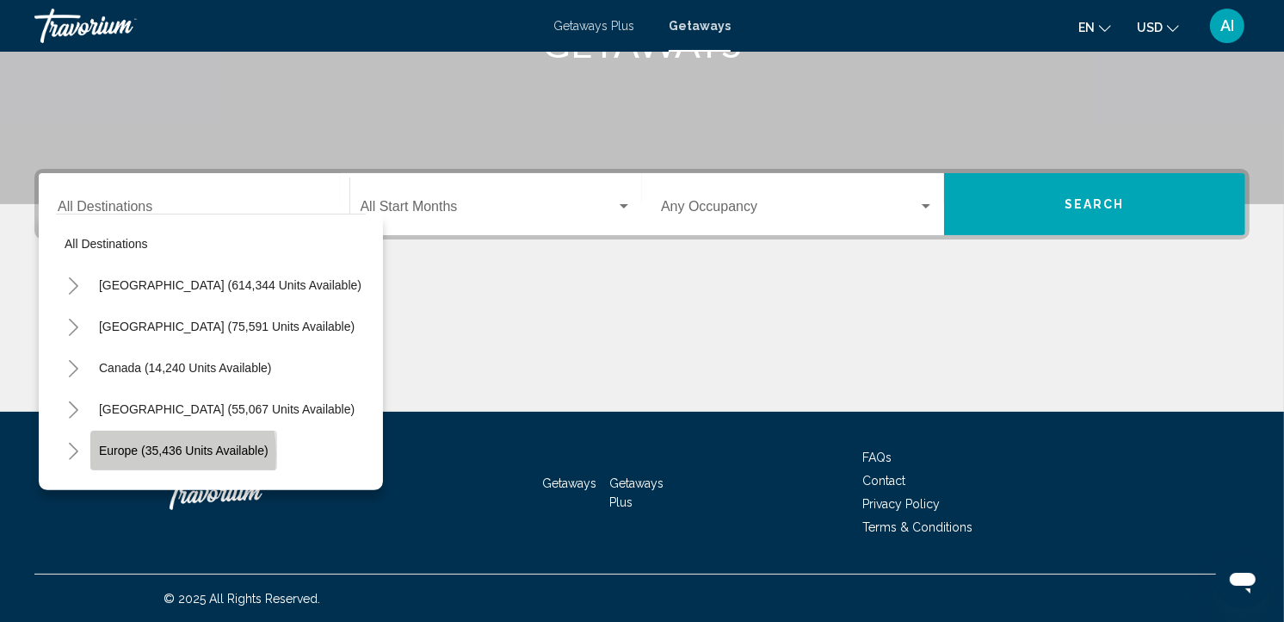
click at [131, 454] on span "Europe (35,436 units available)" at bounding box center [184, 450] width 170 height 14
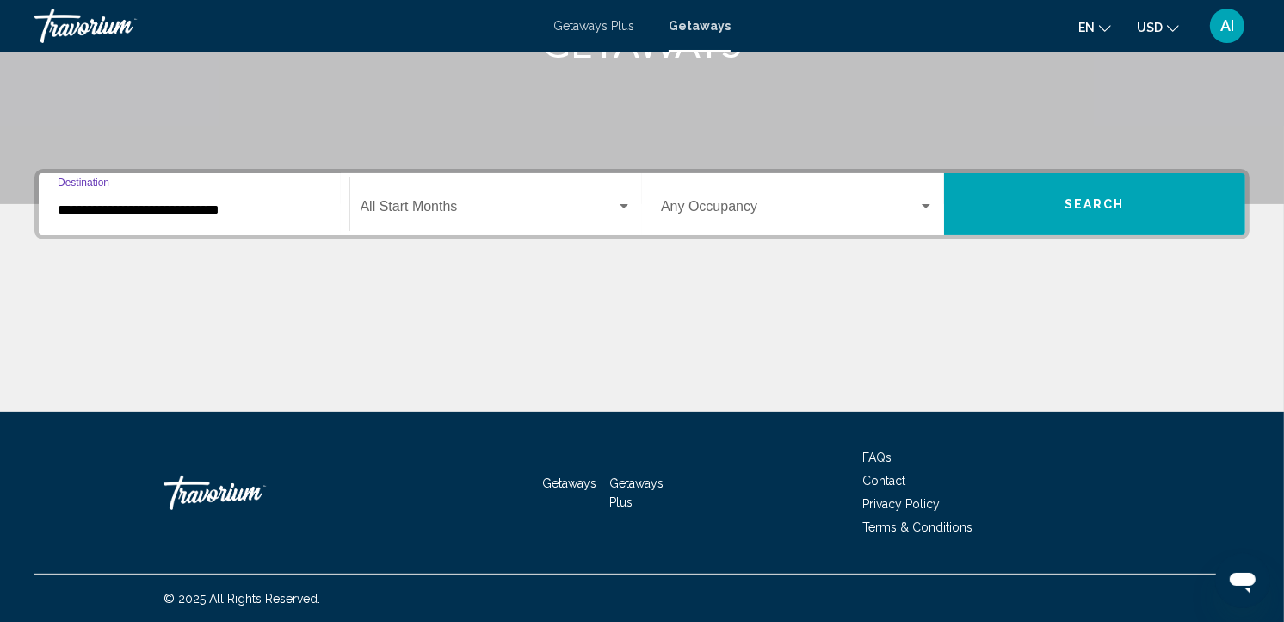
click at [172, 207] on input "**********" at bounding box center [194, 209] width 273 height 15
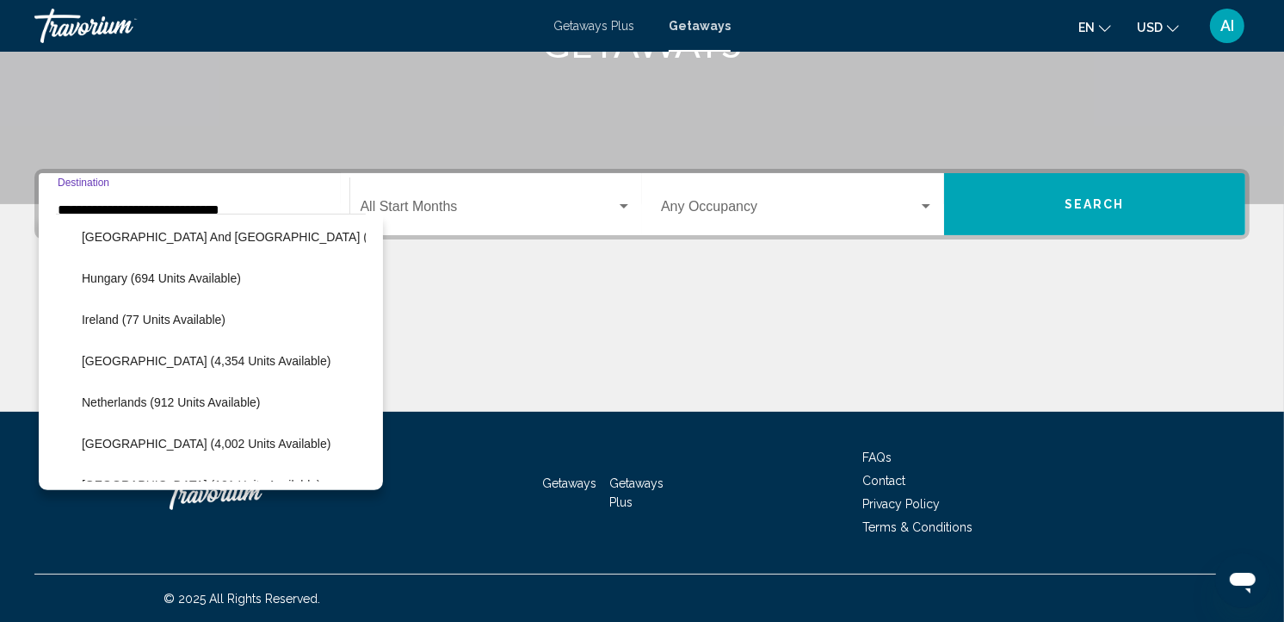
scroll to position [586, 0]
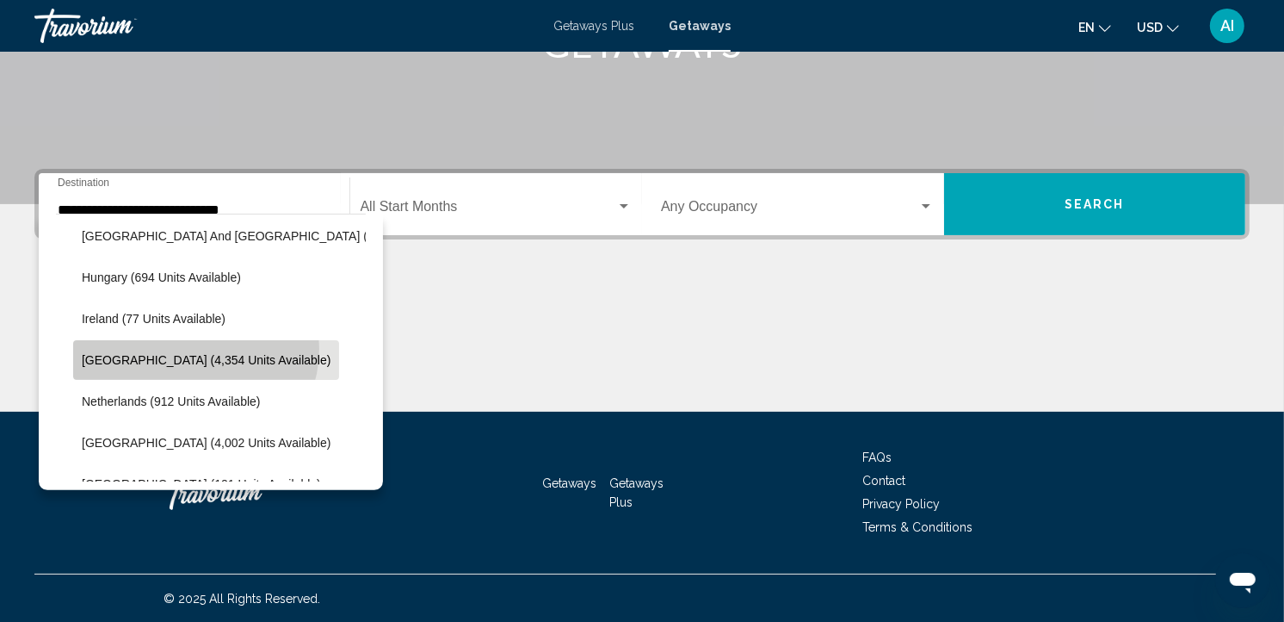
click at [194, 348] on button "[GEOGRAPHIC_DATA] (4,354 units available)" at bounding box center [206, 360] width 266 height 40
type input "**********"
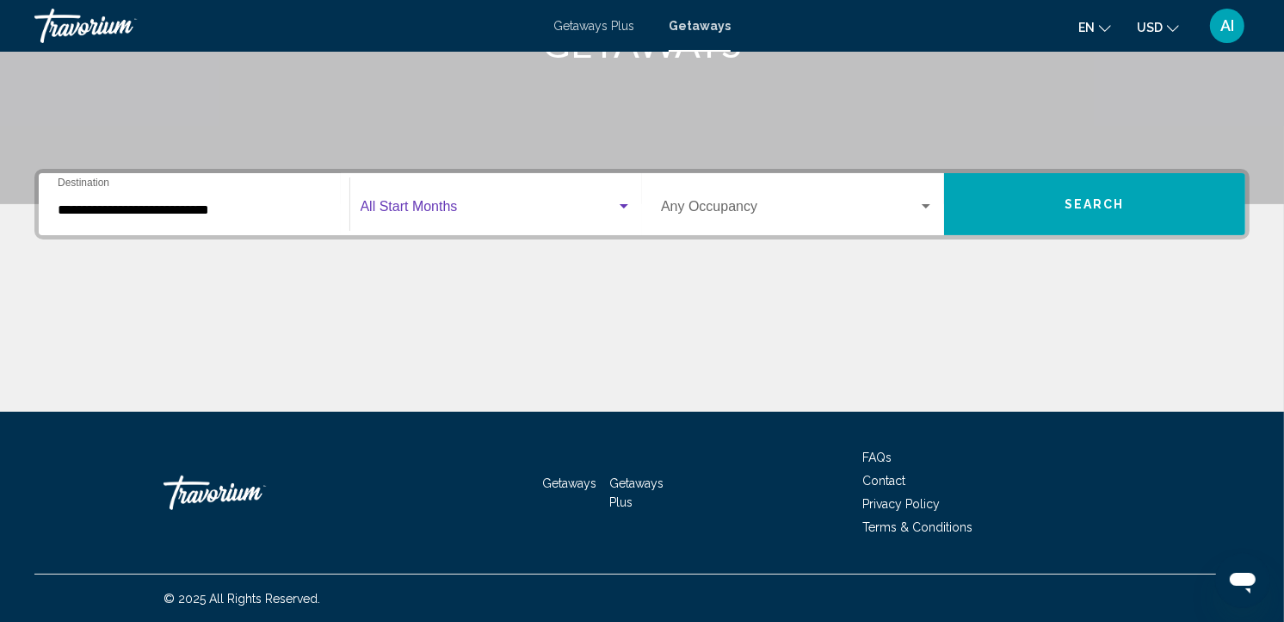
click at [434, 205] on span "Search widget" at bounding box center [489, 209] width 257 height 15
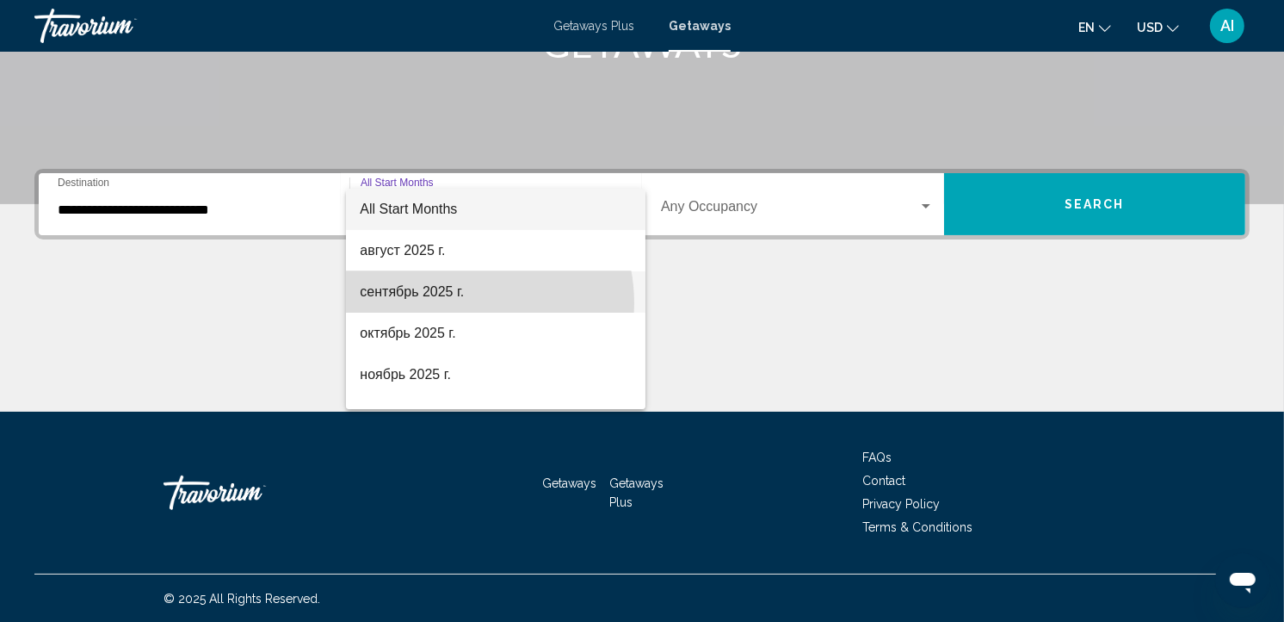
click at [455, 303] on span "сентябрь 2025 г." at bounding box center [496, 291] width 272 height 41
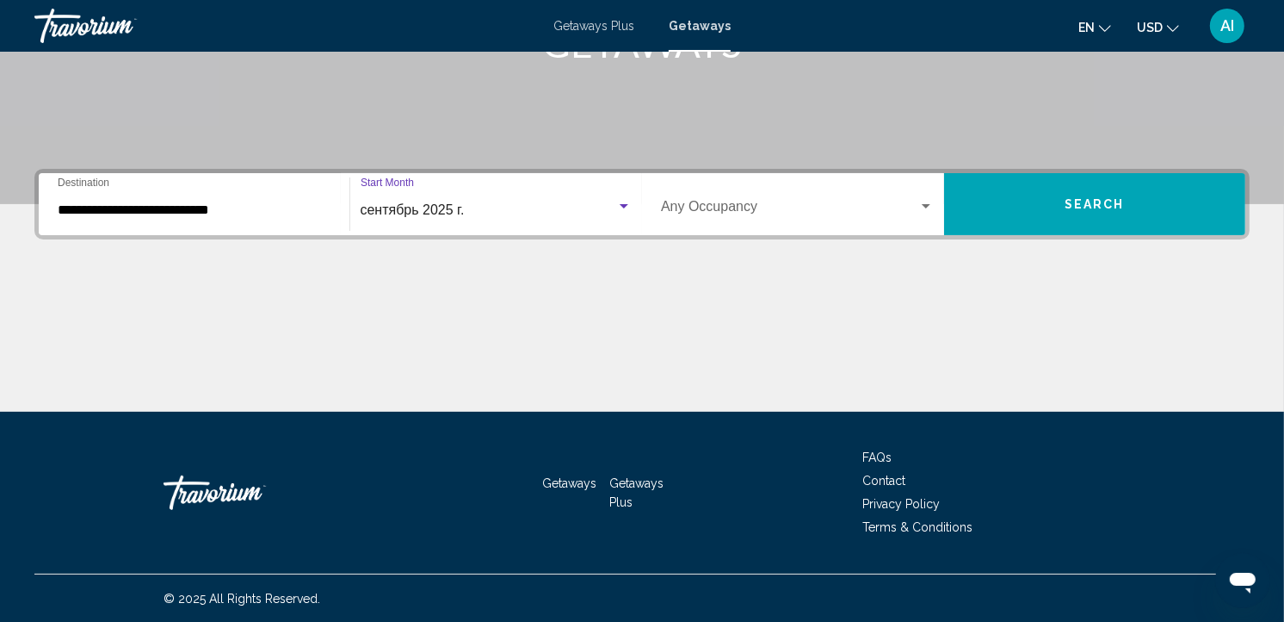
click at [1031, 201] on button "Search" at bounding box center [1095, 204] width 302 height 62
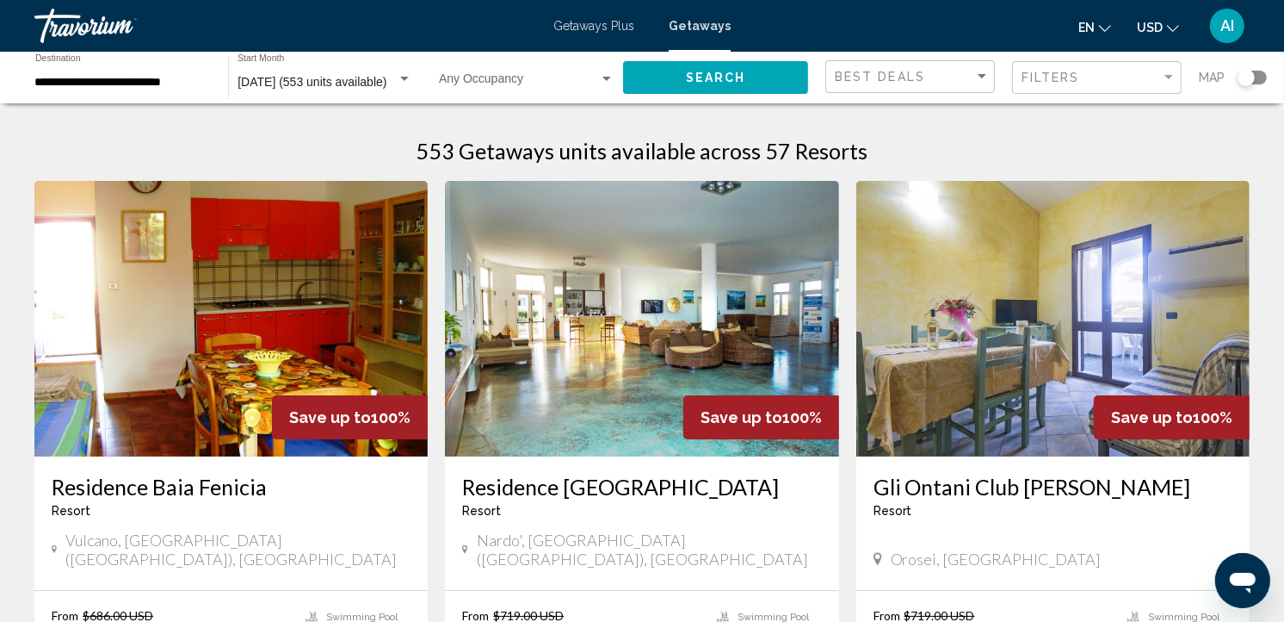
click at [1259, 74] on div "Search widget" at bounding box center [1252, 78] width 29 height 14
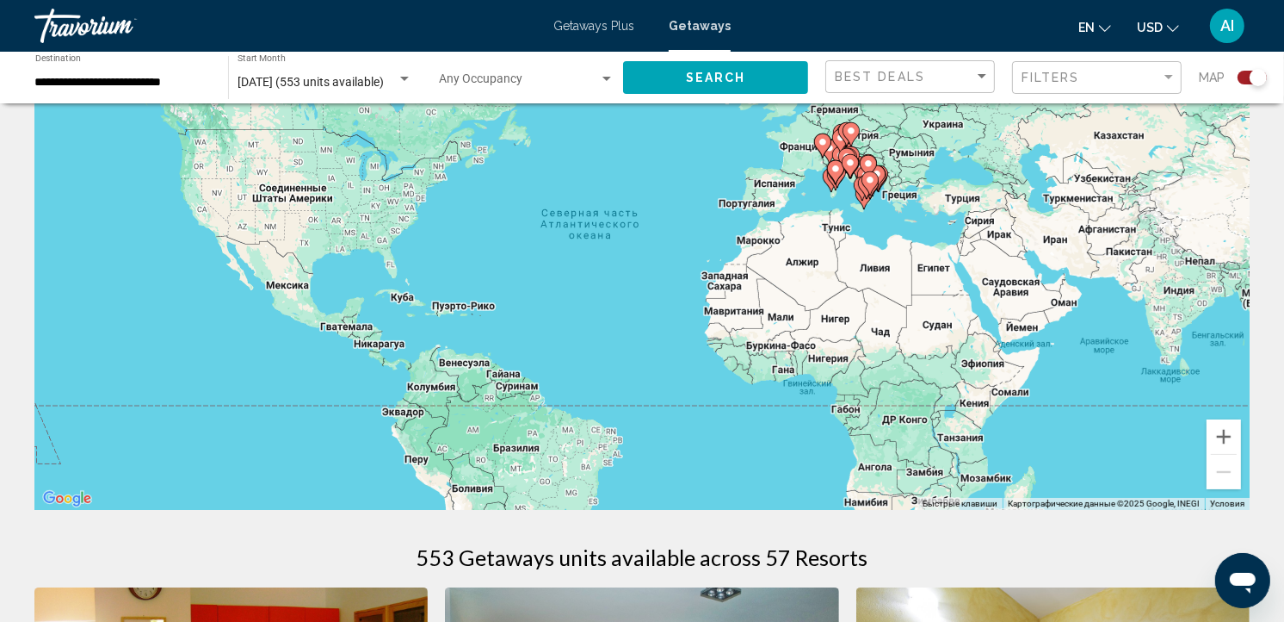
scroll to position [201, 0]
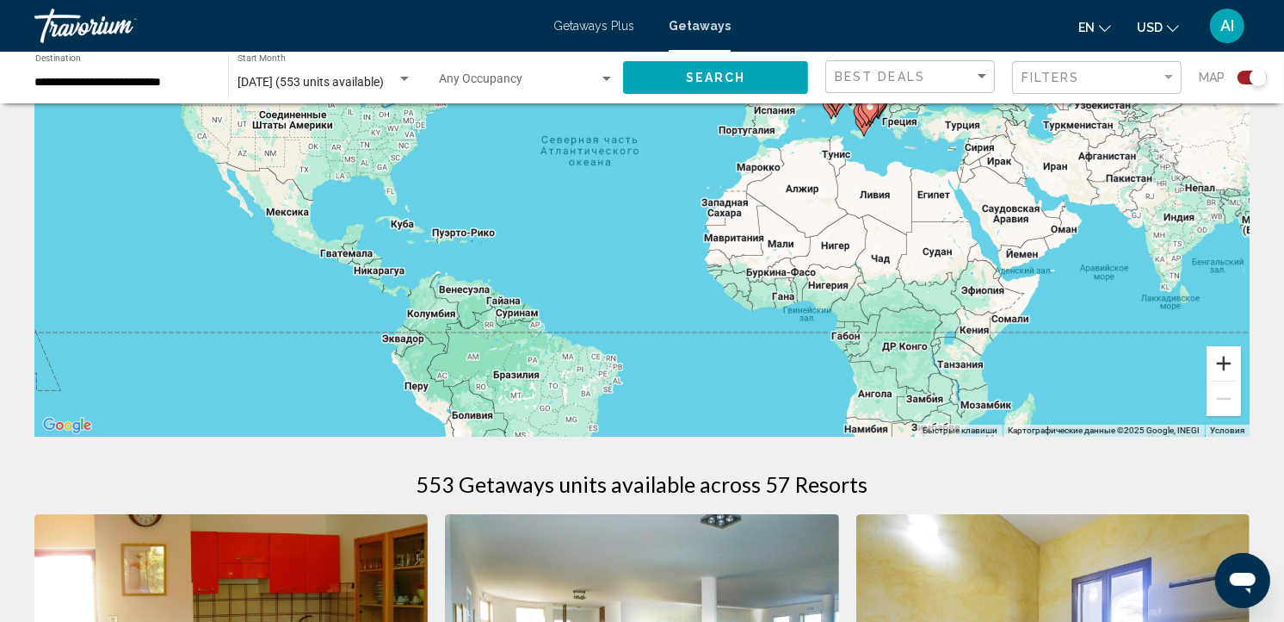
click at [1219, 371] on button "Увеличить" at bounding box center [1224, 363] width 34 height 34
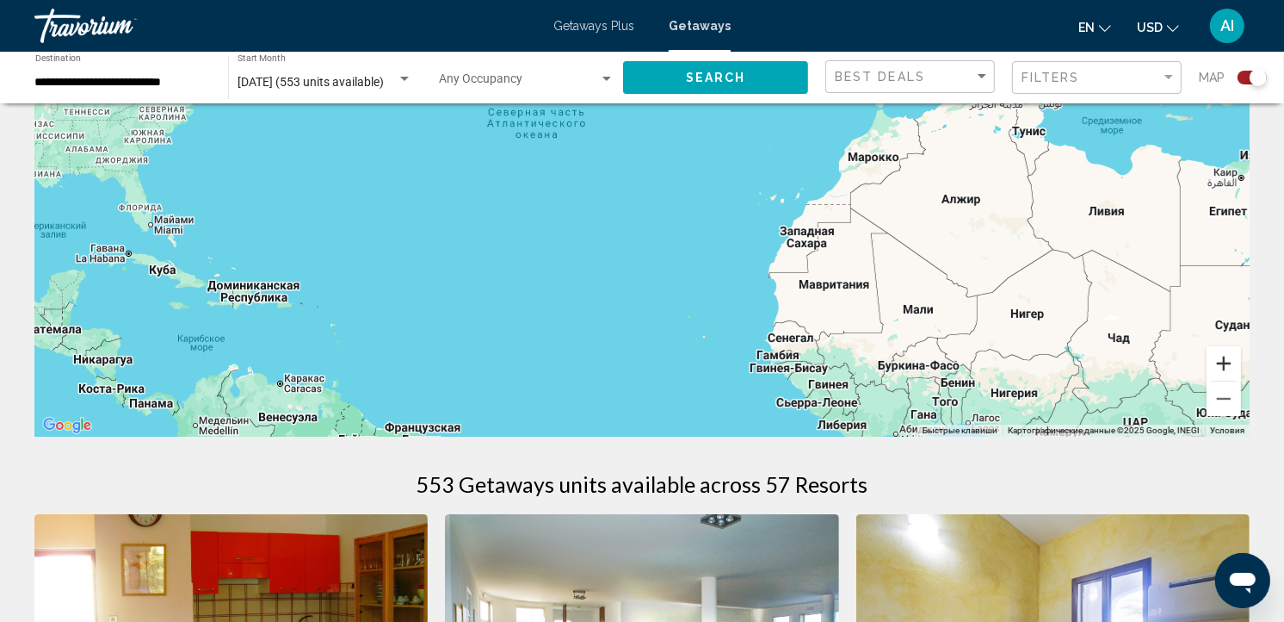
click at [1219, 371] on button "Увеличить" at bounding box center [1224, 363] width 34 height 34
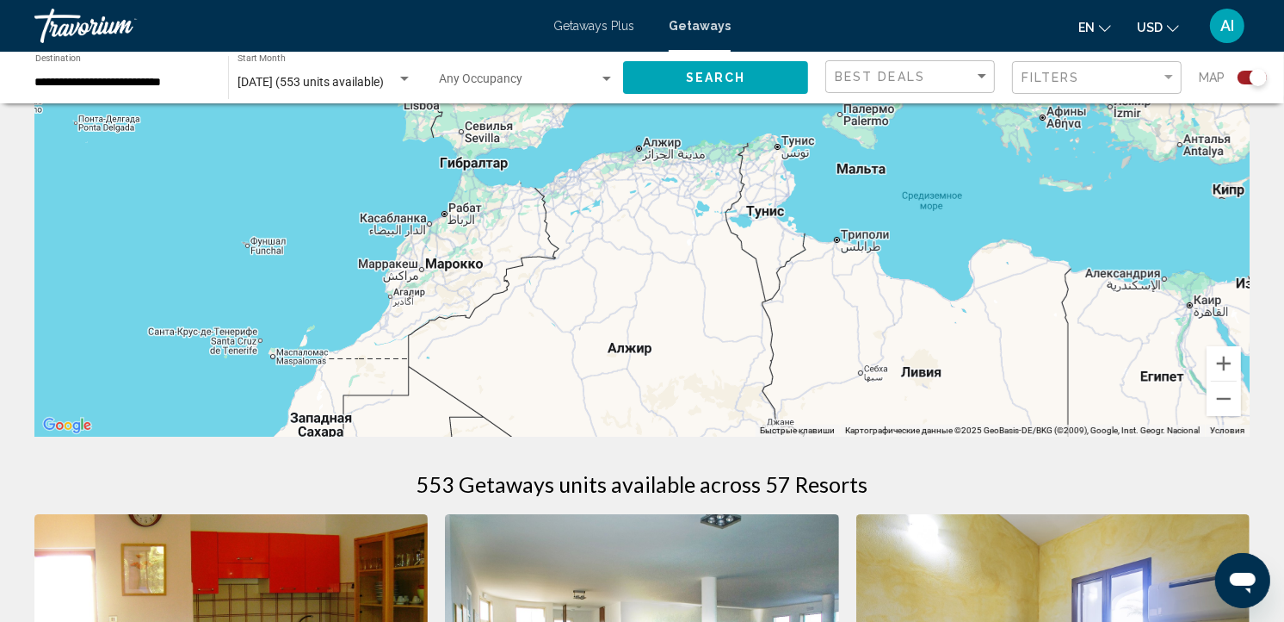
drag, startPoint x: 977, startPoint y: 278, endPoint x: 310, endPoint y: 406, distance: 679.4
click at [310, 406] on div "Чтобы активировать перетаскивание с помощью клавиатуры, нажмите Alt + Ввод. Пос…" at bounding box center [642, 178] width 1216 height 517
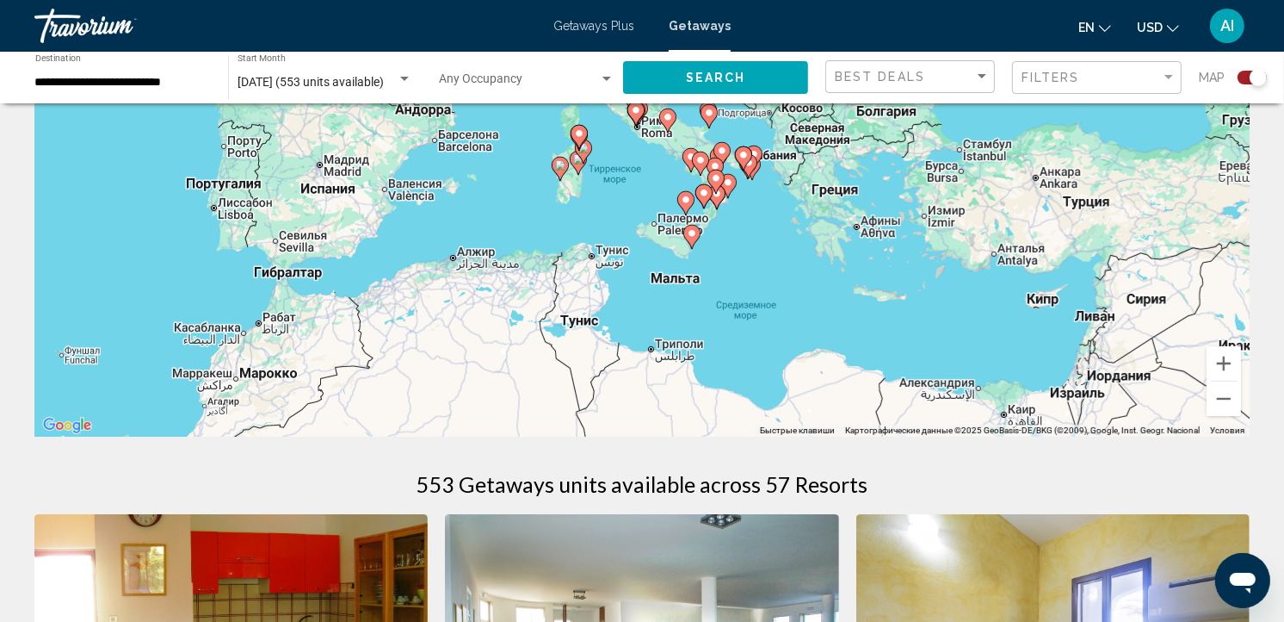
drag, startPoint x: 463, startPoint y: 336, endPoint x: 341, endPoint y: 431, distance: 155.2
click at [341, 431] on div "Чтобы активировать перетаскивание с помощью клавиатуры, нажмите Alt + Ввод. Пос…" at bounding box center [642, 178] width 1216 height 517
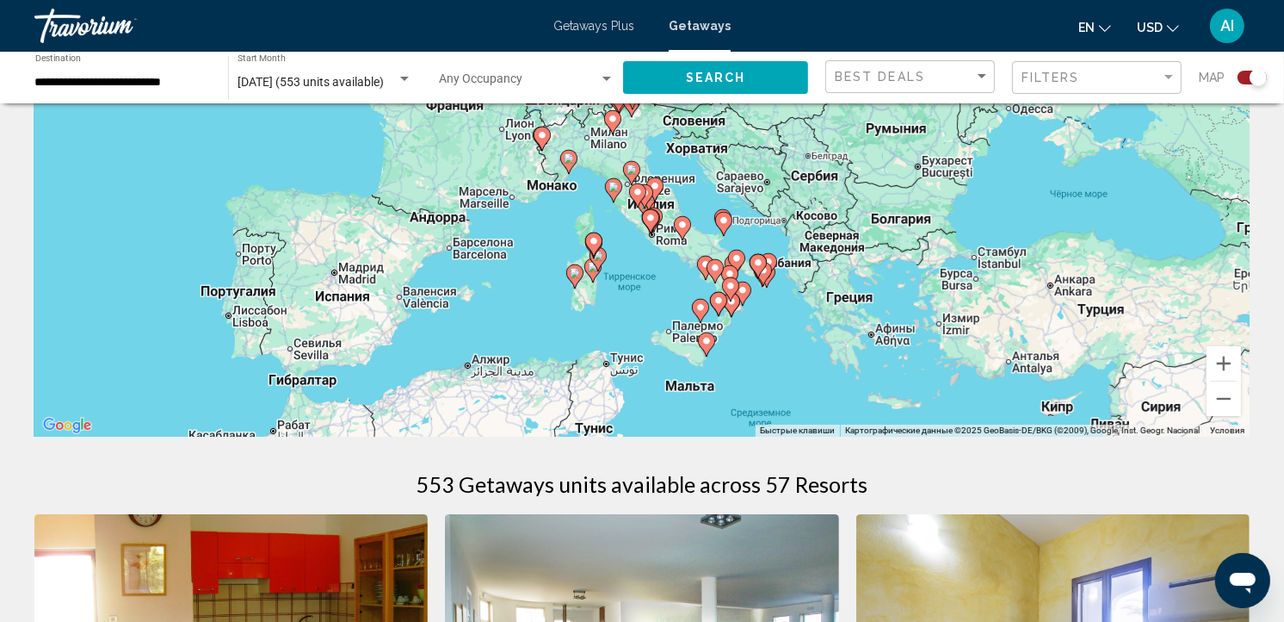
drag, startPoint x: 597, startPoint y: 308, endPoint x: 617, endPoint y: 424, distance: 118.0
click at [617, 424] on div "Чтобы активировать перетаскивание с помощью клавиатуры, нажмите Alt + Ввод. Пос…" at bounding box center [642, 178] width 1216 height 517
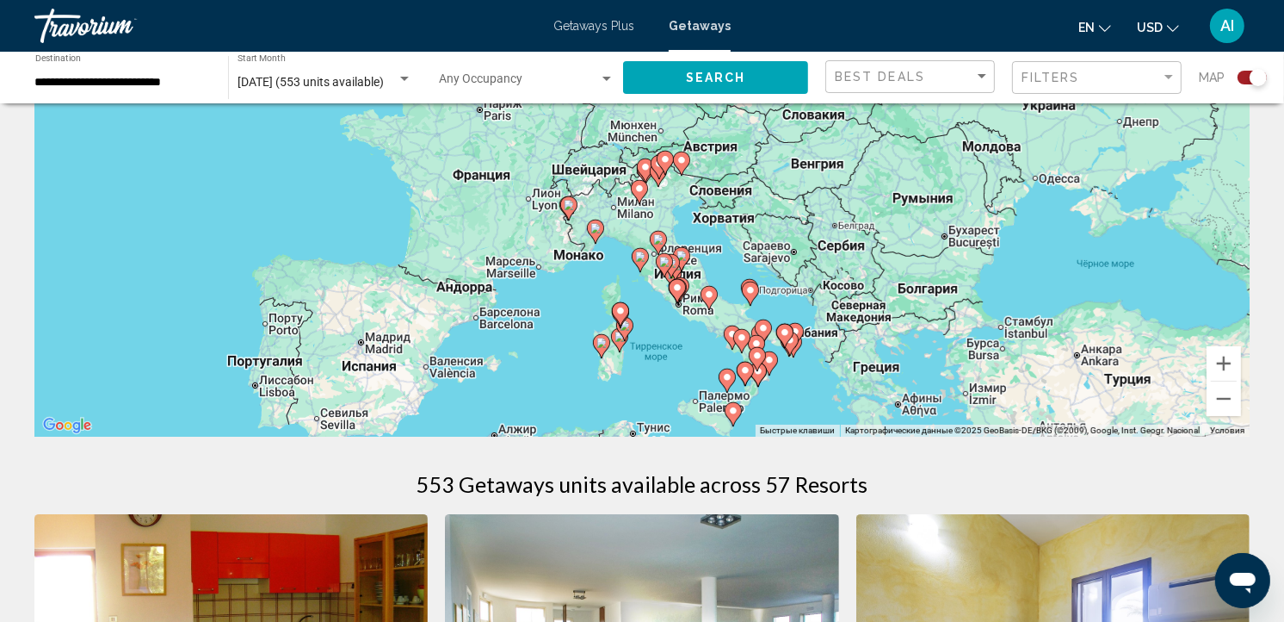
drag, startPoint x: 631, startPoint y: 308, endPoint x: 655, endPoint y: 374, distance: 70.5
click at [655, 374] on div "Чтобы активировать перетаскивание с помощью клавиатуры, нажмите Alt + Ввод. Пос…" at bounding box center [642, 178] width 1216 height 517
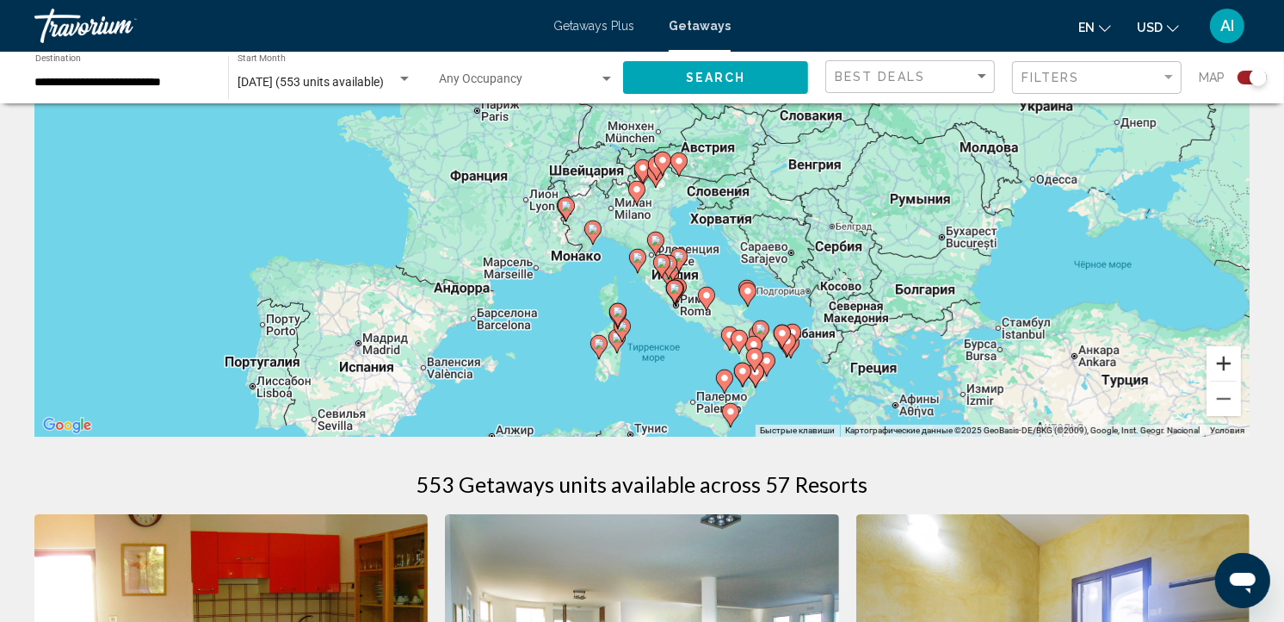
click at [1223, 370] on button "Увеличить" at bounding box center [1224, 363] width 34 height 34
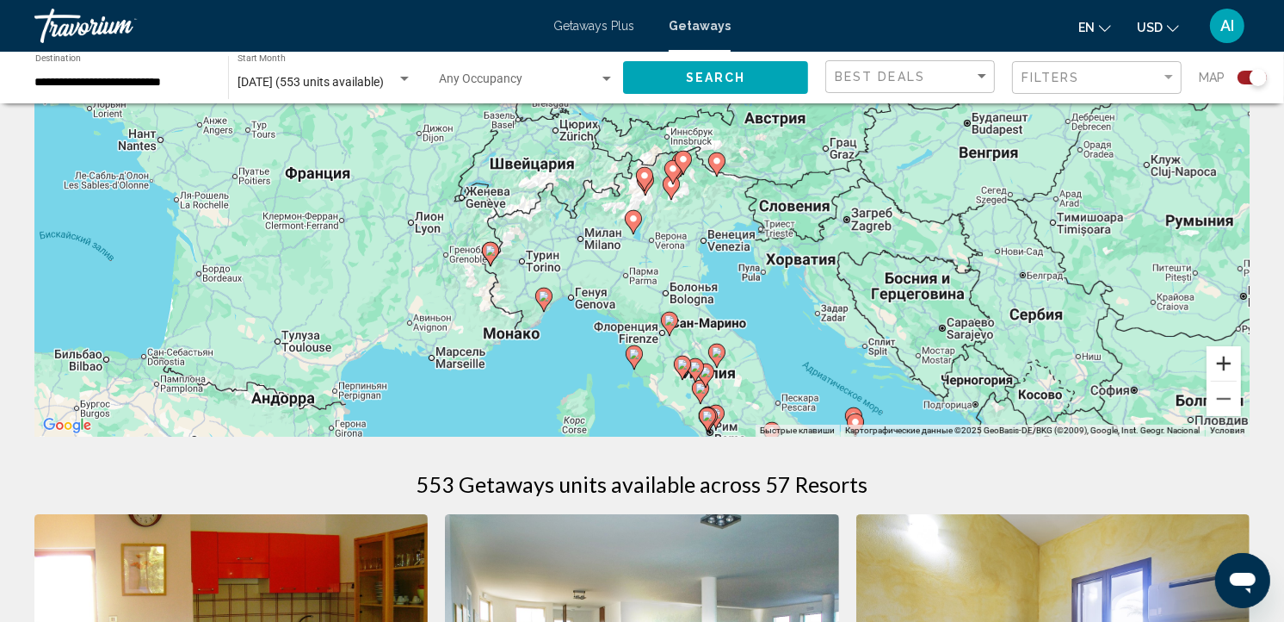
click at [1223, 370] on button "Увеличить" at bounding box center [1224, 363] width 34 height 34
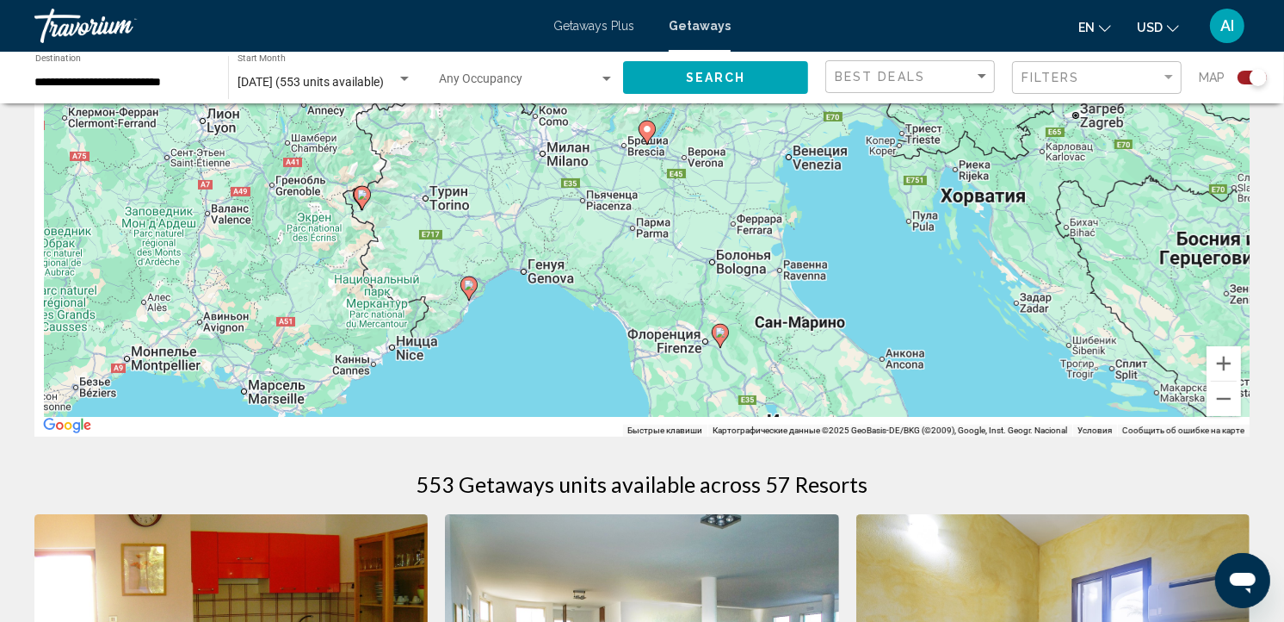
drag, startPoint x: 1023, startPoint y: 310, endPoint x: 1040, endPoint y: 150, distance: 161.0
click at [1040, 150] on div "Чтобы активировать перетаскивание с помощью клавиатуры, нажмите Alt + Ввод. Пос…" at bounding box center [642, 178] width 1216 height 517
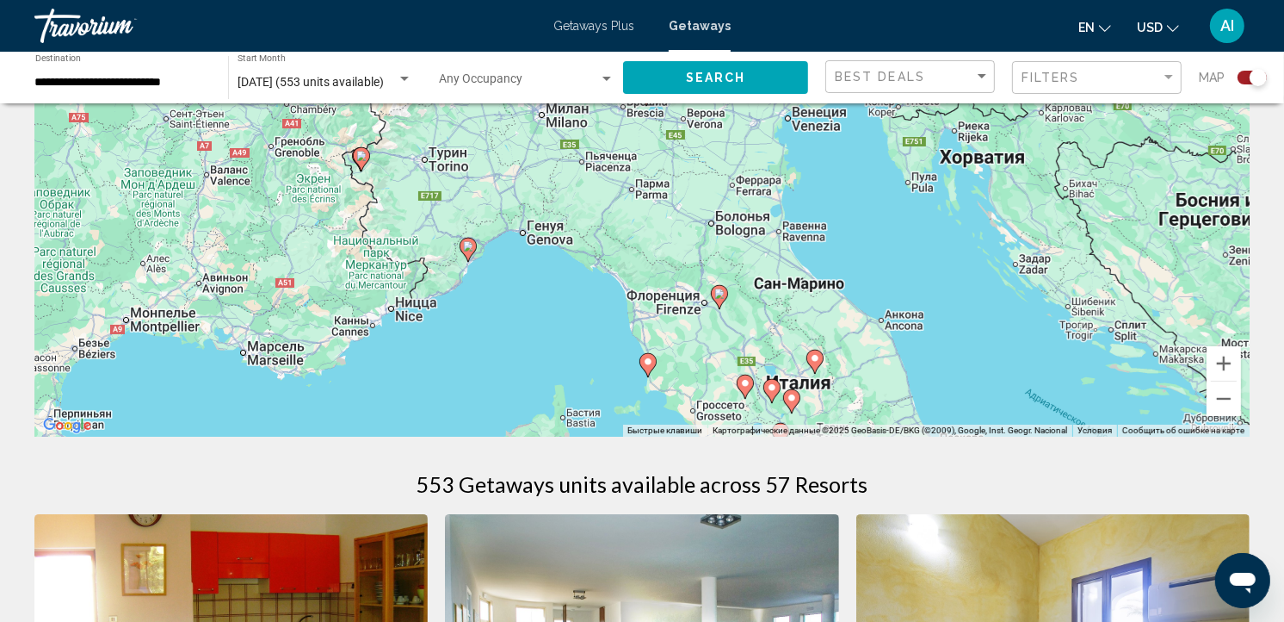
drag, startPoint x: 932, startPoint y: 207, endPoint x: 941, endPoint y: 183, distance: 26.4
click at [941, 183] on div "Чтобы активировать перетаскивание с помощью клавиатуры, нажмите Alt + Ввод. Пос…" at bounding box center [642, 178] width 1216 height 517
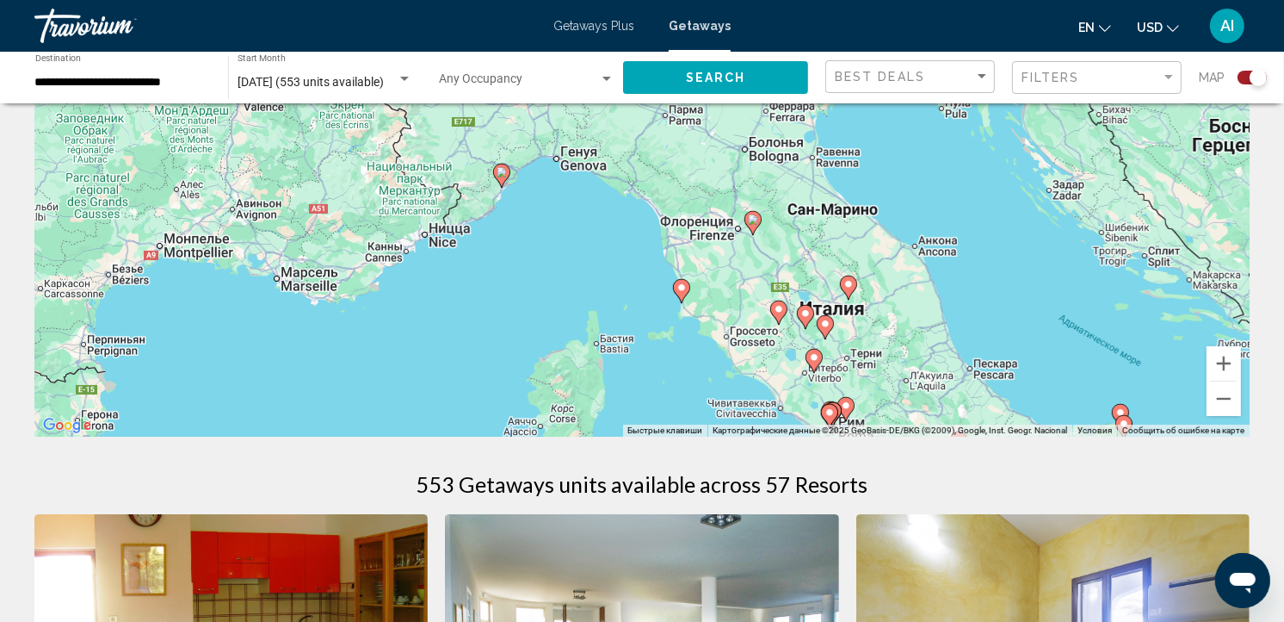
drag, startPoint x: 872, startPoint y: 332, endPoint x: 900, endPoint y: 260, distance: 77.7
click at [900, 260] on div "Чтобы активировать перетаскивание с помощью клавиатуры, нажмите Alt + Ввод. Пос…" at bounding box center [642, 178] width 1216 height 517
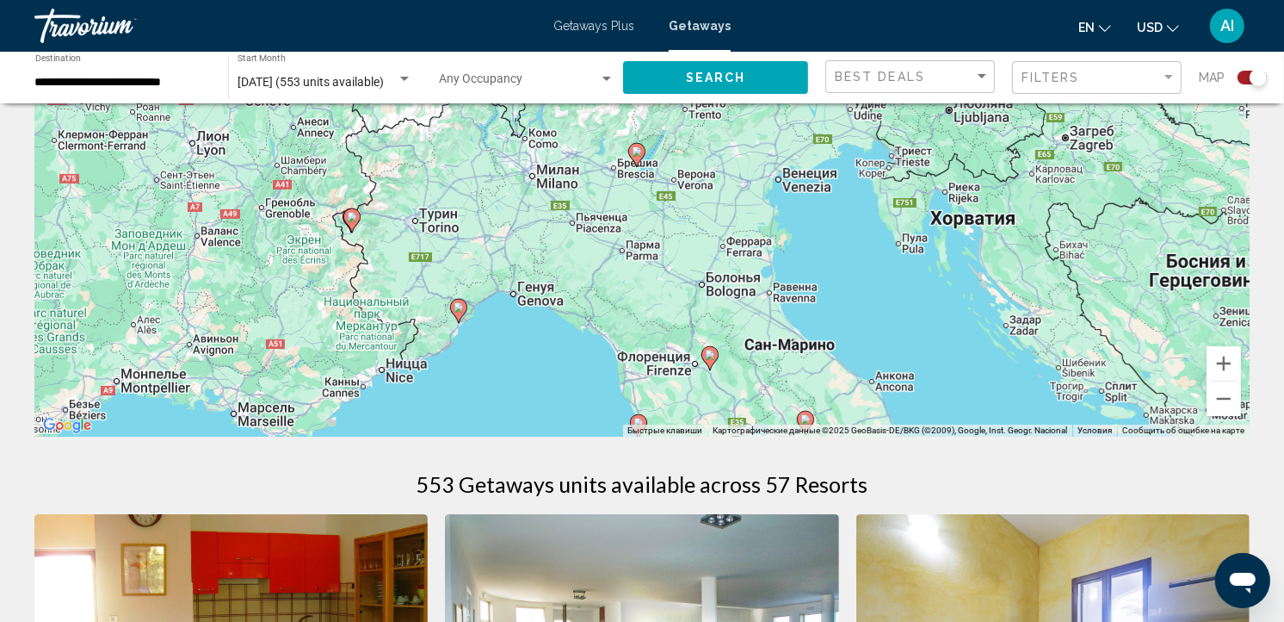
drag, startPoint x: 900, startPoint y: 215, endPoint x: 840, endPoint y: 393, distance: 188.1
click at [844, 393] on div "Чтобы активировать перетаскивание с помощью клавиатуры, нажмите Alt + Ввод. Пос…" at bounding box center [642, 178] width 1216 height 517
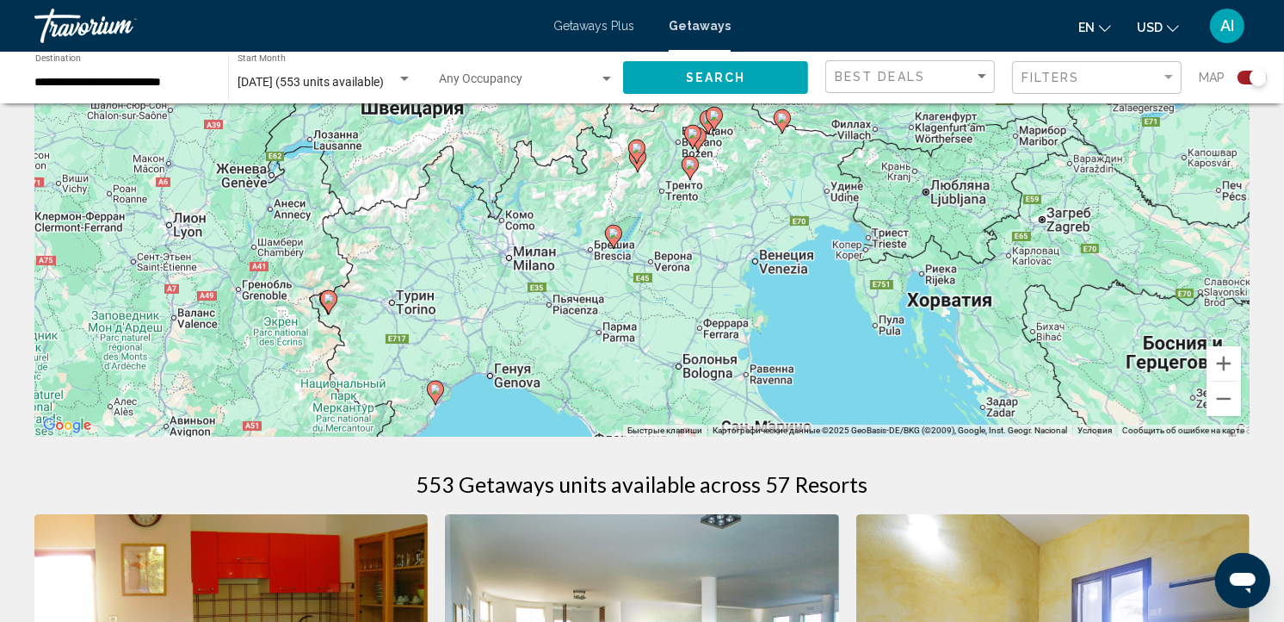
drag, startPoint x: 839, startPoint y: 343, endPoint x: 830, endPoint y: 376, distance: 34.9
click at [830, 376] on div "Чтобы активировать перетаскивание с помощью клавиатуры, нажмите Alt + Ввод. Пос…" at bounding box center [642, 178] width 1216 height 517
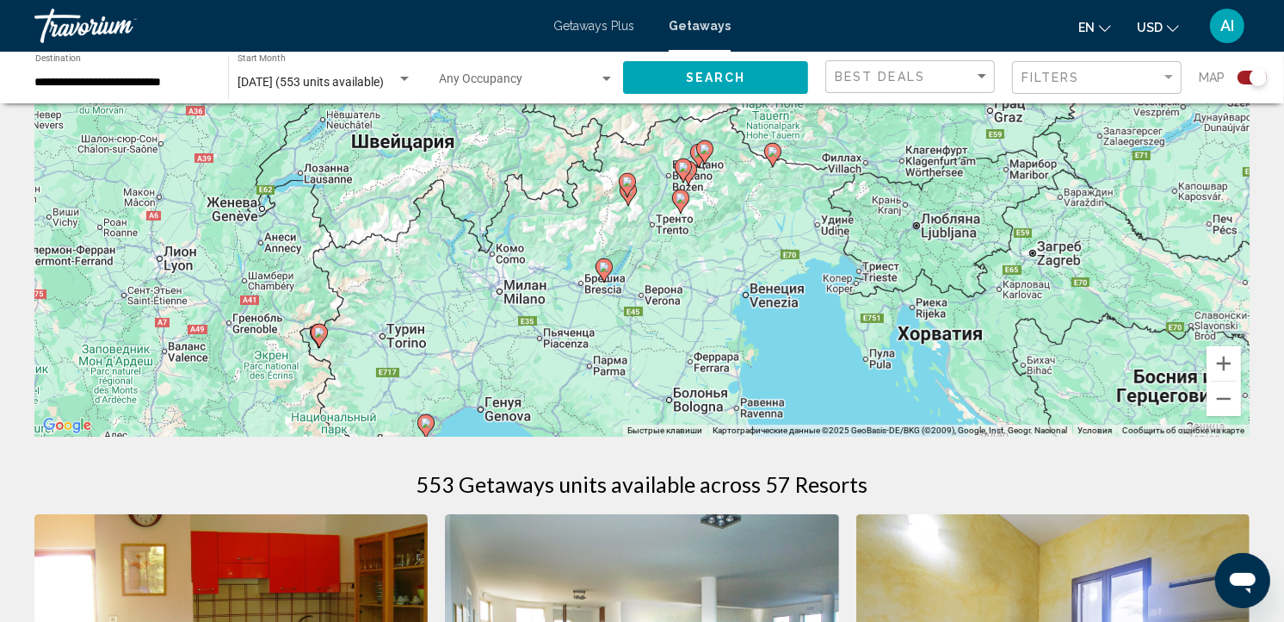
click at [608, 263] on image "Main content" at bounding box center [604, 267] width 10 height 10
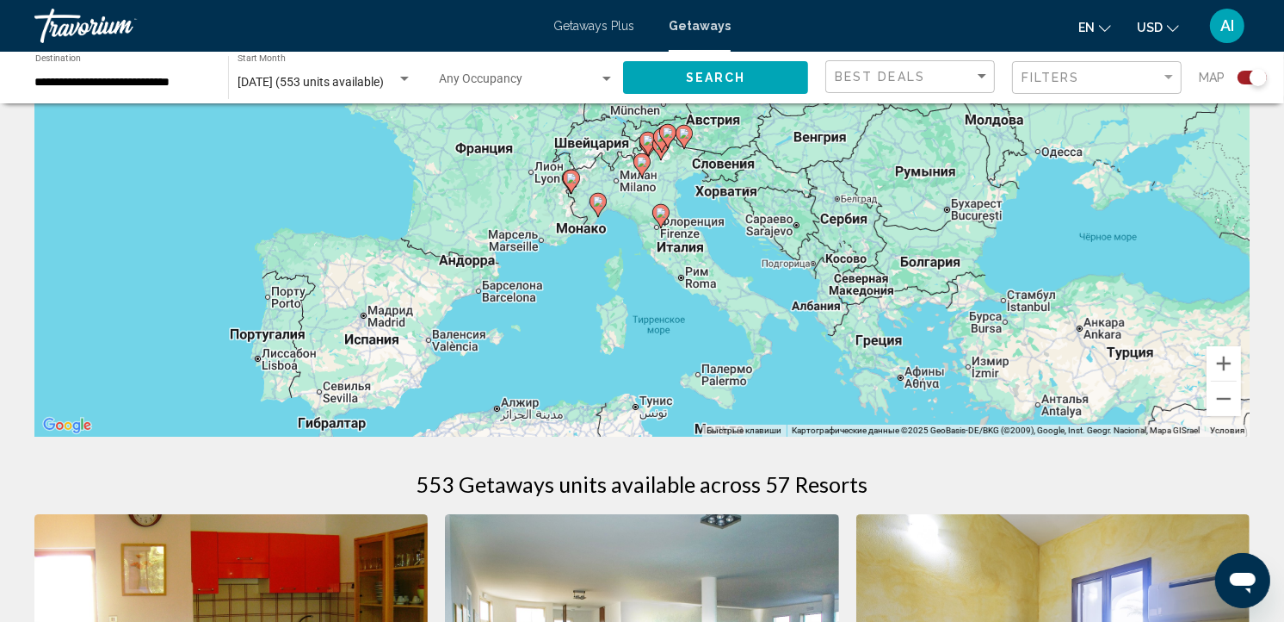
click at [656, 155] on gmp-advanced-marker "Main content" at bounding box center [661, 148] width 17 height 26
type input "**********"
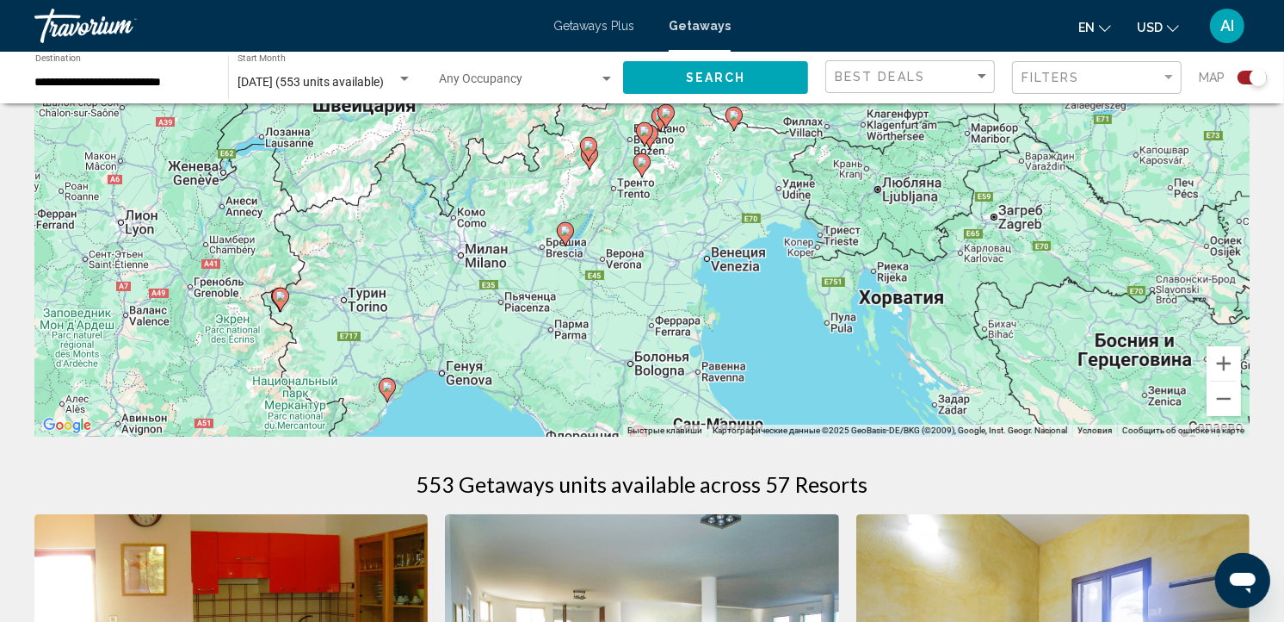
click at [566, 231] on image "Main content" at bounding box center [565, 231] width 10 height 10
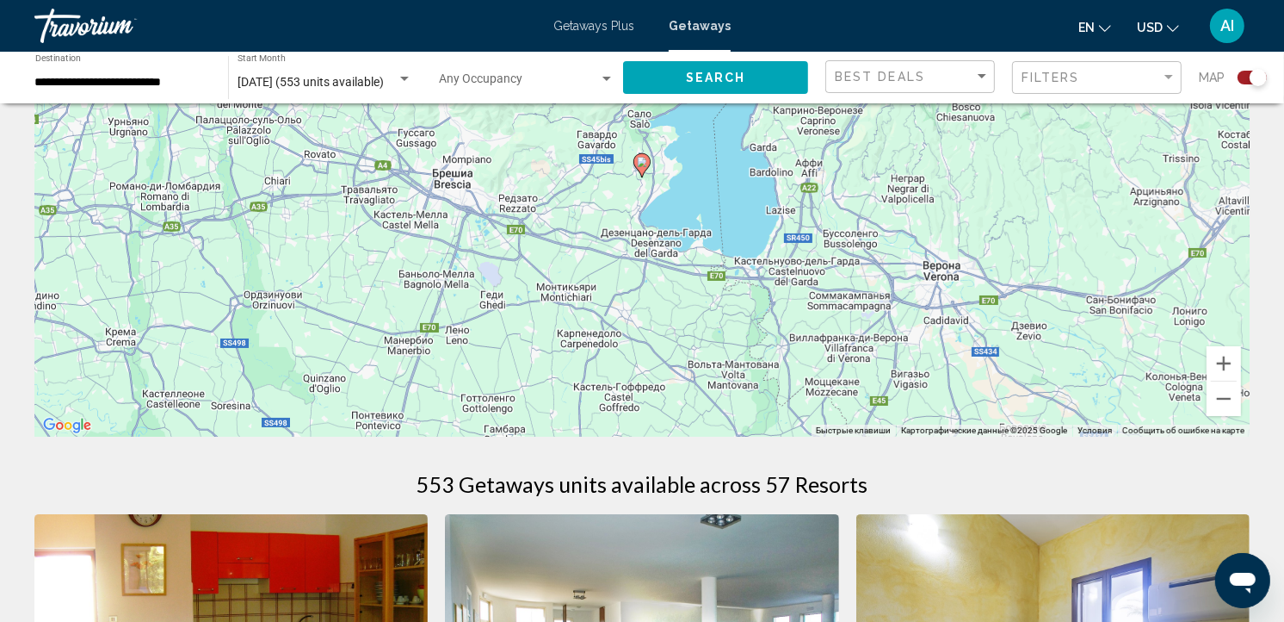
click at [643, 164] on image "Main content" at bounding box center [642, 162] width 10 height 10
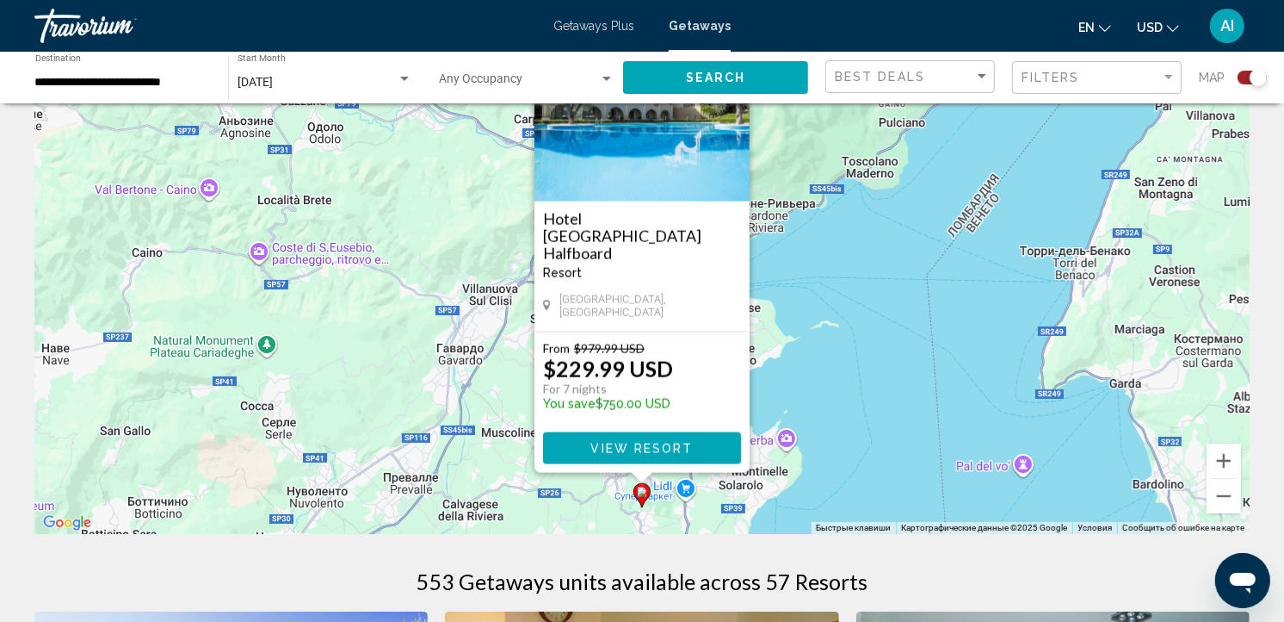
scroll to position [112, 0]
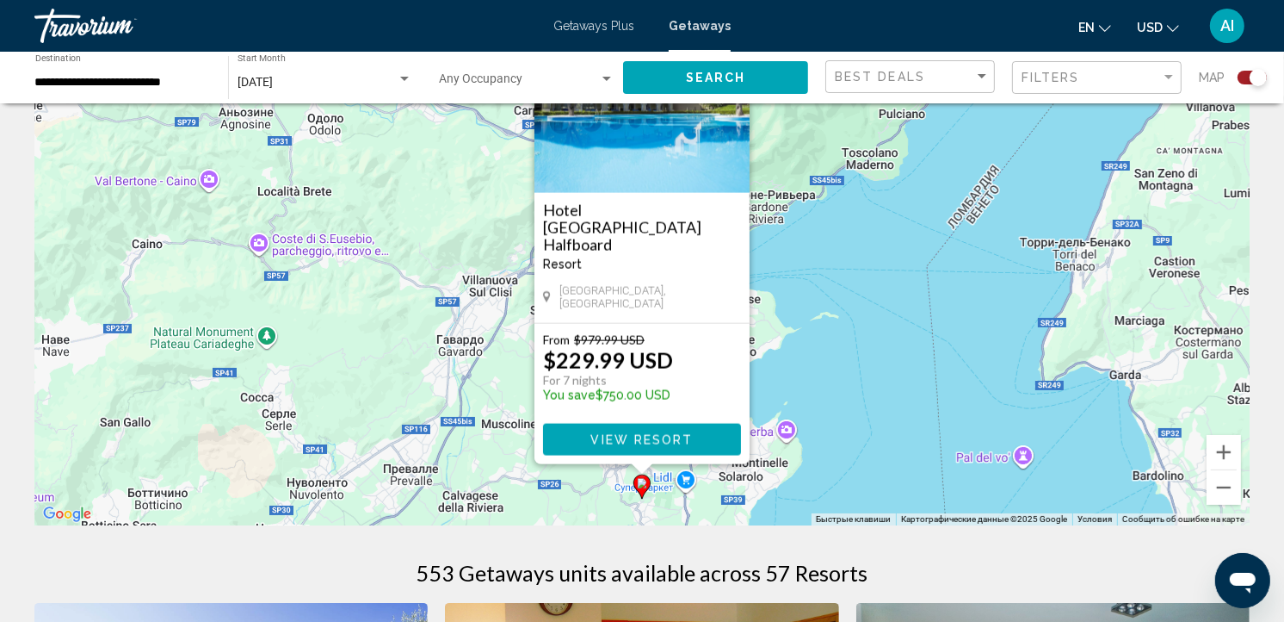
click at [845, 363] on div "Чтобы активировать перетаскивание с помощью клавиатуры, нажмите Alt + Ввод. Пос…" at bounding box center [642, 267] width 1216 height 517
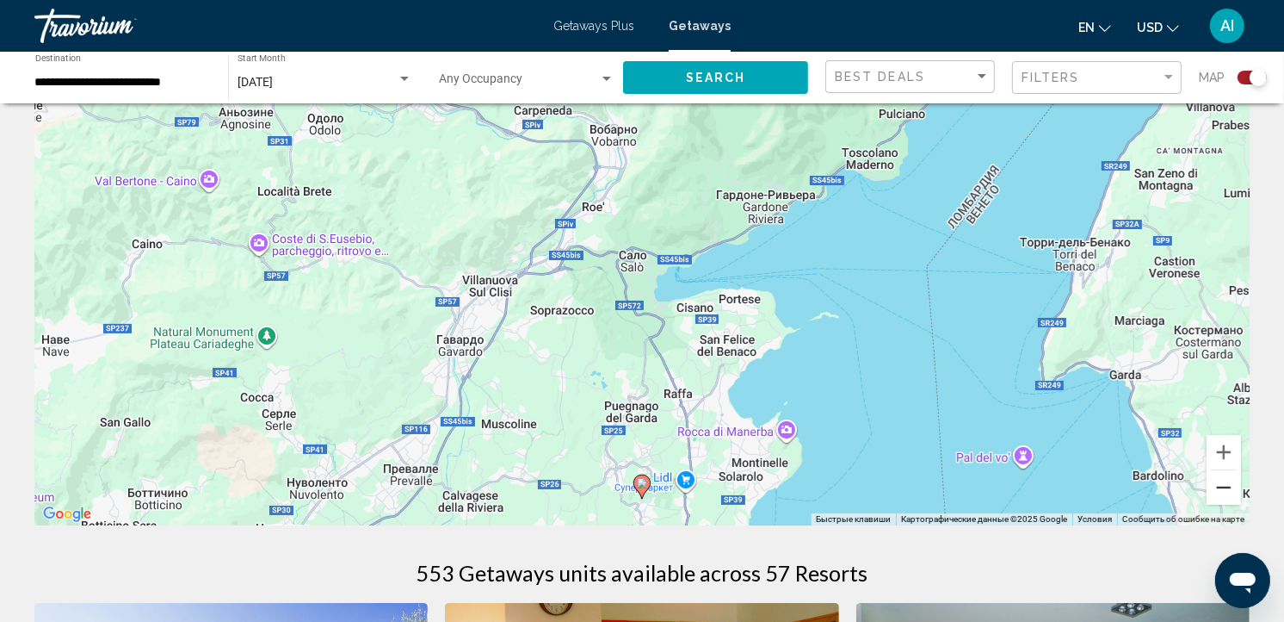
click at [1216, 491] on button "Уменьшить" at bounding box center [1224, 487] width 34 height 34
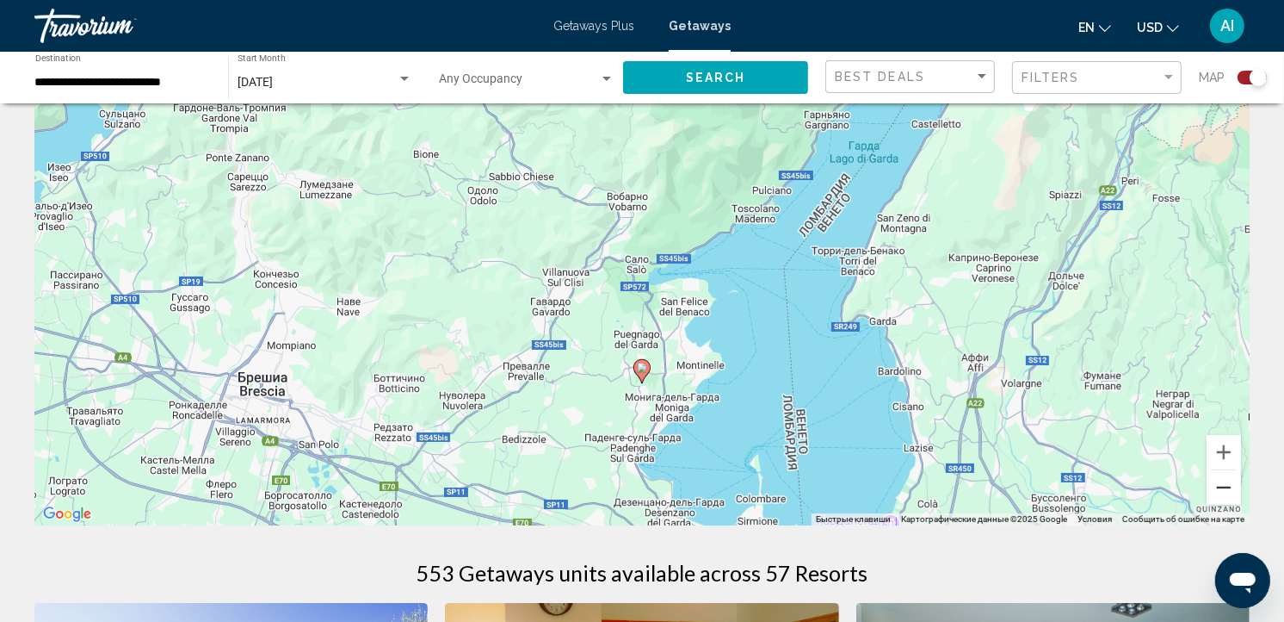
click at [1216, 491] on button "Уменьшить" at bounding box center [1224, 487] width 34 height 34
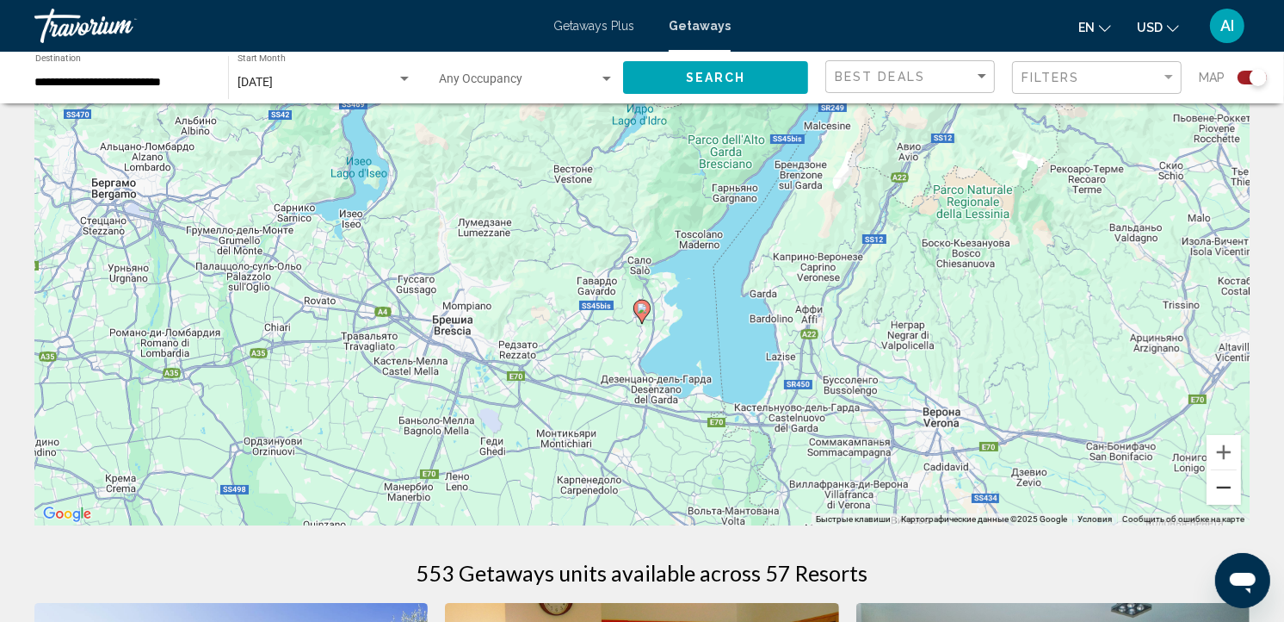
click at [1216, 491] on button "Уменьшить" at bounding box center [1224, 487] width 34 height 34
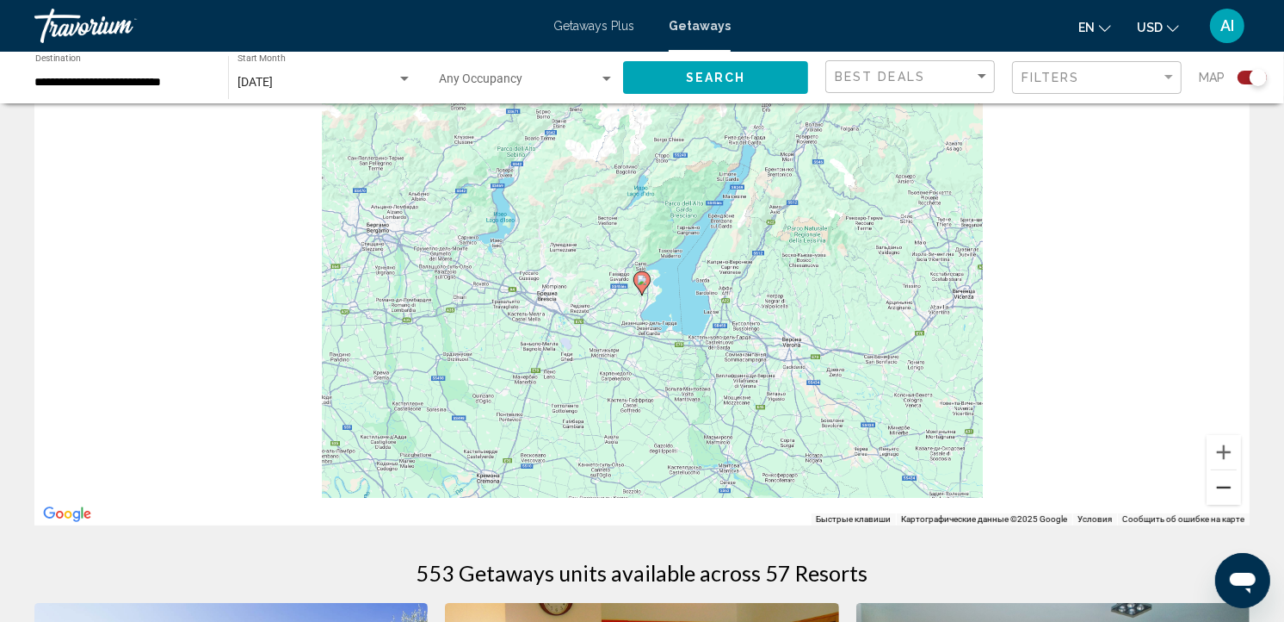
click at [1216, 491] on button "Уменьшить" at bounding box center [1224, 487] width 34 height 34
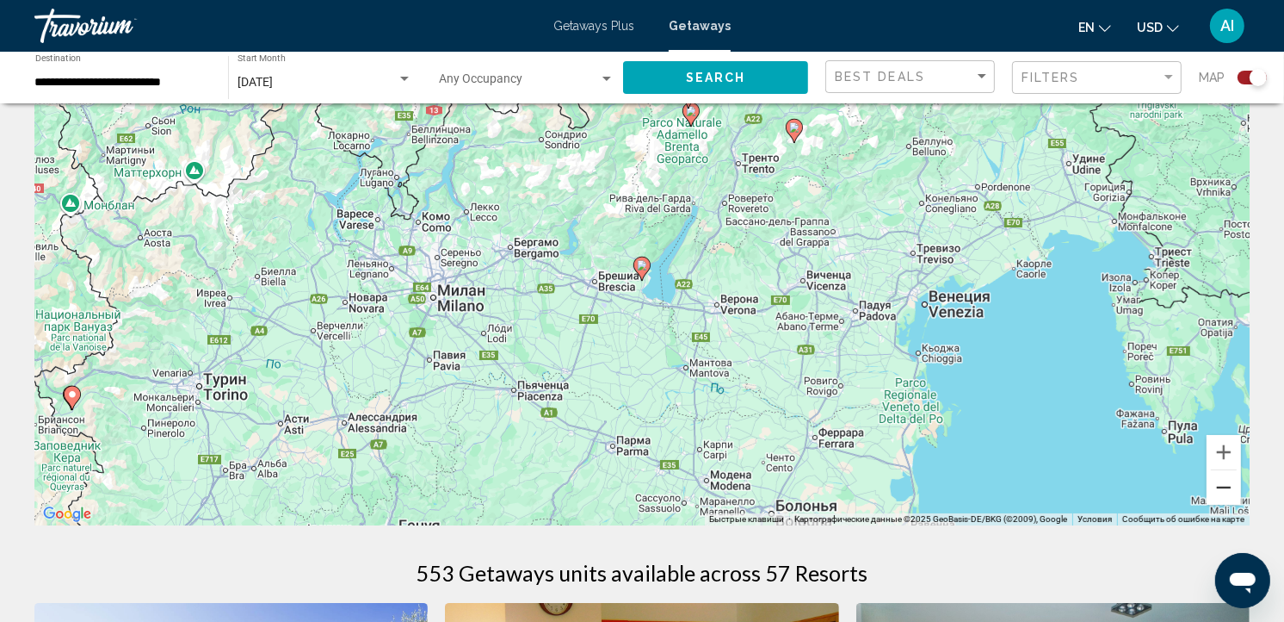
click at [1216, 491] on button "Уменьшить" at bounding box center [1224, 487] width 34 height 34
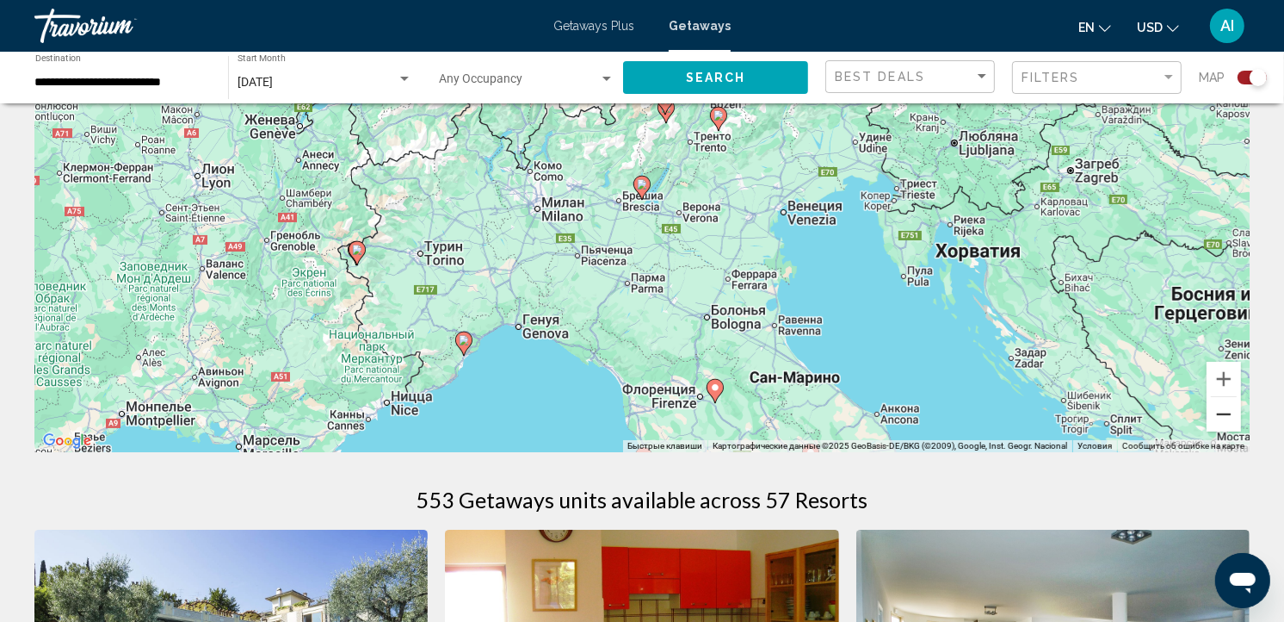
scroll to position [297, 0]
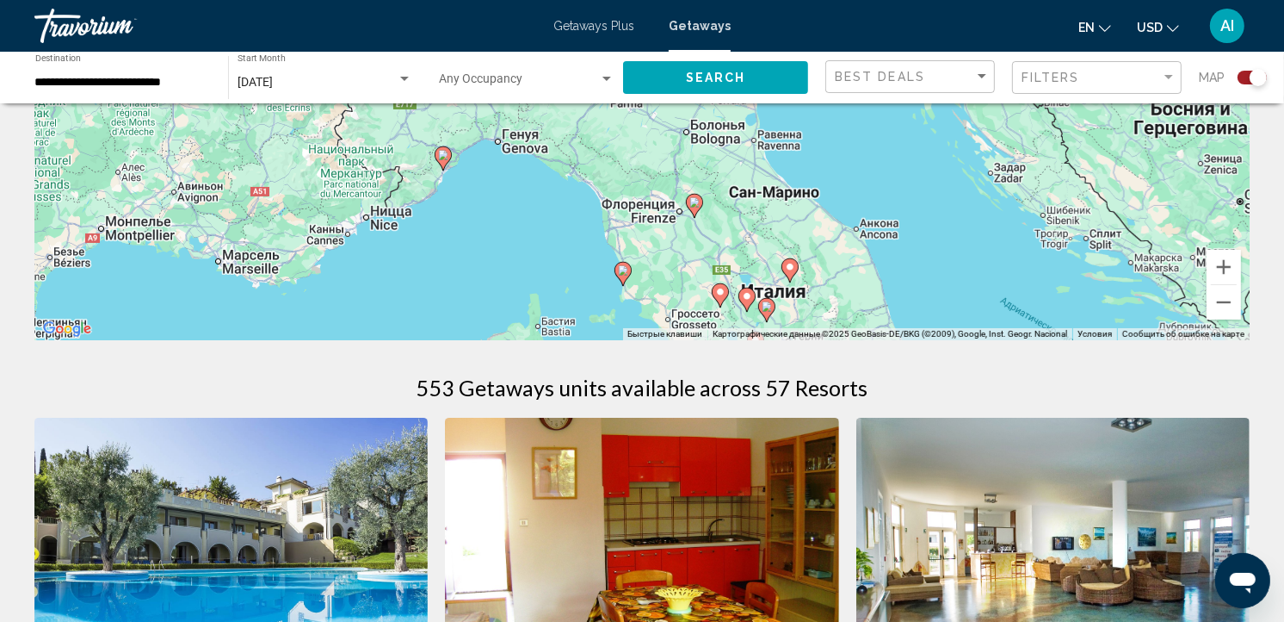
drag, startPoint x: 858, startPoint y: 257, endPoint x: 830, endPoint y: 156, distance: 104.7
click at [830, 156] on div "Чтобы активировать перетаскивание с помощью клавиатуры, нажмите Alt + Ввод. Пос…" at bounding box center [642, 82] width 1216 height 517
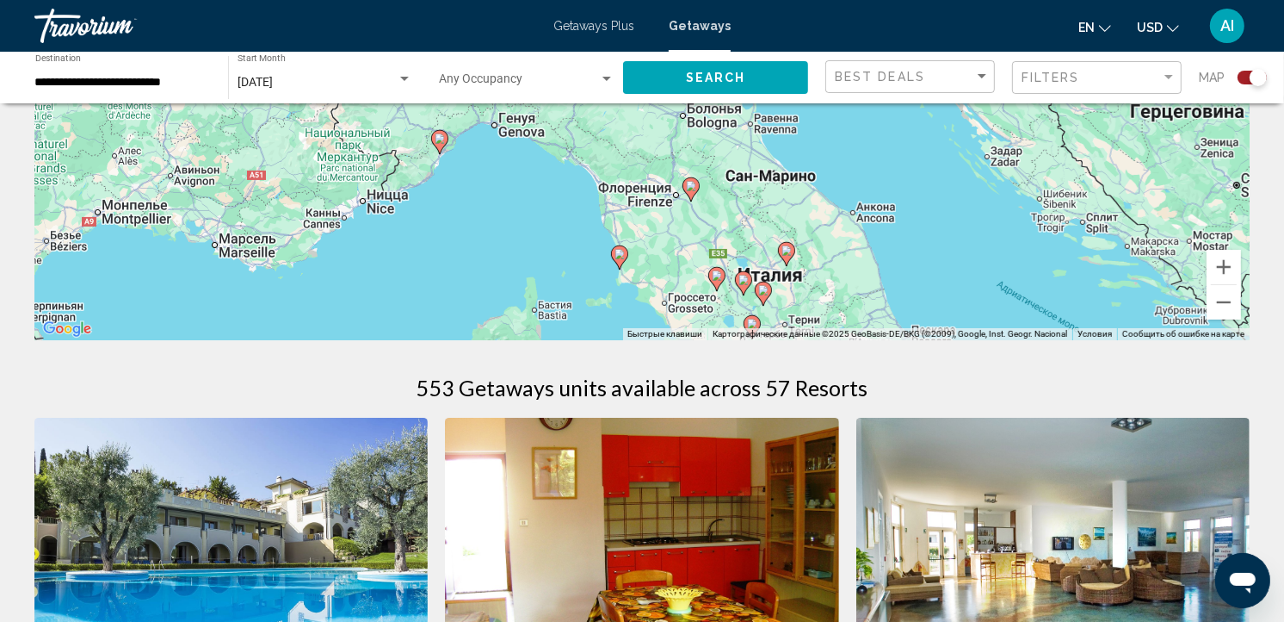
click at [621, 252] on image "Main content" at bounding box center [620, 254] width 10 height 10
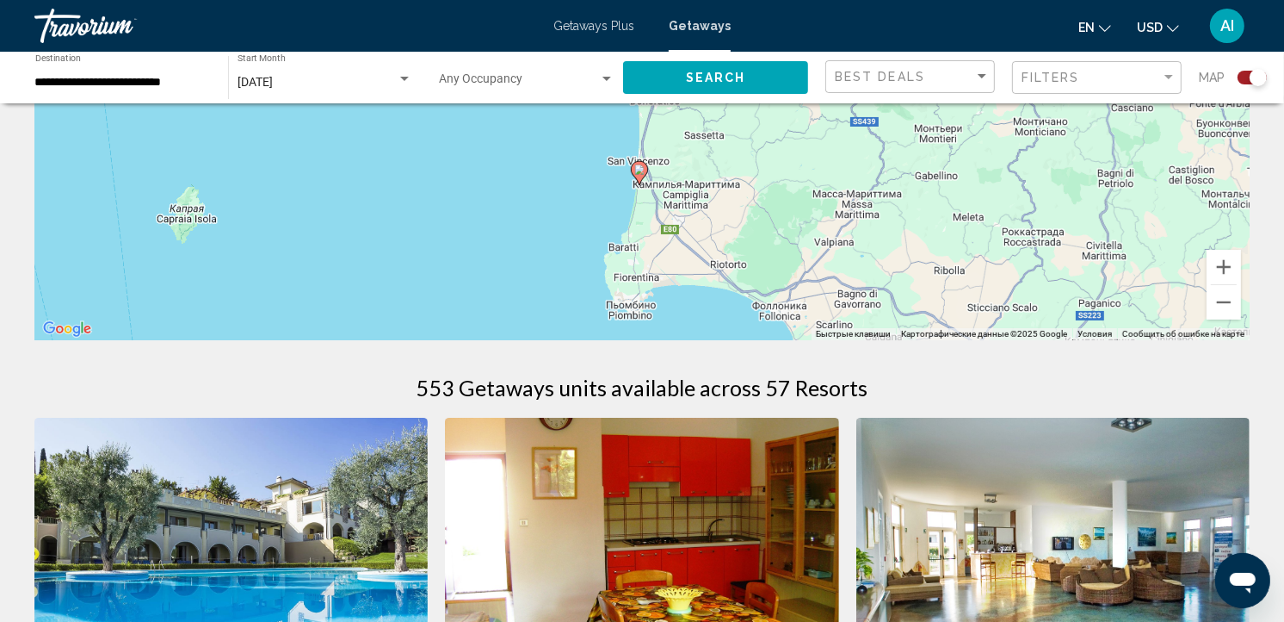
drag, startPoint x: 624, startPoint y: 201, endPoint x: 620, endPoint y: 320, distance: 119.7
click at [620, 320] on div "Чтобы активировать перетаскивание с помощью клавиатуры, нажмите Alt + Ввод. Пос…" at bounding box center [642, 82] width 1216 height 517
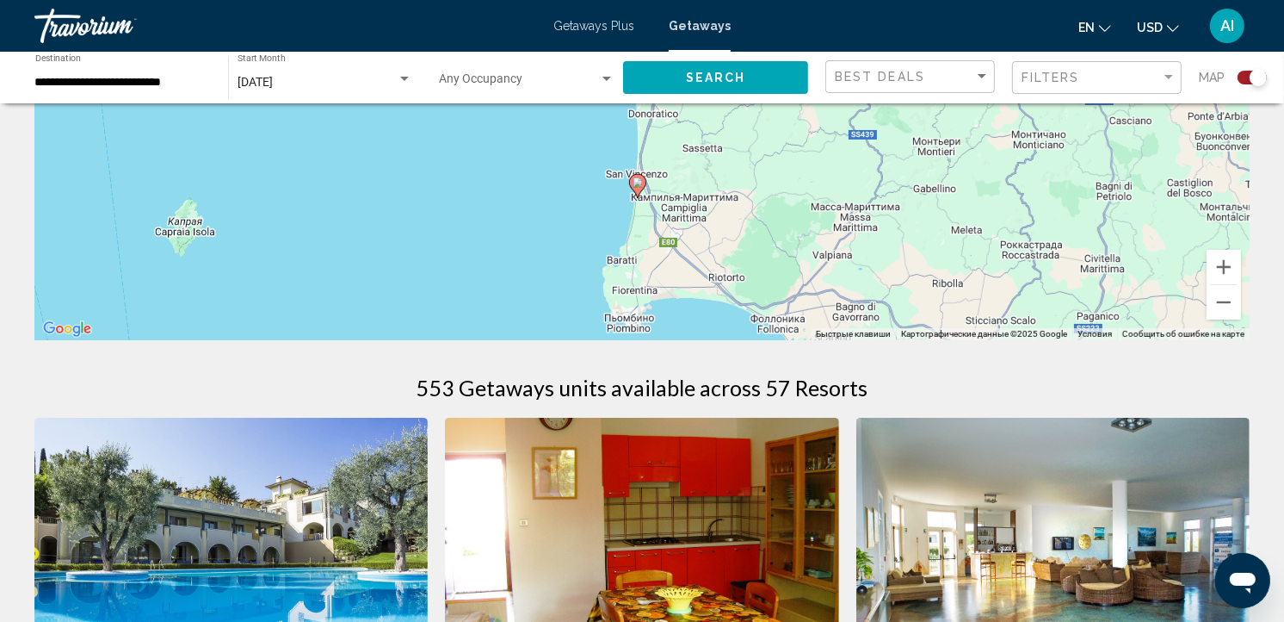
click at [638, 183] on image "Main content" at bounding box center [638, 182] width 10 height 10
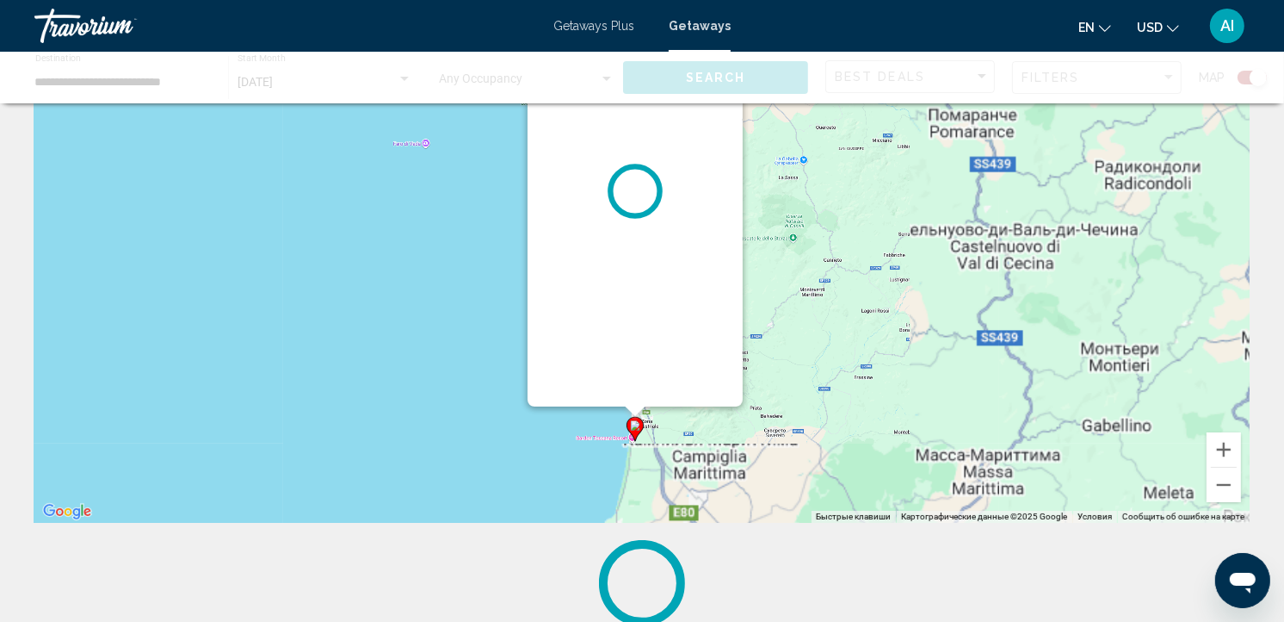
scroll to position [0, 0]
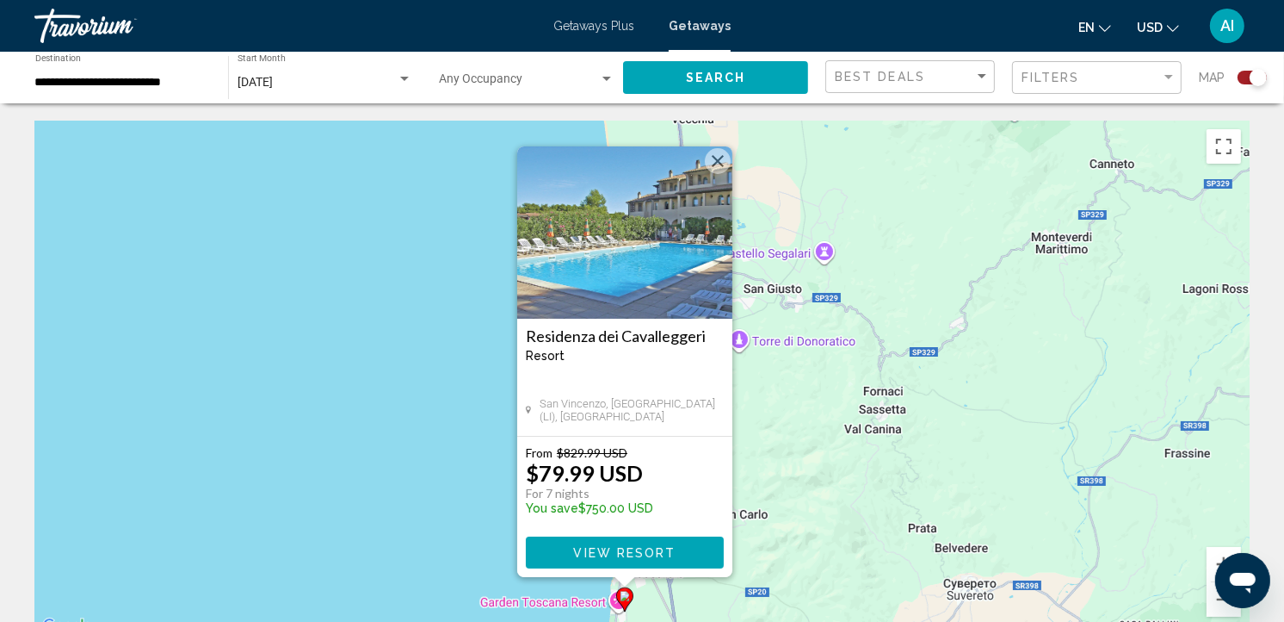
click at [665, 263] on img "Main content" at bounding box center [624, 232] width 215 height 172
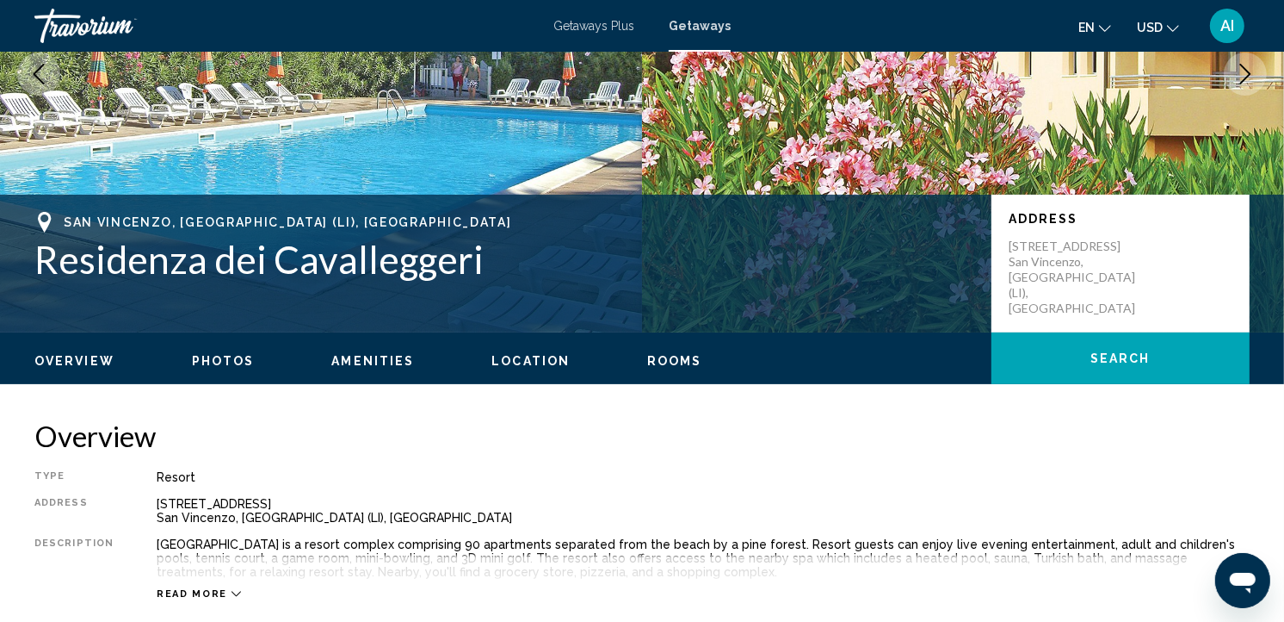
scroll to position [245, 0]
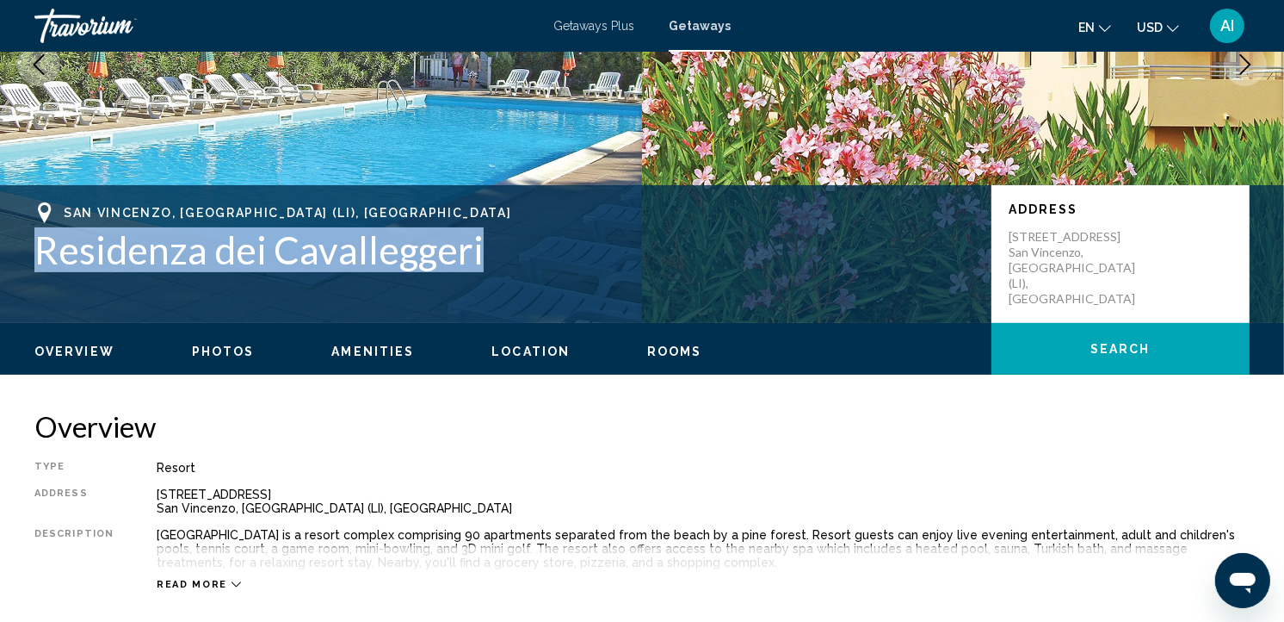
drag, startPoint x: 486, startPoint y: 248, endPoint x: 41, endPoint y: 262, distance: 444.4
click at [41, 262] on h1 "Residenza dei Cavalleggeri" at bounding box center [504, 249] width 940 height 45
copy h1 "Residenza dei Cavalleggeri"
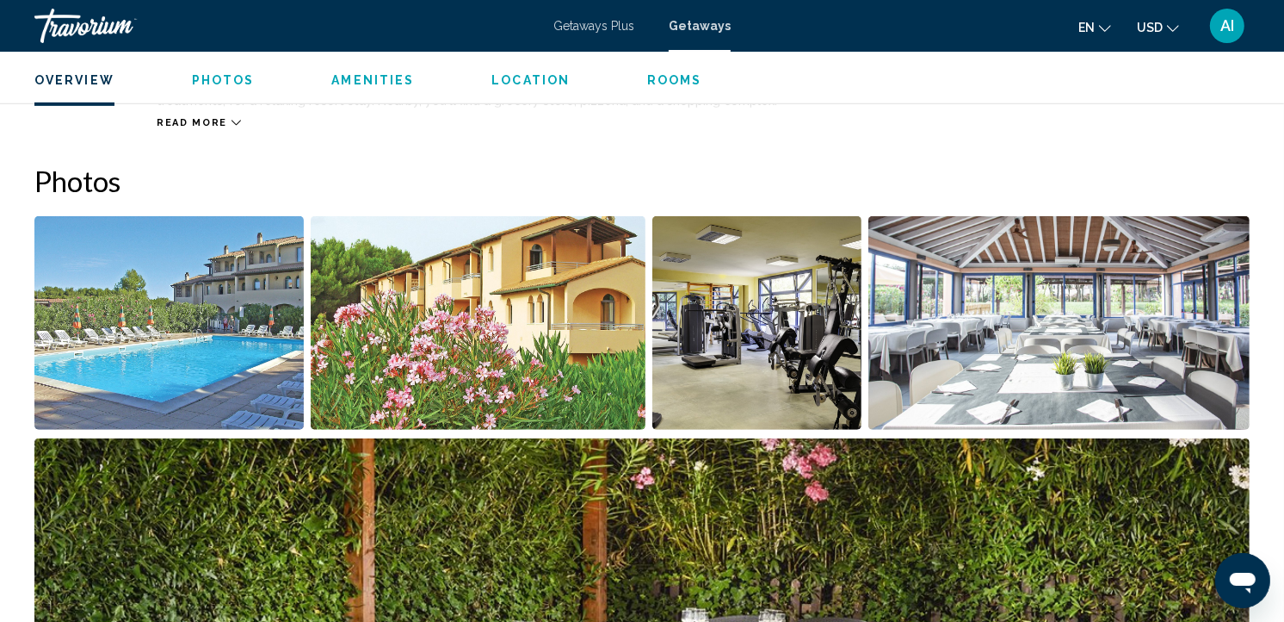
scroll to position [715, 0]
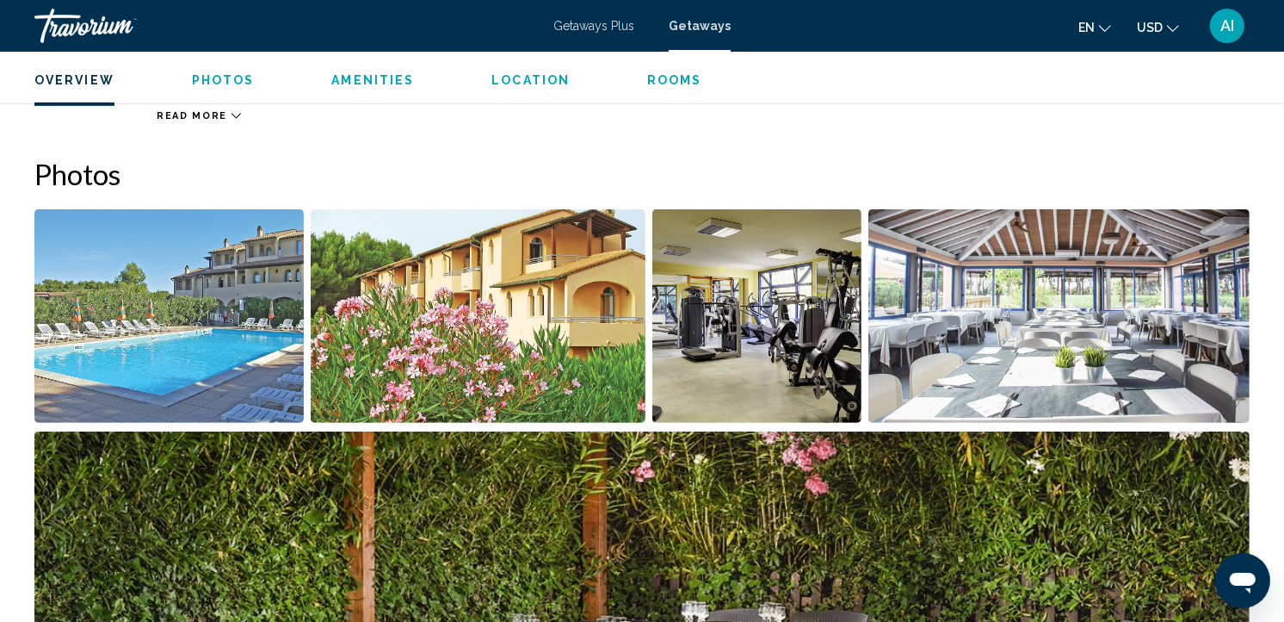
click at [663, 79] on span "Rooms" at bounding box center [674, 80] width 55 height 14
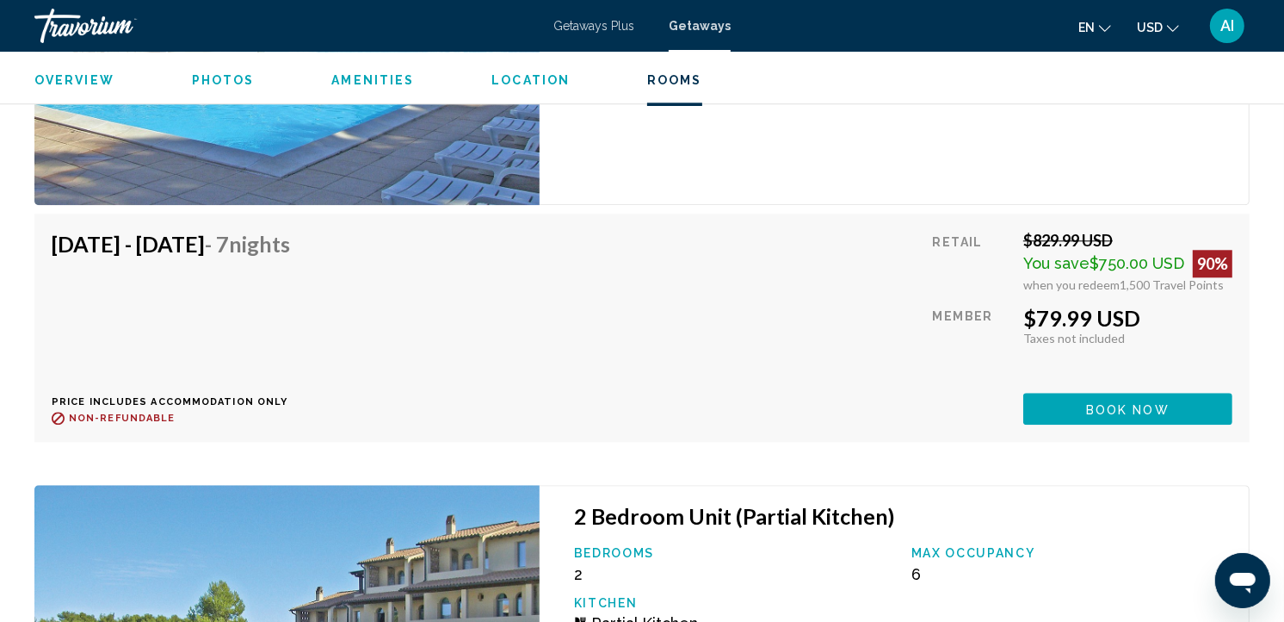
scroll to position [3818, 0]
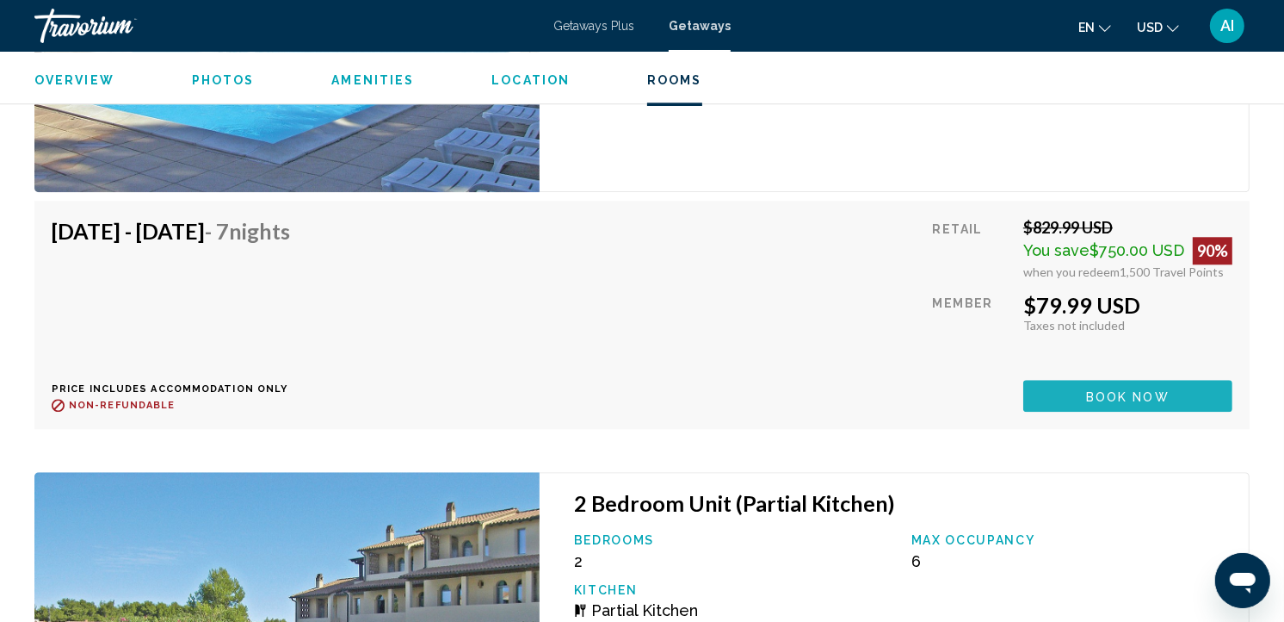
click at [1078, 387] on button "Book now" at bounding box center [1128, 396] width 209 height 32
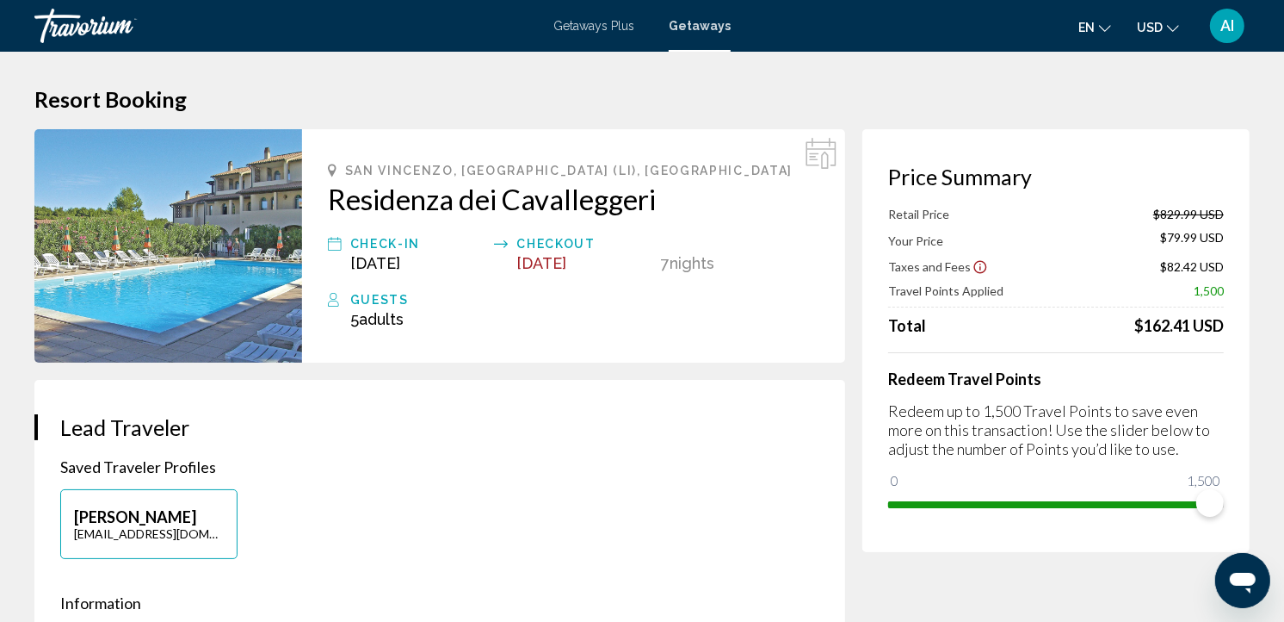
click at [716, 439] on h3 "Lead Traveler" at bounding box center [439, 427] width 759 height 26
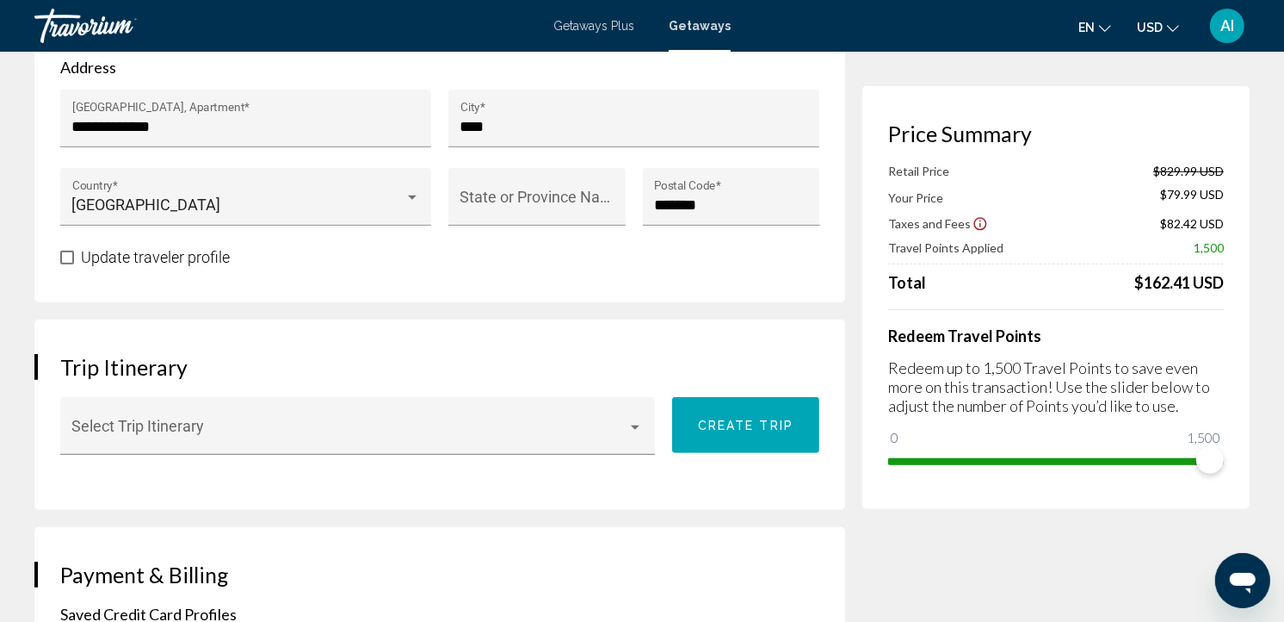
scroll to position [880, 0]
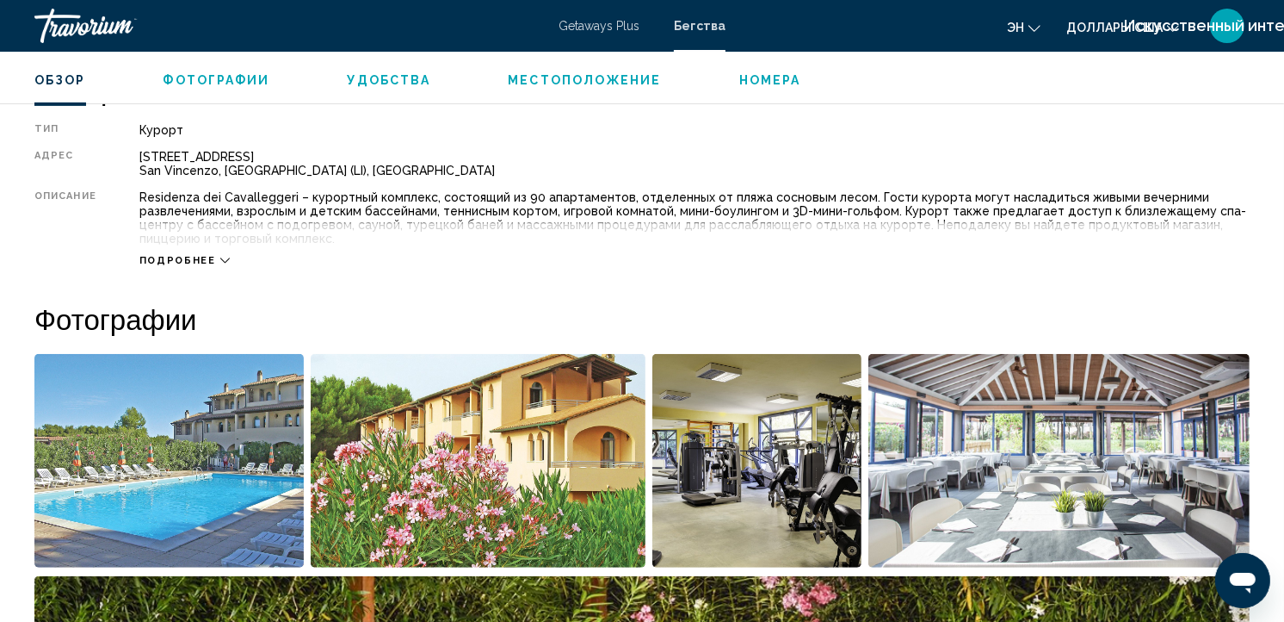
scroll to position [603, 0]
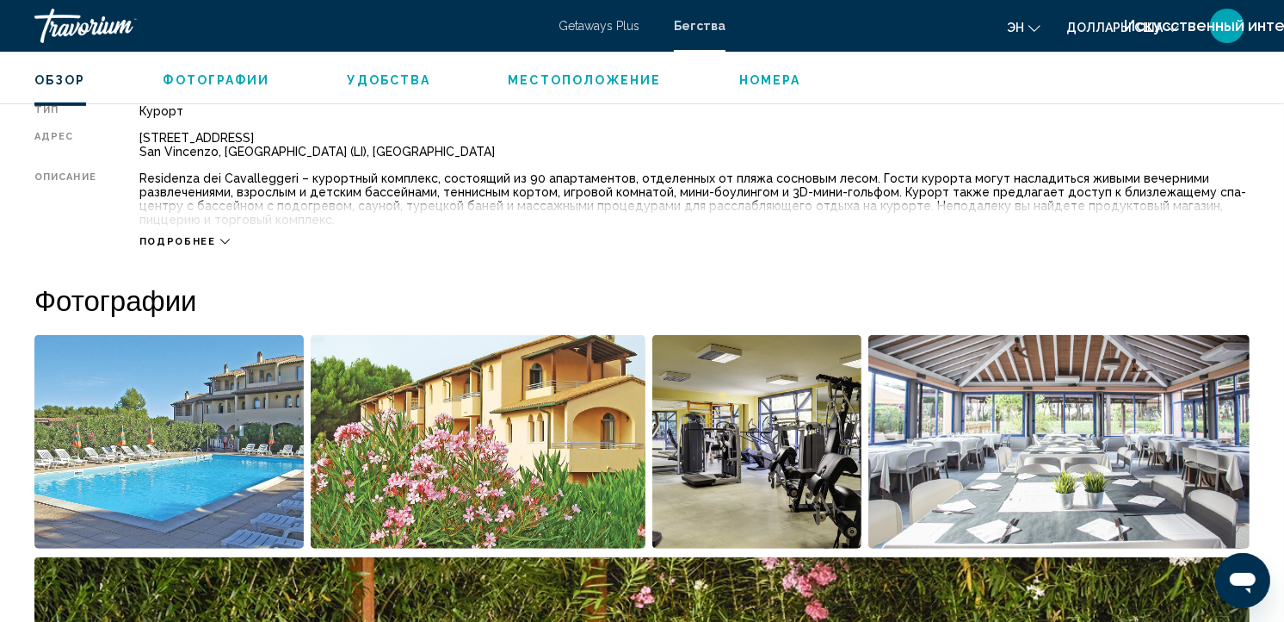
click at [201, 238] on span "Подробнее" at bounding box center [177, 241] width 77 height 11
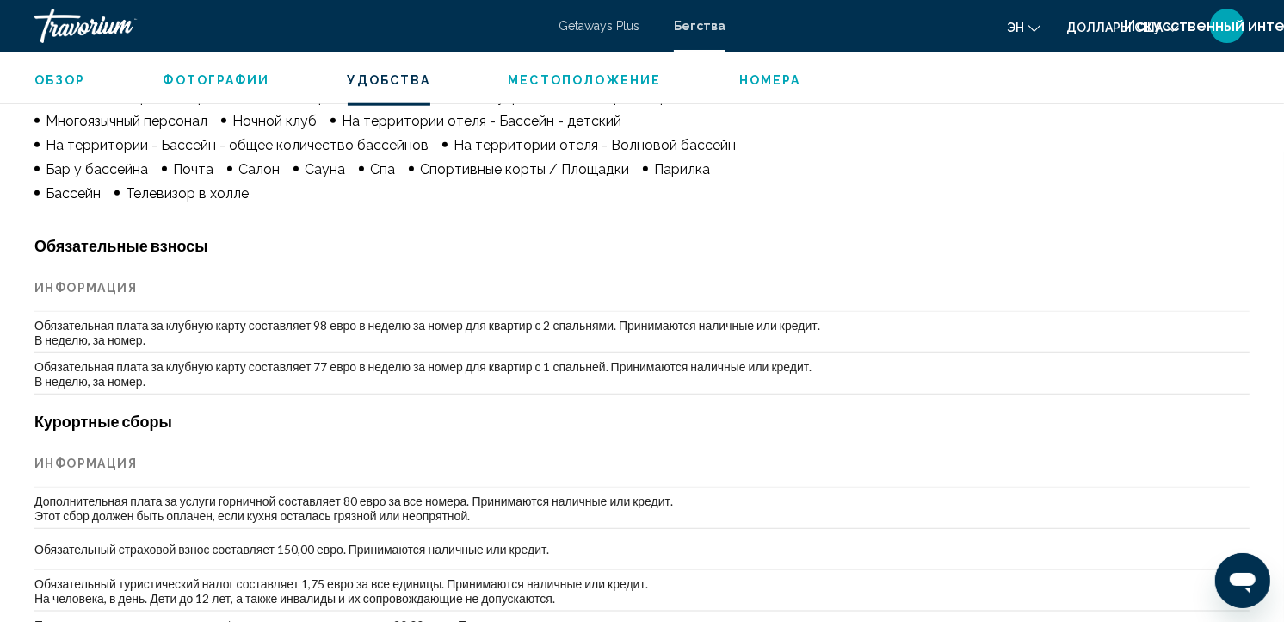
scroll to position [1608, 0]
